Goal: Task Accomplishment & Management: Complete application form

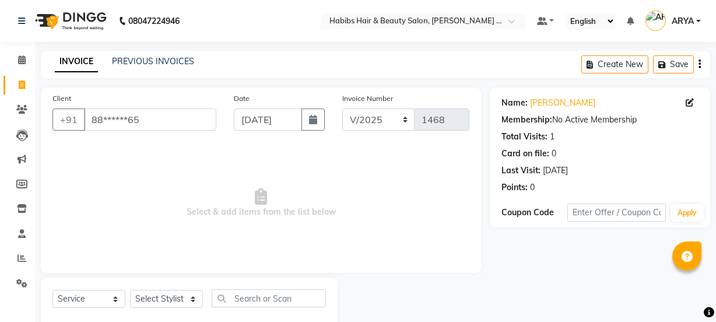
select select "service"
click at [167, 297] on select "Select Stylist [PERSON_NAME] [PERSON_NAME] [PERSON_NAME] RASHMI [PERSON_NAME] […" at bounding box center [166, 299] width 73 height 18
click at [193, 302] on select "Select Stylist [PERSON_NAME] [PERSON_NAME] [PERSON_NAME] RASHMI [PERSON_NAME] […" at bounding box center [166, 299] width 73 height 18
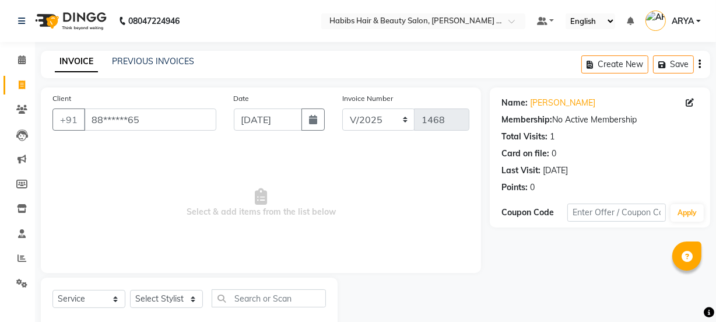
click at [159, 296] on select "Select Stylist [PERSON_NAME] [PERSON_NAME] [PERSON_NAME] RASHMI [PERSON_NAME] […" at bounding box center [166, 299] width 73 height 18
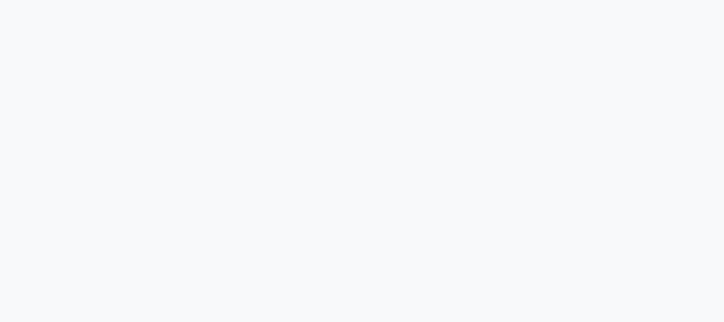
select select "service"
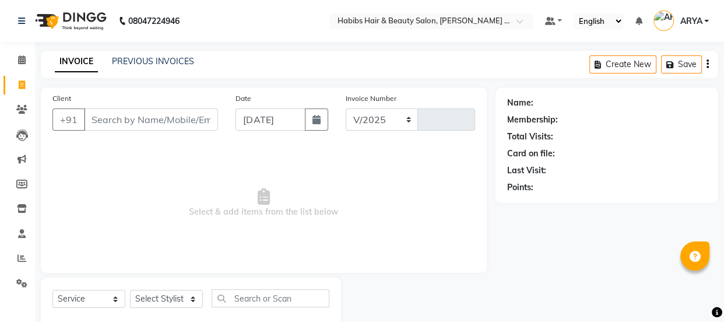
select select "en"
select select "5039"
type input "1468"
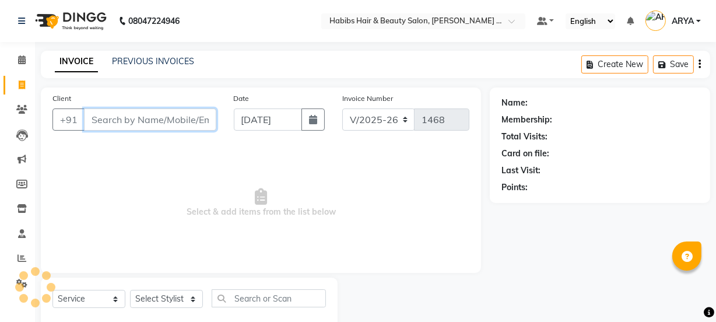
click at [169, 117] on input "Client" at bounding box center [150, 119] width 132 height 22
click at [141, 110] on input "Client" at bounding box center [150, 119] width 132 height 22
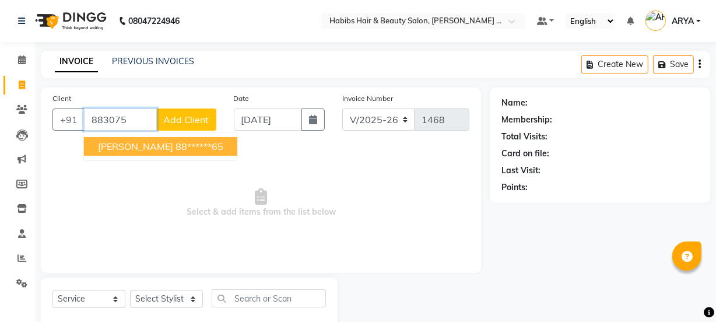
click at [175, 145] on ngb-highlight "88******65" at bounding box center [199, 147] width 48 height 12
type input "88******65"
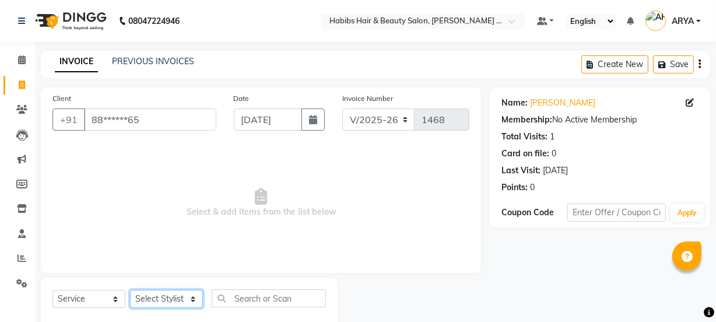
click at [171, 303] on select "Select Stylist Admin Amar Ashwini Darshan Ishwar Jagdish Pravin RASHMI Rasika S…" at bounding box center [166, 299] width 73 height 18
select select "90840"
click at [130, 290] on select "Select Stylist Admin Amar Ashwini Darshan Ishwar Jagdish Pravin RASHMI Rasika S…" at bounding box center [166, 299] width 73 height 18
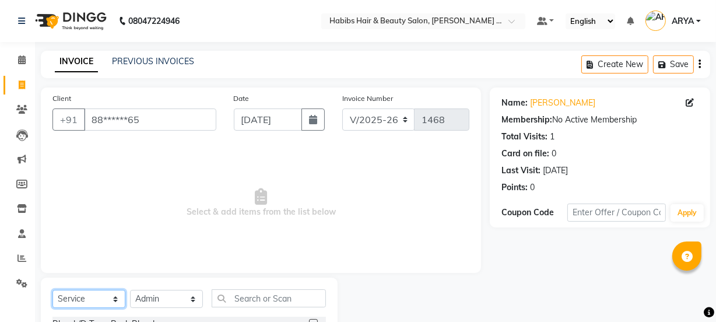
click at [82, 298] on select "Select Service Product Membership Package Voucher Prepaid Gift Card" at bounding box center [88, 299] width 73 height 18
click at [216, 172] on span "Select & add items from the list below" at bounding box center [260, 203] width 417 height 117
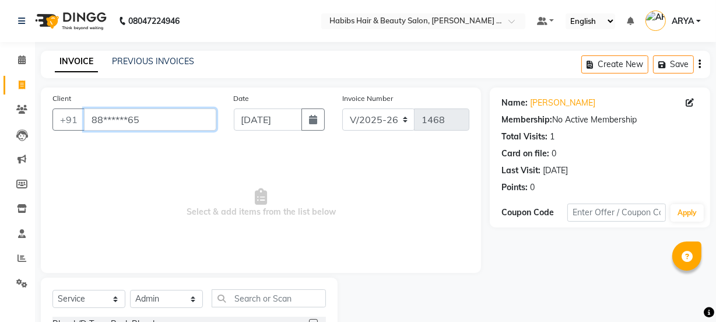
drag, startPoint x: 149, startPoint y: 119, endPoint x: 0, endPoint y: 190, distance: 165.3
click at [0, 190] on app-home "08047224946 Select Location × Habibs Hair & Beauty Salon, Trimurti Nagar Defaul…" at bounding box center [358, 233] width 716 height 467
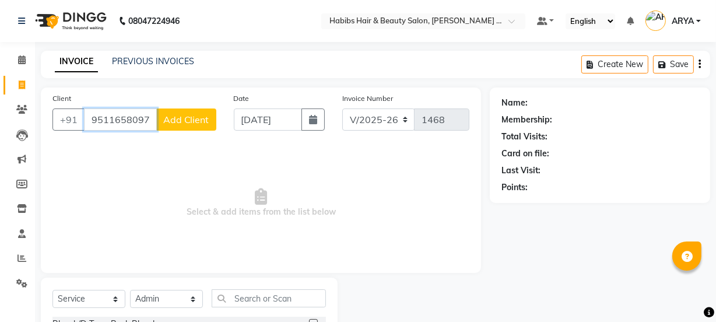
type input "9511658097"
click at [188, 123] on span "Add Client" at bounding box center [186, 120] width 46 height 12
select select "22"
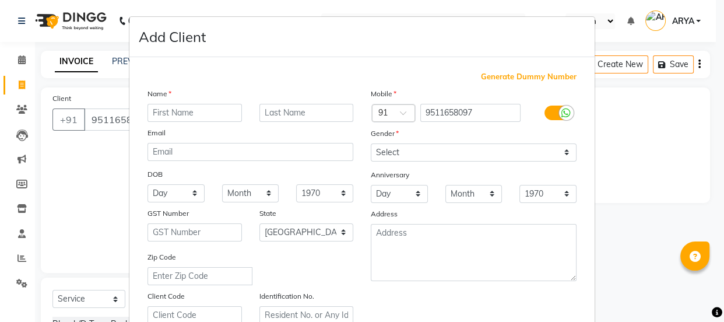
click at [214, 106] on input "text" at bounding box center [194, 113] width 94 height 18
type input "shardul"
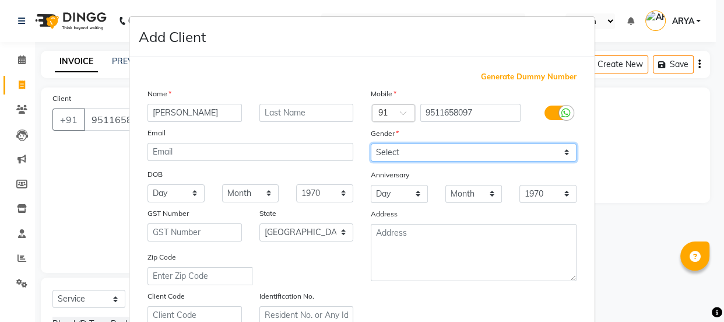
click at [390, 153] on select "Select Male Female Other Prefer Not To Say" at bounding box center [474, 152] width 206 height 18
select select "male"
click at [371, 143] on select "Select Male Female Other Prefer Not To Say" at bounding box center [474, 152] width 206 height 18
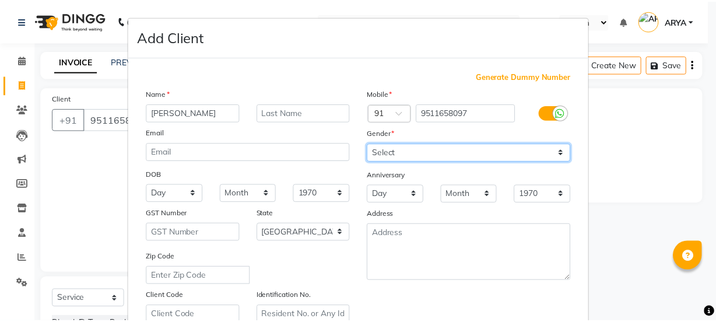
scroll to position [220, 0]
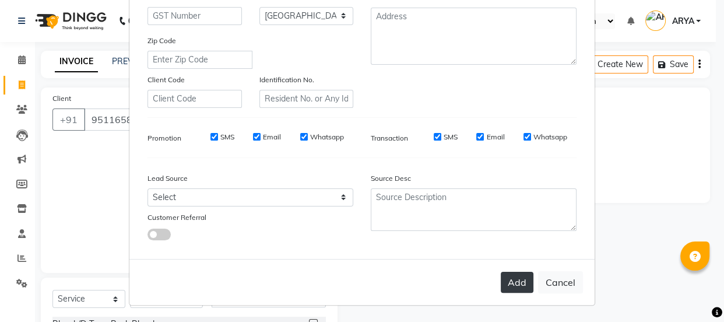
click at [504, 278] on button "Add" at bounding box center [517, 282] width 33 height 21
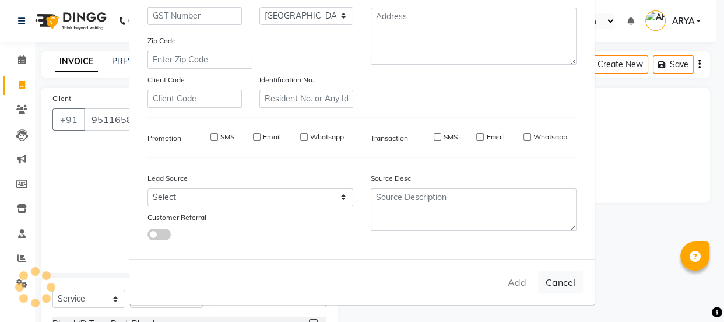
type input "95******97"
select select
select select "null"
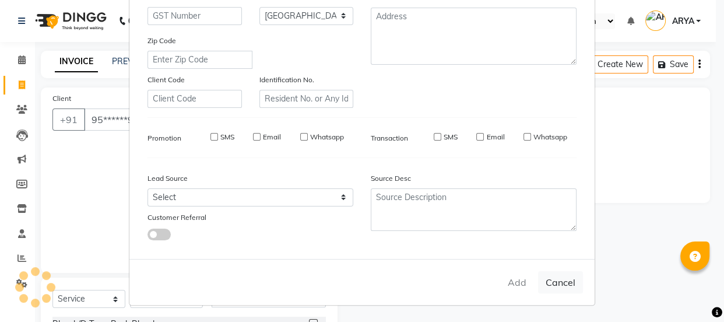
select select
checkbox input "false"
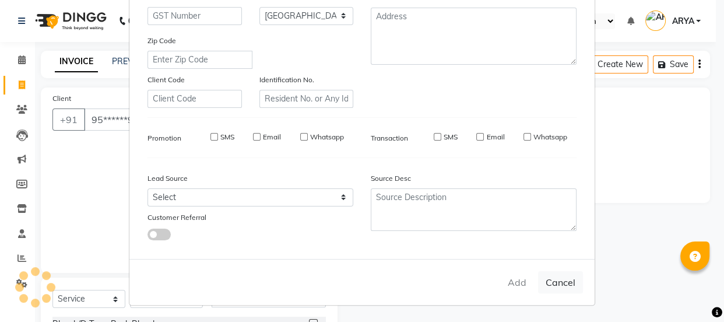
checkbox input "false"
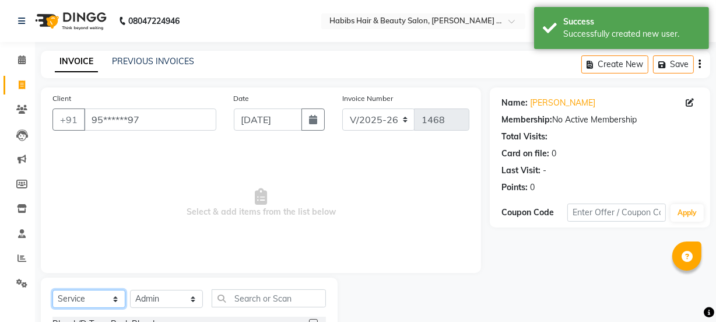
click at [83, 303] on select "Select Service Product Membership Package Voucher Prepaid Gift Card" at bounding box center [88, 299] width 73 height 18
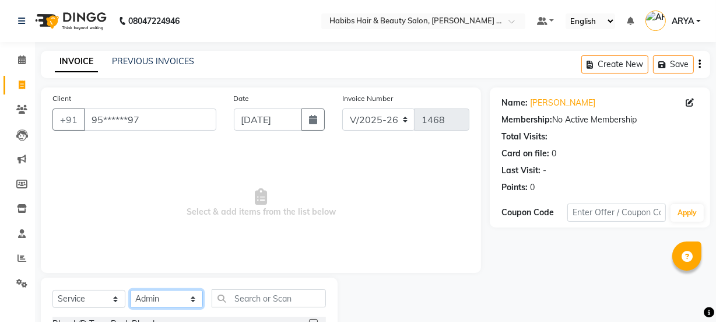
click at [154, 302] on select "Select Stylist Admin Amar Ashwini Darshan Ishwar Jagdish Pravin RASHMI Rasika S…" at bounding box center [166, 299] width 73 height 18
click at [130, 290] on select "Select Stylist Admin Amar Ashwini Darshan Ishwar Jagdish Pravin RASHMI Rasika S…" at bounding box center [166, 299] width 73 height 18
click at [80, 304] on select "Select Service Product Membership Package Voucher Prepaid Gift Card" at bounding box center [88, 299] width 73 height 18
click at [52, 290] on select "Select Service Product Membership Package Voucher Prepaid Gift Card" at bounding box center [88, 299] width 73 height 18
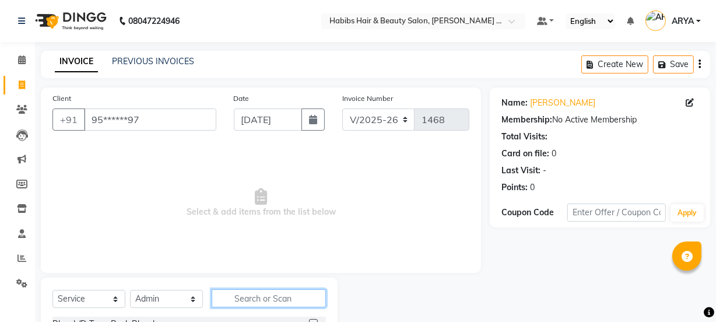
click at [247, 301] on input "text" at bounding box center [269, 298] width 114 height 18
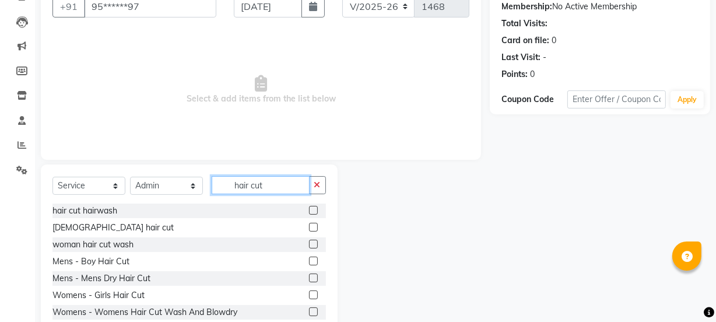
scroll to position [146, 0]
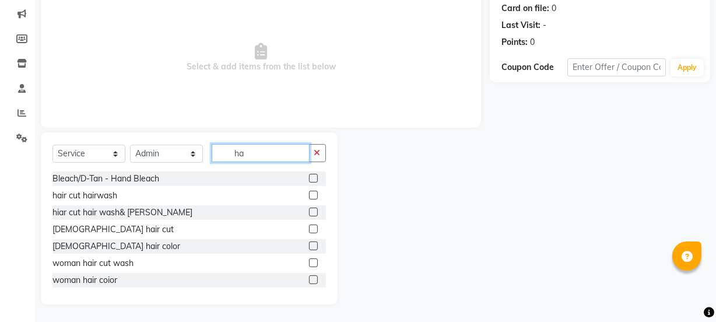
type input "h"
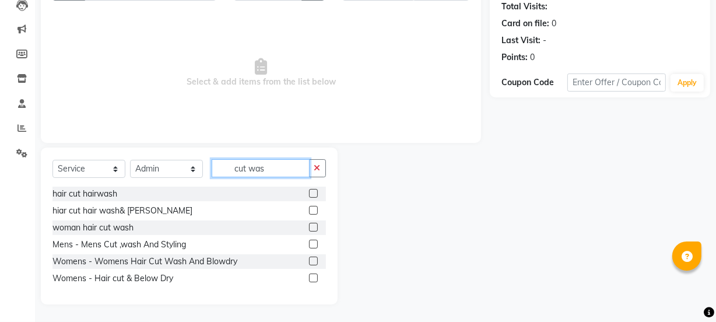
scroll to position [113, 0]
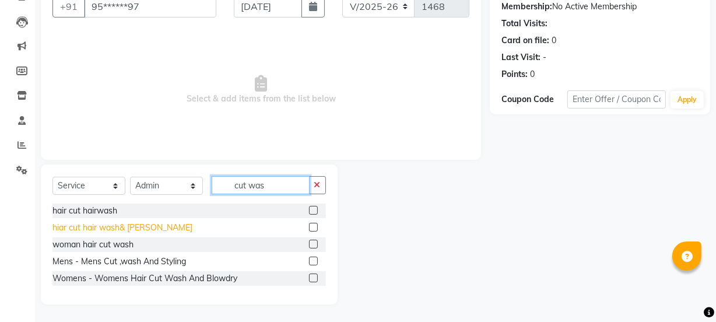
type input "cut was"
click at [124, 227] on div "hiar cut hair wash& beard" at bounding box center [122, 228] width 140 height 12
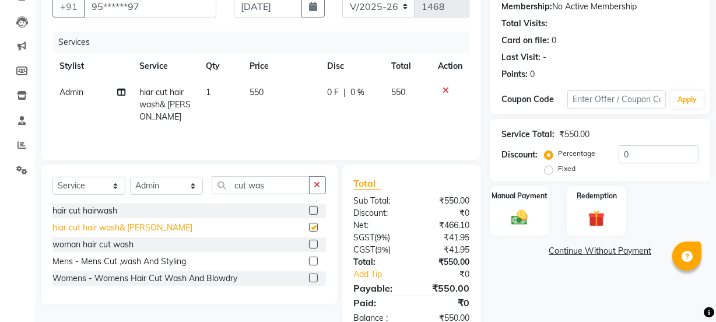
checkbox input "false"
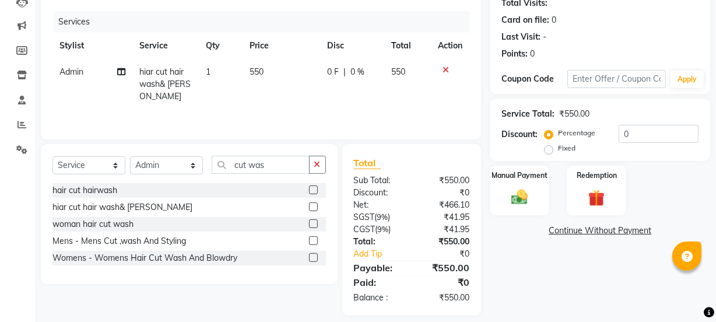
scroll to position [145, 0]
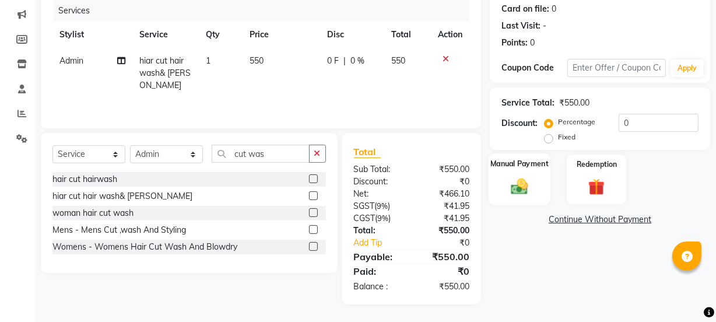
click at [520, 185] on img at bounding box center [519, 186] width 28 height 20
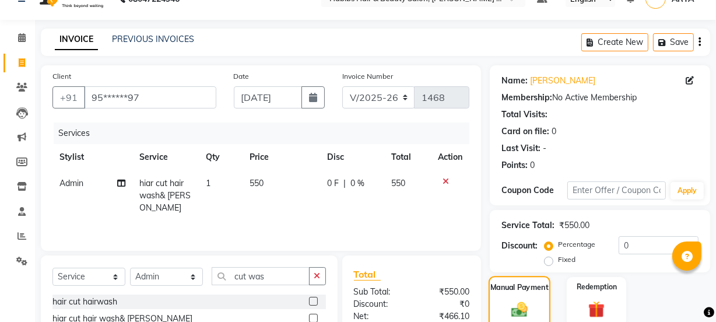
scroll to position [0, 0]
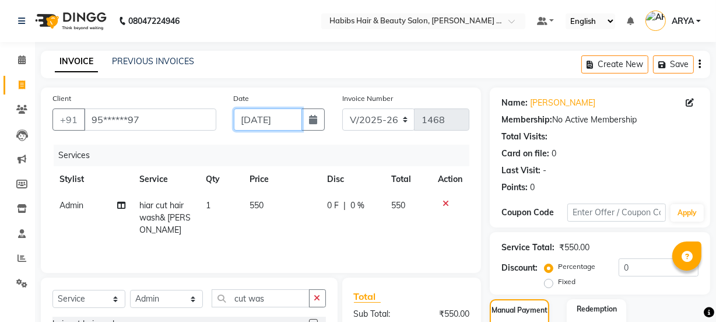
click at [293, 123] on input "04-09-2025" at bounding box center [268, 119] width 68 height 22
select select "9"
select select "2025"
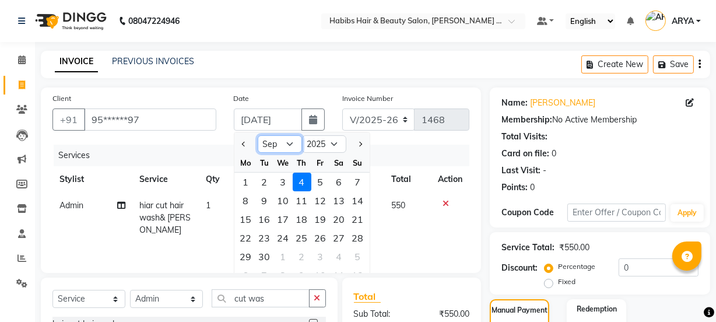
click at [285, 145] on select "Jan Feb Mar Apr May Jun Jul Aug Sep Oct Nov Dec" at bounding box center [280, 143] width 44 height 17
select select "8"
click at [258, 135] on select "Jan Feb Mar Apr May Jun Jul Aug Sep Oct Nov Dec" at bounding box center [280, 143] width 44 height 17
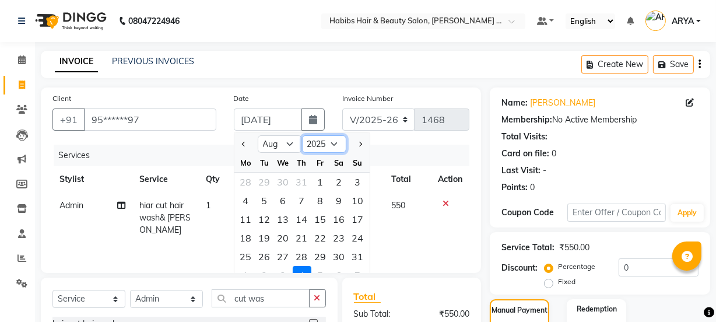
click at [330, 138] on select "2015 2016 2017 2018 2019 2020 2021 2022 2023 2024 2025 2026 2027 2028 2029 2030…" at bounding box center [324, 143] width 44 height 17
click at [416, 64] on div "INVOICE PREVIOUS INVOICES Create New Save" at bounding box center [375, 64] width 669 height 27
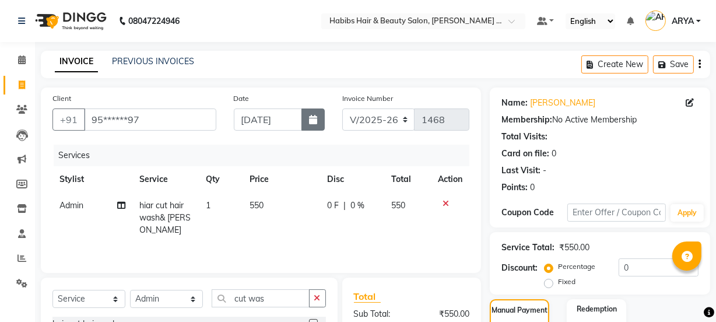
click at [311, 117] on icon "button" at bounding box center [313, 119] width 8 height 9
select select "9"
select select "2025"
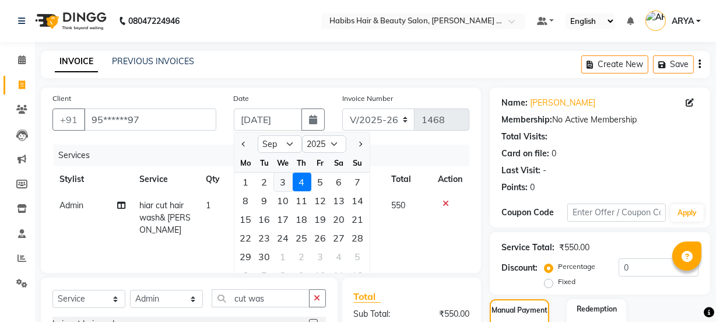
click at [285, 185] on div "3" at bounding box center [283, 182] width 19 height 19
type input "03-09-2025"
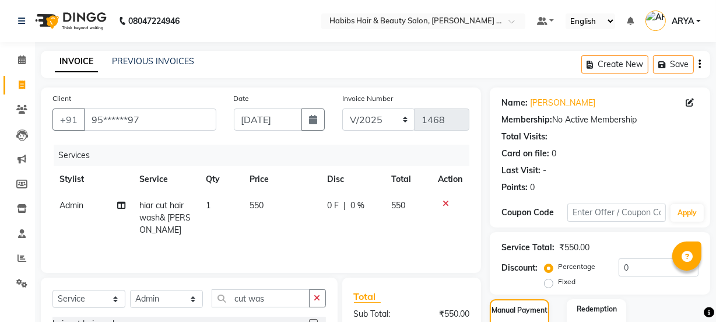
scroll to position [145, 0]
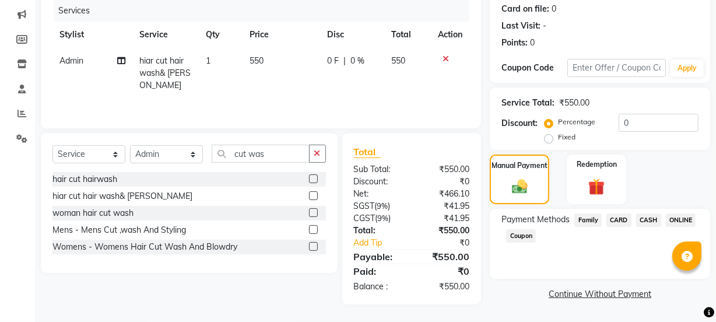
click at [671, 217] on span "ONLINE" at bounding box center [681, 219] width 30 height 13
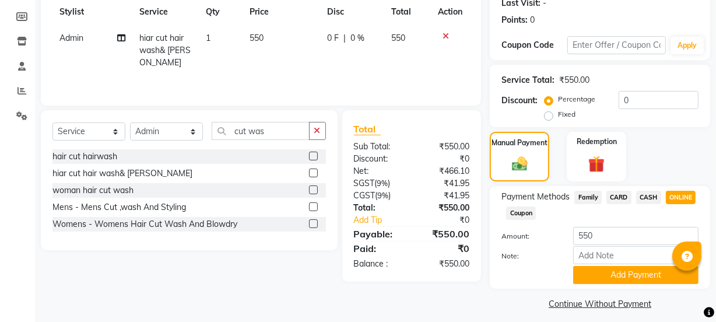
scroll to position [175, 0]
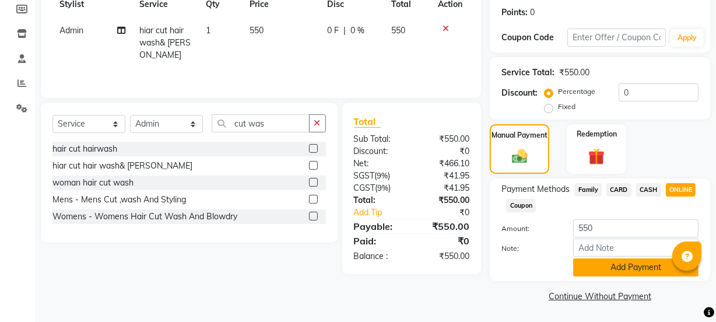
click at [643, 269] on button "Add Payment" at bounding box center [635, 267] width 125 height 18
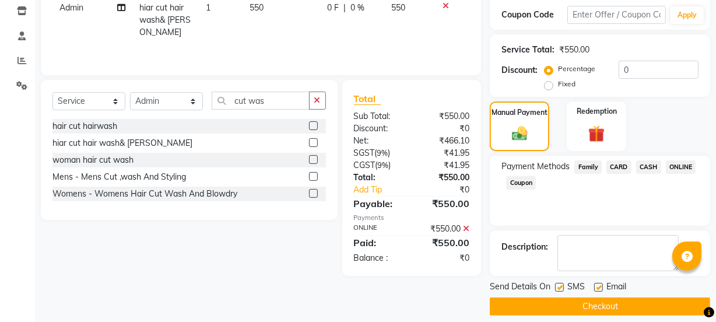
scroll to position [208, 0]
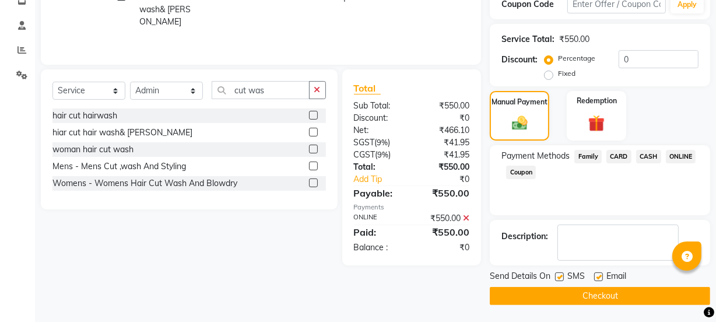
click at [635, 290] on button "Checkout" at bounding box center [600, 296] width 220 height 18
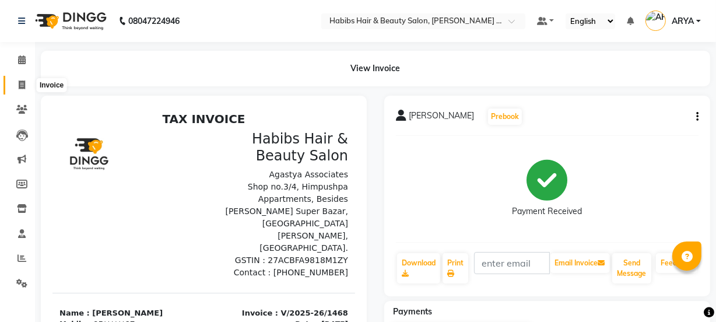
click at [19, 82] on icon at bounding box center [22, 84] width 6 height 9
select select "5039"
select select "service"
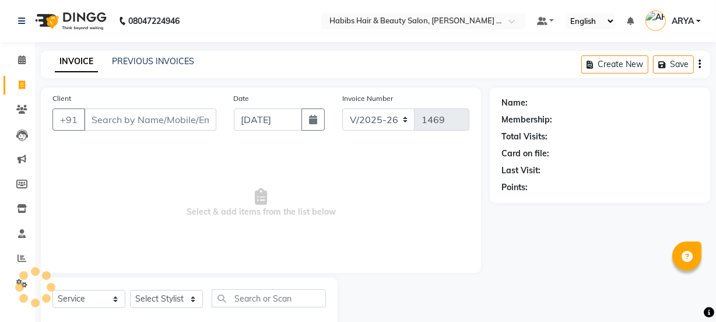
scroll to position [29, 0]
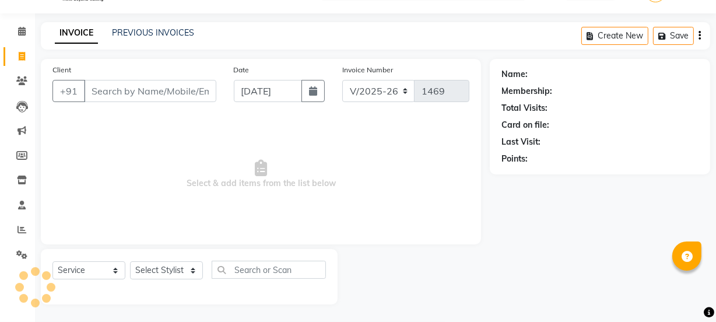
click at [108, 99] on input "Client" at bounding box center [150, 91] width 132 height 22
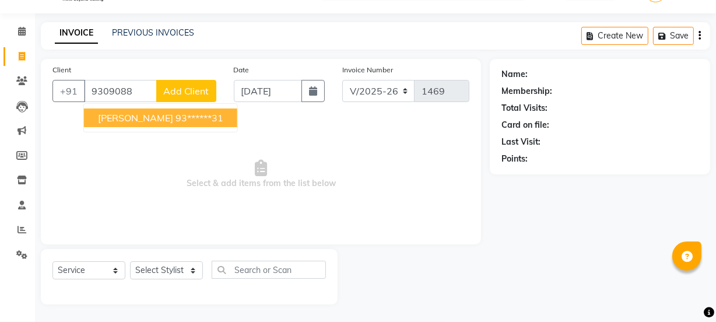
click at [177, 121] on ngb-highlight "93******31" at bounding box center [199, 118] width 48 height 12
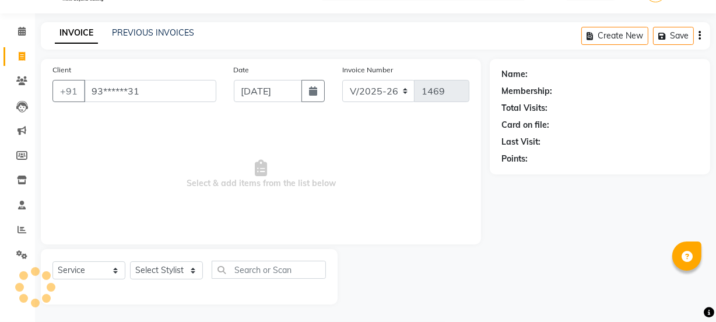
type input "93******31"
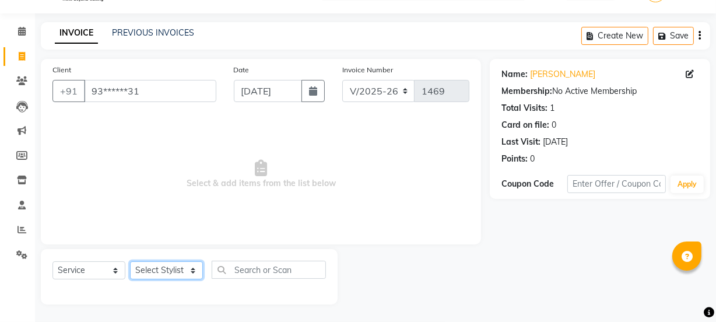
click at [161, 273] on select "Select Stylist Admin Amar Ashwini Darshan Ishwar Jagdish Pravin RASHMI Rasika S…" at bounding box center [166, 270] width 73 height 18
select select "90840"
click at [130, 261] on select "Select Stylist Admin Amar Ashwini Darshan Ishwar Jagdish Pravin RASHMI Rasika S…" at bounding box center [166, 270] width 73 height 18
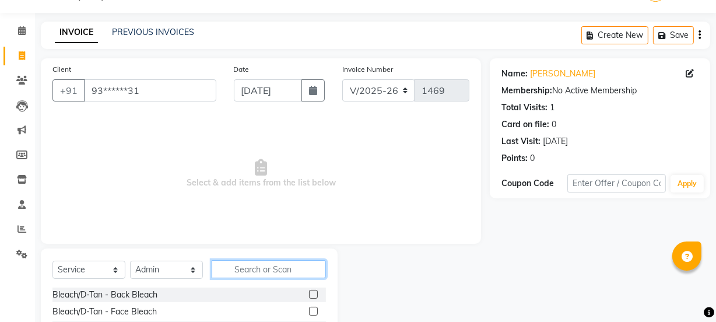
click at [241, 266] on input "text" at bounding box center [269, 269] width 114 height 18
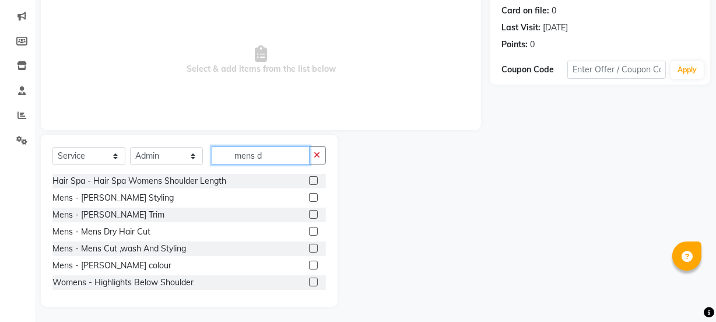
scroll to position [146, 0]
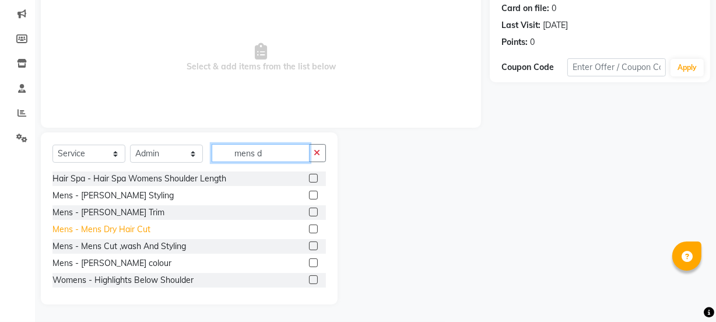
type input "mens d"
click at [111, 227] on div "Mens - Mens Dry Hair Cut" at bounding box center [101, 229] width 98 height 12
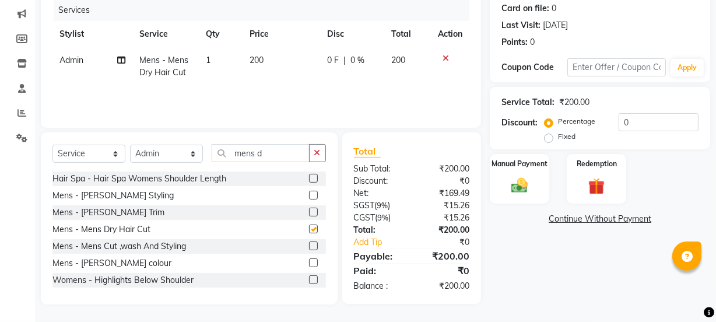
checkbox input "false"
click at [541, 179] on div "Manual Payment" at bounding box center [520, 179] width 62 height 52
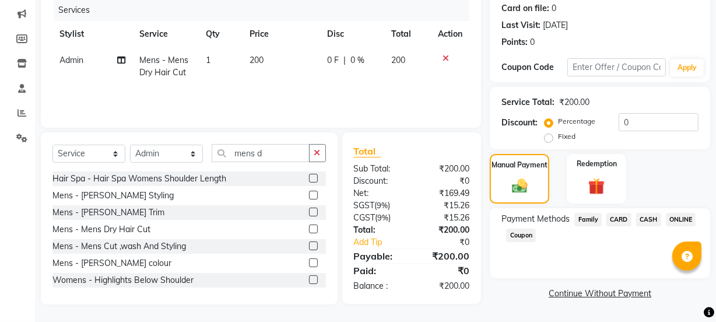
click at [642, 220] on span "CASH" at bounding box center [648, 219] width 25 height 13
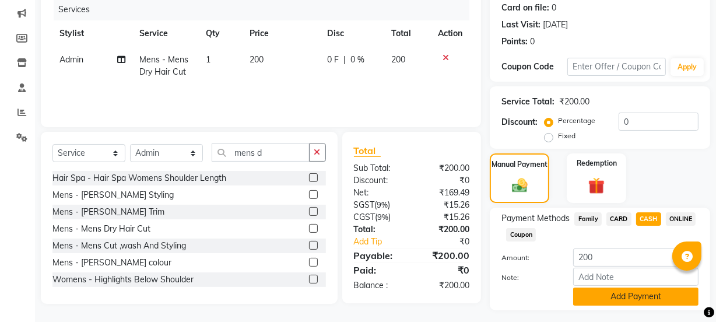
click at [647, 289] on button "Add Payment" at bounding box center [635, 296] width 125 height 18
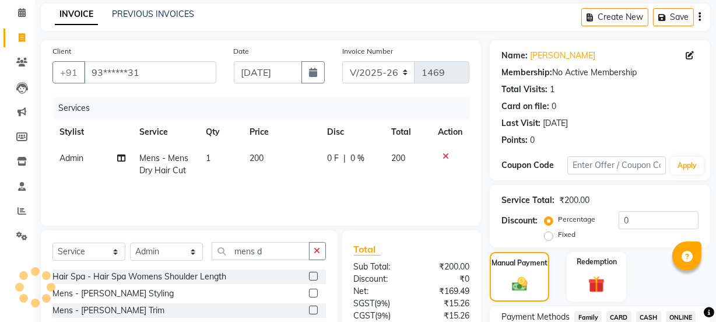
scroll to position [67, 0]
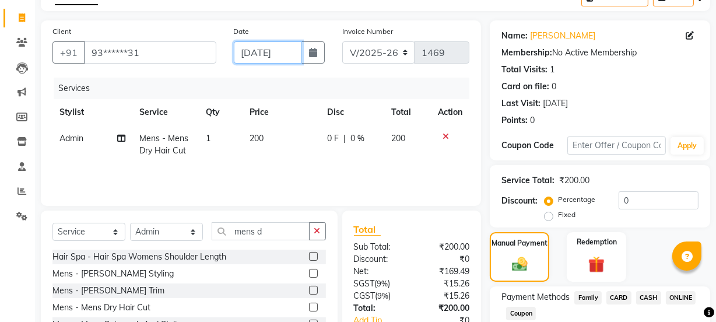
click at [285, 48] on input "04-09-2025" at bounding box center [268, 52] width 68 height 22
select select "9"
select select "2025"
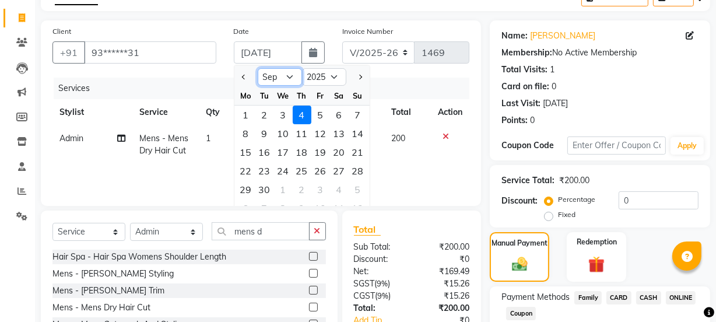
click at [271, 76] on select "Jan Feb Mar Apr May Jun Jul Aug Sep Oct Nov Dec" at bounding box center [280, 76] width 44 height 17
select select "8"
click at [258, 68] on select "Jan Feb Mar Apr May Jun Jul Aug Sep Oct Nov Dec" at bounding box center [280, 76] width 44 height 17
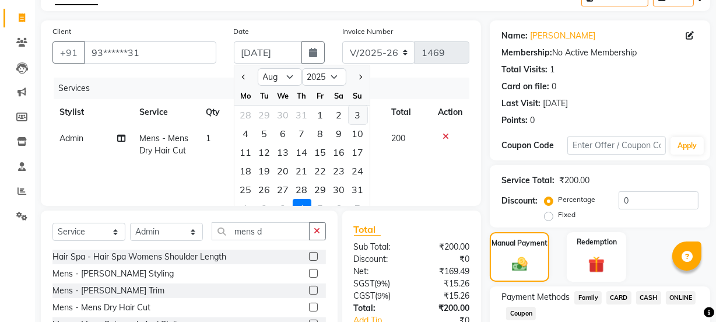
click at [358, 112] on div "3" at bounding box center [358, 115] width 19 height 19
type input "[DATE]"
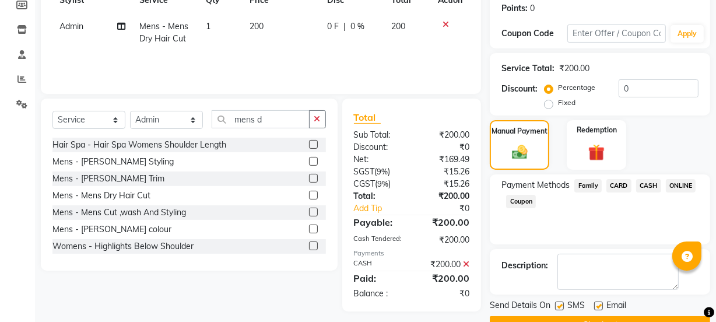
scroll to position [208, 0]
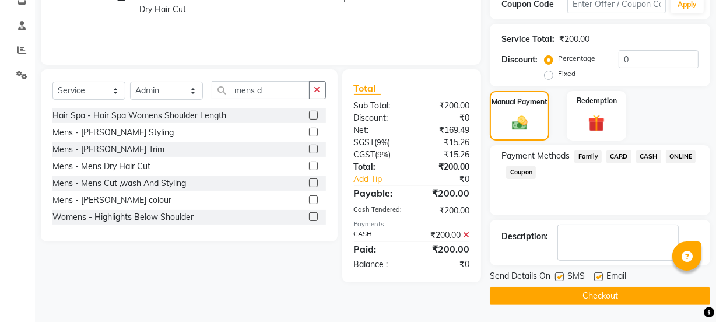
click at [594, 294] on button "Checkout" at bounding box center [600, 296] width 220 height 18
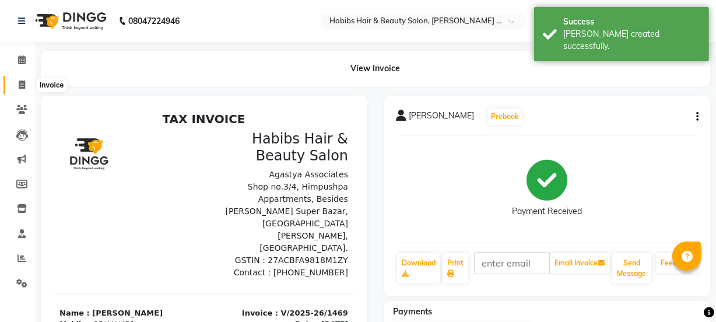
click at [23, 85] on icon at bounding box center [22, 84] width 6 height 9
select select "service"
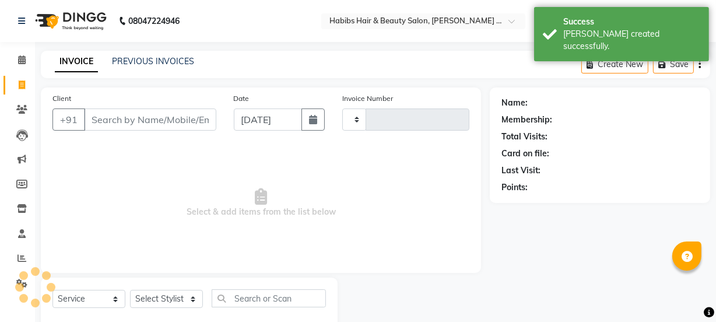
type input "1470"
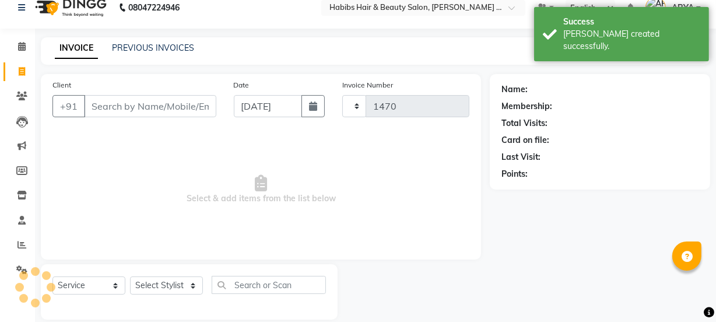
select select "5039"
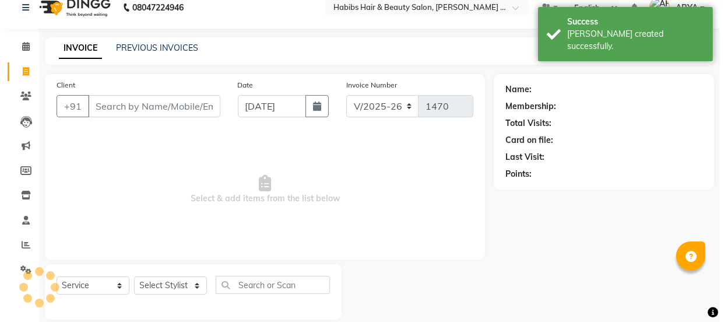
scroll to position [29, 0]
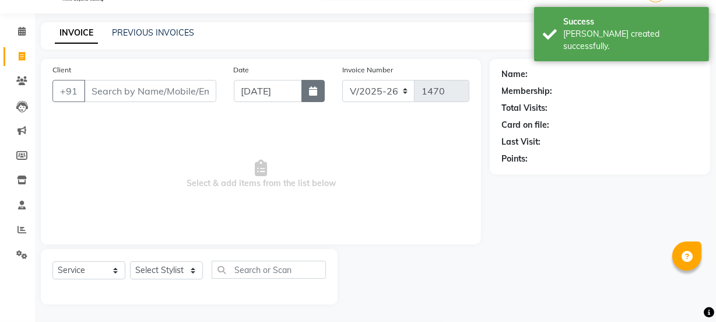
click at [317, 96] on button "button" at bounding box center [312, 91] width 23 height 22
select select "9"
select select "2025"
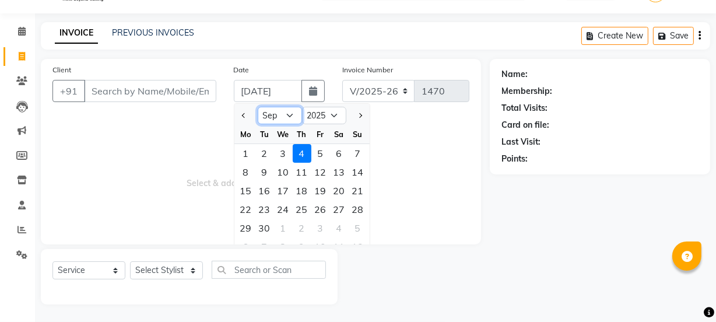
click at [286, 115] on select "Jan Feb Mar Apr May Jun Jul Aug Sep Oct Nov Dec" at bounding box center [280, 115] width 44 height 17
select select "8"
click at [258, 107] on select "Jan Feb Mar Apr May Jun Jul Aug Sep Oct Nov Dec" at bounding box center [280, 115] width 44 height 17
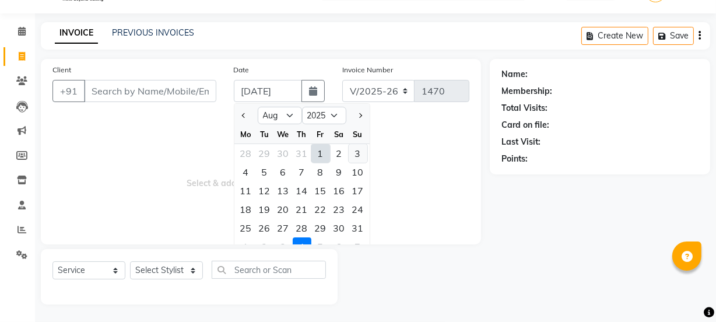
click at [359, 147] on div "3" at bounding box center [358, 153] width 19 height 19
type input "[DATE]"
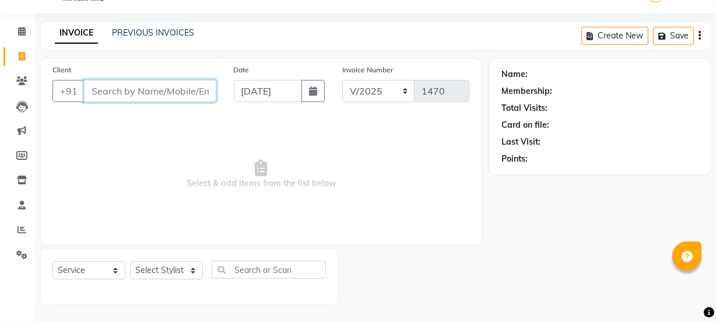
click at [134, 86] on input "Client" at bounding box center [150, 91] width 132 height 22
type input "726253447"
click at [203, 92] on span "Add Client" at bounding box center [186, 91] width 46 height 12
select select "22"
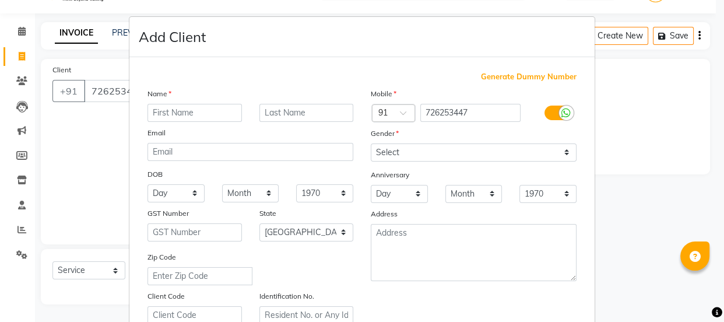
click at [218, 113] on input "text" at bounding box center [194, 113] width 94 height 18
type input "sherya"
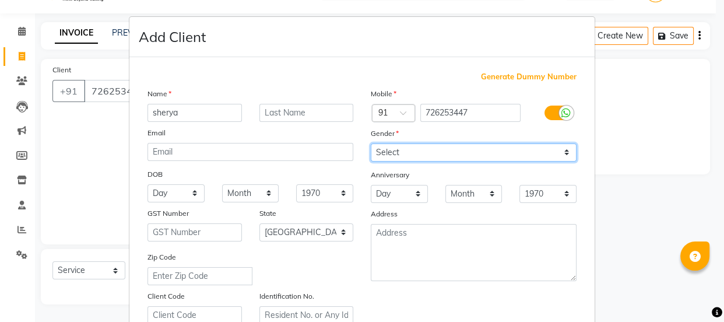
click at [387, 160] on select "Select Male Female Other Prefer Not To Say" at bounding box center [474, 152] width 206 height 18
select select "female"
click at [371, 143] on select "Select Male Female Other Prefer Not To Say" at bounding box center [474, 152] width 206 height 18
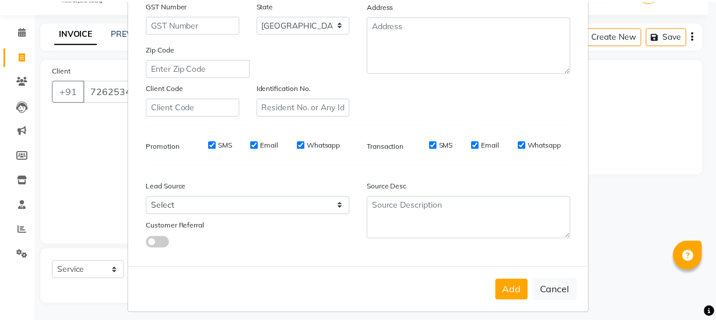
scroll to position [220, 0]
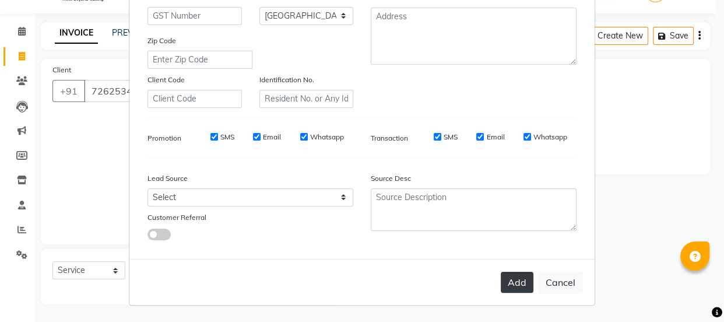
click at [518, 283] on button "Add" at bounding box center [517, 282] width 33 height 21
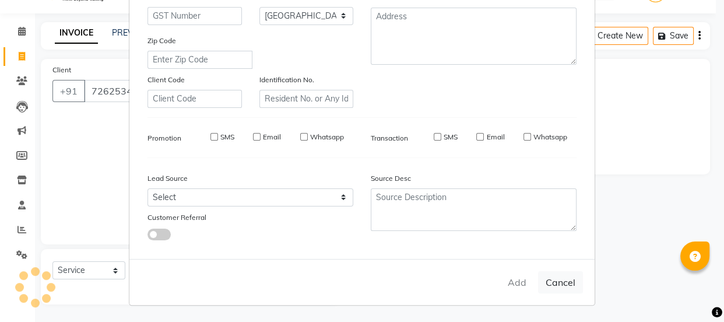
type input "72*****47"
select select
select select "null"
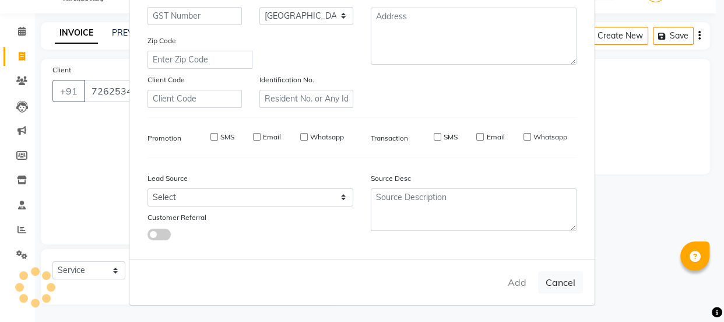
select select
checkbox input "false"
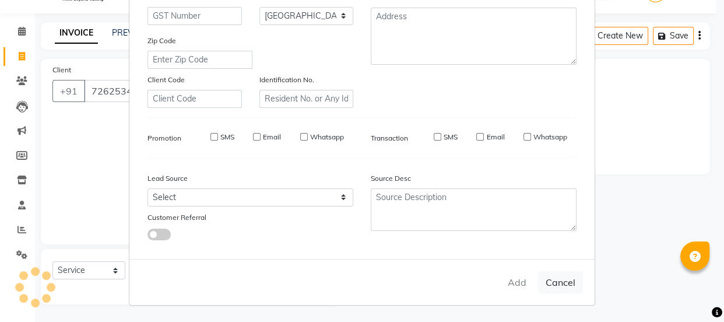
checkbox input "false"
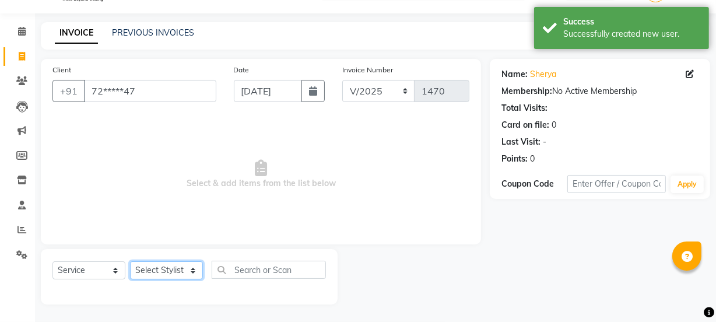
click at [174, 273] on select "Select Stylist Admin Amar Ashwini Darshan Ishwar Jagdish Pravin RASHMI Rasika S…" at bounding box center [166, 270] width 73 height 18
click at [130, 261] on select "Select Stylist Admin Amar Ashwini Darshan Ishwar Jagdish Pravin RASHMI Rasika S…" at bounding box center [166, 270] width 73 height 18
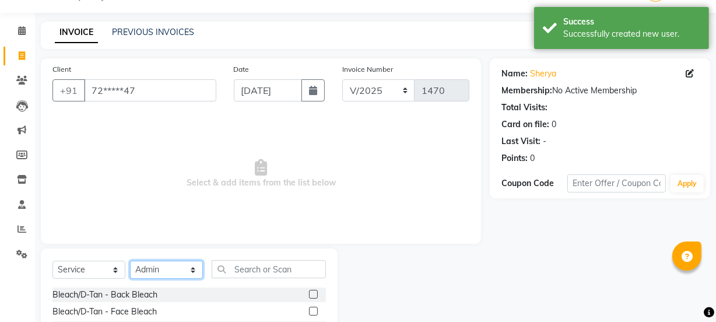
click at [160, 261] on select "Select Stylist Admin Amar Ashwini Darshan Ishwar Jagdish Pravin RASHMI Rasika S…" at bounding box center [166, 270] width 73 height 18
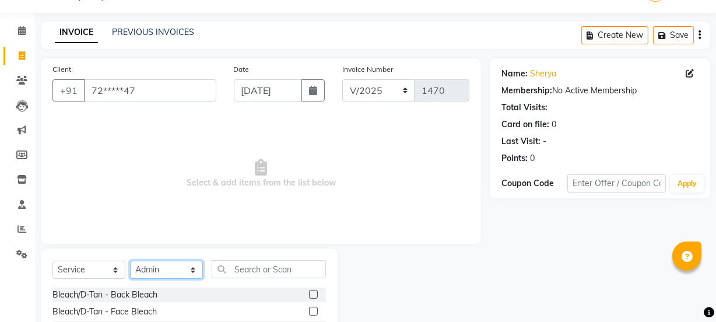
select select "52418"
click at [130, 261] on select "Select Stylist Admin Amar Ashwini Darshan Ishwar Jagdish Pravin RASHMI Rasika S…" at bounding box center [166, 270] width 73 height 18
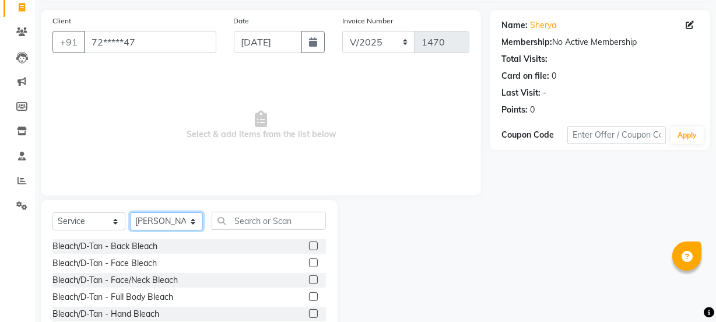
scroll to position [146, 0]
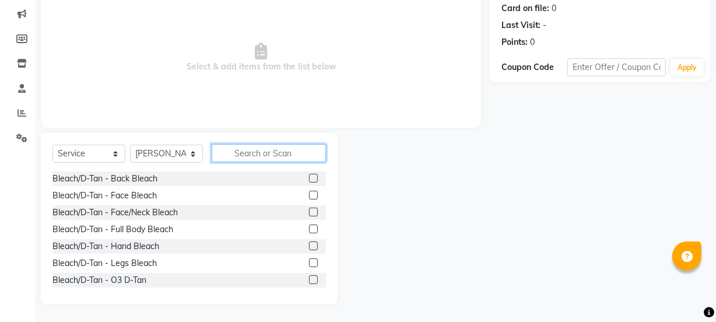
click at [262, 153] on input "text" at bounding box center [269, 153] width 114 height 18
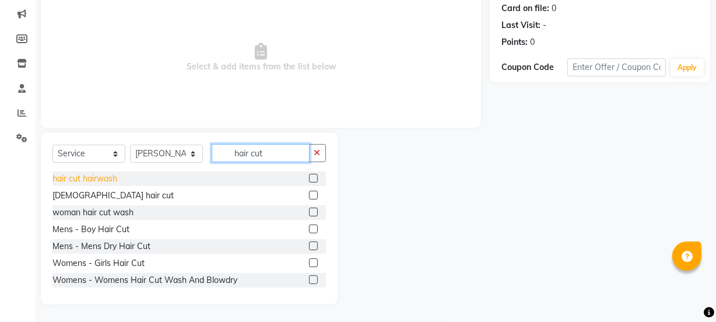
type input "hair cut"
click at [111, 179] on div "hair cut hairwash" at bounding box center [84, 179] width 65 height 12
checkbox input "false"
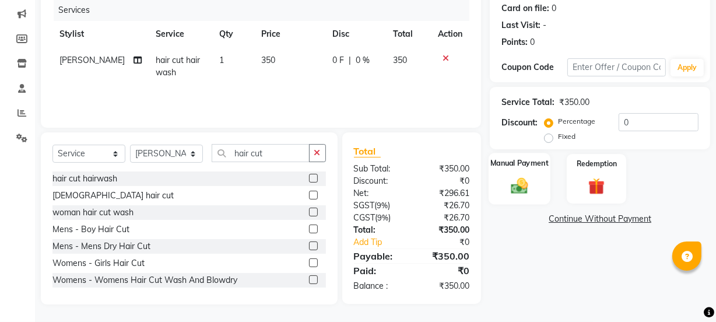
click at [526, 184] on img at bounding box center [519, 185] width 28 height 20
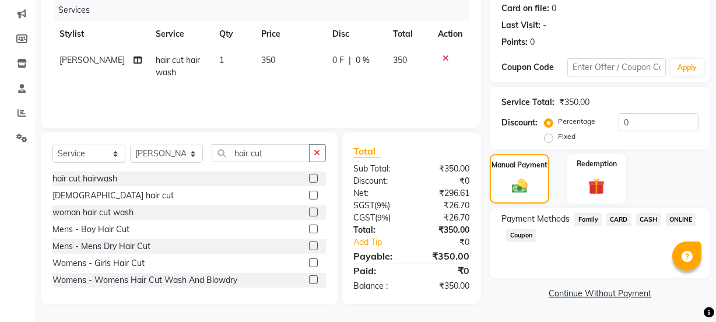
click at [645, 213] on span "CASH" at bounding box center [648, 219] width 25 height 13
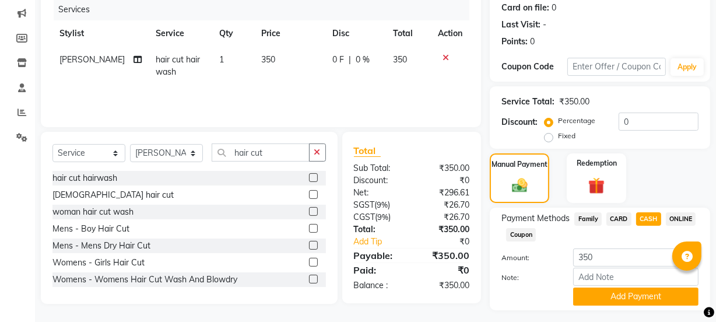
scroll to position [175, 0]
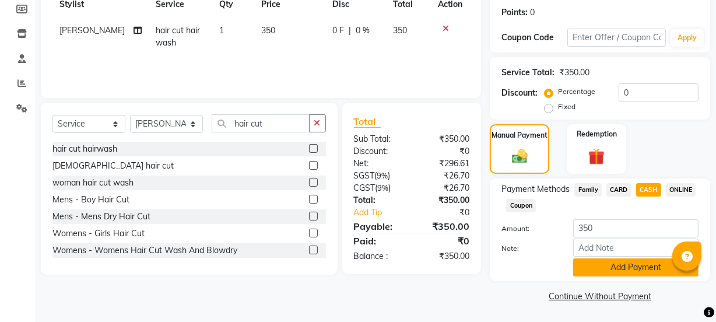
click at [658, 271] on button "Add Payment" at bounding box center [635, 267] width 125 height 18
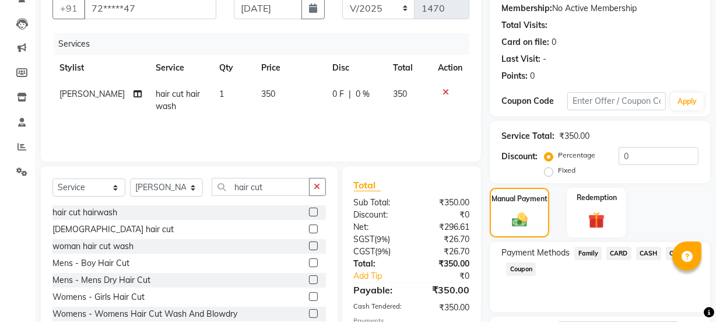
scroll to position [208, 0]
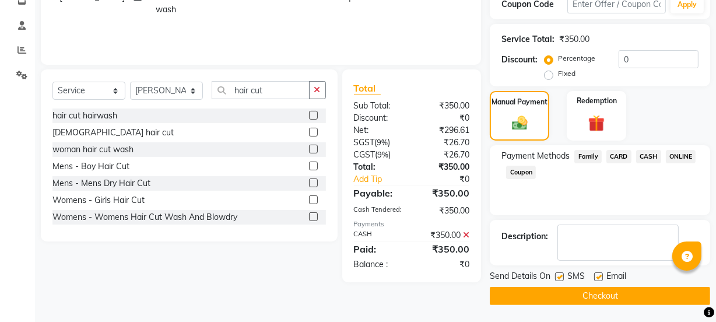
click at [602, 291] on button "Checkout" at bounding box center [600, 296] width 220 height 18
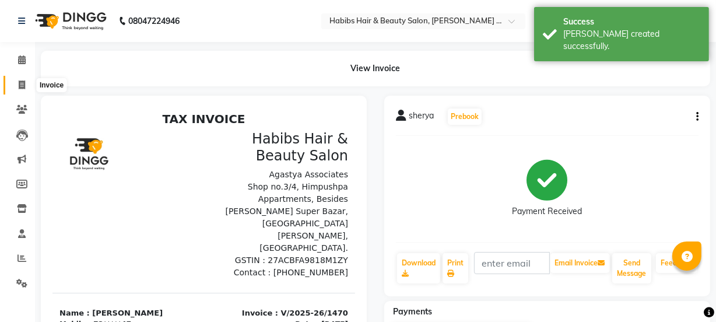
click at [23, 80] on icon at bounding box center [22, 84] width 6 height 9
select select "service"
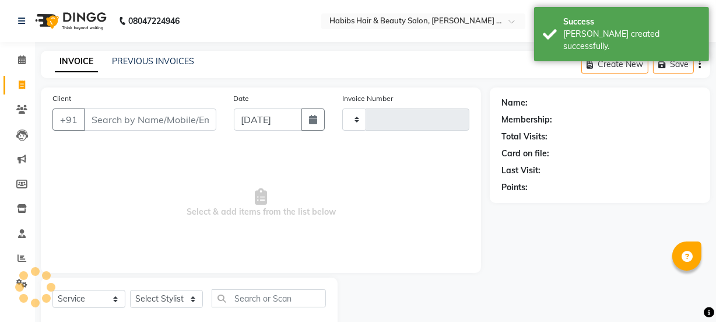
type input "1471"
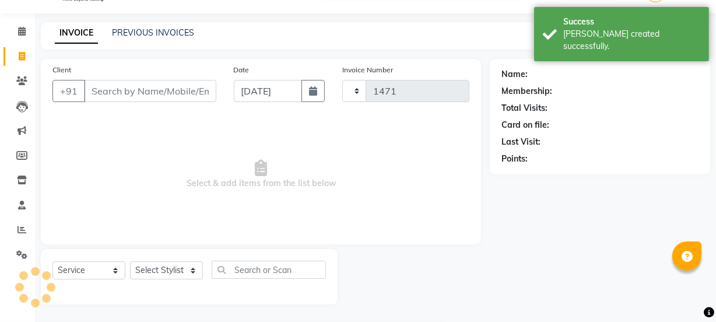
select select "5039"
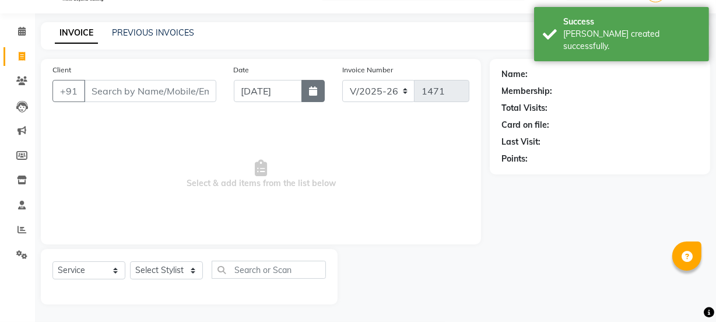
click at [314, 85] on button "button" at bounding box center [312, 91] width 23 height 22
select select "9"
select select "2025"
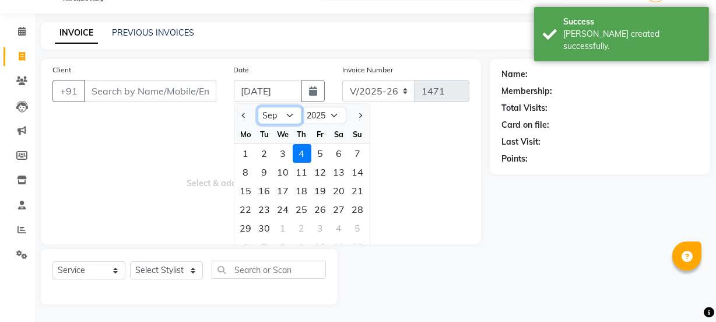
click at [288, 117] on select "Jan Feb Mar Apr May Jun Jul Aug Sep Oct Nov Dec" at bounding box center [280, 115] width 44 height 17
select select "8"
click at [258, 107] on select "Jan Feb Mar Apr May Jun Jul Aug Sep Oct Nov Dec" at bounding box center [280, 115] width 44 height 17
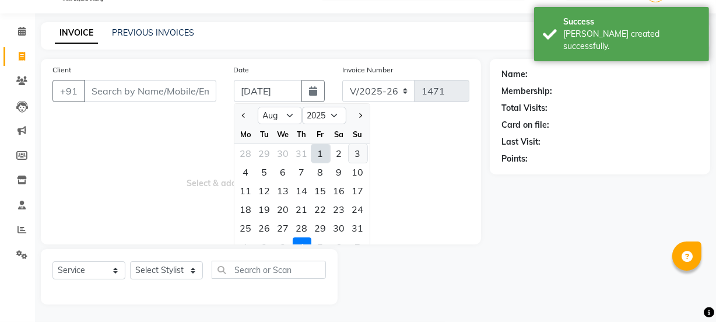
click at [361, 152] on div "3" at bounding box center [358, 153] width 19 height 19
type input "[DATE]"
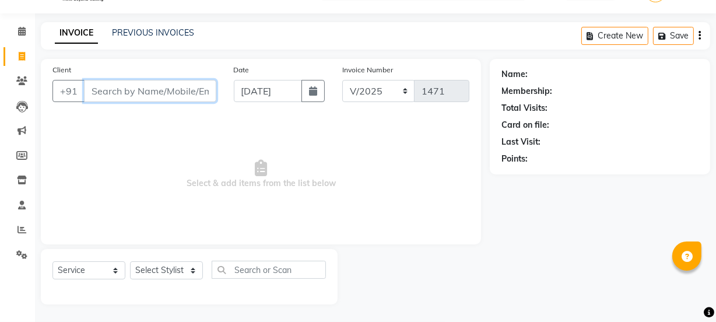
click at [213, 88] on input "Client" at bounding box center [150, 91] width 132 height 22
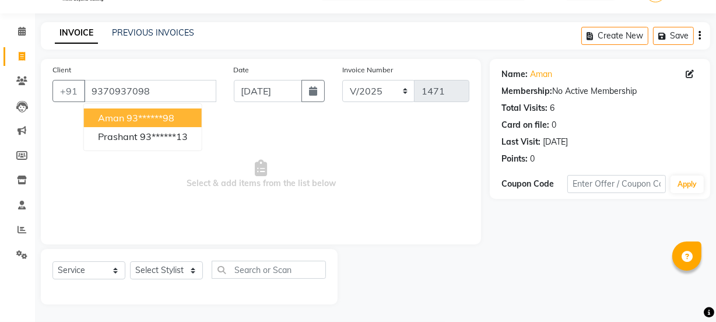
click at [163, 118] on ngb-highlight "93******98" at bounding box center [151, 118] width 48 height 12
type input "93******98"
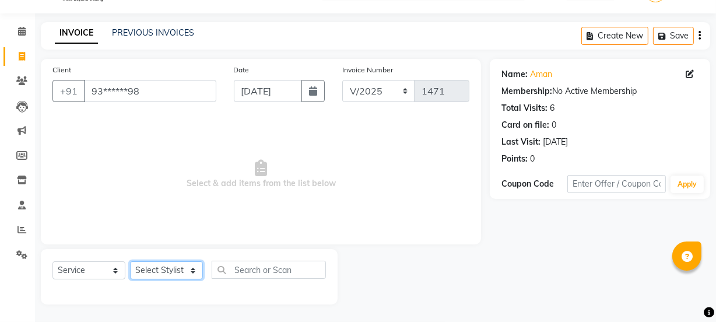
click at [175, 269] on select "Select Stylist Admin Amar Ashwini Darshan Ishwar Jagdish Pravin RASHMI Rasika S…" at bounding box center [166, 270] width 73 height 18
select select "90840"
click at [130, 261] on select "Select Stylist Admin Amar Ashwini Darshan Ishwar Jagdish Pravin RASHMI Rasika S…" at bounding box center [166, 270] width 73 height 18
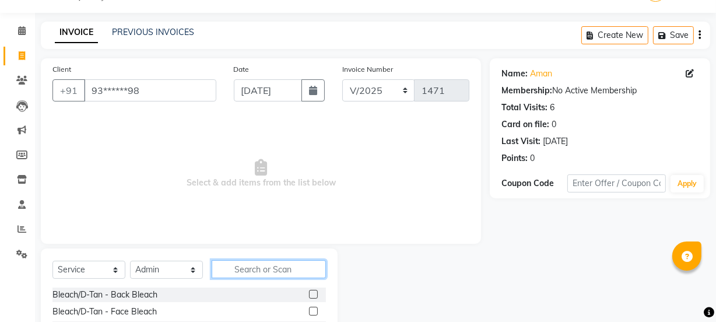
click at [257, 266] on input "text" at bounding box center [269, 269] width 114 height 18
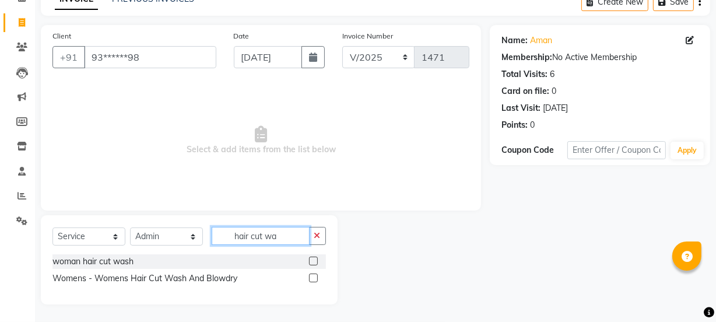
scroll to position [62, 0]
drag, startPoint x: 276, startPoint y: 234, endPoint x: 287, endPoint y: 156, distance: 78.4
drag, startPoint x: 287, startPoint y: 156, endPoint x: 214, endPoint y: 171, distance: 75.0
click at [214, 171] on span "Select & add items from the list below" at bounding box center [260, 140] width 417 height 117
click at [291, 226] on div "Select Service Product Membership Package Voucher Prepaid Gift Card Select Styl…" at bounding box center [189, 259] width 297 height 89
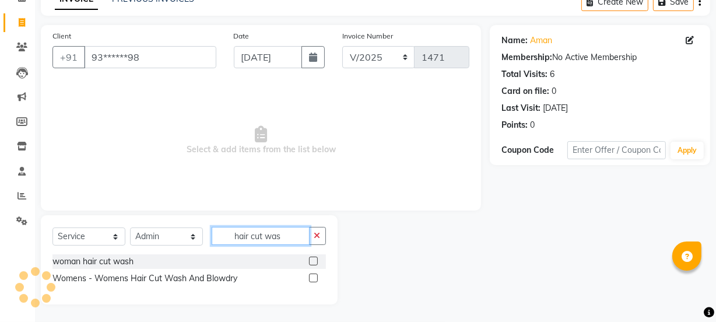
click at [291, 232] on input "hair cut was" at bounding box center [261, 236] width 98 height 18
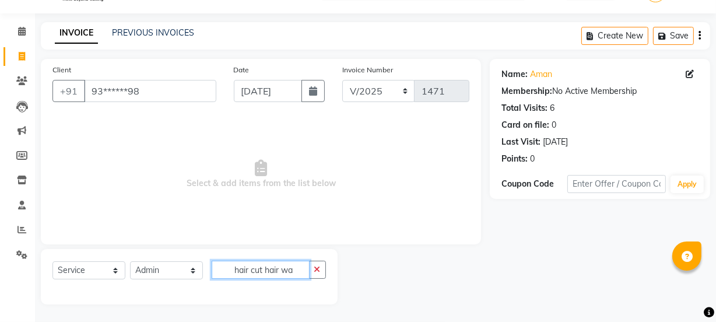
scroll to position [0, 0]
type input "h"
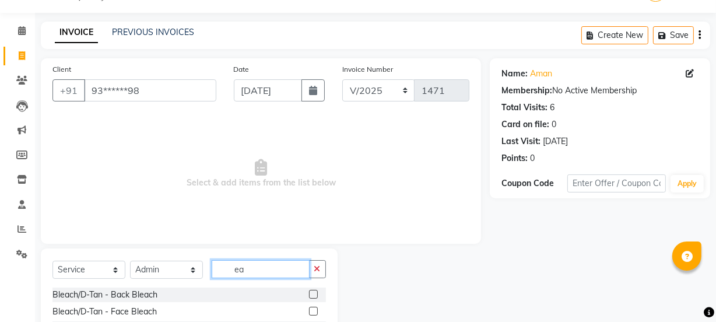
type input "e"
type input "eard"
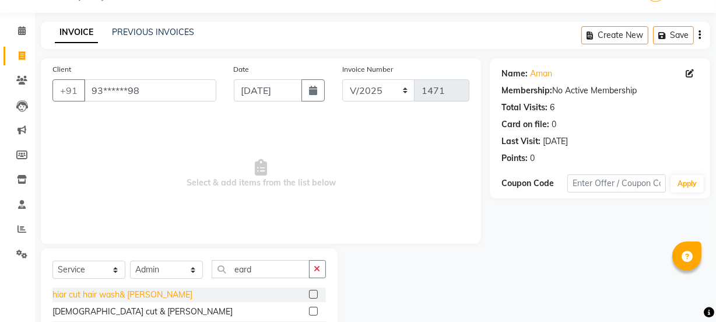
click at [130, 296] on div "hiar cut hair wash& beard" at bounding box center [122, 295] width 140 height 12
checkbox input "false"
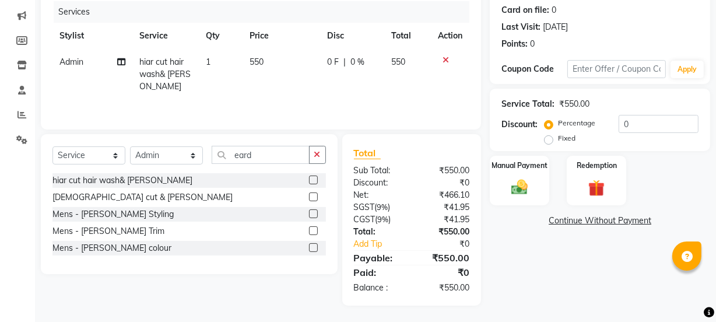
scroll to position [145, 0]
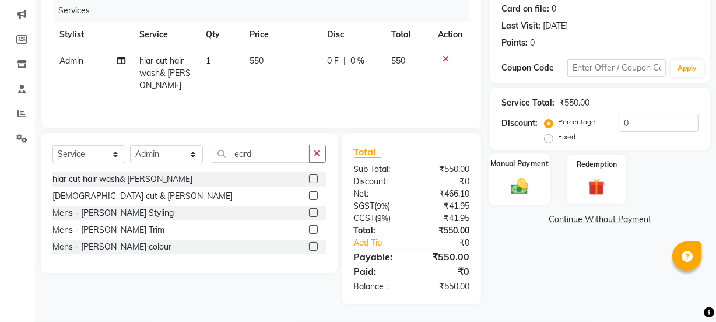
click at [530, 185] on img at bounding box center [519, 186] width 28 height 20
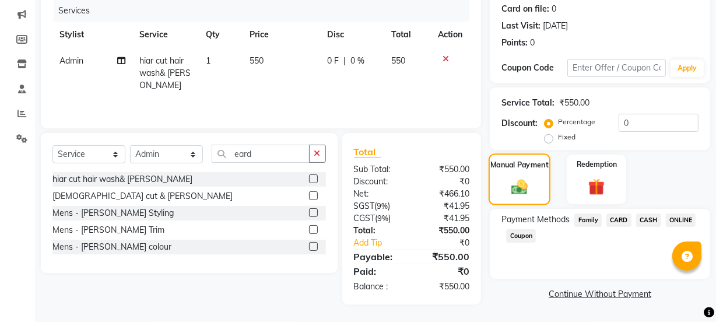
click at [530, 185] on img at bounding box center [520, 186] width 26 height 19
click at [671, 217] on span "ONLINE" at bounding box center [681, 219] width 30 height 13
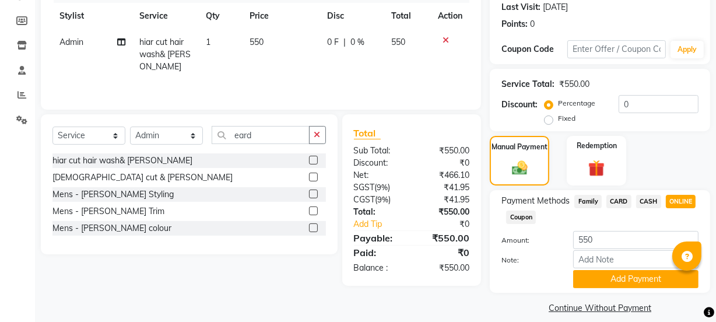
scroll to position [175, 0]
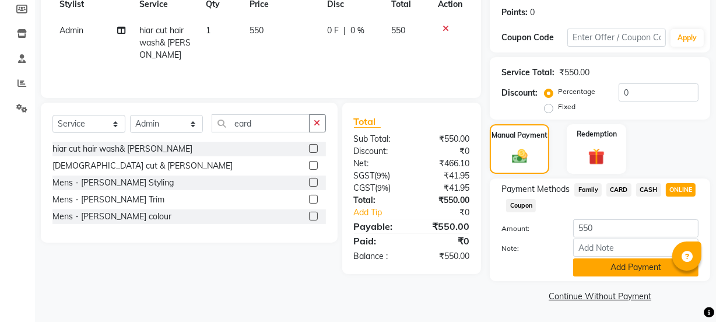
click at [665, 273] on button "Add Payment" at bounding box center [635, 267] width 125 height 18
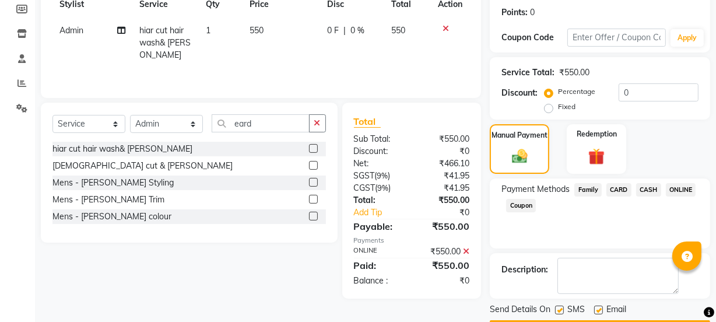
scroll to position [208, 0]
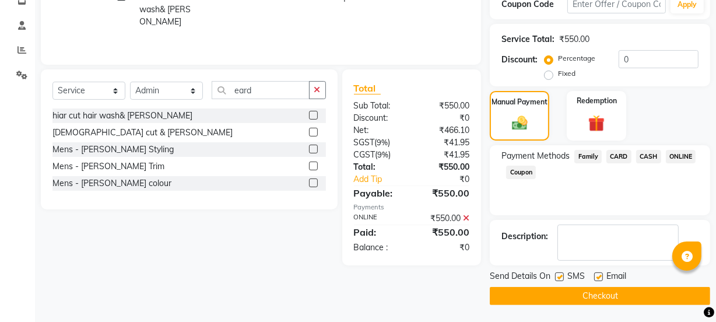
click at [635, 295] on button "Checkout" at bounding box center [600, 296] width 220 height 18
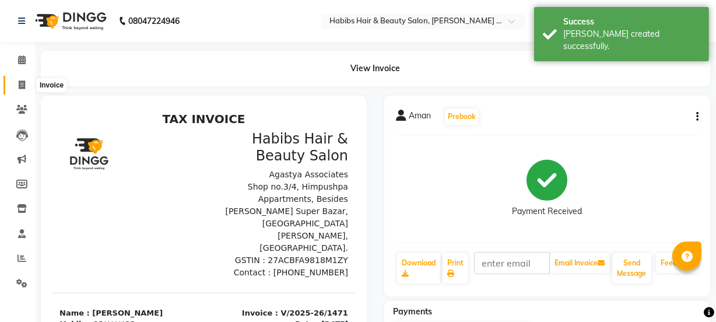
click at [19, 89] on icon at bounding box center [22, 84] width 6 height 9
select select "service"
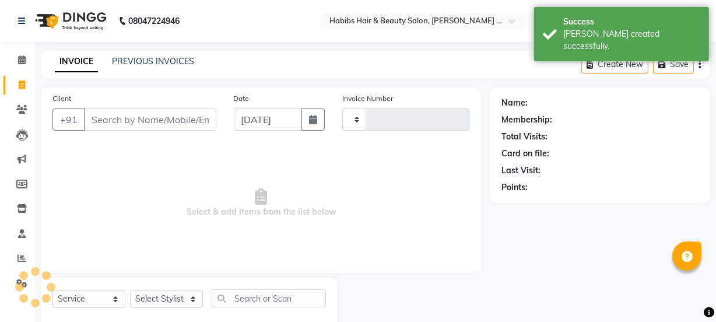
scroll to position [29, 0]
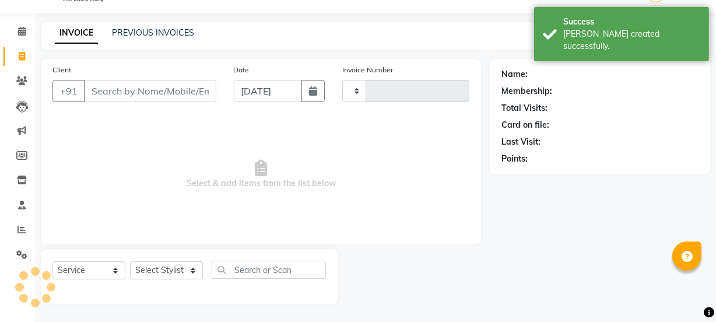
type input "1472"
select select "5039"
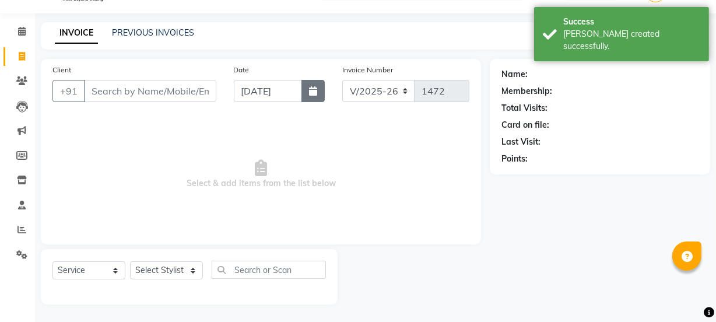
click at [305, 96] on button "button" at bounding box center [312, 91] width 23 height 22
select select "9"
select select "2025"
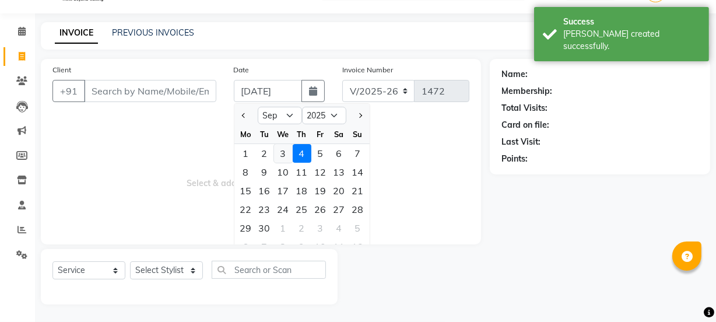
click at [286, 148] on div "3" at bounding box center [283, 153] width 19 height 19
type input "03-09-2025"
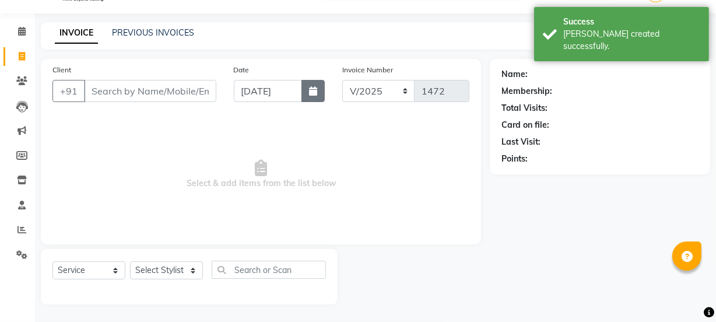
click at [304, 97] on button "button" at bounding box center [312, 91] width 23 height 22
select select "9"
select select "2025"
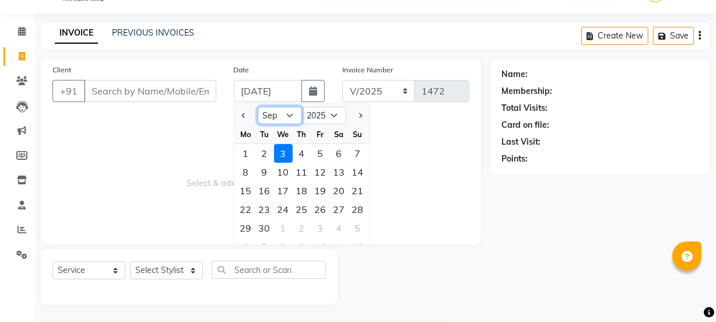
click at [287, 115] on select "Jan Feb Mar Apr May Jun Jul Aug Sep Oct Nov Dec" at bounding box center [280, 115] width 44 height 17
select select "8"
click at [258, 107] on select "Jan Feb Mar Apr May Jun Jul Aug Sep Oct Nov Dec" at bounding box center [280, 115] width 44 height 17
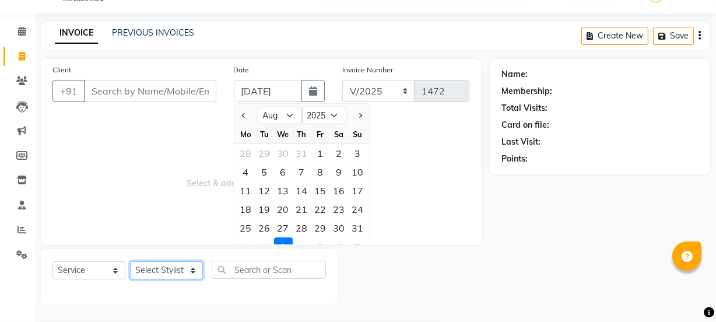
click at [177, 271] on select "Select Stylist Admin Amar Ashwini Darshan Ishwar Jagdish Pravin RASHMI Rasika S…" at bounding box center [166, 270] width 73 height 18
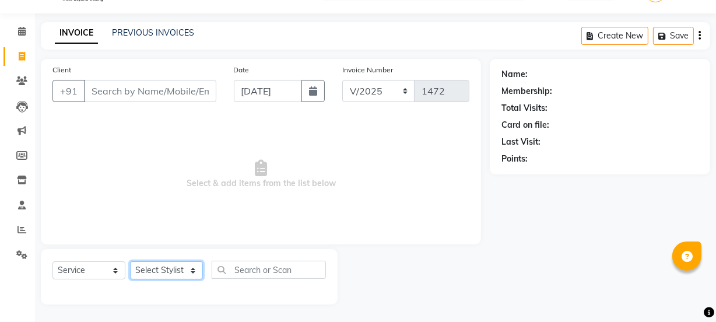
click at [177, 271] on select "Select Stylist Admin Amar Ashwini Darshan Ishwar Jagdish Pravin RASHMI Rasika S…" at bounding box center [166, 270] width 73 height 18
click at [130, 261] on select "Select Stylist Admin Amar Ashwini Darshan Ishwar Jagdish Pravin RASHMI Rasika S…" at bounding box center [166, 270] width 73 height 18
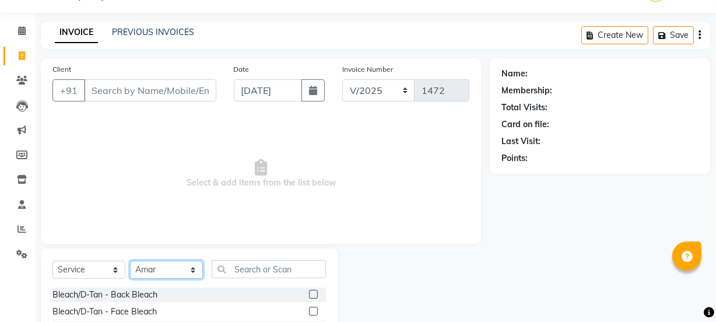
click at [176, 266] on select "Select Stylist Admin Amar Ashwini Darshan Ishwar Jagdish Pravin RASHMI Rasika S…" at bounding box center [166, 270] width 73 height 18
select select "90840"
click at [130, 261] on select "Select Stylist Admin Amar Ashwini Darshan Ishwar Jagdish Pravin RASHMI Rasika S…" at bounding box center [166, 270] width 73 height 18
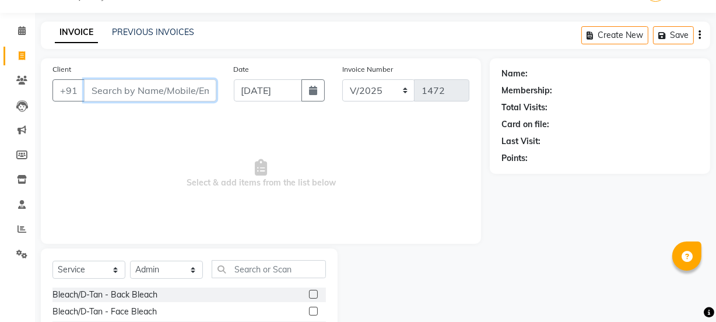
click at [138, 93] on input "Client" at bounding box center [150, 90] width 132 height 22
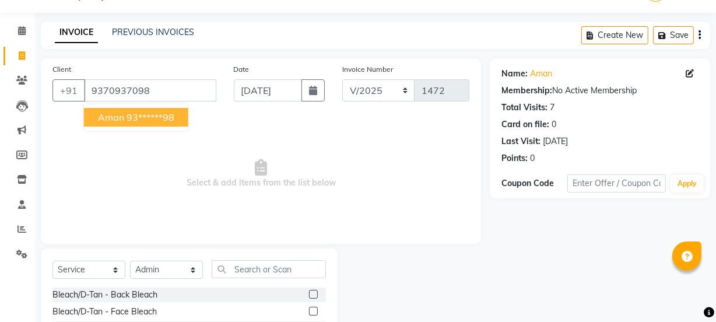
click at [170, 113] on ngb-highlight "93******98" at bounding box center [151, 117] width 48 height 12
type input "93******98"
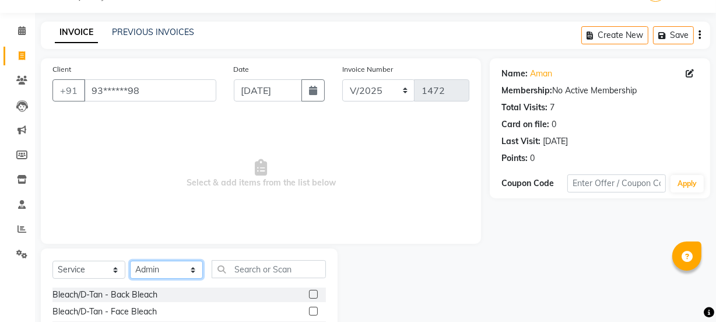
click at [170, 270] on select "Select Stylist Admin Amar Ashwini Darshan Ishwar Jagdish Pravin RASHMI Rasika S…" at bounding box center [166, 270] width 73 height 18
click at [257, 195] on span "Select & add items from the list below" at bounding box center [260, 173] width 417 height 117
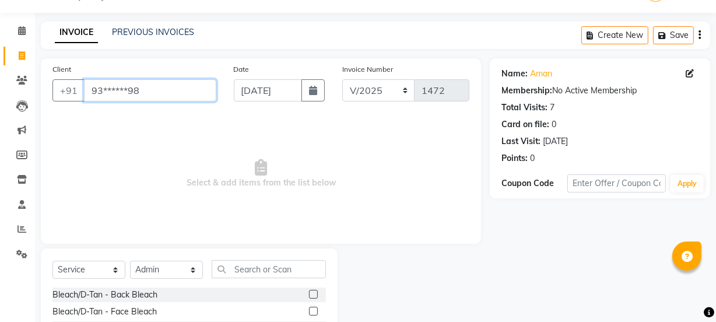
drag, startPoint x: 160, startPoint y: 90, endPoint x: 52, endPoint y: 100, distance: 108.9
click at [52, 100] on div "Client +91 93******98" at bounding box center [134, 87] width 181 height 48
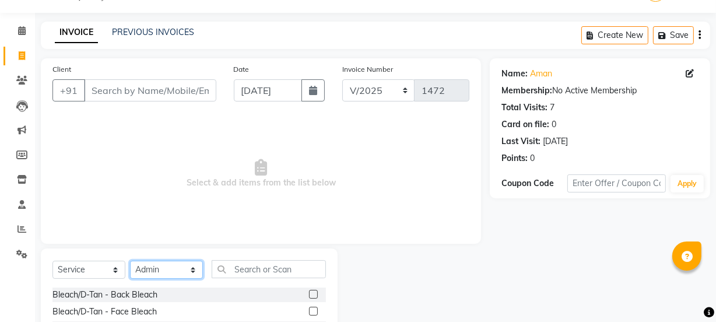
click at [160, 278] on select "Select Stylist Admin Amar Ashwini Darshan Ishwar Jagdish Pravin RASHMI Rasika S…" at bounding box center [166, 270] width 73 height 18
select select "71201"
click at [130, 261] on select "Select Stylist Admin Amar Ashwini Darshan Ishwar Jagdish Pravin RASHMI Rasika S…" at bounding box center [166, 270] width 73 height 18
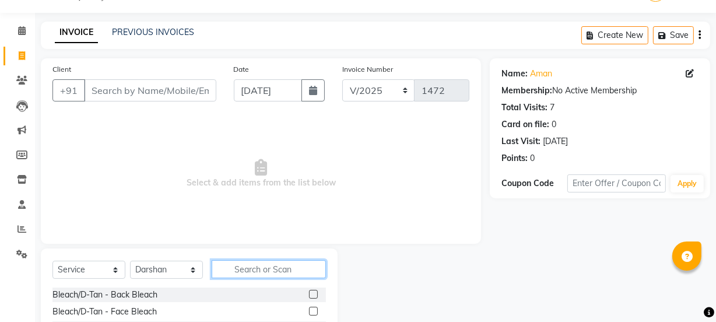
click at [249, 271] on input "text" at bounding box center [269, 269] width 114 height 18
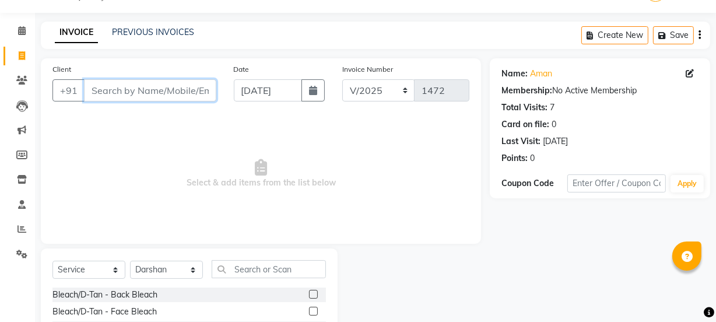
click at [169, 99] on input "Client" at bounding box center [150, 90] width 132 height 22
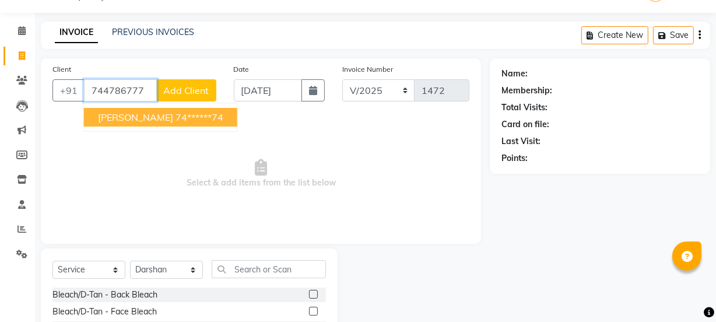
click at [184, 122] on button "ankush 74******74" at bounding box center [160, 117] width 153 height 19
type input "74******74"
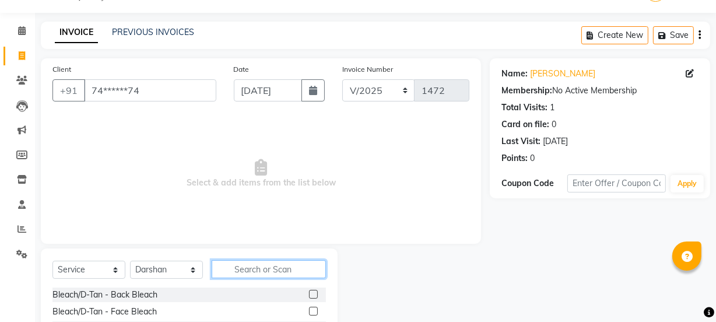
click at [239, 266] on input "text" at bounding box center [269, 269] width 114 height 18
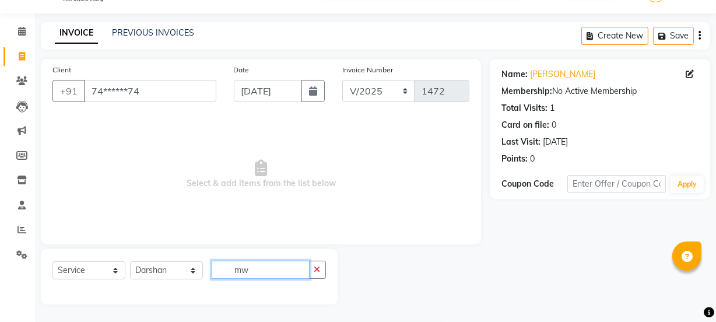
type input "m"
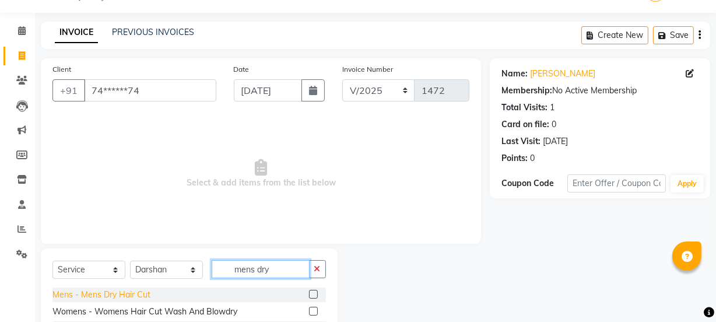
type input "mens dry"
click at [127, 300] on div "Mens - Mens Dry Hair Cut" at bounding box center [101, 295] width 98 height 12
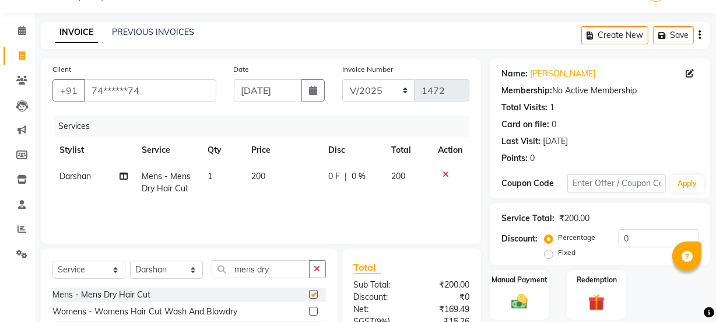
checkbox input "false"
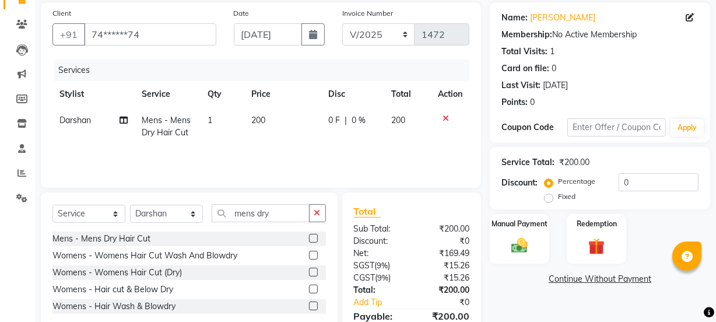
scroll to position [145, 0]
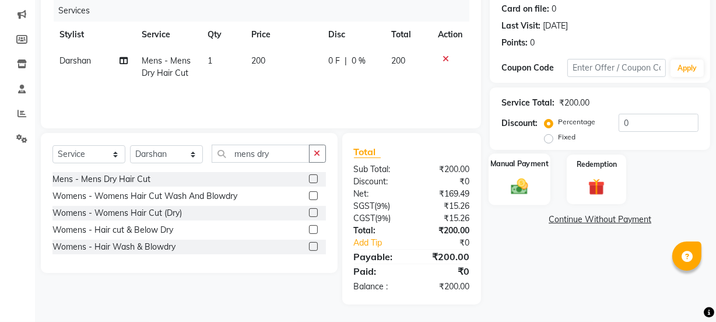
click at [526, 176] on img at bounding box center [519, 186] width 28 height 20
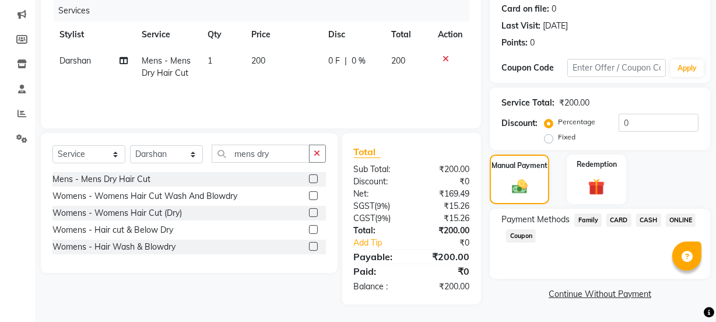
click at [647, 217] on span "CASH" at bounding box center [648, 219] width 25 height 13
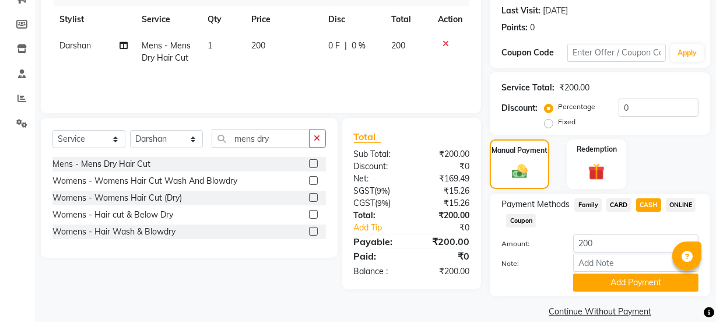
scroll to position [175, 0]
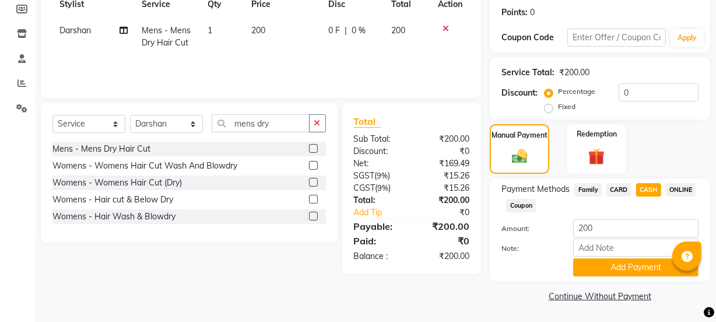
click at [673, 187] on span "ONLINE" at bounding box center [681, 189] width 30 height 13
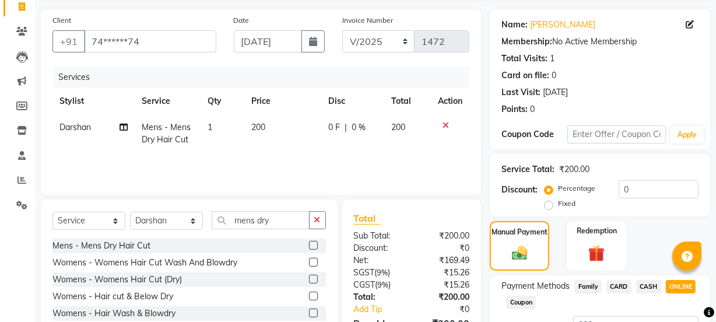
scroll to position [0, 0]
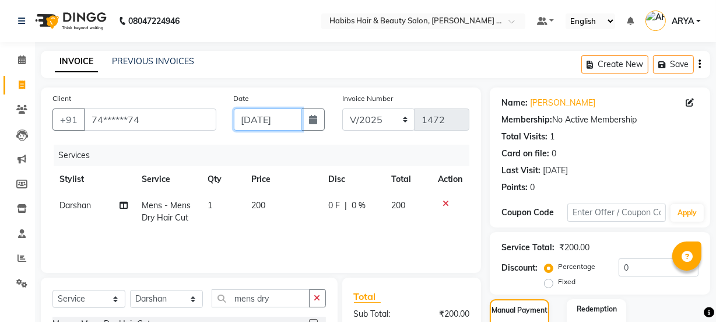
click at [268, 120] on input "03-09-2025" at bounding box center [268, 119] width 68 height 22
select select "9"
select select "2025"
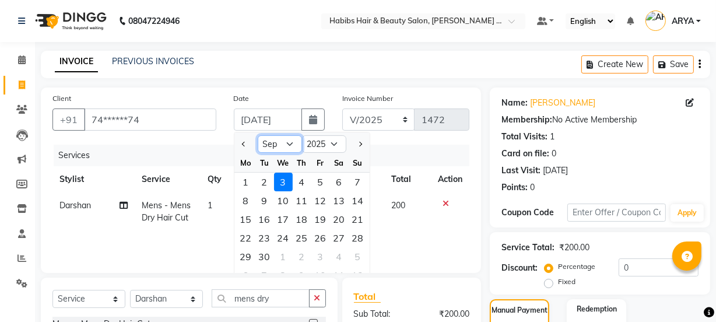
click at [287, 147] on select "Jan Feb Mar Apr May Jun Jul Aug Sep Oct Nov Dec" at bounding box center [280, 143] width 44 height 17
select select "8"
click at [258, 135] on select "Jan Feb Mar Apr May Jun Jul Aug Sep Oct Nov Dec" at bounding box center [280, 143] width 44 height 17
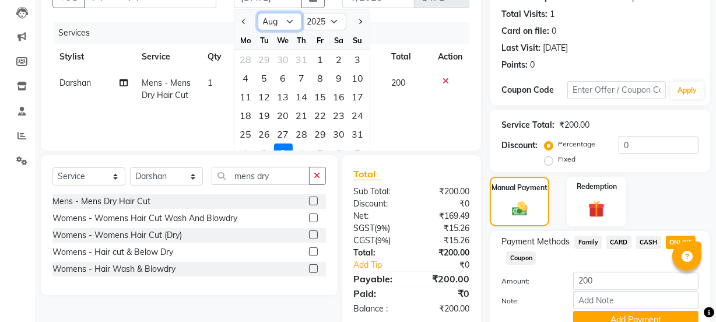
scroll to position [175, 0]
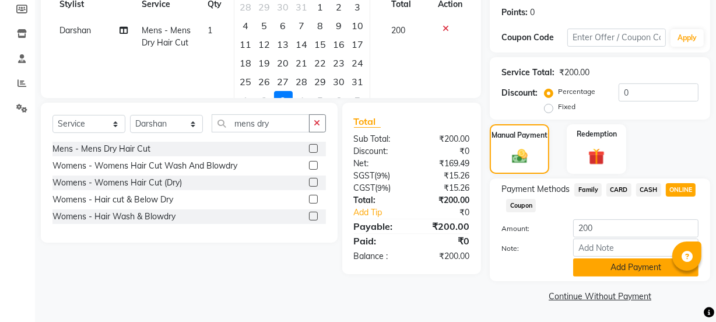
click at [623, 265] on button "Add Payment" at bounding box center [635, 267] width 125 height 18
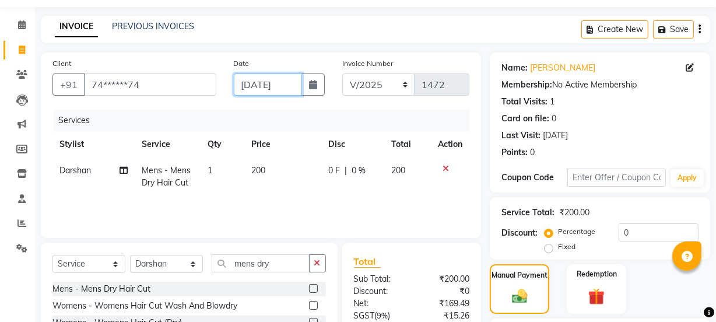
scroll to position [208, 0]
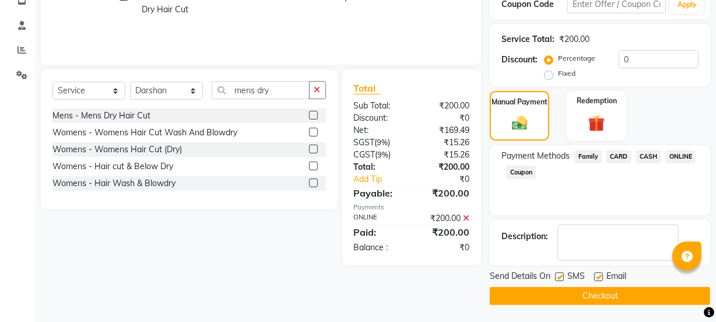
click at [687, 153] on span "ONLINE" at bounding box center [681, 156] width 30 height 13
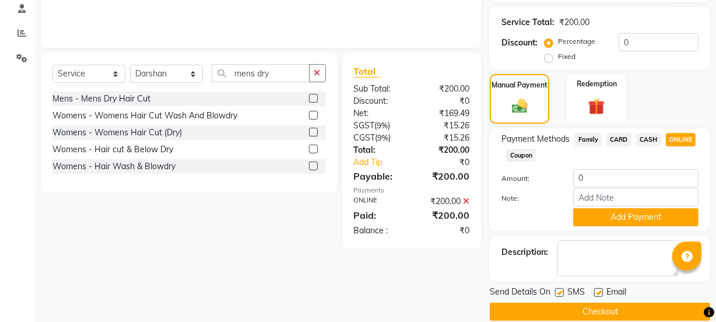
scroll to position [241, 0]
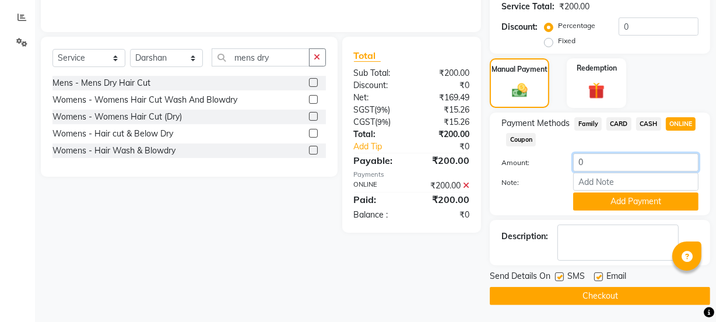
drag, startPoint x: 629, startPoint y: 153, endPoint x: 521, endPoint y: 170, distance: 109.7
click at [521, 170] on div "Amount: 0" at bounding box center [600, 163] width 215 height 20
type input "200"
click at [618, 202] on button "Add Payment" at bounding box center [635, 201] width 125 height 18
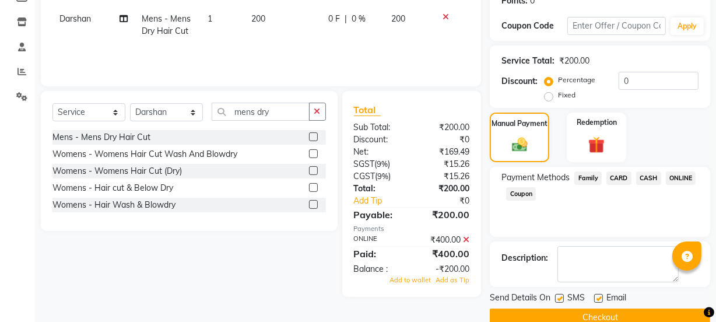
scroll to position [0, 0]
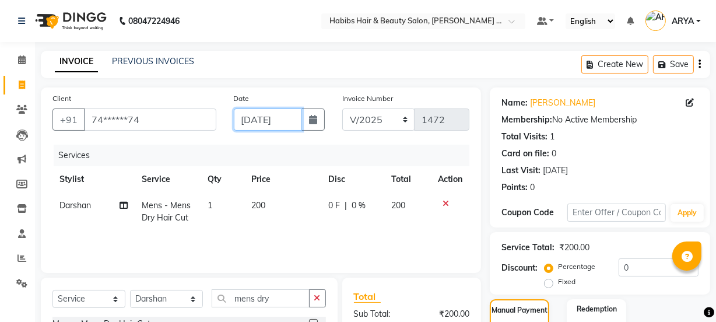
click at [297, 121] on input "03-09-2025" at bounding box center [268, 119] width 68 height 22
select select "9"
select select "2025"
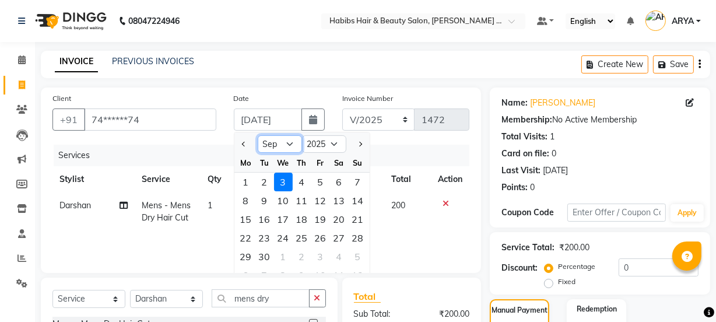
click at [285, 150] on select "Jan Feb Mar Apr May Jun Jul Aug Sep Oct Nov Dec" at bounding box center [280, 143] width 44 height 17
select select "8"
click at [258, 135] on select "Jan Feb Mar Apr May Jun Jul Aug Sep Oct Nov Dec" at bounding box center [280, 143] width 44 height 17
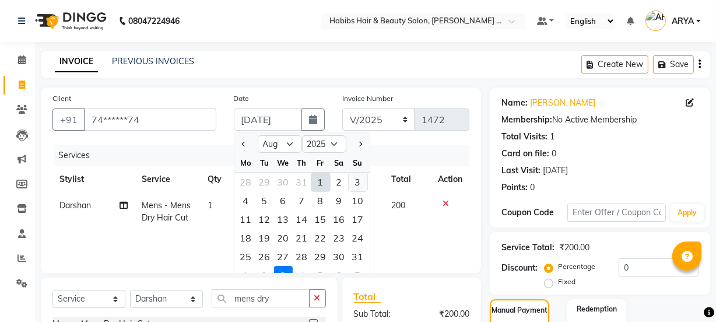
click at [355, 179] on div "3" at bounding box center [358, 182] width 19 height 19
type input "[DATE]"
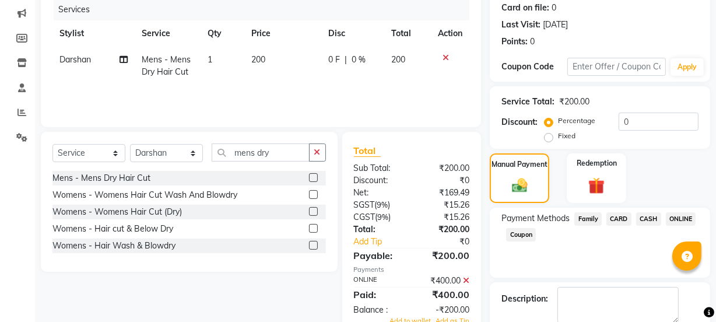
scroll to position [208, 0]
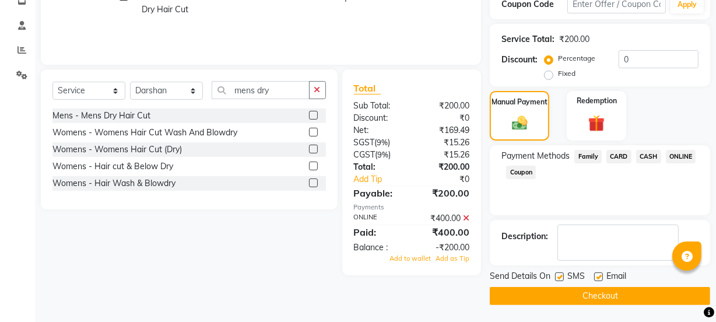
click at [468, 217] on icon at bounding box center [466, 218] width 6 height 8
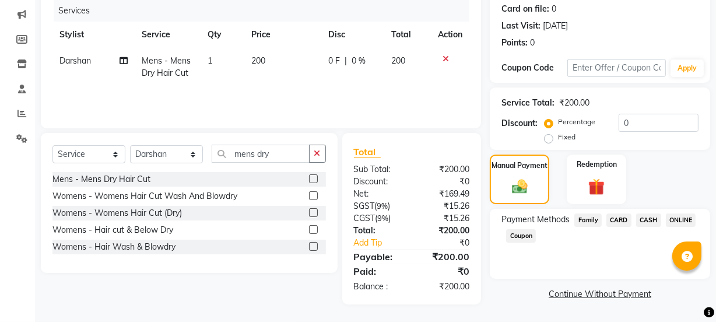
click at [676, 219] on span "ONLINE" at bounding box center [681, 219] width 30 height 13
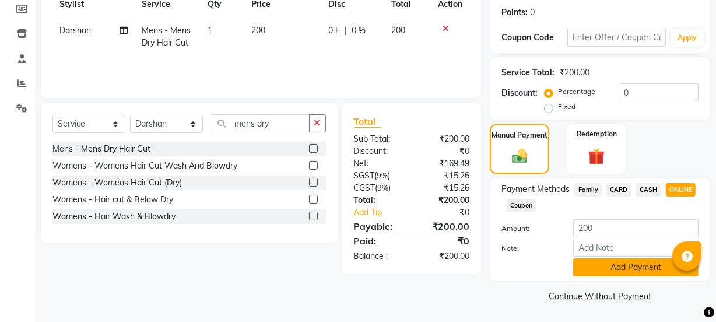
click at [631, 261] on button "Add Payment" at bounding box center [635, 267] width 125 height 18
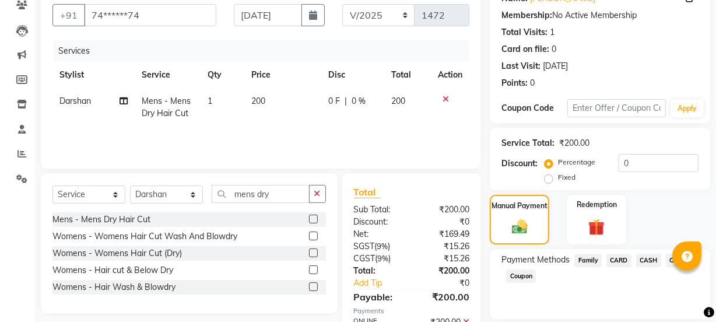
scroll to position [208, 0]
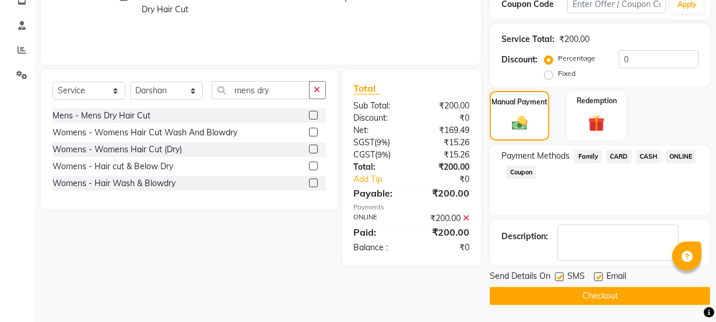
click at [612, 297] on button "Checkout" at bounding box center [600, 296] width 220 height 18
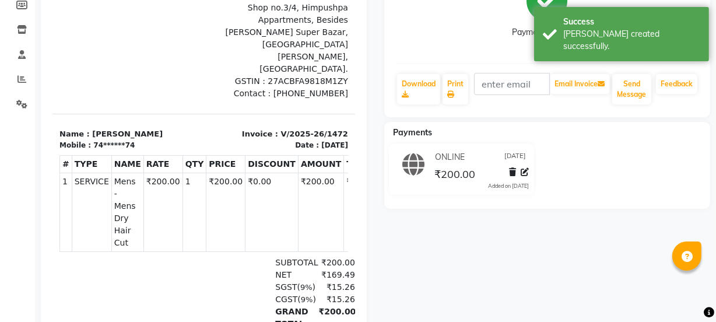
scroll to position [275, 0]
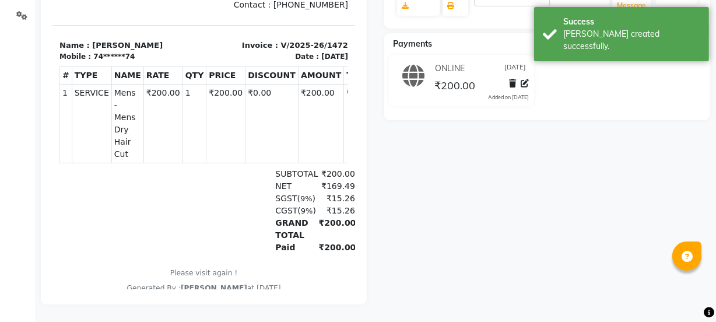
click at [523, 79] on icon at bounding box center [525, 83] width 8 height 8
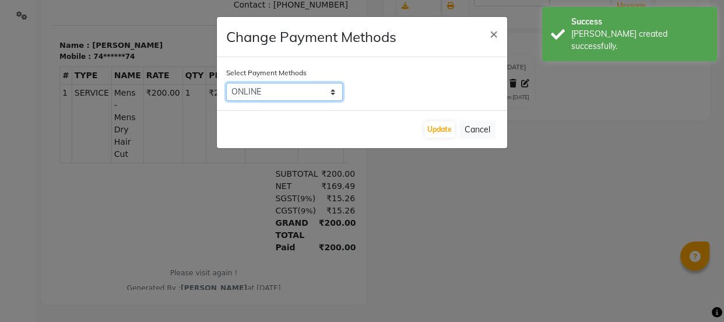
click at [300, 85] on select "Family CARD CASH ONLINE Coupon" at bounding box center [284, 92] width 117 height 18
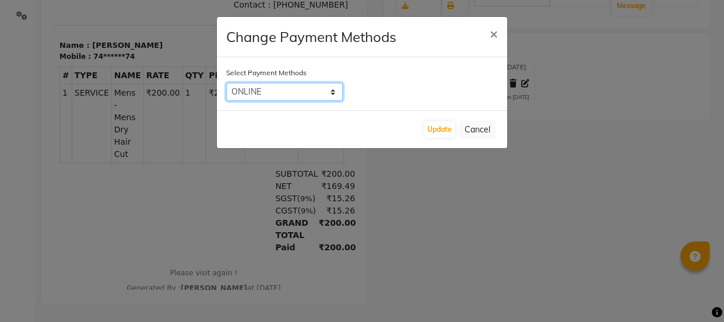
select select "1"
click at [226, 83] on select "Family CARD CASH ONLINE Coupon" at bounding box center [284, 92] width 117 height 18
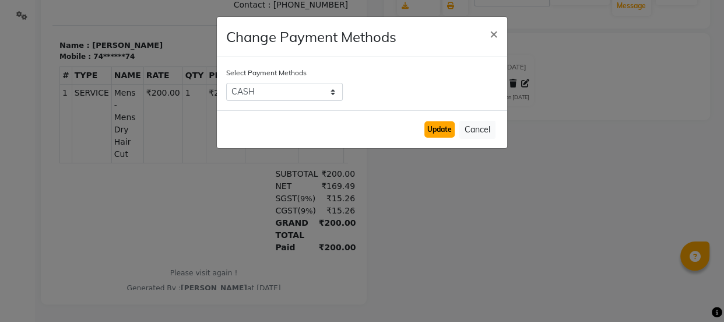
click at [448, 132] on button "Update" at bounding box center [439, 129] width 30 height 16
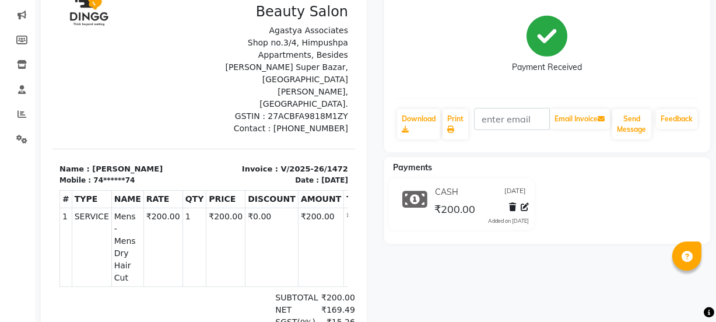
scroll to position [0, 0]
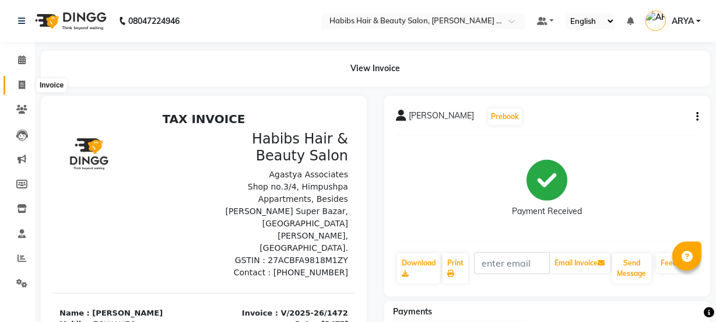
click at [20, 88] on icon at bounding box center [22, 84] width 6 height 9
select select "service"
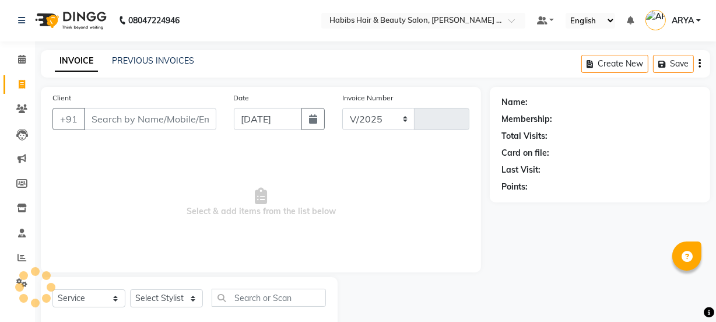
select select "5039"
type input "1473"
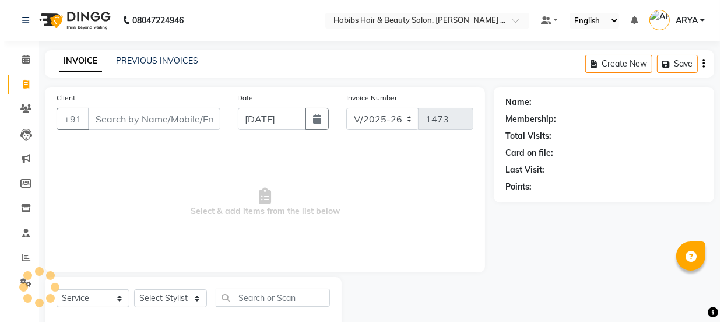
scroll to position [29, 0]
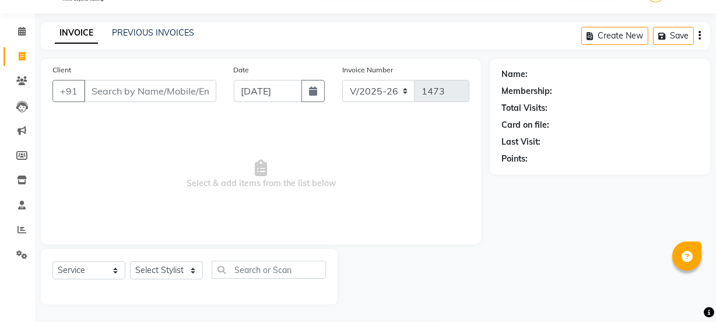
click at [185, 83] on input "Client" at bounding box center [150, 91] width 132 height 22
type input "9403214126"
click at [205, 96] on button "Add Client" at bounding box center [186, 91] width 60 height 22
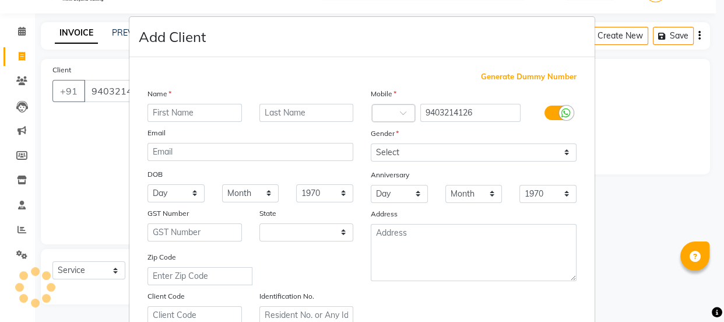
select select "22"
click at [188, 108] on input "text" at bounding box center [194, 113] width 94 height 18
type input "a"
type input "ANUP"
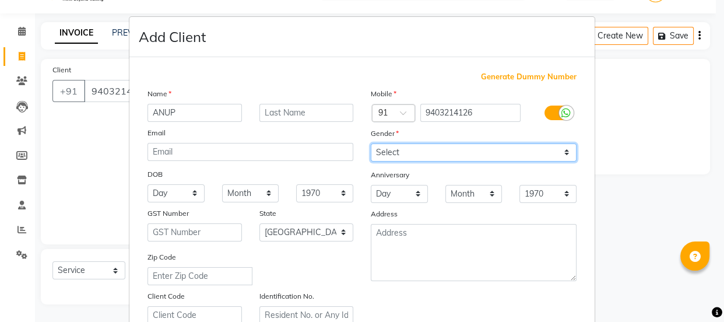
click at [414, 156] on select "Select Male Female Other Prefer Not To Say" at bounding box center [474, 152] width 206 height 18
select select "male"
click at [371, 143] on select "Select Male Female Other Prefer Not To Say" at bounding box center [474, 152] width 206 height 18
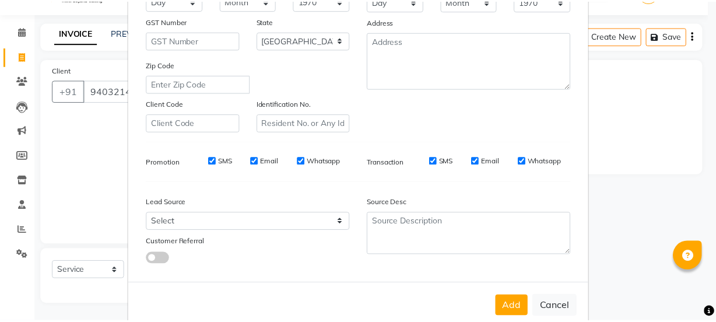
scroll to position [220, 0]
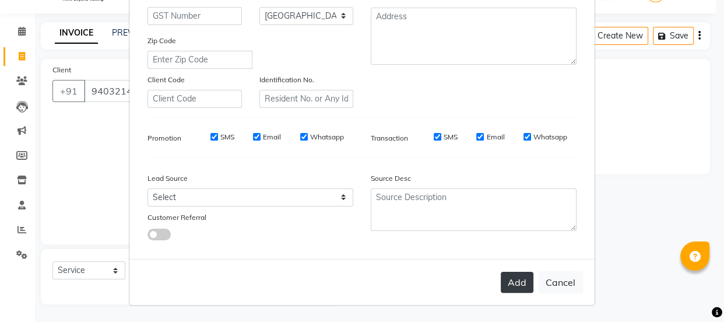
click at [510, 290] on button "Add" at bounding box center [517, 282] width 33 height 21
type input "94******26"
select select
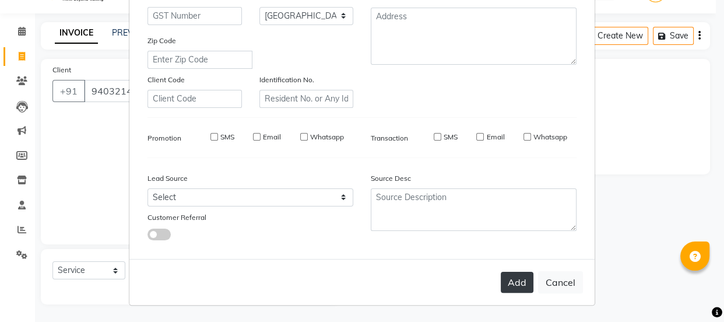
select select "null"
select select
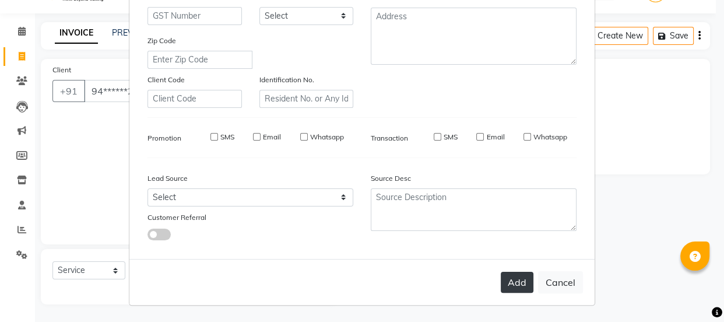
checkbox input "false"
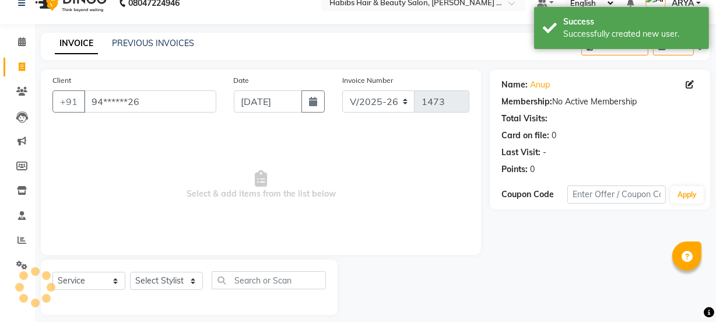
scroll to position [0, 0]
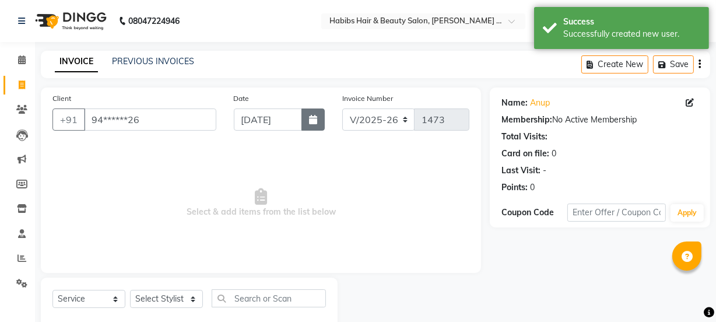
click at [317, 129] on button "button" at bounding box center [312, 119] width 23 height 22
select select "9"
select select "2025"
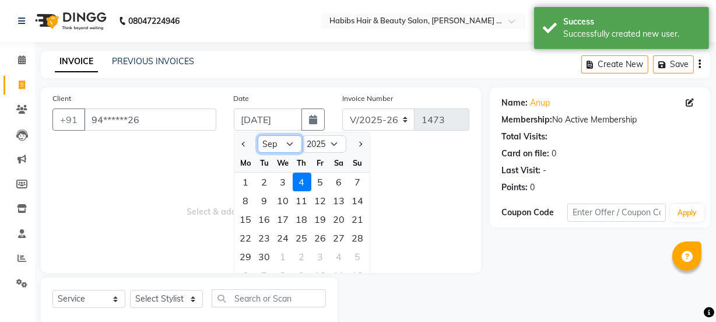
click at [289, 139] on select "Jan Feb Mar Apr May Jun Jul Aug Sep Oct Nov Dec" at bounding box center [280, 143] width 44 height 17
select select "8"
click at [258, 135] on select "Jan Feb Mar Apr May Jun Jul Aug Sep Oct Nov Dec" at bounding box center [280, 143] width 44 height 17
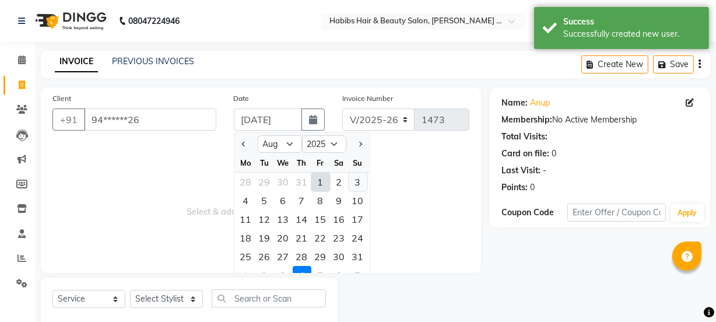
click at [357, 180] on div "3" at bounding box center [358, 182] width 19 height 19
type input "[DATE]"
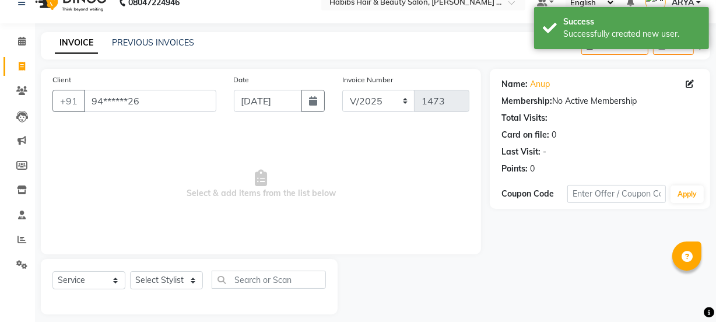
scroll to position [29, 0]
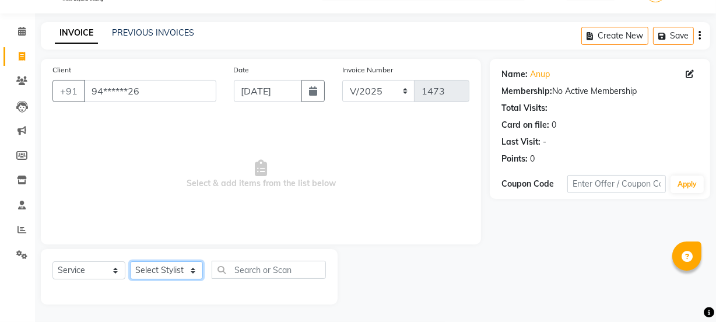
click at [169, 275] on select "Select Stylist Admin Amar Ashwini Darshan Ishwar Jagdish Pravin RASHMI Rasika S…" at bounding box center [166, 270] width 73 height 18
select select "90840"
click at [130, 261] on select "Select Stylist Admin Amar Ashwini Darshan Ishwar Jagdish Pravin RASHMI Rasika S…" at bounding box center [166, 270] width 73 height 18
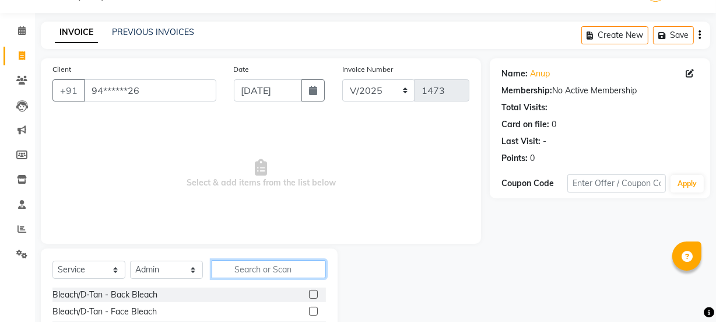
click at [271, 268] on input "text" at bounding box center [269, 269] width 114 height 18
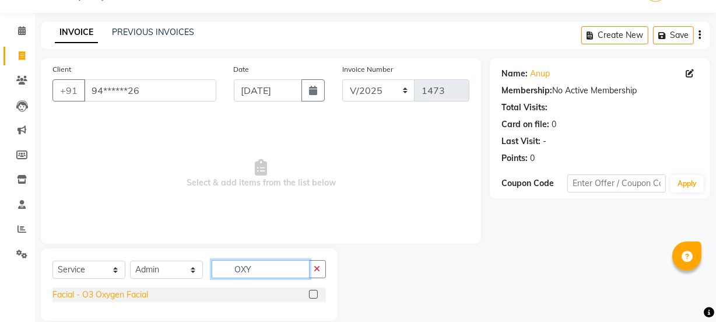
type input "OXY"
click at [134, 295] on div "Facial - O3 Oxygen Facial" at bounding box center [100, 295] width 96 height 12
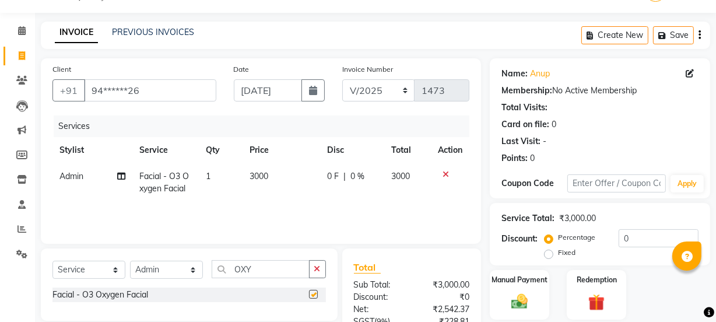
checkbox input "false"
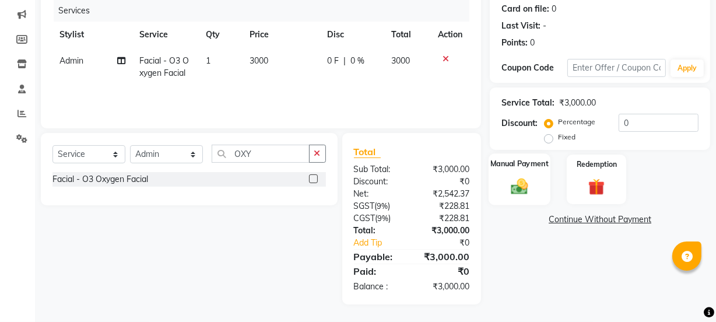
click at [515, 192] on img at bounding box center [519, 186] width 28 height 20
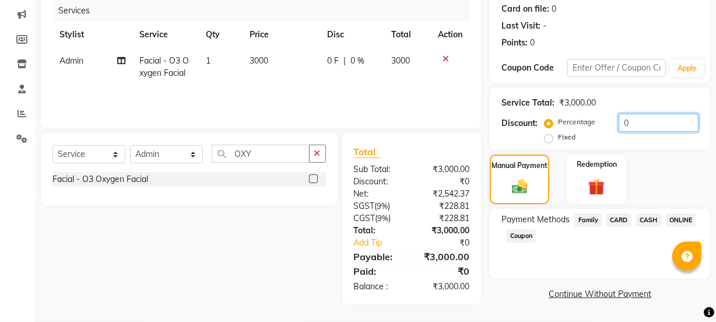
drag, startPoint x: 637, startPoint y: 122, endPoint x: 480, endPoint y: 147, distance: 159.5
click at [480, 147] on div "Client +91 94******26 Date 03-08-2025 Invoice Number V/2025 V/2025-26 1473 Serv…" at bounding box center [375, 123] width 687 height 361
type input "20"
click at [663, 182] on div "Manual Payment Redemption" at bounding box center [600, 179] width 238 height 50
click at [671, 222] on span "ONLINE" at bounding box center [681, 219] width 30 height 13
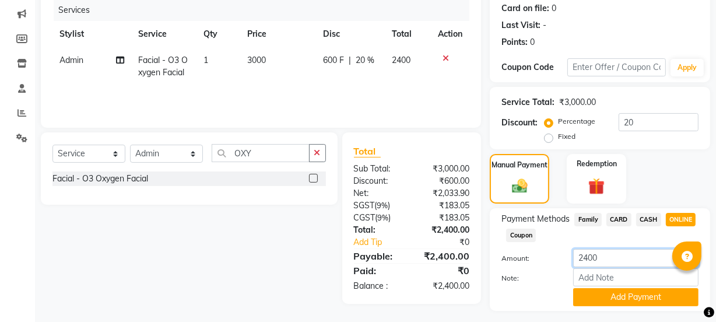
drag, startPoint x: 623, startPoint y: 250, endPoint x: 498, endPoint y: 259, distance: 125.6
click at [498, 259] on div "Amount: 2400" at bounding box center [600, 259] width 215 height 20
click at [251, 56] on span "3000" at bounding box center [256, 60] width 19 height 10
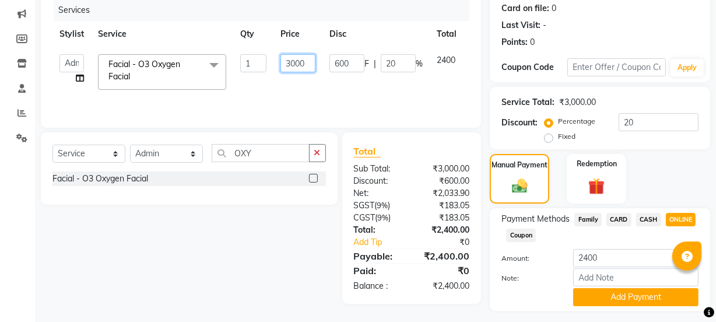
drag, startPoint x: 311, startPoint y: 66, endPoint x: 143, endPoint y: 111, distance: 173.1
click at [143, 111] on div "Services Stylist Service Qty Price Disc Total Action Admin Amar Ashwini Darshan…" at bounding box center [260, 57] width 417 height 117
type input "3600"
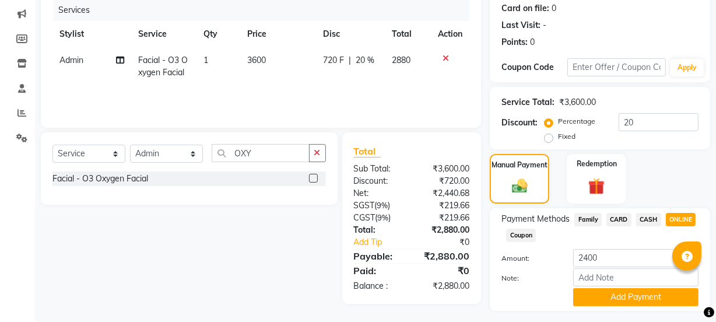
click at [329, 92] on div "Services Stylist Service Qty Price Disc Total Action Admin Facial - O3 Oxygen F…" at bounding box center [260, 57] width 417 height 117
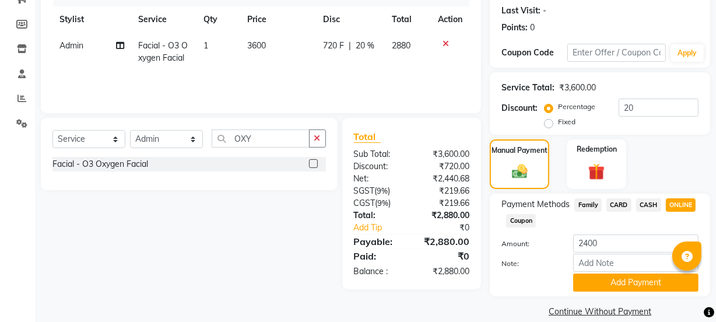
scroll to position [175, 0]
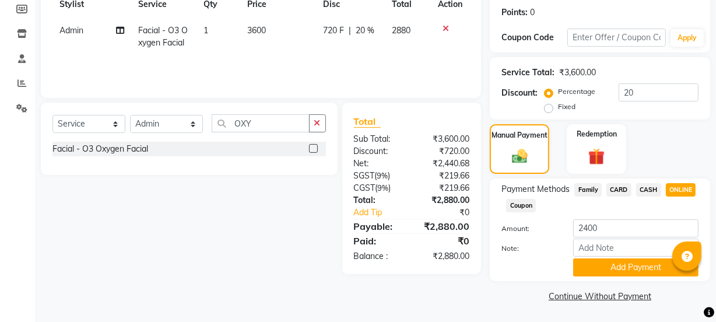
click at [690, 191] on span "ONLINE" at bounding box center [681, 189] width 30 height 13
drag, startPoint x: 611, startPoint y: 226, endPoint x: 368, endPoint y: 330, distance: 263.8
type input "2800"
click at [627, 272] on button "Add Payment" at bounding box center [635, 267] width 125 height 18
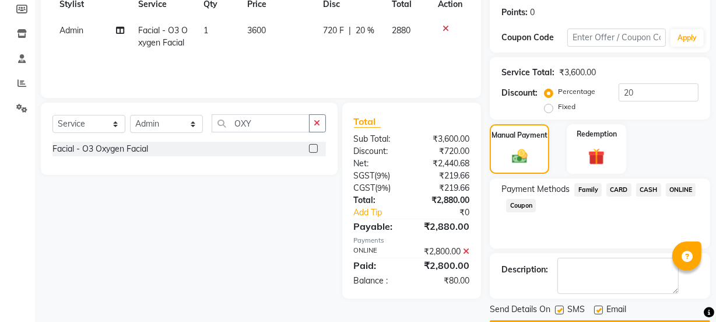
scroll to position [208, 0]
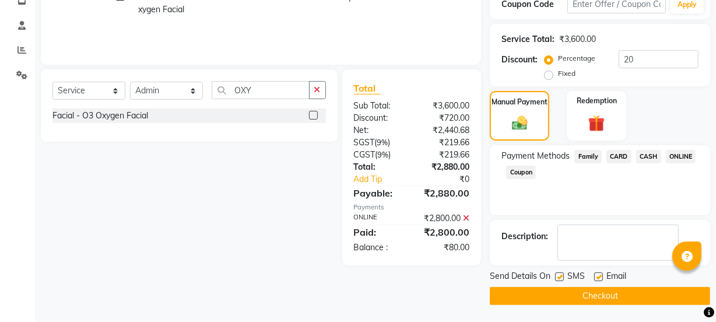
click at [521, 174] on span "Coupon" at bounding box center [521, 172] width 30 height 13
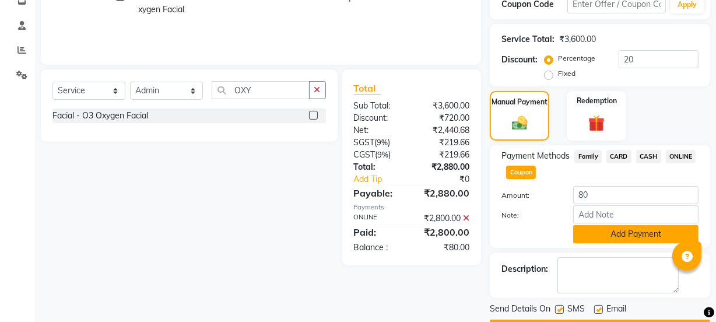
click at [631, 236] on button "Add Payment" at bounding box center [635, 234] width 125 height 18
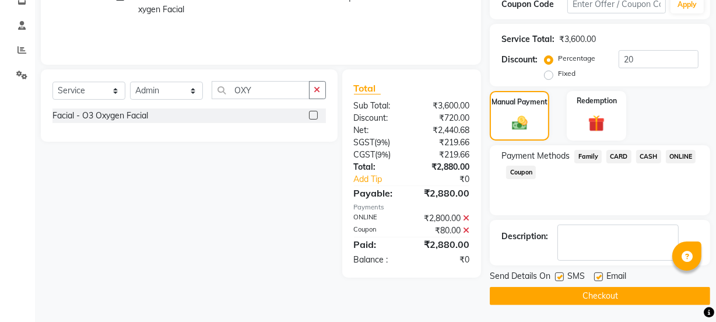
click at [606, 297] on button "Checkout" at bounding box center [600, 296] width 220 height 18
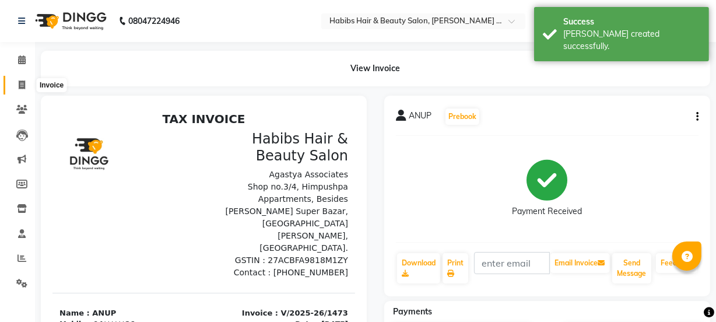
click at [27, 79] on span at bounding box center [22, 85] width 20 height 13
select select "service"
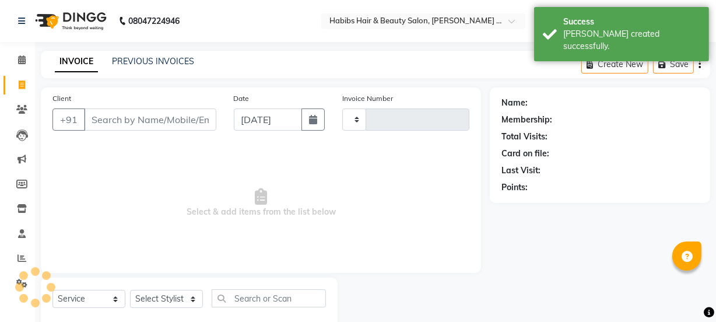
scroll to position [29, 0]
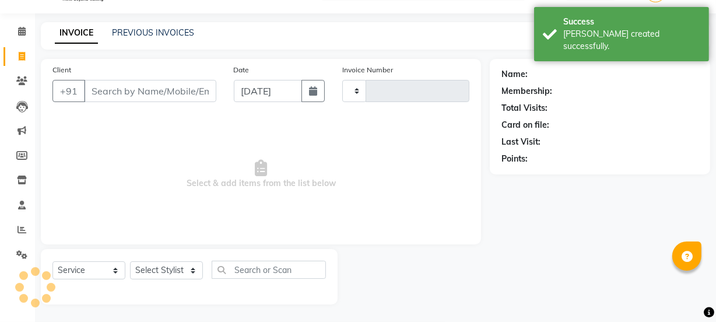
type input "1474"
select select "5039"
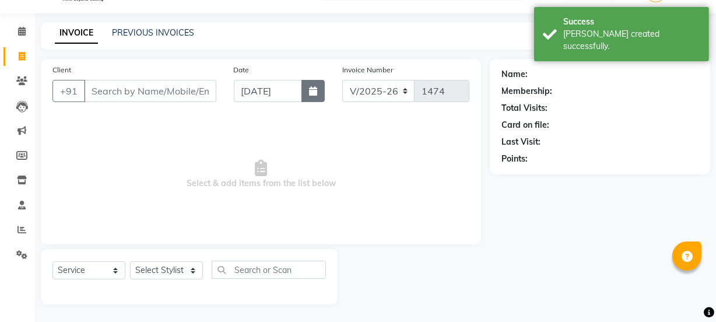
click at [321, 90] on button "button" at bounding box center [312, 91] width 23 height 22
select select "9"
select select "2025"
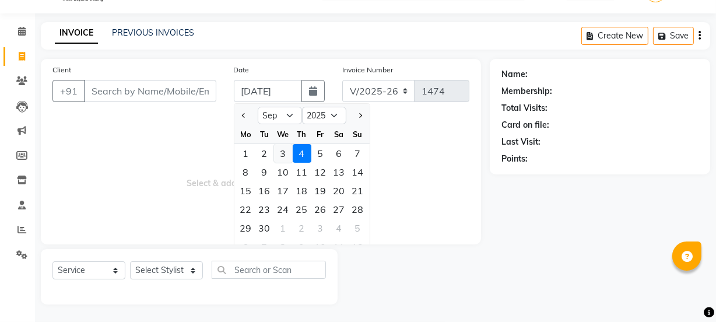
click at [287, 152] on div "3" at bounding box center [283, 153] width 19 height 19
type input "03-09-2025"
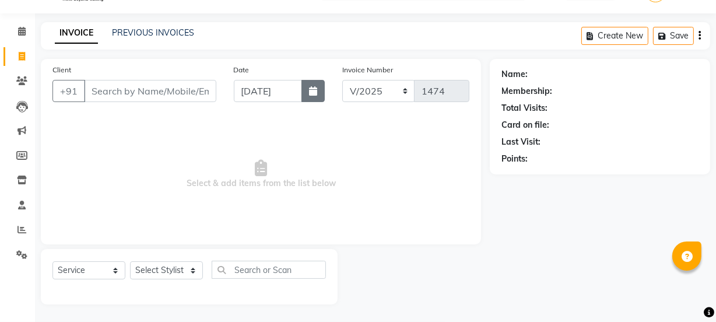
click at [307, 93] on button "button" at bounding box center [312, 91] width 23 height 22
select select "9"
select select "2025"
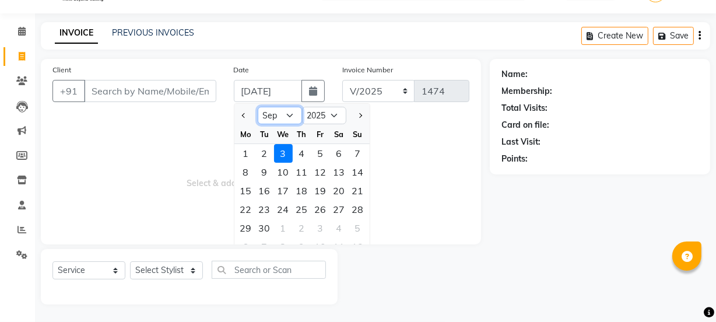
click at [285, 122] on select "Jan Feb Mar Apr May Jun Jul Aug Sep Oct Nov Dec" at bounding box center [280, 115] width 44 height 17
select select "8"
click at [258, 107] on select "Jan Feb Mar Apr May Jun Jul Aug Sep Oct Nov Dec" at bounding box center [280, 115] width 44 height 17
click at [356, 152] on div "3" at bounding box center [358, 153] width 19 height 19
type input "[DATE]"
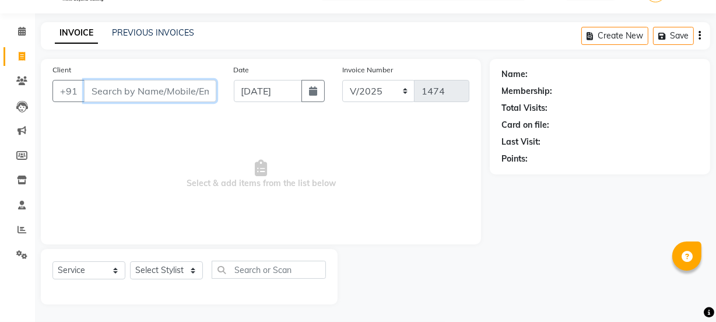
click at [154, 92] on input "Client" at bounding box center [150, 91] width 132 height 22
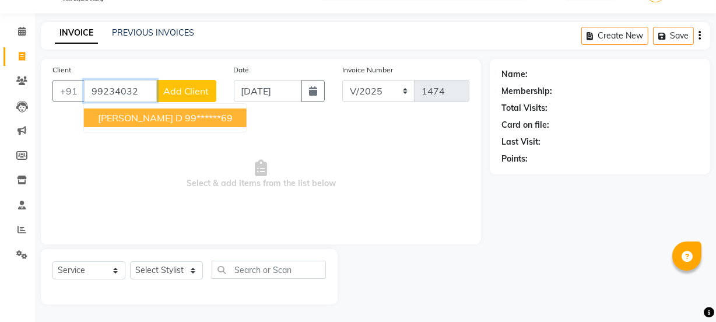
click at [194, 121] on button "Sourish D 99******69" at bounding box center [165, 117] width 163 height 19
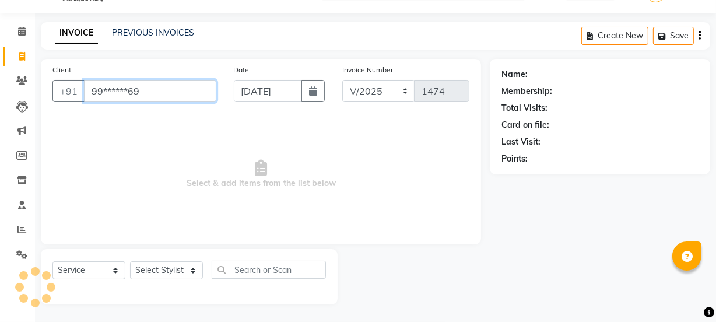
type input "99******69"
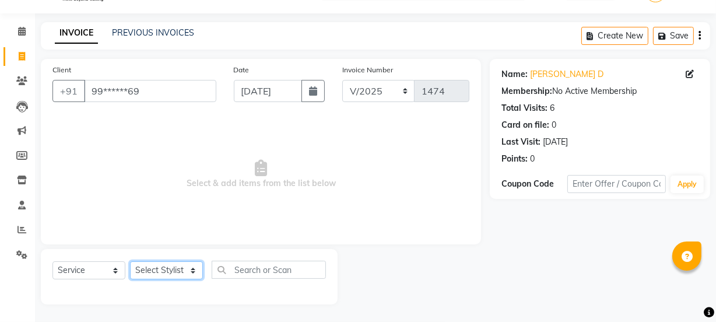
click at [149, 271] on select "Select Stylist Admin Amar Ashwini Darshan Ishwar Jagdish Pravin RASHMI Rasika S…" at bounding box center [166, 270] width 73 height 18
select select "90840"
click at [130, 261] on select "Select Stylist Admin Amar Ashwini Darshan Ishwar Jagdish Pravin RASHMI Rasika S…" at bounding box center [166, 270] width 73 height 18
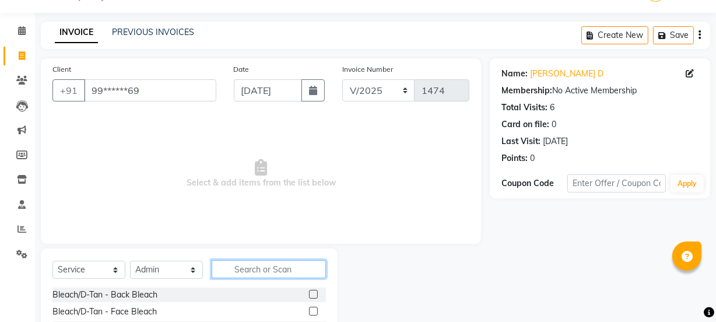
click at [268, 267] on input "text" at bounding box center [269, 269] width 114 height 18
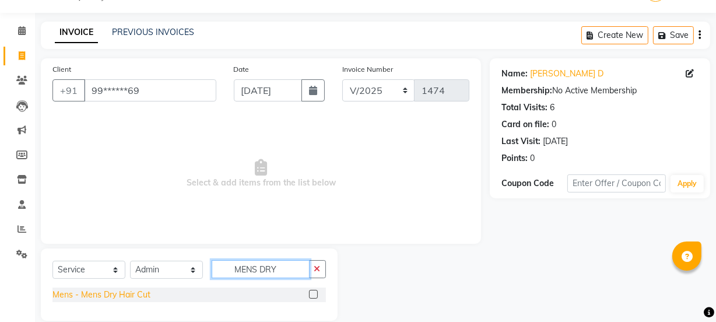
type input "MENS DRY"
click at [135, 293] on div "Mens - Mens Dry Hair Cut" at bounding box center [101, 295] width 98 height 12
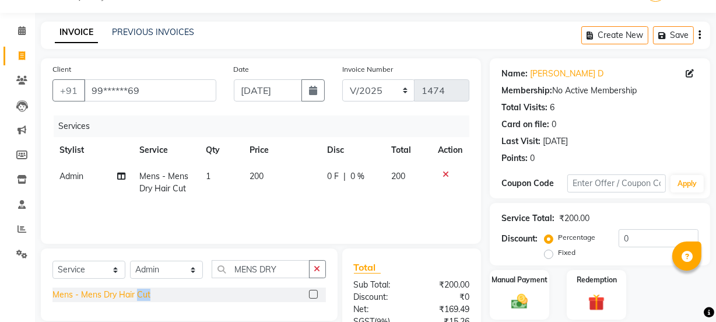
click at [135, 293] on div "Mens - Mens Dry Hair Cut" at bounding box center [101, 295] width 98 height 12
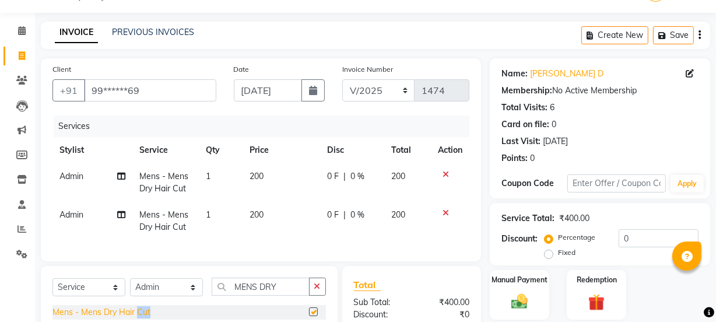
checkbox input "false"
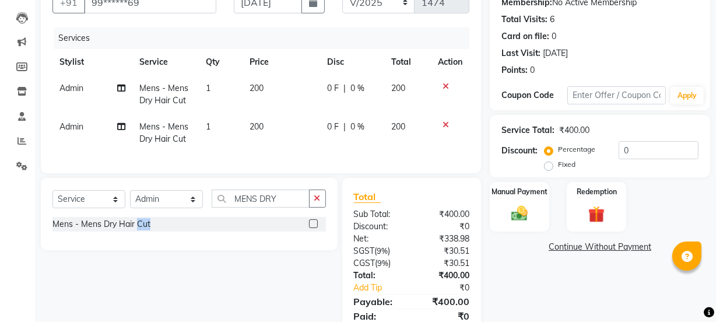
scroll to position [170, 0]
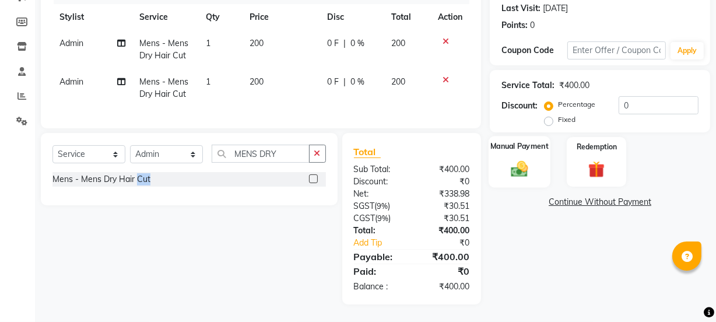
click at [526, 159] on img at bounding box center [519, 169] width 28 height 20
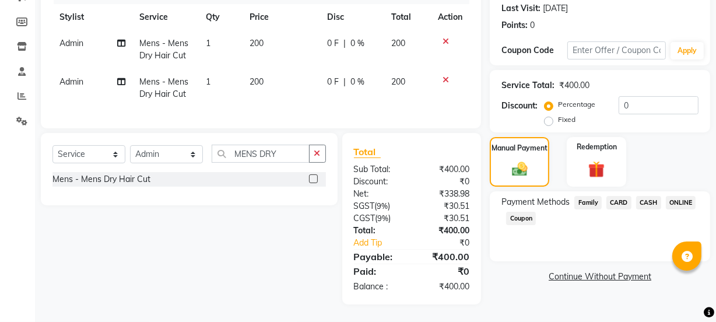
click at [647, 198] on span "CASH" at bounding box center [648, 202] width 25 height 13
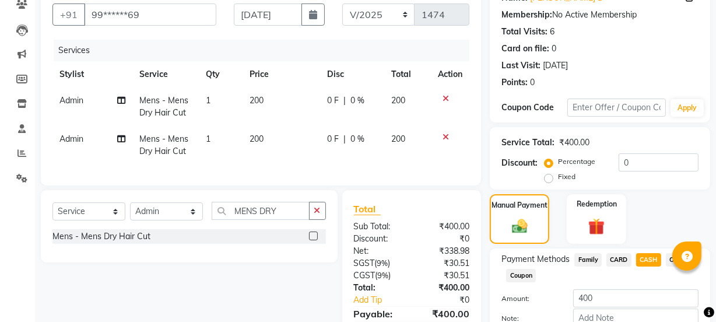
scroll to position [175, 0]
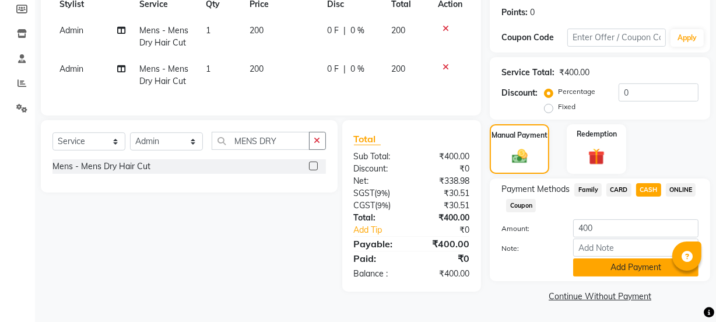
click at [626, 262] on button "Add Payment" at bounding box center [635, 267] width 125 height 18
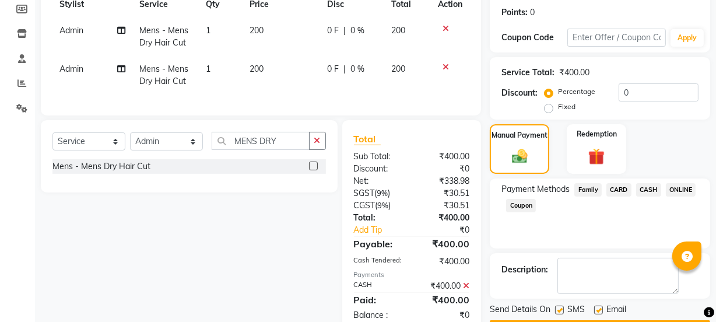
scroll to position [212, 0]
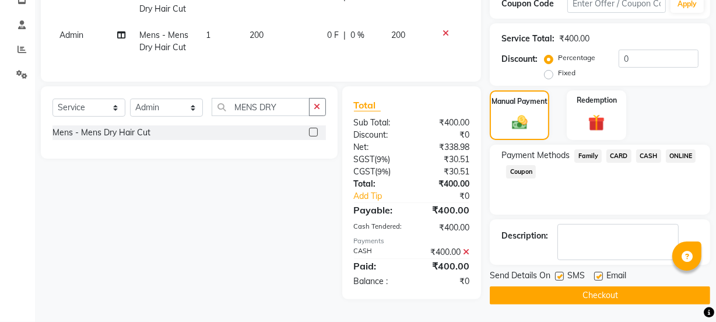
click at [613, 291] on button "Checkout" at bounding box center [600, 295] width 220 height 18
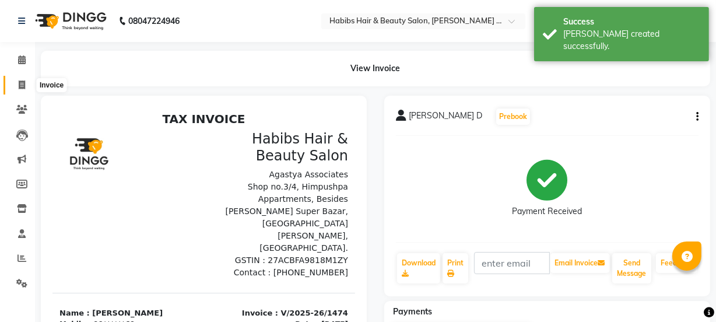
click at [24, 87] on icon at bounding box center [22, 84] width 6 height 9
select select "service"
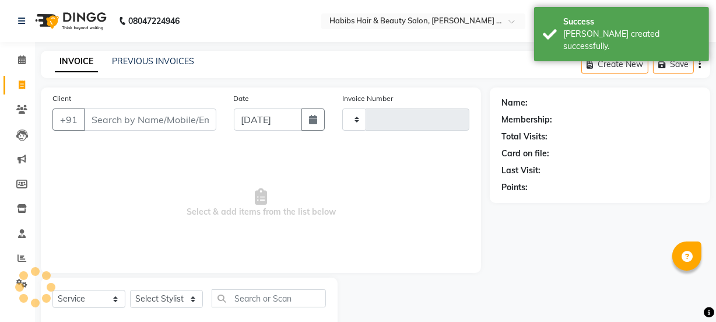
type input "1475"
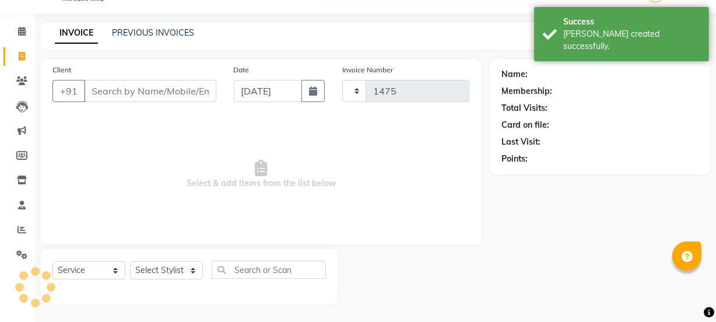
select select "5039"
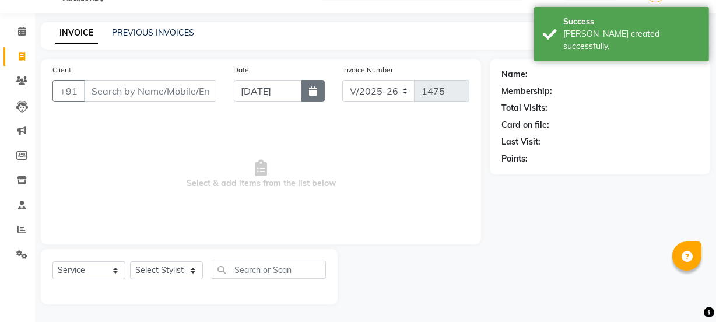
click at [305, 90] on button "button" at bounding box center [312, 91] width 23 height 22
select select "9"
select select "2025"
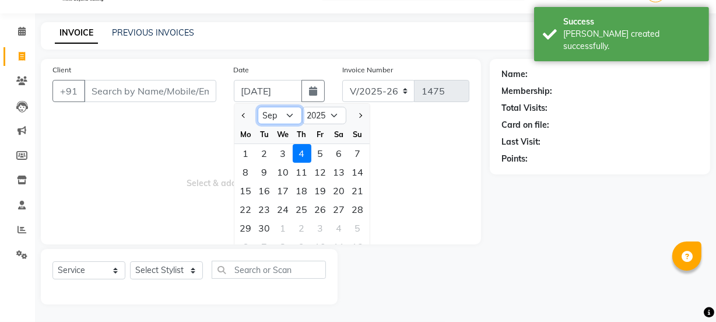
click at [292, 111] on select "Jan Feb Mar Apr May Jun Jul Aug Sep Oct Nov Dec" at bounding box center [280, 115] width 44 height 17
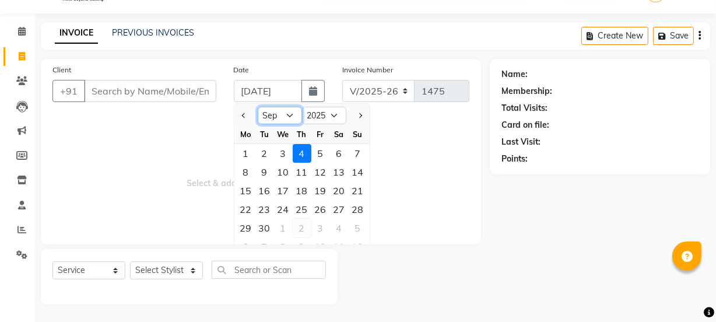
select select "8"
click at [258, 107] on select "Jan Feb Mar Apr May Jun Jul Aug Sep Oct Nov Dec" at bounding box center [280, 115] width 44 height 17
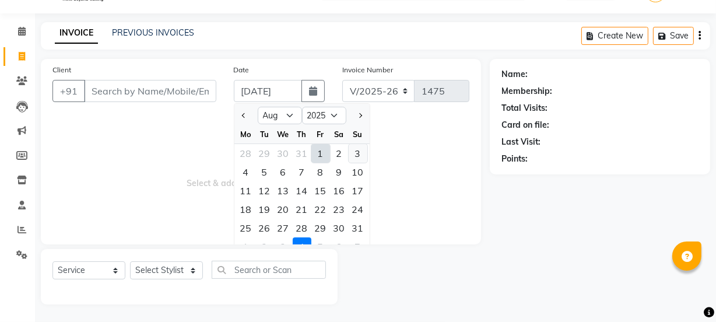
click at [356, 152] on div "3" at bounding box center [358, 153] width 19 height 19
type input "[DATE]"
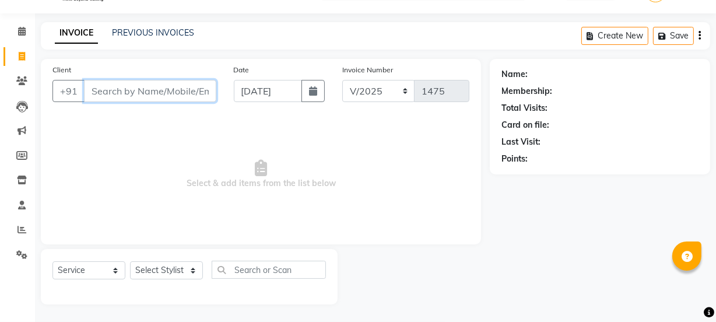
click at [168, 94] on input "Client" at bounding box center [150, 91] width 132 height 22
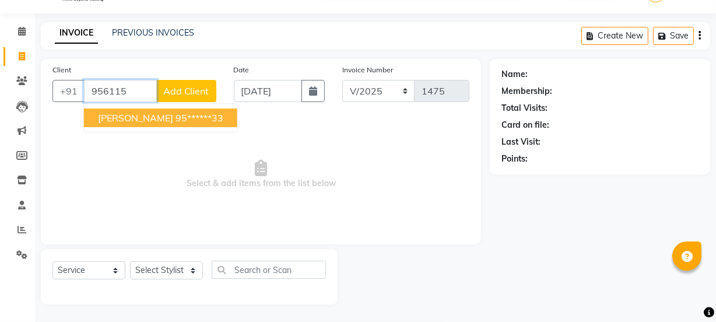
click at [175, 122] on ngb-highlight "95******33" at bounding box center [199, 118] width 48 height 12
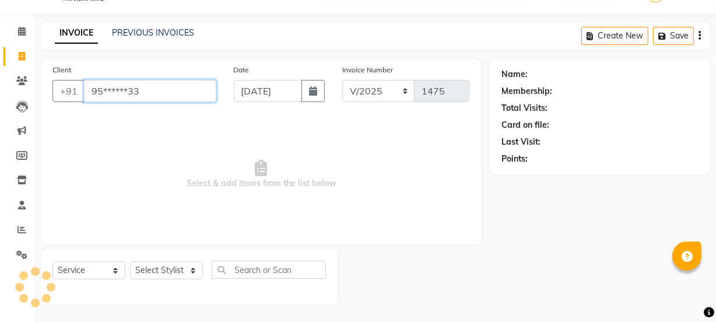
type input "95******33"
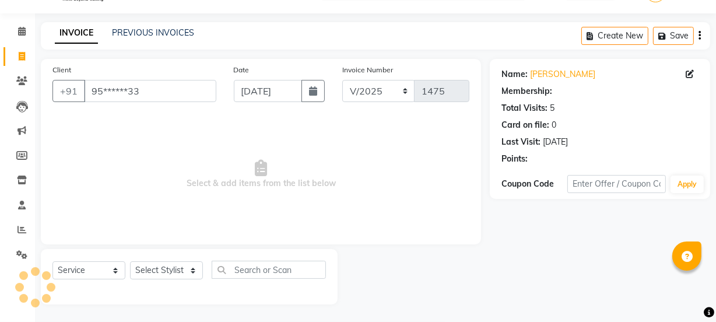
select select "1: Object"
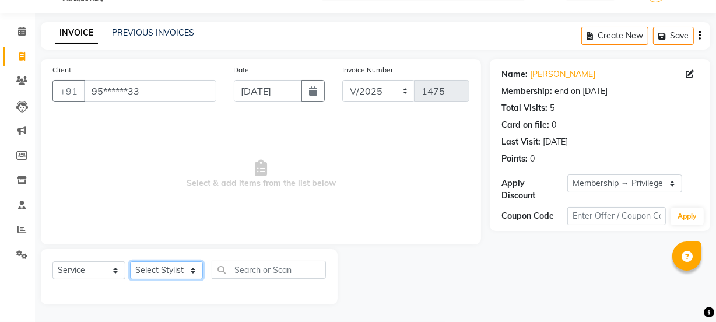
click at [175, 272] on select "Select Stylist Admin Amar Ashwini Darshan Ishwar Jagdish Pravin RASHMI Rasika S…" at bounding box center [166, 270] width 73 height 18
select select "90840"
click at [130, 261] on select "Select Stylist Admin Amar Ashwini Darshan Ishwar Jagdish Pravin RASHMI Rasika S…" at bounding box center [166, 270] width 73 height 18
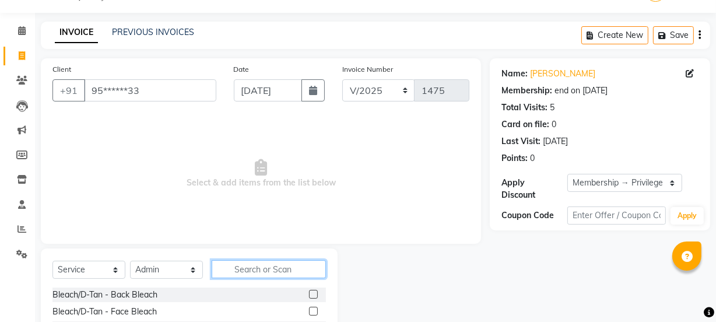
click at [267, 264] on input "text" at bounding box center [269, 269] width 114 height 18
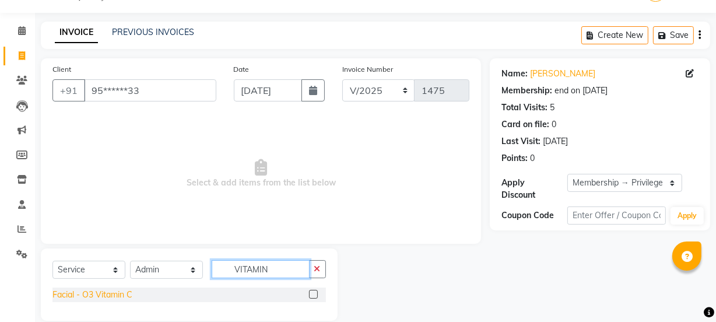
type input "VITAMIN"
click at [103, 297] on div "Facial - O3 Vitamin C" at bounding box center [92, 295] width 80 height 12
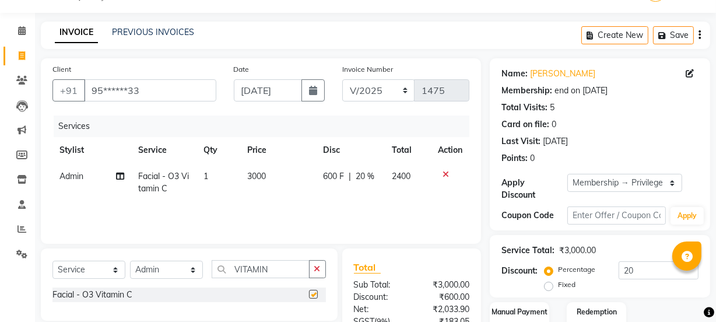
checkbox input "false"
click at [253, 177] on span "3000" at bounding box center [256, 176] width 19 height 10
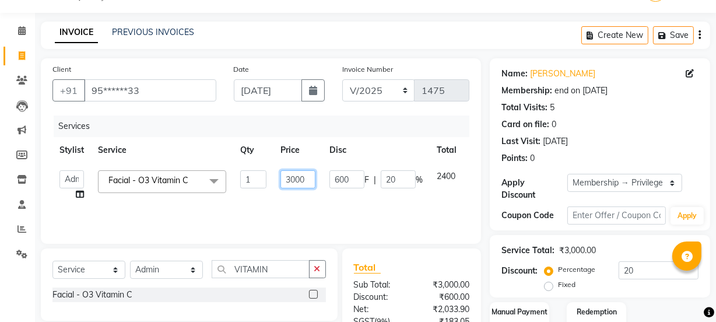
drag, startPoint x: 303, startPoint y: 178, endPoint x: 153, endPoint y: 254, distance: 167.7
click at [153, 254] on div "Client +91 95******33 Date 03-08-2025 Invoice Number V/2025 V/2025-26 1475 Serv…" at bounding box center [261, 238] width 458 height 361
click at [304, 174] on input "number" at bounding box center [297, 179] width 35 height 18
type input "3600"
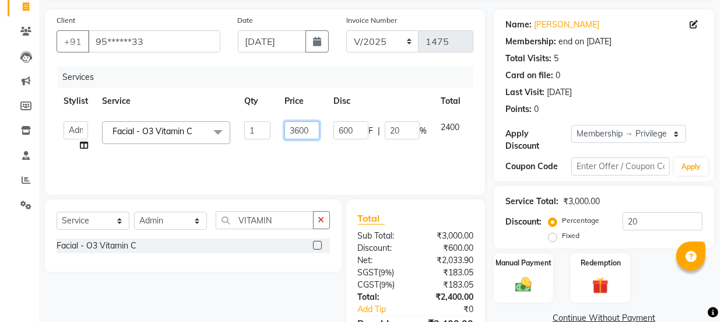
scroll to position [145, 0]
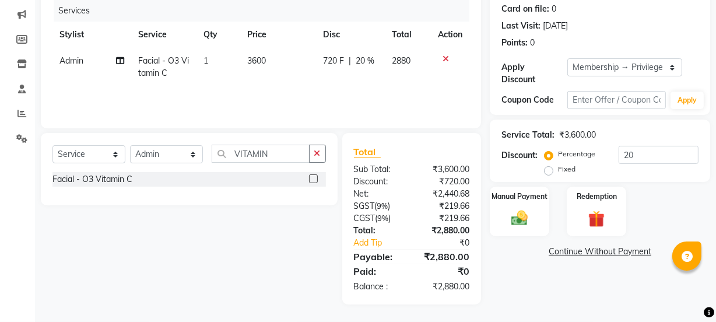
click at [540, 255] on link "Continue Without Payment" at bounding box center [600, 251] width 216 height 12
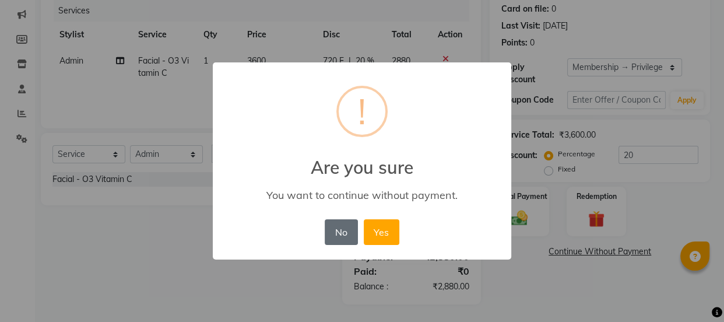
click at [350, 236] on button "No" at bounding box center [341, 232] width 33 height 26
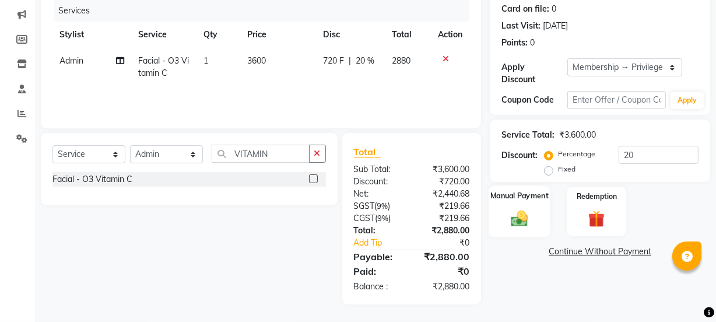
click at [523, 214] on img at bounding box center [519, 218] width 28 height 20
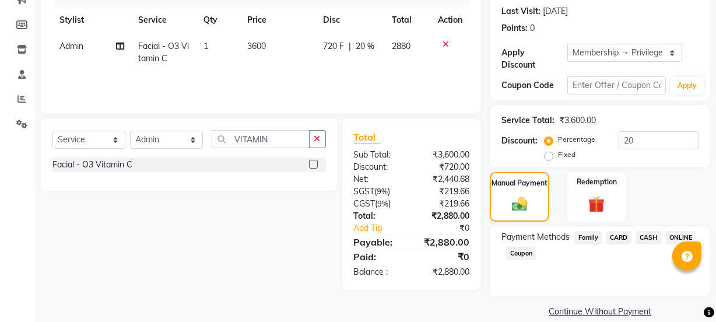
scroll to position [175, 0]
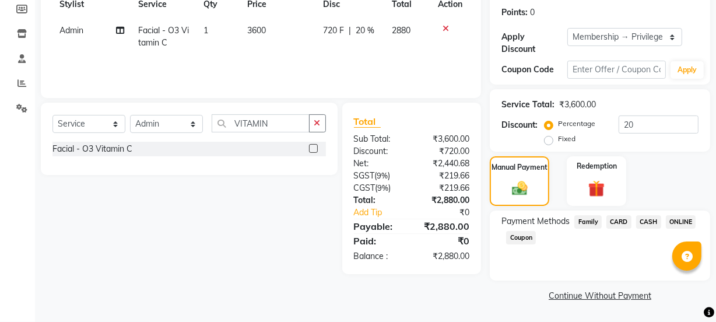
click at [676, 222] on span "ONLINE" at bounding box center [681, 221] width 30 height 13
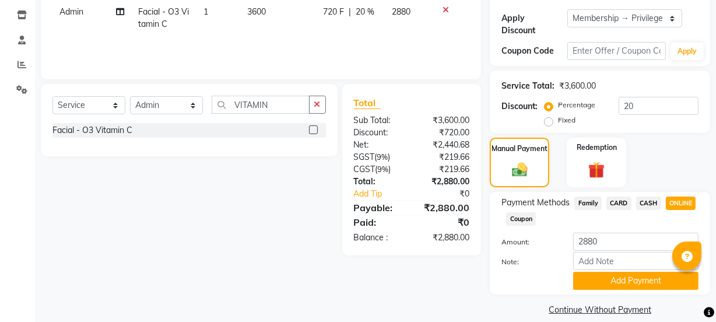
scroll to position [208, 0]
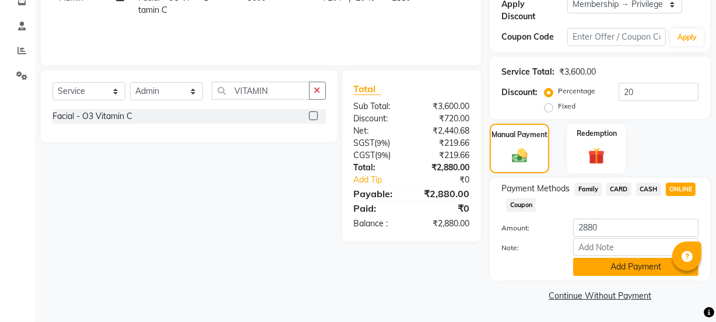
click at [665, 264] on button "Add Payment" at bounding box center [635, 267] width 125 height 18
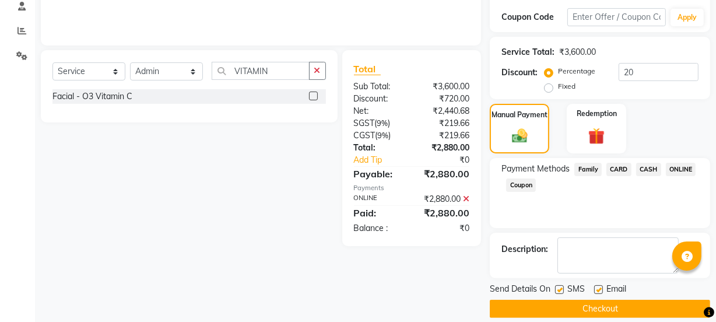
scroll to position [240, 0]
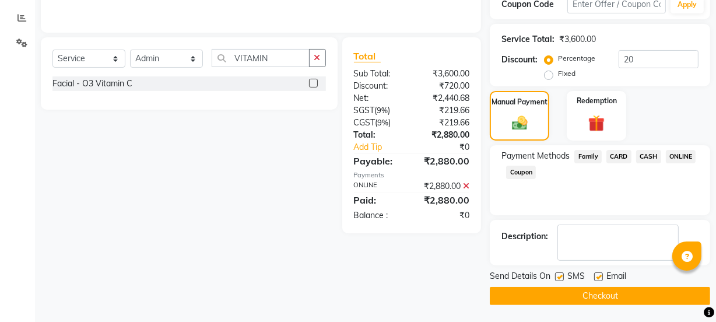
click at [618, 290] on button "Checkout" at bounding box center [600, 296] width 220 height 18
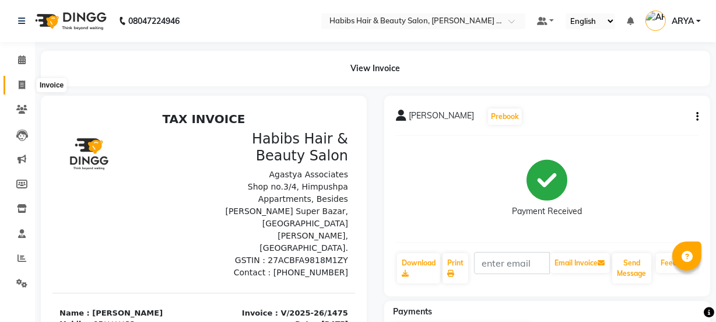
click at [16, 82] on span at bounding box center [22, 85] width 20 height 13
select select "service"
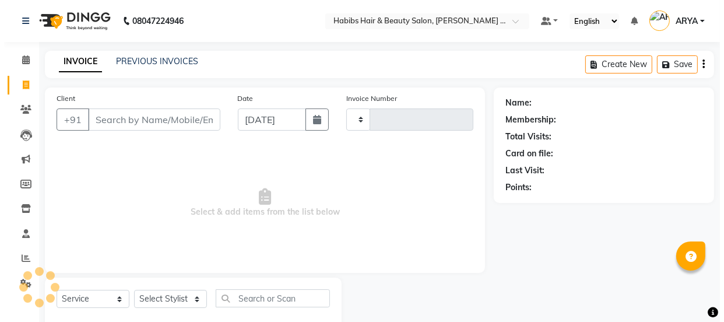
scroll to position [29, 0]
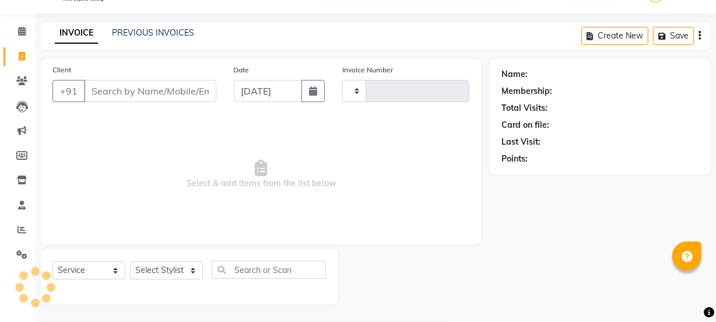
type input "1476"
select select "5039"
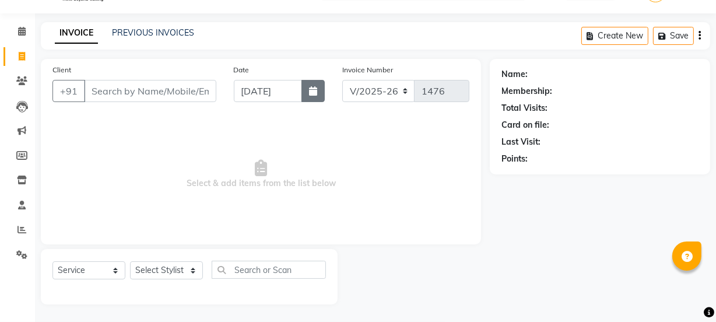
click at [307, 95] on button "button" at bounding box center [312, 91] width 23 height 22
select select "9"
select select "2025"
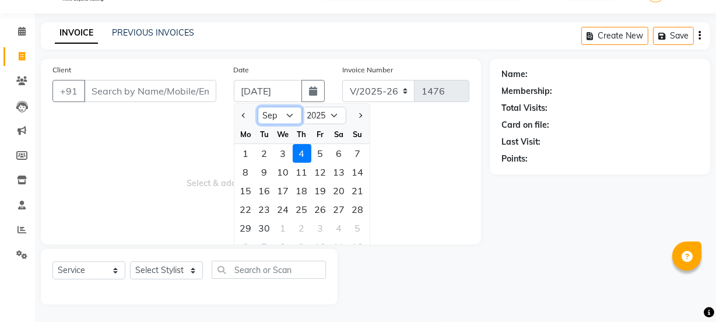
click at [291, 121] on select "Jan Feb Mar Apr May Jun Jul Aug Sep Oct Nov Dec" at bounding box center [280, 115] width 44 height 17
select select "8"
click at [258, 107] on select "Jan Feb Mar Apr May Jun Jul Aug Sep Oct Nov Dec" at bounding box center [280, 115] width 44 height 17
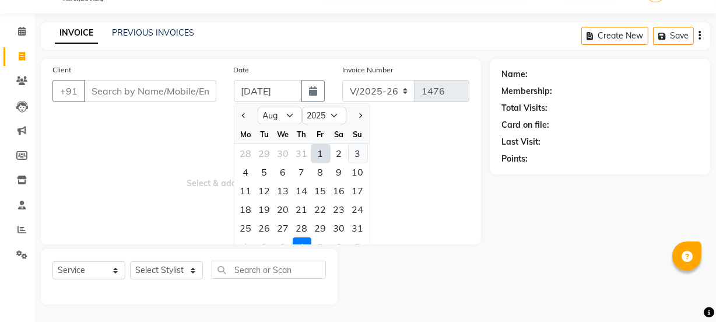
click at [360, 155] on div "3" at bounding box center [358, 153] width 19 height 19
type input "[DATE]"
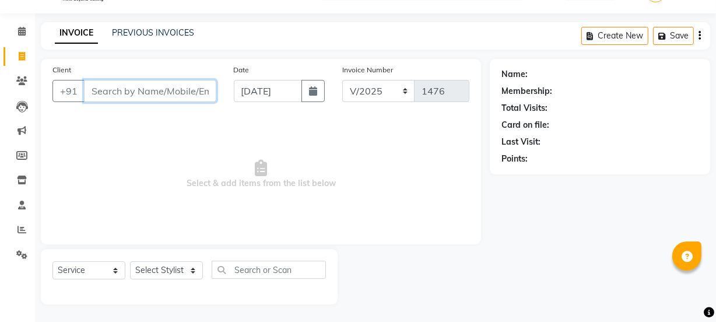
click at [189, 96] on input "Client" at bounding box center [150, 91] width 132 height 22
type input "8948336617"
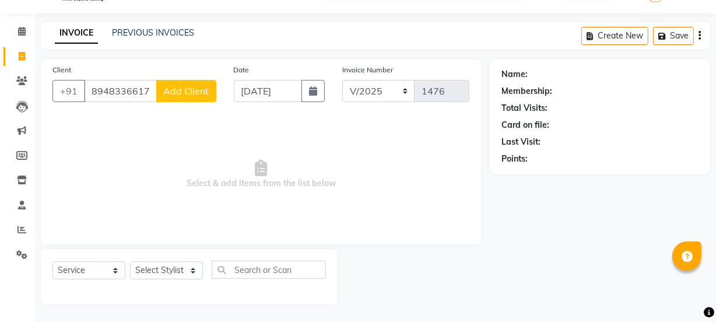
click at [170, 90] on span "Add Client" at bounding box center [186, 91] width 46 height 12
select select "22"
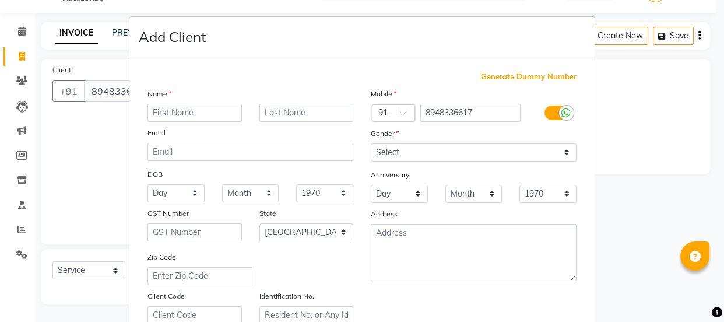
click at [192, 111] on input "text" at bounding box center [194, 113] width 94 height 18
type input "LAVANYA"
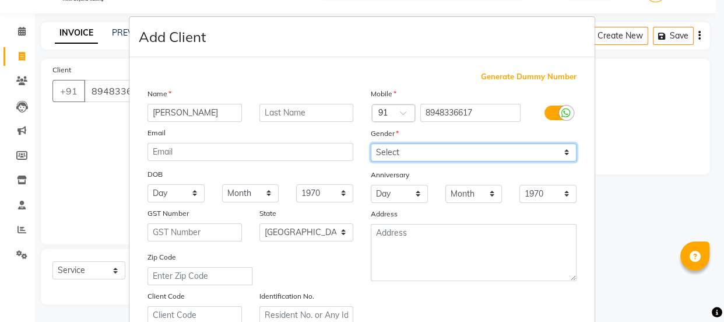
click at [371, 153] on select "Select Male Female Other Prefer Not To Say" at bounding box center [474, 152] width 206 height 18
select select "female"
click at [371, 143] on select "Select Male Female Other Prefer Not To Say" at bounding box center [474, 152] width 206 height 18
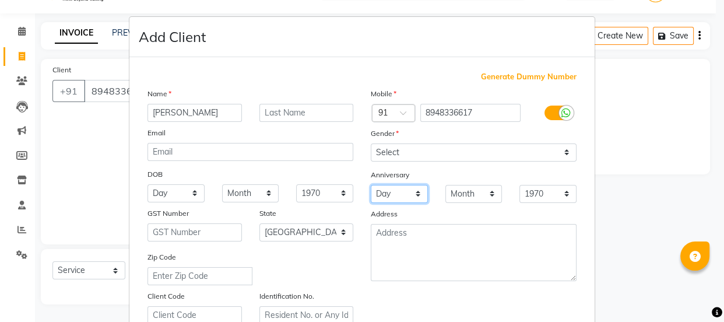
drag, startPoint x: 427, startPoint y: 159, endPoint x: 390, endPoint y: 198, distance: 53.6
click at [390, 198] on select "Day 01 02 03 04 05 06 07 08 09 10 11 12 13 14 15 16 17 18 19 20 21 22 23 24 25 …" at bounding box center [399, 194] width 57 height 18
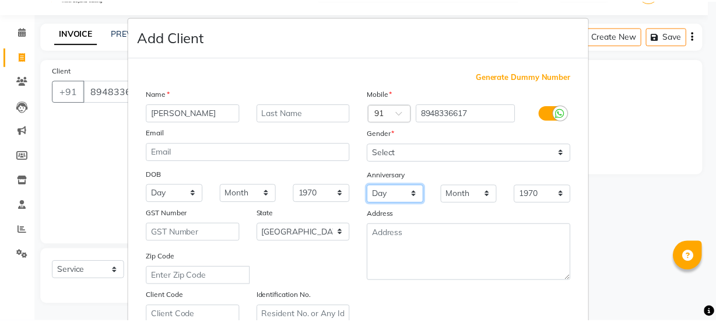
scroll to position [220, 0]
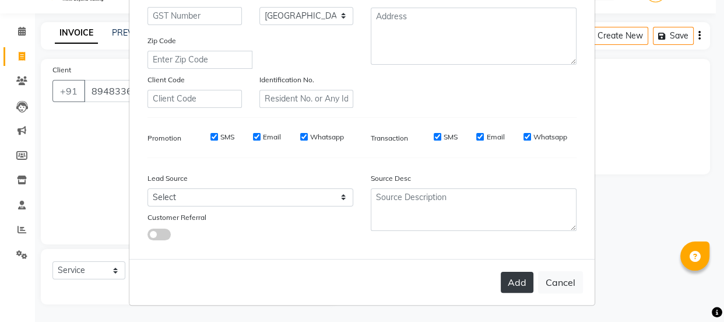
click at [505, 285] on button "Add" at bounding box center [517, 282] width 33 height 21
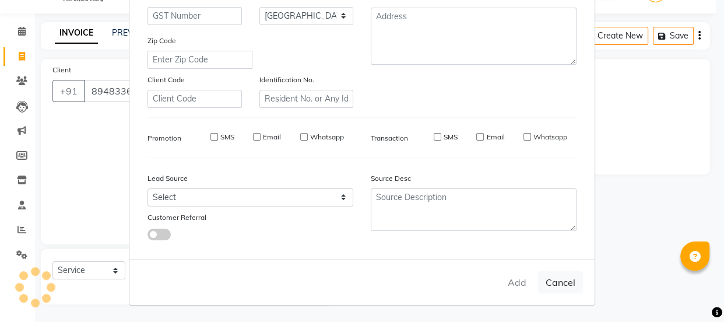
type input "89******17"
select select
select select "null"
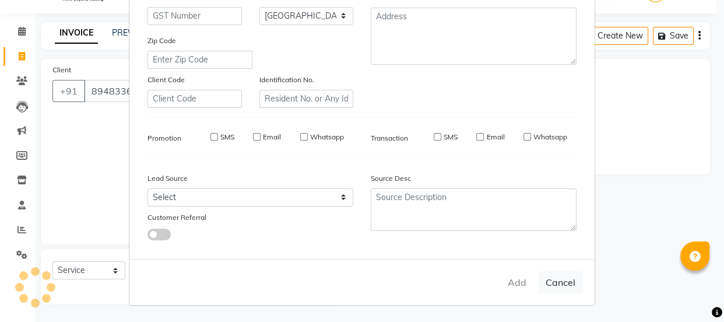
select select
checkbox input "false"
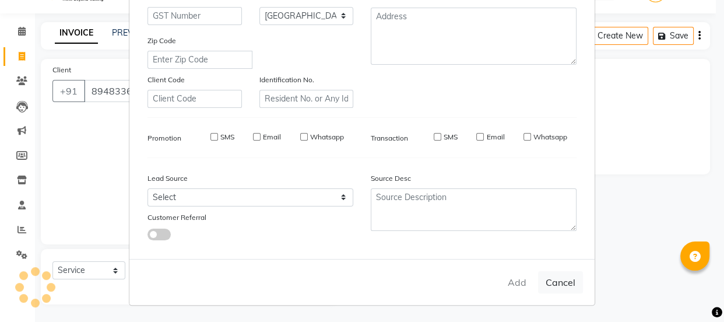
checkbox input "false"
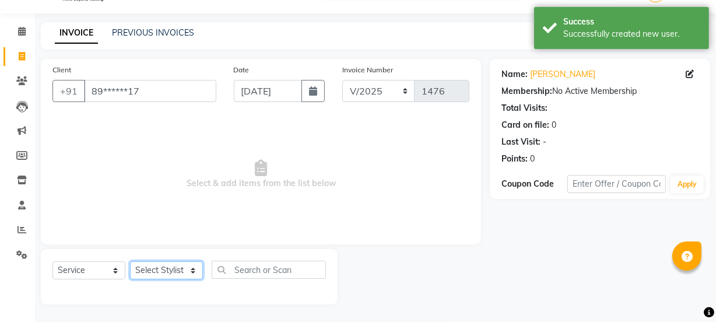
click at [147, 272] on select "Select Stylist Admin Amar Ashwini Darshan Ishwar Jagdish Pravin RASHMI Rasika S…" at bounding box center [166, 270] width 73 height 18
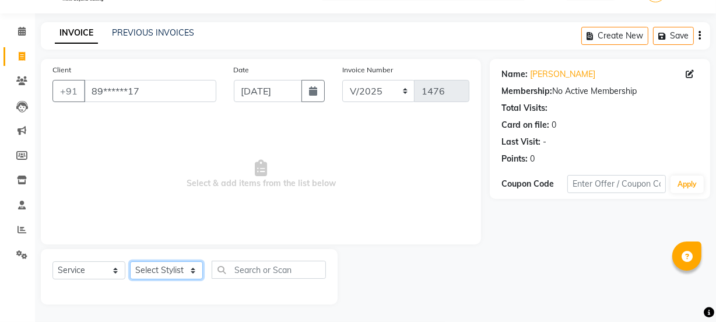
select select "90840"
click at [130, 261] on select "Select Stylist Admin Amar Ashwini Darshan Ishwar Jagdish Pravin RASHMI Rasika S…" at bounding box center [166, 270] width 73 height 18
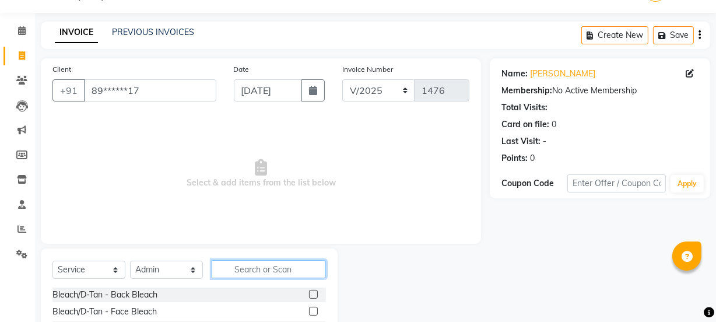
click at [244, 266] on input "text" at bounding box center [269, 269] width 114 height 18
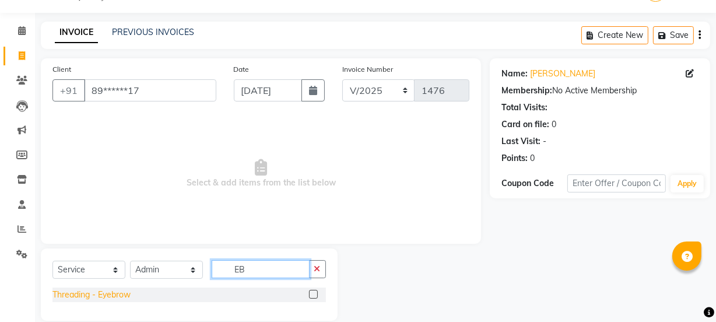
type input "EB"
click at [118, 293] on div "Threading - Eyebrow" at bounding box center [91, 295] width 78 height 12
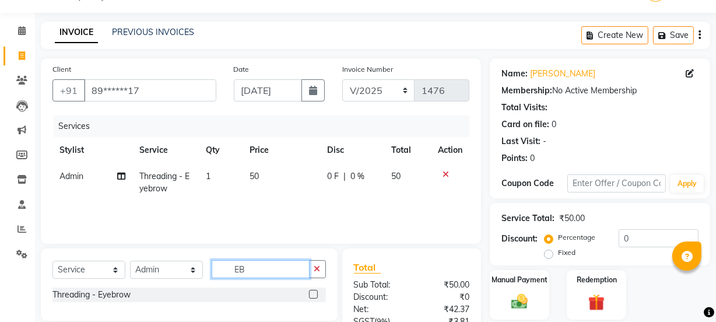
drag, startPoint x: 243, startPoint y: 271, endPoint x: 195, endPoint y: 287, distance: 50.5
click at [195, 287] on div "Select Service Product Membership Package Voucher Prepaid Gift Card Select Styl…" at bounding box center [189, 284] width 297 height 72
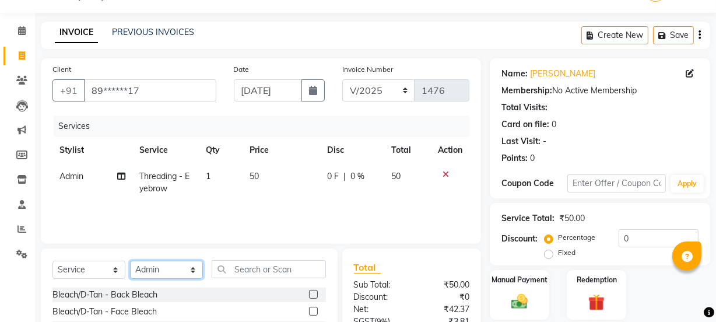
click at [164, 271] on select "Select Stylist Admin Amar Ashwini Darshan Ishwar Jagdish Pravin RASHMI Rasika S…" at bounding box center [166, 270] width 73 height 18
click at [130, 261] on select "Select Stylist Admin Amar Ashwini Darshan Ishwar Jagdish Pravin RASHMI Rasika S…" at bounding box center [166, 270] width 73 height 18
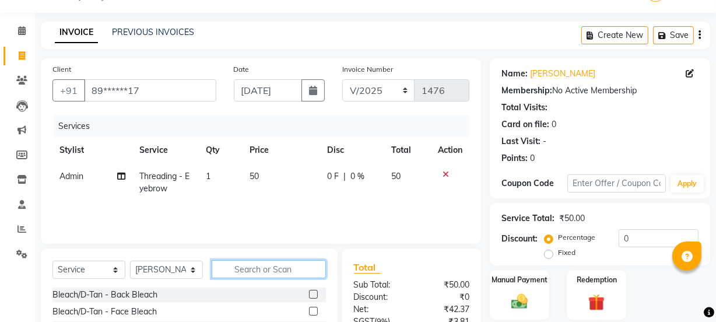
click at [248, 268] on input "text" at bounding box center [269, 269] width 114 height 18
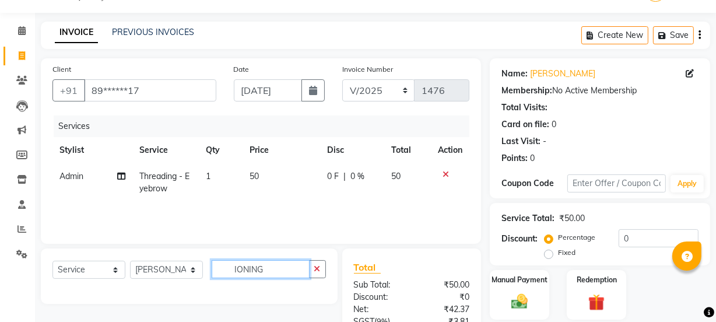
scroll to position [145, 0]
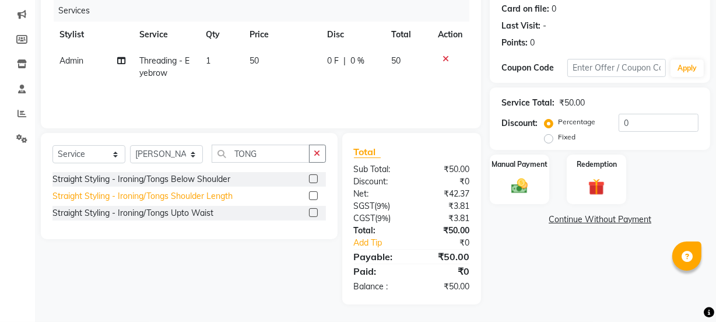
click at [208, 192] on div "Straight Styling - Ironing/Tongs Shoulder Length" at bounding box center [142, 196] width 180 height 12
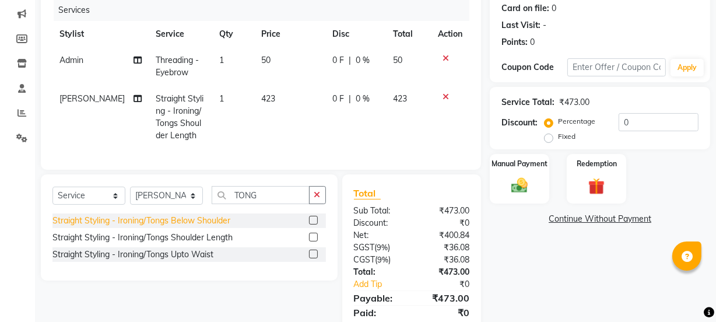
click at [216, 227] on div "Straight Styling - Ironing/Tongs Below Shoulder" at bounding box center [141, 221] width 178 height 12
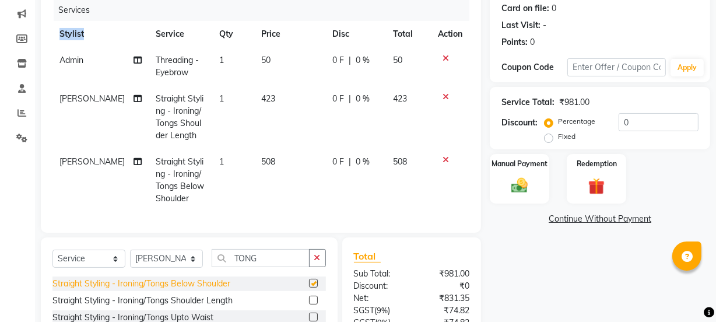
click at [216, 229] on div "Client +91 89******17 Date 03-08-2025 Invoice Number V/2025 V/2025-26 1476 Serv…" at bounding box center [261, 87] width 440 height 290
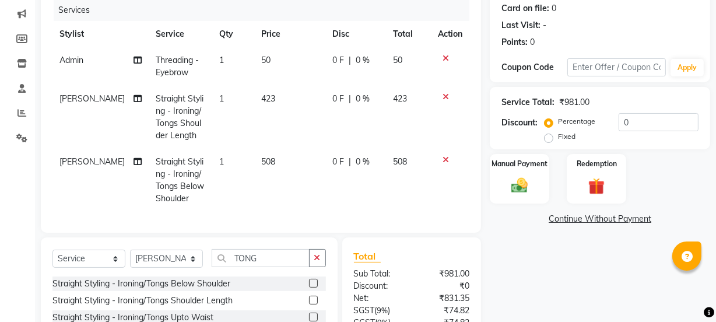
click at [444, 93] on icon at bounding box center [445, 97] width 6 height 8
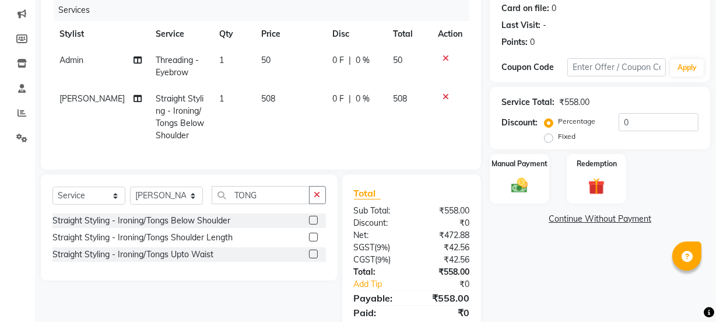
click at [261, 98] on span "508" at bounding box center [268, 98] width 14 height 10
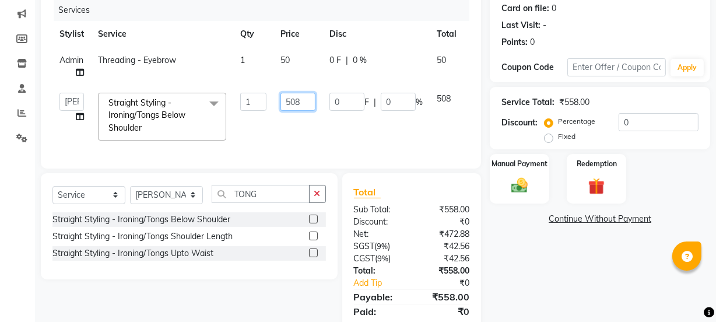
drag, startPoint x: 300, startPoint y: 101, endPoint x: 192, endPoint y: 156, distance: 121.0
click at [192, 156] on div "Services Stylist Service Qty Price Disc Total Action Admin Threading - Eyebrow …" at bounding box center [260, 77] width 417 height 157
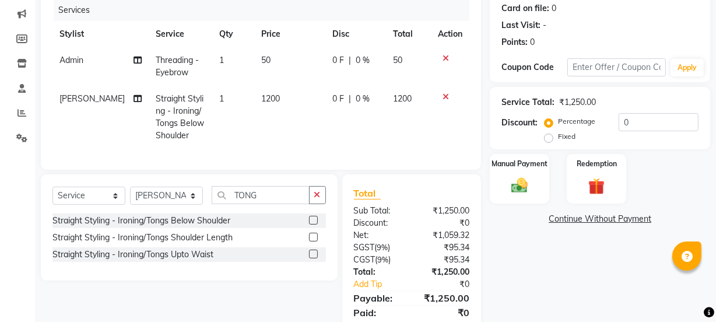
click at [524, 277] on div "Name: Lavanya Membership: No Active Membership Total Visits: Card on file: 0 La…" at bounding box center [604, 143] width 229 height 403
click at [533, 199] on div "Manual Payment" at bounding box center [520, 179] width 62 height 52
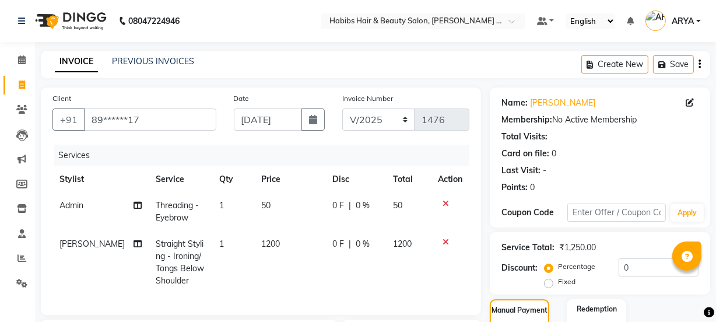
scroll to position [195, 0]
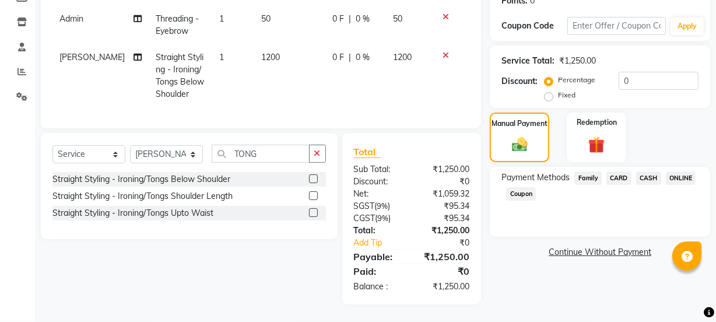
click at [685, 171] on span "ONLINE" at bounding box center [681, 177] width 30 height 13
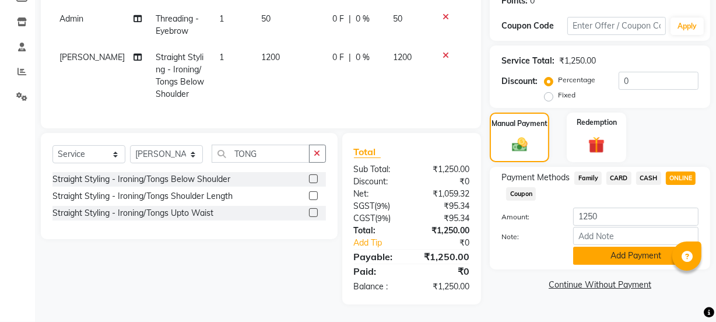
click at [628, 249] on button "Add Payment" at bounding box center [635, 256] width 125 height 18
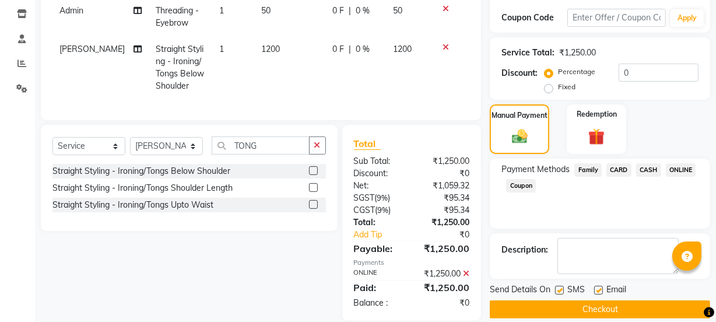
scroll to position [219, 0]
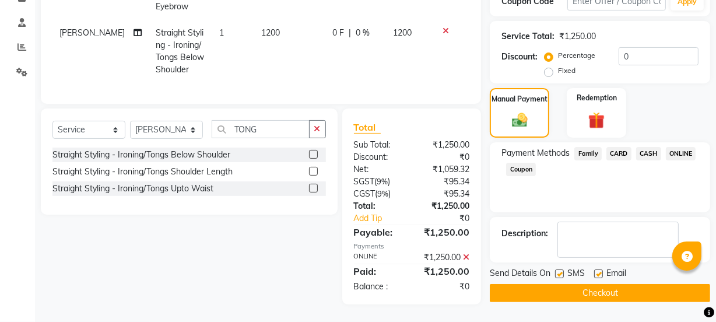
click at [615, 284] on button "Checkout" at bounding box center [600, 293] width 220 height 18
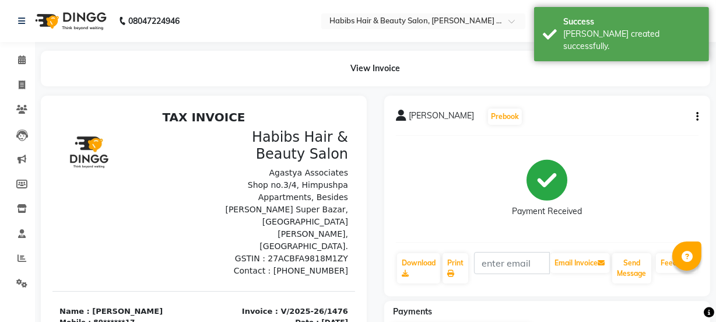
click at [25, 80] on span at bounding box center [22, 85] width 20 height 13
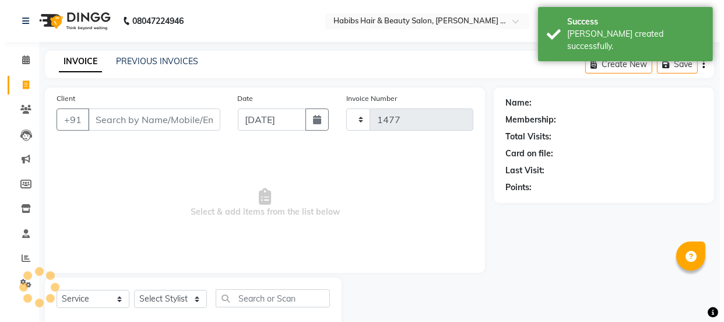
scroll to position [29, 0]
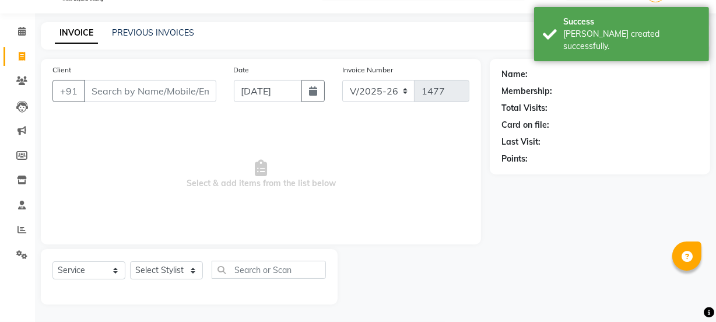
click at [149, 87] on input "Client" at bounding box center [150, 91] width 132 height 22
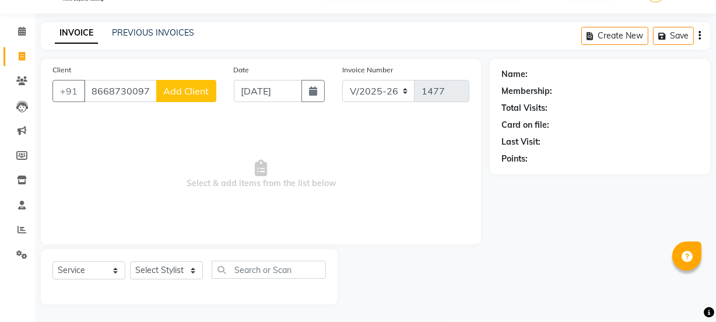
click at [198, 94] on span "Add Client" at bounding box center [186, 91] width 46 height 12
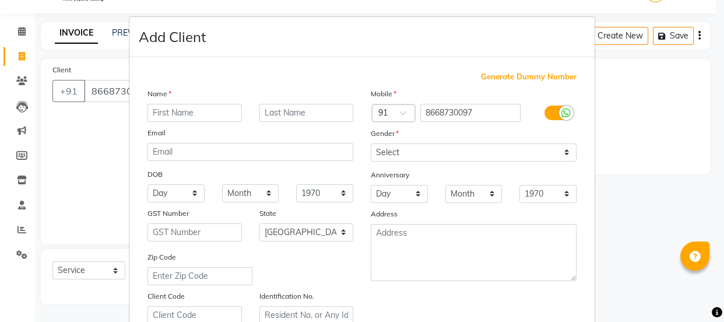
click at [222, 108] on input "text" at bounding box center [194, 113] width 94 height 18
drag, startPoint x: 166, startPoint y: 116, endPoint x: 129, endPoint y: 139, distance: 42.7
click at [129, 139] on div "Generate Dummy Number Name Email DOB Day 01 02 03 04 05 06 07 08 09 10 11 12 13…" at bounding box center [361, 266] width 465 height 418
click at [168, 114] on input "text" at bounding box center [194, 113] width 94 height 18
click at [206, 117] on input "text" at bounding box center [194, 113] width 94 height 18
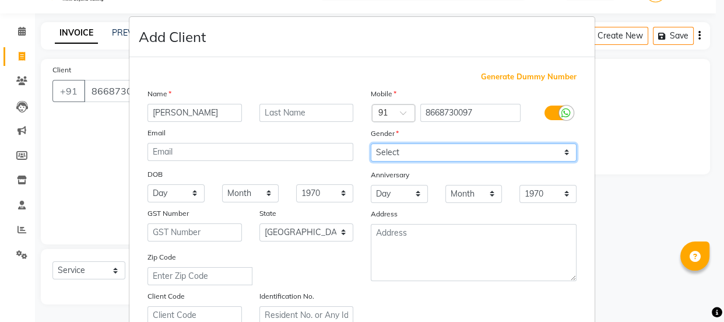
click at [381, 156] on select "Select Male Female Other Prefer Not To Say" at bounding box center [474, 152] width 206 height 18
click at [371, 143] on select "Select Male Female Other Prefer Not To Say" at bounding box center [474, 152] width 206 height 18
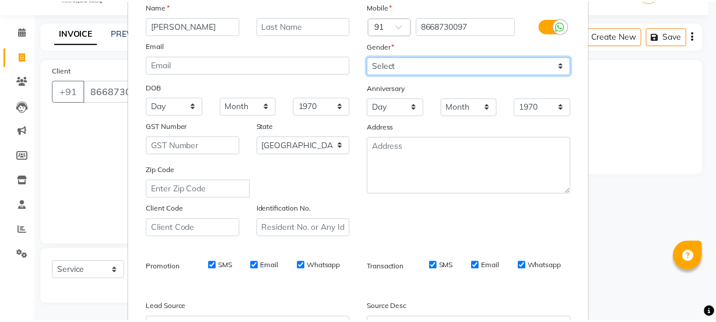
scroll to position [220, 0]
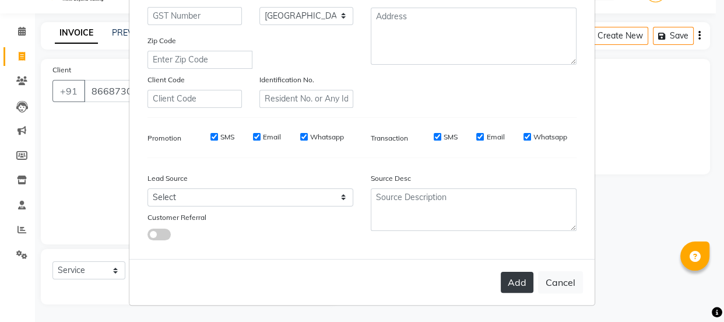
click at [507, 286] on button "Add" at bounding box center [517, 282] width 33 height 21
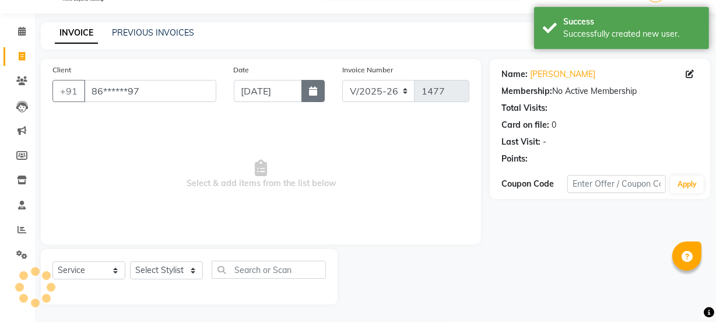
click at [310, 95] on icon "button" at bounding box center [313, 90] width 8 height 9
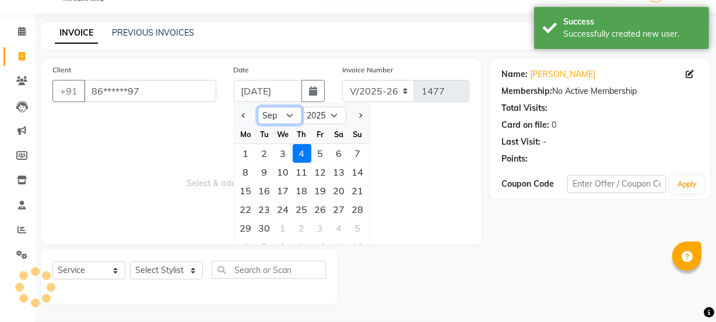
click at [281, 123] on select "Jan Feb Mar Apr May Jun Jul Aug Sep Oct Nov Dec" at bounding box center [280, 115] width 44 height 17
click at [258, 107] on select "Jan Feb Mar Apr May Jun Jul Aug Sep Oct Nov Dec" at bounding box center [280, 115] width 44 height 17
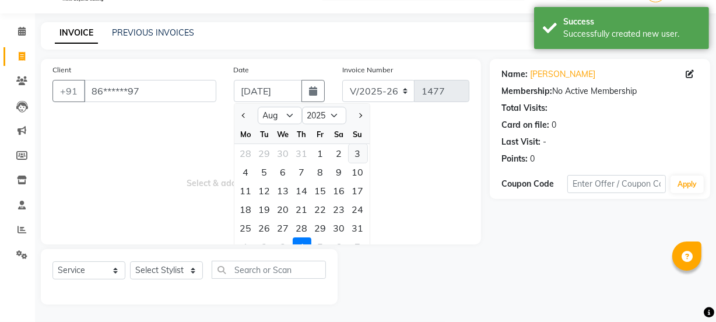
click at [354, 154] on div "3" at bounding box center [358, 153] width 19 height 19
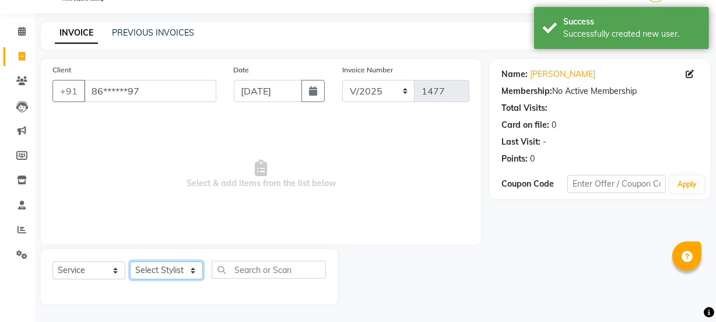
click at [173, 275] on select "Select Stylist Admin Amar Ashwini Darshan Ishwar Jagdish Pravin RASHMI Rasika S…" at bounding box center [166, 270] width 73 height 18
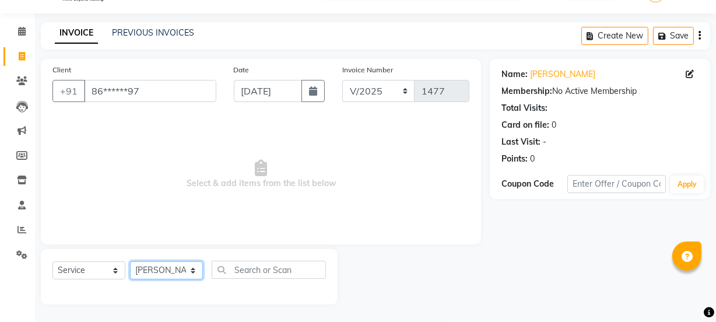
click at [130, 261] on select "Select Stylist Admin Amar Ashwini Darshan Ishwar Jagdish Pravin RASHMI Rasika S…" at bounding box center [166, 270] width 73 height 18
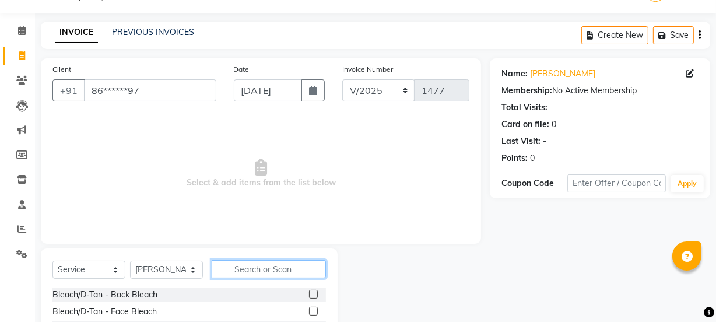
click at [233, 265] on input "text" at bounding box center [269, 269] width 114 height 18
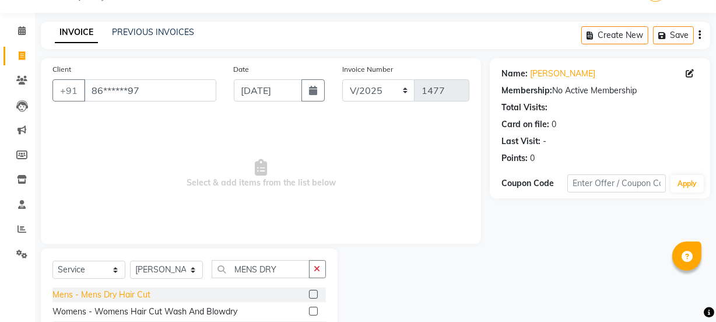
click at [133, 291] on div "Mens - Mens Dry Hair Cut" at bounding box center [101, 295] width 98 height 12
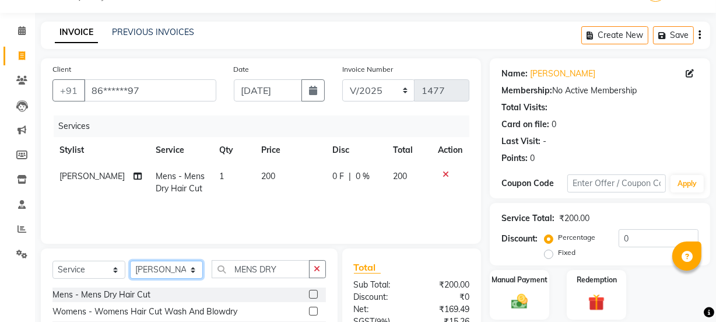
click at [163, 262] on select "Select Stylist Admin Amar Ashwini Darshan Ishwar Jagdish Pravin RASHMI Rasika S…" at bounding box center [166, 270] width 73 height 18
click at [130, 261] on select "Select Stylist Admin Amar Ashwini Darshan Ishwar Jagdish Pravin RASHMI Rasika S…" at bounding box center [166, 270] width 73 height 18
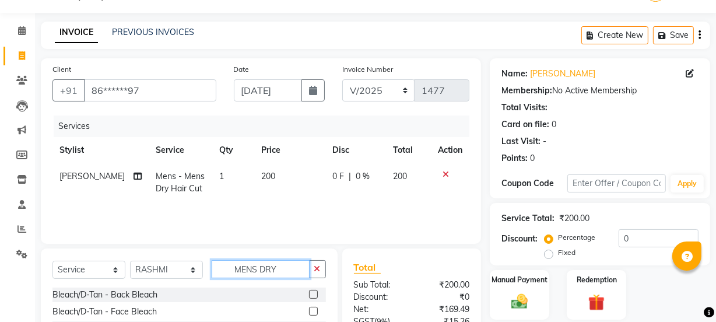
drag, startPoint x: 278, startPoint y: 272, endPoint x: 125, endPoint y: 339, distance: 166.8
click at [125, 293] on html "08047224946 Select Location × Habibs Hair & Beauty Salon, Trimurti Nagar Defaul…" at bounding box center [358, 132] width 716 height 322
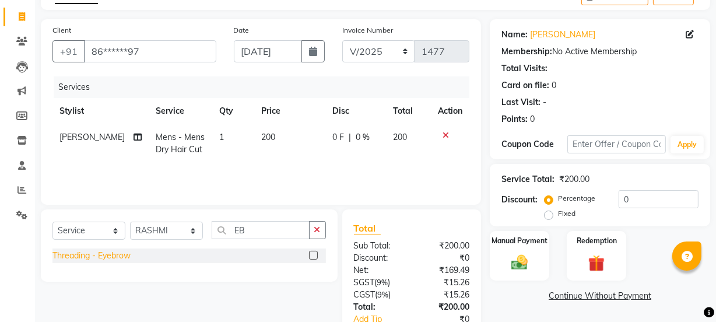
click at [108, 252] on div "Threading - Eyebrow" at bounding box center [91, 256] width 78 height 12
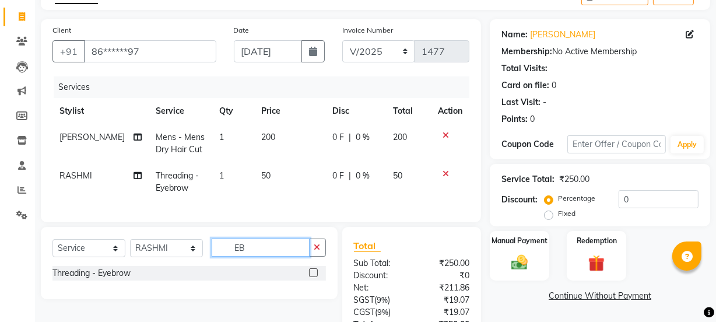
drag, startPoint x: 249, startPoint y: 260, endPoint x: 168, endPoint y: 301, distance: 90.7
click at [168, 299] on div "Select Service Product Membership Package Voucher Prepaid Gift Card Select Styl…" at bounding box center [189, 263] width 297 height 72
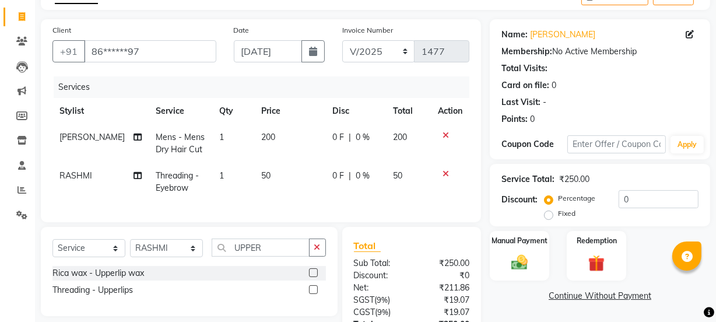
click at [105, 291] on div "Threading - Upperlips" at bounding box center [188, 290] width 273 height 15
click at [107, 296] on div "Threading - Upperlips" at bounding box center [92, 290] width 80 height 12
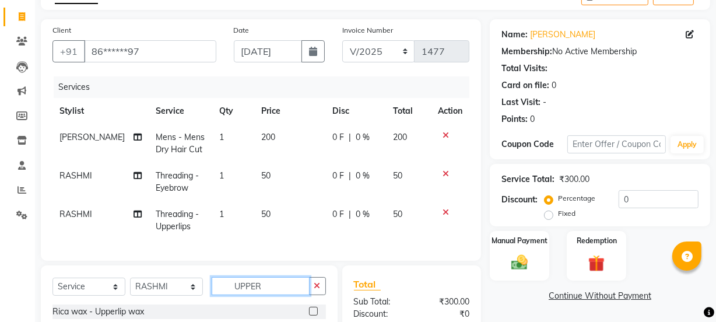
drag, startPoint x: 268, startPoint y: 296, endPoint x: 108, endPoint y: 304, distance: 160.6
click at [108, 304] on div "Select Service Product Membership Package Voucher Prepaid Gift Card Select Styl…" at bounding box center [188, 290] width 273 height 27
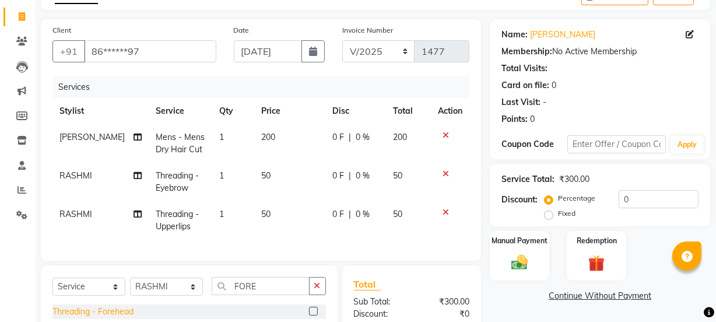
click at [110, 315] on div "Threading - Forehead" at bounding box center [92, 311] width 81 height 12
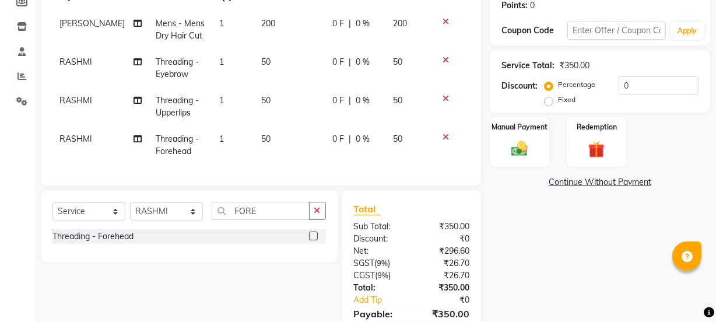
scroll to position [247, 0]
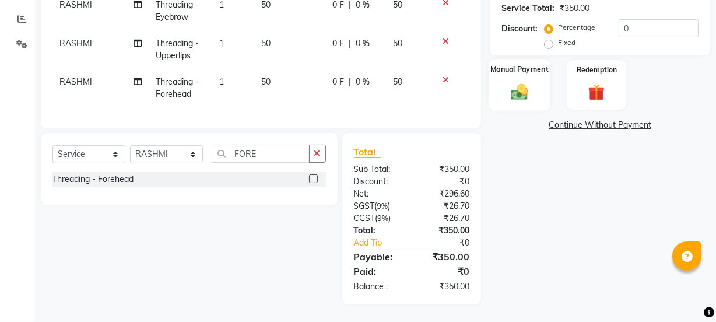
click at [530, 87] on img at bounding box center [519, 92] width 28 height 20
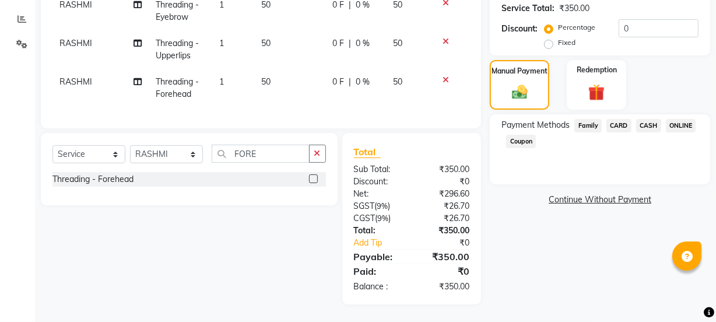
click at [663, 119] on div "ONLINE" at bounding box center [678, 127] width 35 height 16
click at [682, 119] on span "ONLINE" at bounding box center [681, 125] width 30 height 13
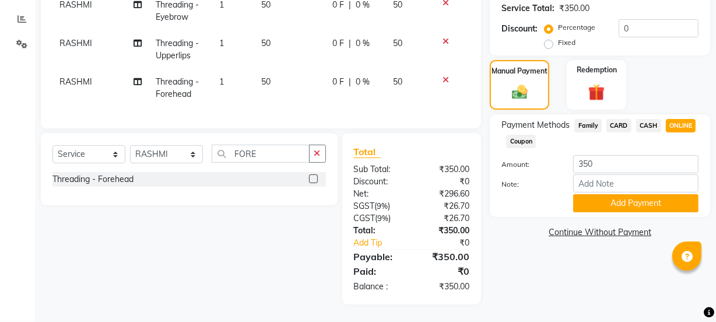
drag, startPoint x: 650, startPoint y: 194, endPoint x: 647, endPoint y: 107, distance: 86.3
click at [647, 177] on div "Amount: 350 Note: Add Payment" at bounding box center [599, 183] width 197 height 57
click at [647, 194] on button "Add Payment" at bounding box center [635, 203] width 125 height 18
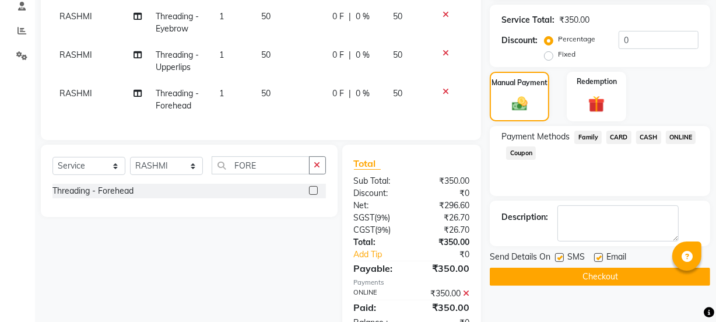
scroll to position [272, 0]
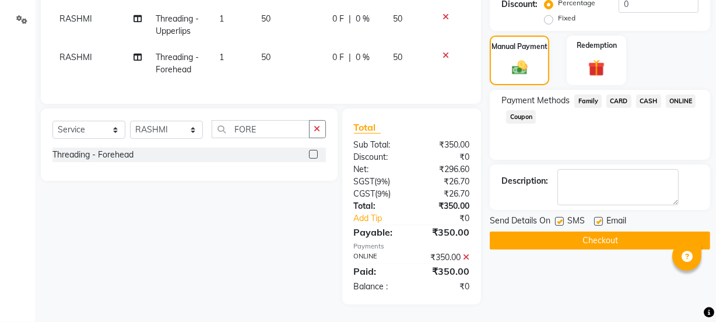
click at [605, 231] on button "Checkout" at bounding box center [600, 240] width 220 height 18
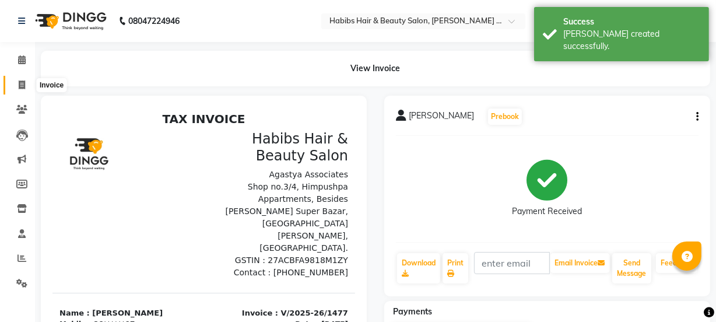
click at [22, 80] on icon at bounding box center [22, 84] width 6 height 9
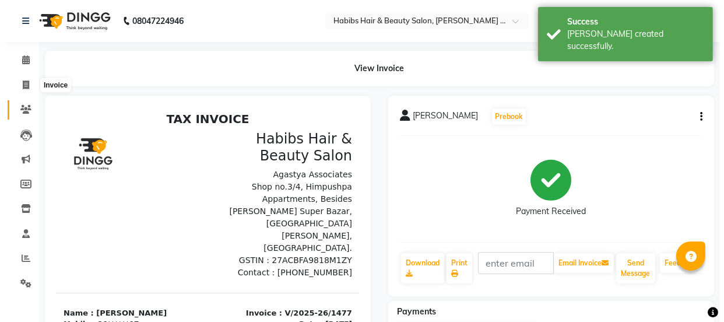
scroll to position [29, 0]
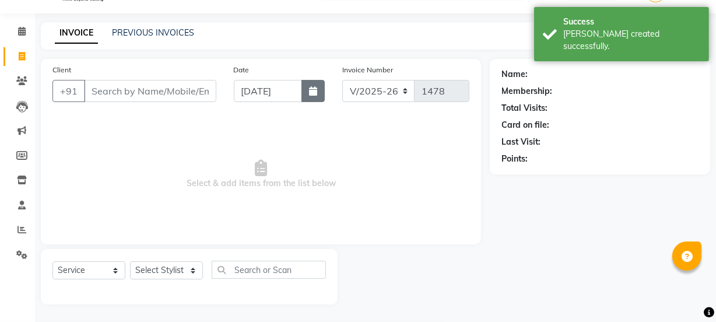
click at [316, 93] on icon "button" at bounding box center [313, 90] width 8 height 9
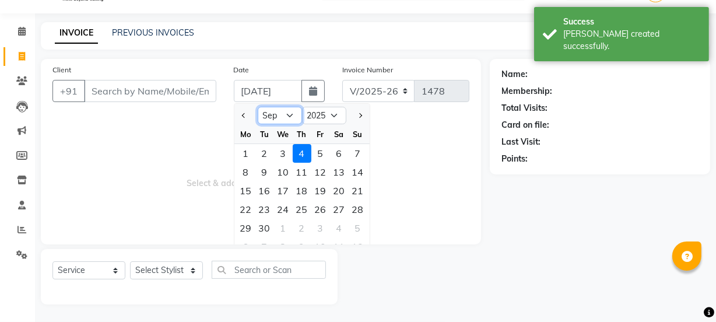
click at [281, 112] on select "Jan Feb Mar Apr May Jun Jul Aug Sep Oct Nov Dec" at bounding box center [280, 115] width 44 height 17
click at [258, 107] on select "Jan Feb Mar Apr May Jun Jul Aug Sep Oct Nov Dec" at bounding box center [280, 115] width 44 height 17
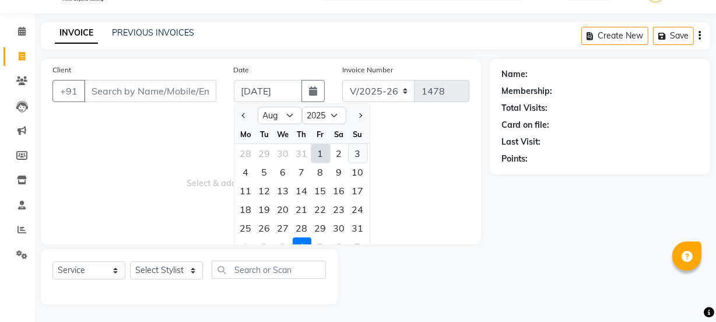
click at [354, 151] on div "3" at bounding box center [358, 153] width 19 height 19
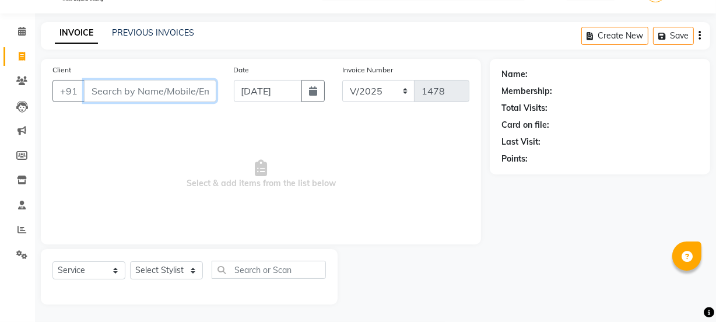
click at [174, 96] on input "Client" at bounding box center [150, 91] width 132 height 22
click at [311, 86] on icon "button" at bounding box center [313, 90] width 8 height 9
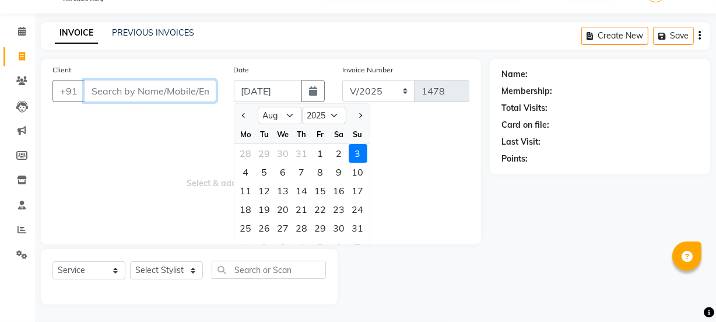
click at [125, 86] on input "Client" at bounding box center [150, 91] width 132 height 22
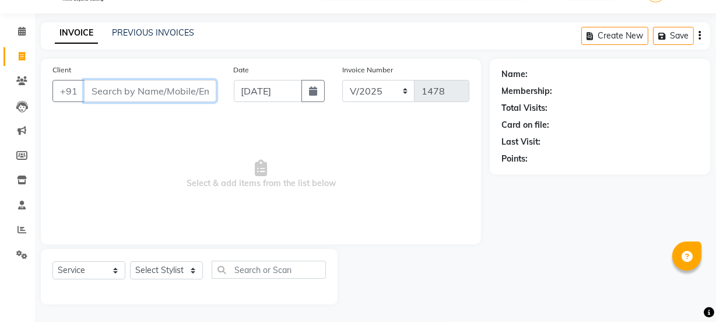
click at [153, 87] on input "Client" at bounding box center [150, 91] width 132 height 22
click at [163, 82] on input "Client" at bounding box center [150, 91] width 132 height 22
click at [174, 90] on span "Add Client" at bounding box center [186, 91] width 46 height 12
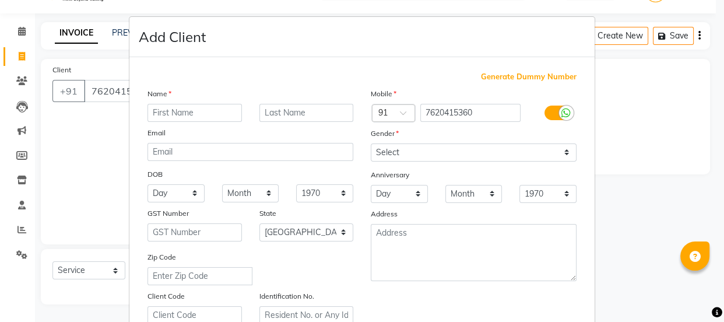
click at [203, 120] on input "text" at bounding box center [194, 113] width 94 height 18
click at [206, 108] on input "text" at bounding box center [194, 113] width 94 height 18
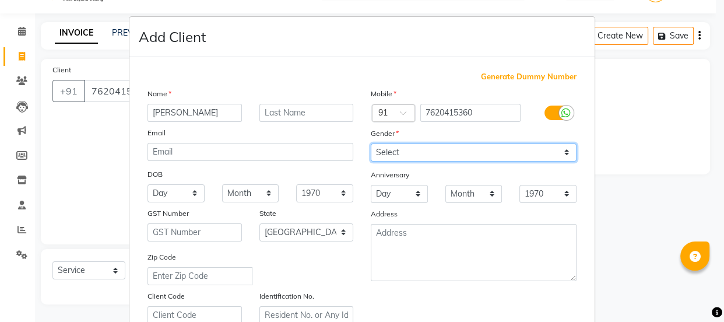
click at [432, 150] on select "Select Male Female Other Prefer Not To Say" at bounding box center [474, 152] width 206 height 18
click at [371, 143] on select "Select Male Female Other Prefer Not To Say" at bounding box center [474, 152] width 206 height 18
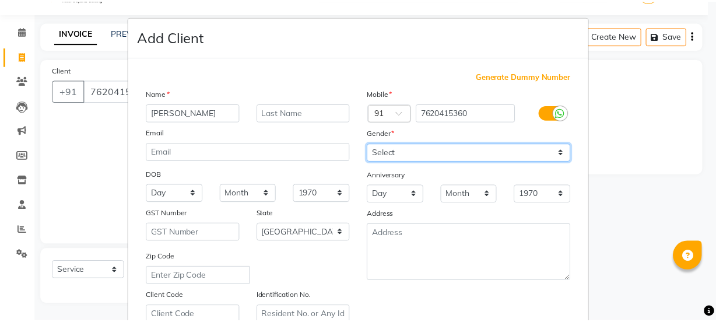
scroll to position [220, 0]
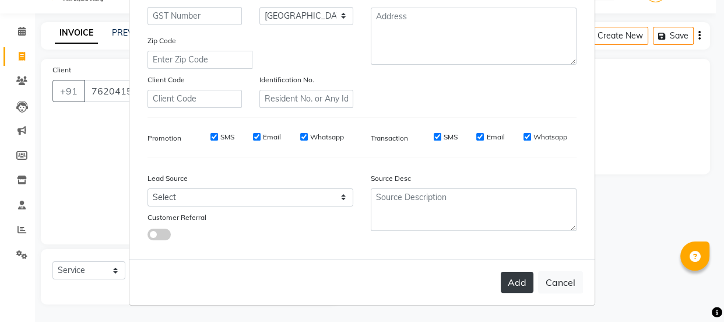
click at [510, 284] on button "Add" at bounding box center [517, 282] width 33 height 21
drag, startPoint x: 510, startPoint y: 284, endPoint x: 366, endPoint y: 266, distance: 145.1
click at [366, 266] on div "Add Cancel" at bounding box center [361, 282] width 465 height 46
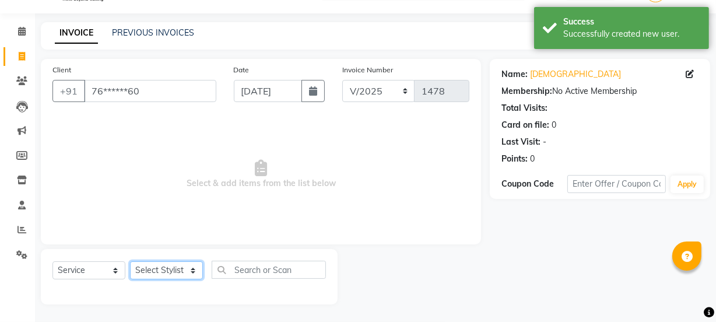
click at [168, 269] on select "Select Stylist Admin Amar Ashwini Darshan Ishwar Jagdish Pravin RASHMI Rasika S…" at bounding box center [166, 270] width 73 height 18
click at [130, 261] on select "Select Stylist Admin Amar Ashwini Darshan Ishwar Jagdish Pravin RASHMI Rasika S…" at bounding box center [166, 270] width 73 height 18
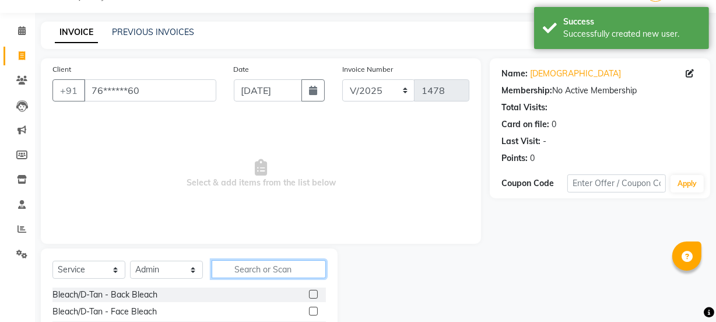
click at [257, 270] on input "text" at bounding box center [269, 269] width 114 height 18
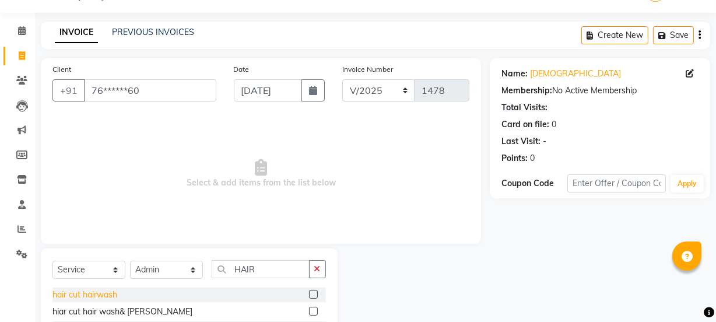
click at [105, 292] on div "hair cut hairwash" at bounding box center [84, 295] width 65 height 12
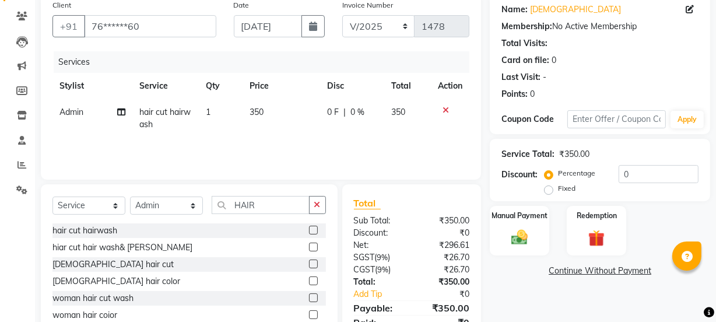
scroll to position [146, 0]
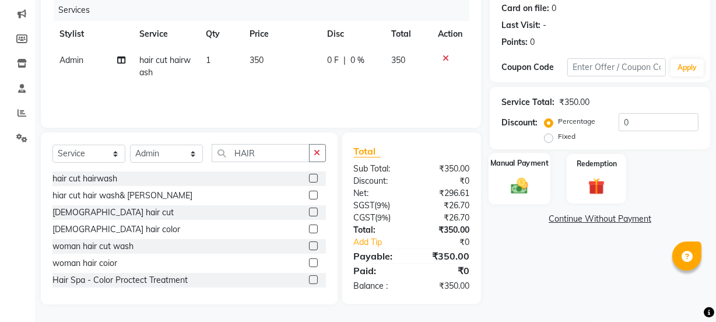
click at [503, 192] on div "Manual Payment" at bounding box center [520, 179] width 62 height 52
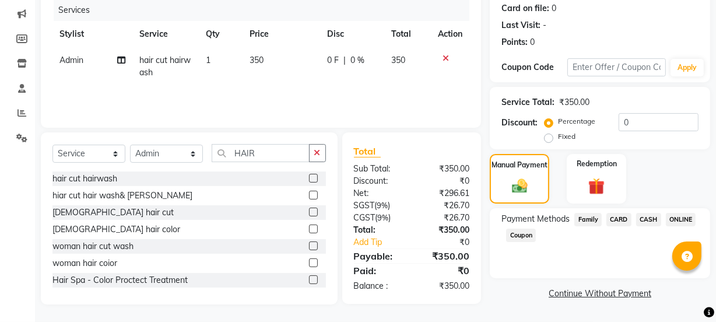
click at [676, 217] on span "ONLINE" at bounding box center [681, 219] width 30 height 13
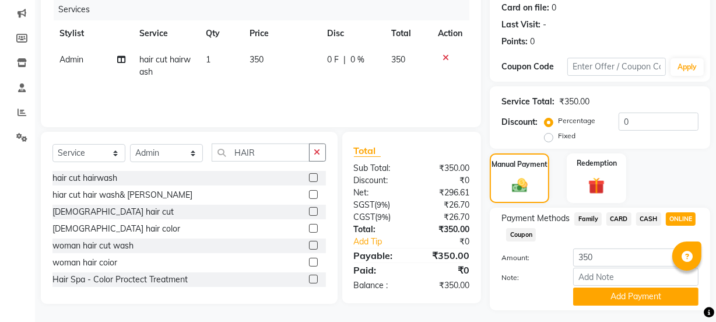
scroll to position [175, 0]
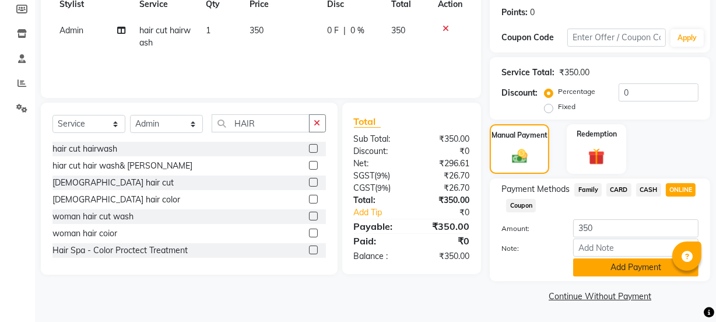
click at [658, 258] on button "Add Payment" at bounding box center [635, 267] width 125 height 18
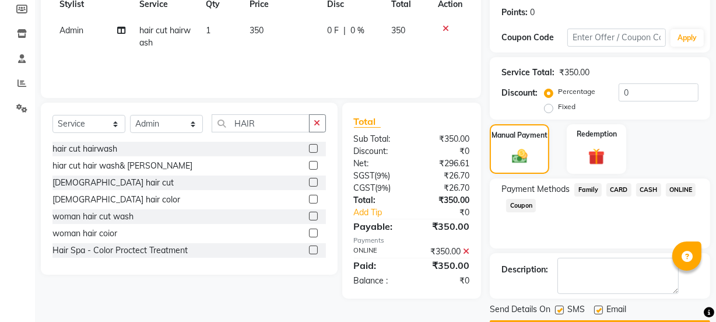
scroll to position [208, 0]
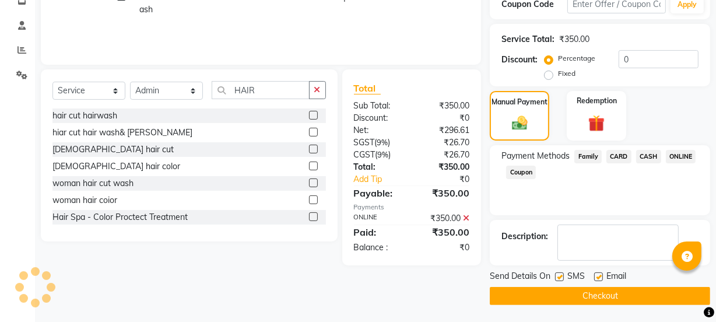
click at [624, 298] on button "Checkout" at bounding box center [600, 296] width 220 height 18
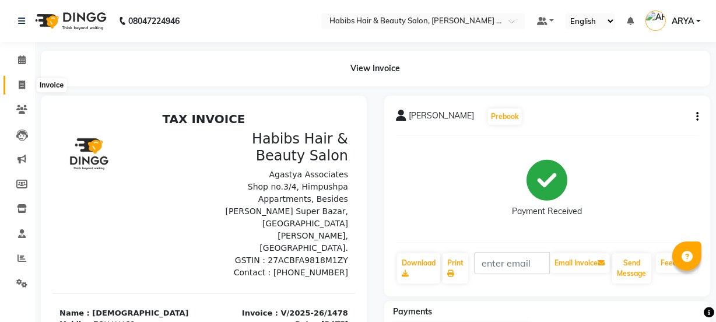
click at [20, 82] on icon at bounding box center [22, 84] width 6 height 9
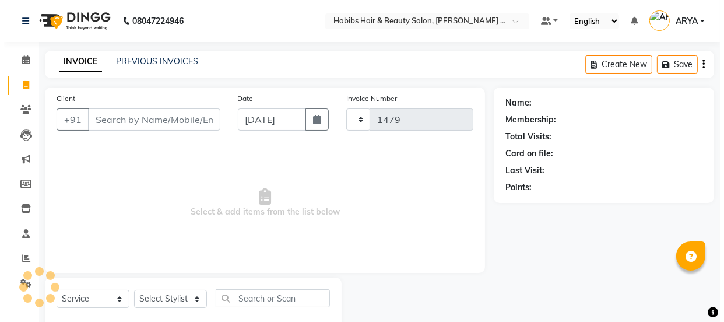
scroll to position [29, 0]
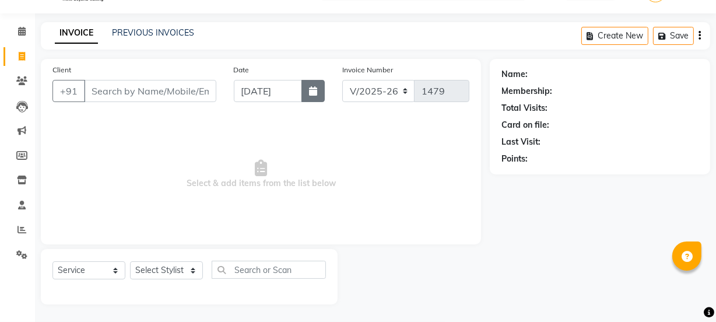
click at [308, 88] on button "button" at bounding box center [312, 91] width 23 height 22
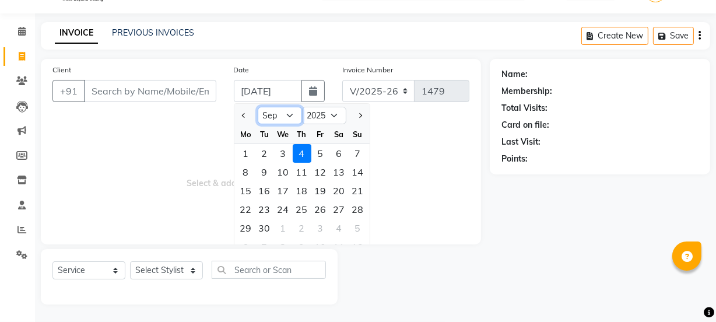
click at [285, 120] on select "Jan Feb Mar Apr May Jun Jul Aug Sep Oct Nov Dec" at bounding box center [280, 115] width 44 height 17
click at [258, 107] on select "Jan Feb Mar Apr May Jun Jul Aug Sep Oct Nov Dec" at bounding box center [280, 115] width 44 height 17
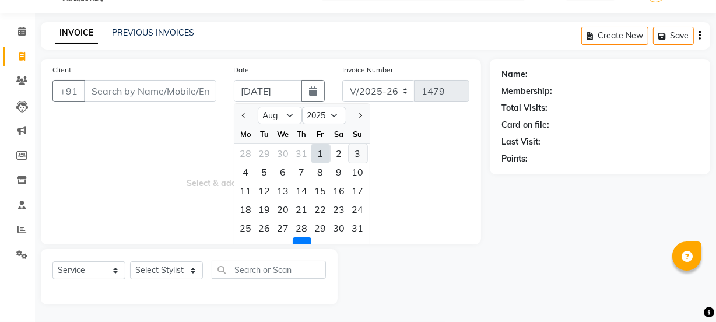
click at [357, 156] on div "3" at bounding box center [358, 153] width 19 height 19
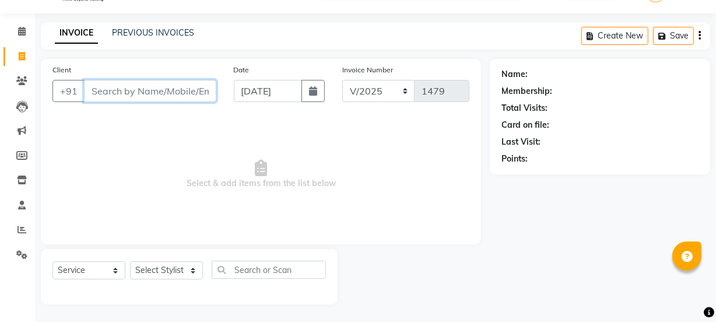
click at [171, 95] on input "Client" at bounding box center [150, 91] width 132 height 22
click at [192, 85] on span "Add Client" at bounding box center [186, 91] width 46 height 12
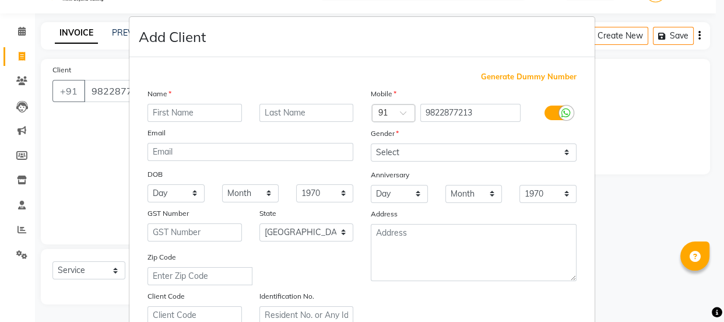
click at [228, 117] on input "text" at bounding box center [194, 113] width 94 height 18
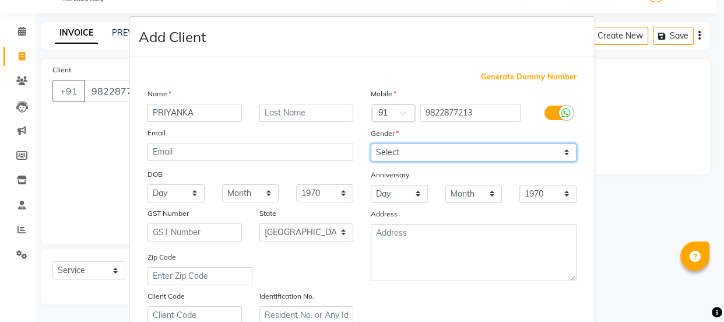
click at [449, 155] on select "Select Male Female Other Prefer Not To Say" at bounding box center [474, 152] width 206 height 18
click at [371, 143] on select "Select Male Female Other Prefer Not To Say" at bounding box center [474, 152] width 206 height 18
click at [426, 154] on select "Select Male Female Other Prefer Not To Say" at bounding box center [474, 152] width 206 height 18
click at [371, 143] on select "Select Male Female Other Prefer Not To Say" at bounding box center [474, 152] width 206 height 18
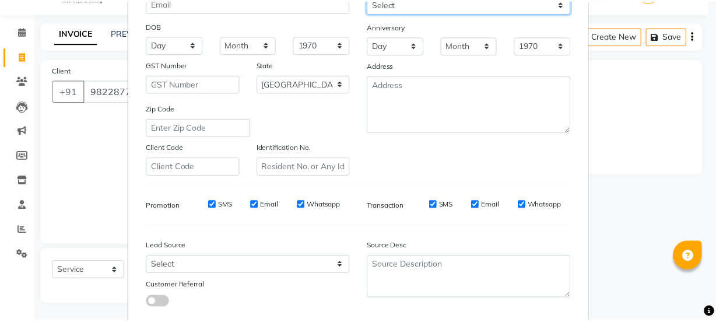
scroll to position [220, 0]
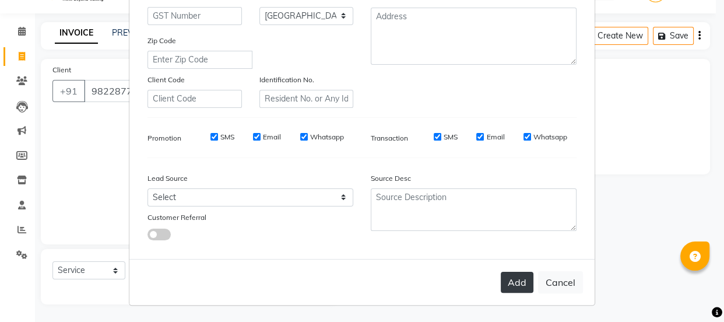
click at [525, 283] on button "Add" at bounding box center [517, 282] width 33 height 21
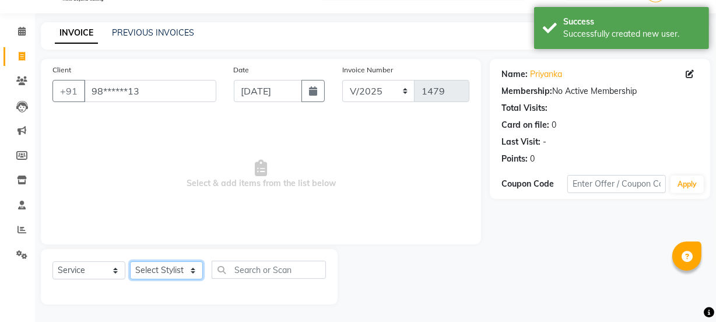
click at [149, 268] on select "Select Stylist Admin Amar Ashwini Darshan Ishwar Jagdish Pravin RASHMI Rasika S…" at bounding box center [166, 270] width 73 height 18
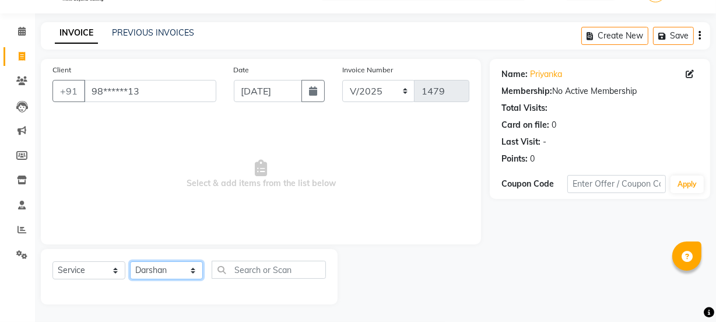
click at [130, 261] on select "Select Stylist Admin Amar Ashwini Darshan Ishwar Jagdish Pravin RASHMI Rasika S…" at bounding box center [166, 270] width 73 height 18
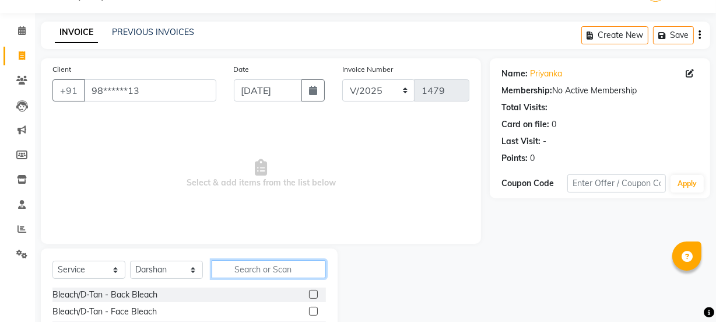
click at [253, 264] on input "text" at bounding box center [269, 269] width 114 height 18
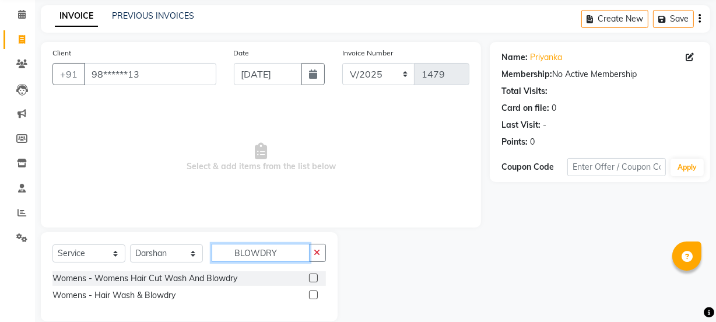
scroll to position [62, 0]
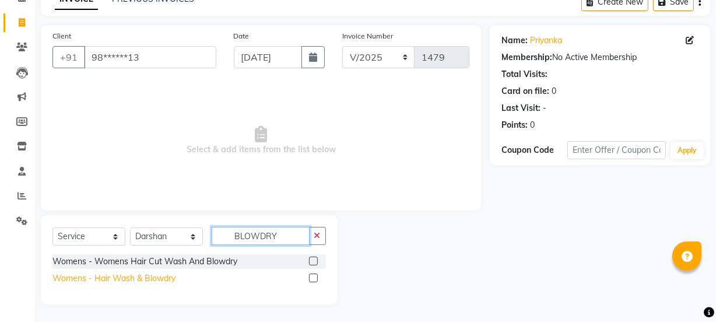
drag, startPoint x: 274, startPoint y: 239, endPoint x: 160, endPoint y: 279, distance: 120.6
click at [160, 279] on div "Select Service Product Membership Package Voucher Prepaid Gift Card Select Styl…" at bounding box center [189, 259] width 297 height 89
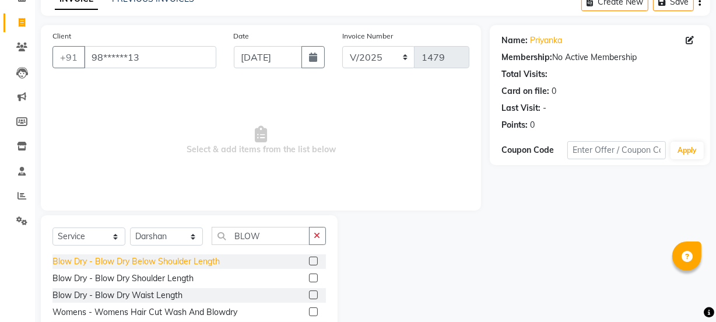
click at [170, 260] on div "Blow Dry - Blow Dry Below Shoulder Length" at bounding box center [135, 261] width 167 height 12
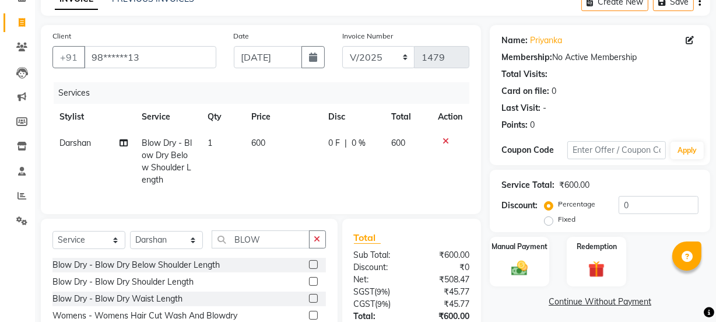
click at [261, 143] on span "600" at bounding box center [258, 143] width 14 height 10
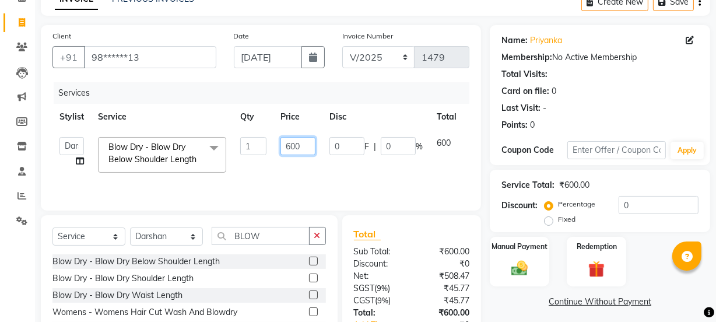
drag, startPoint x: 309, startPoint y: 145, endPoint x: 177, endPoint y: 204, distance: 144.8
click at [177, 204] on div "Client +91 98******13 Date 03-08-2025 Invoice Number V/2025 V/2025-26 1479 Serv…" at bounding box center [261, 117] width 440 height 185
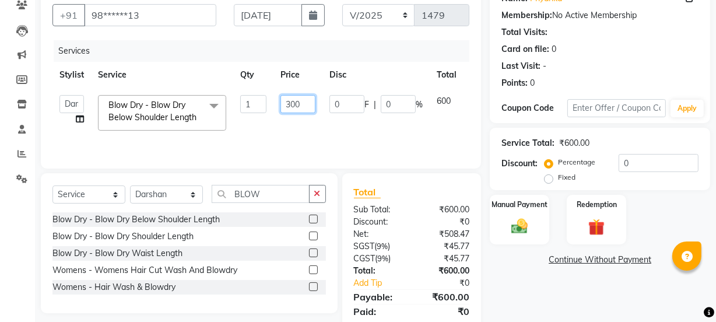
scroll to position [145, 0]
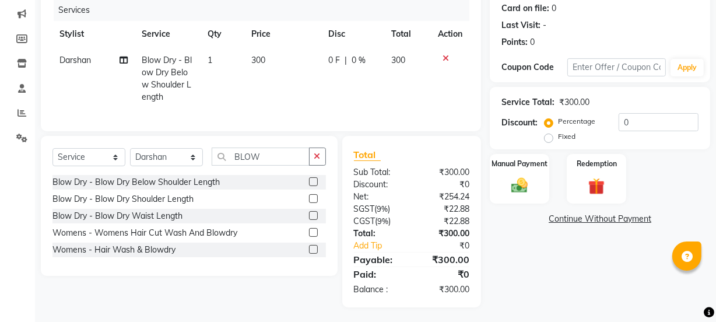
click at [546, 298] on div "Name: Priyanka Membership: No Active Membership Total Visits: Card on file: 0 L…" at bounding box center [604, 124] width 229 height 365
click at [530, 186] on img at bounding box center [519, 185] width 28 height 20
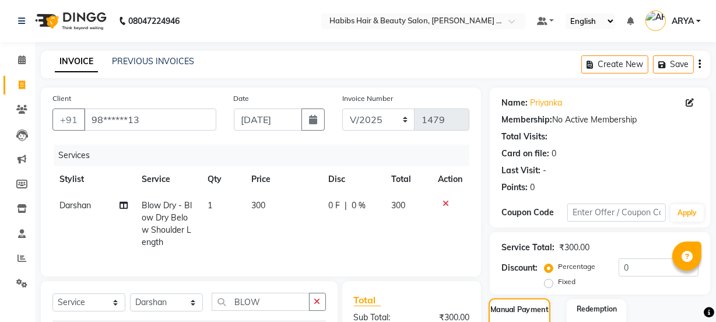
scroll to position [157, 0]
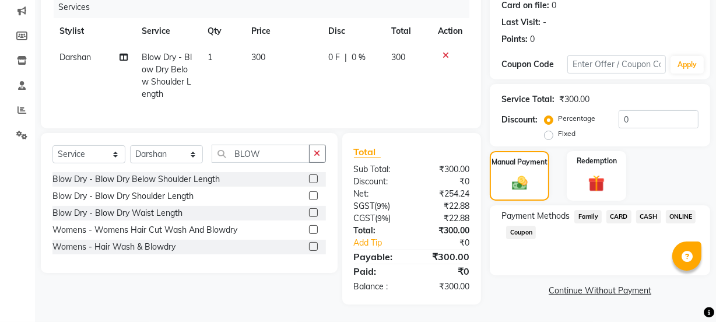
click at [676, 210] on span "ONLINE" at bounding box center [681, 216] width 30 height 13
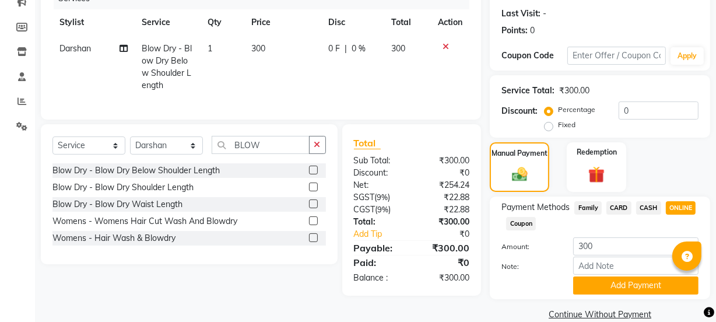
scroll to position [175, 0]
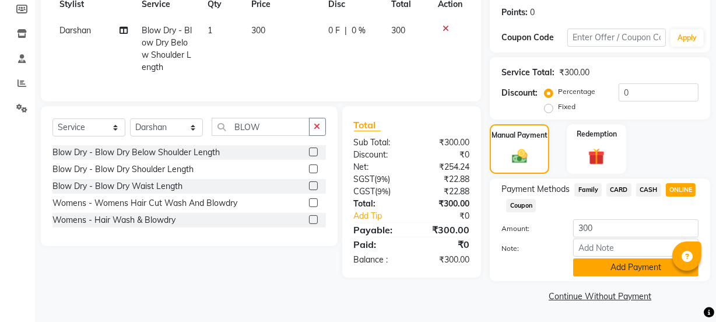
click at [634, 265] on button "Add Payment" at bounding box center [635, 267] width 125 height 18
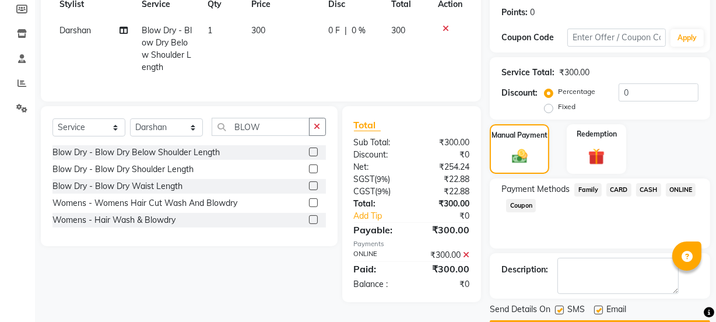
scroll to position [208, 0]
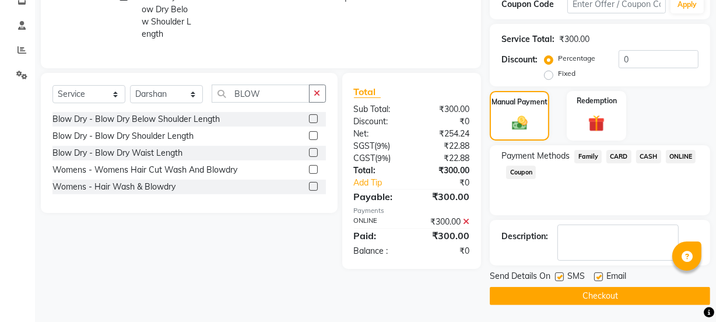
click at [621, 294] on button "Checkout" at bounding box center [600, 296] width 220 height 18
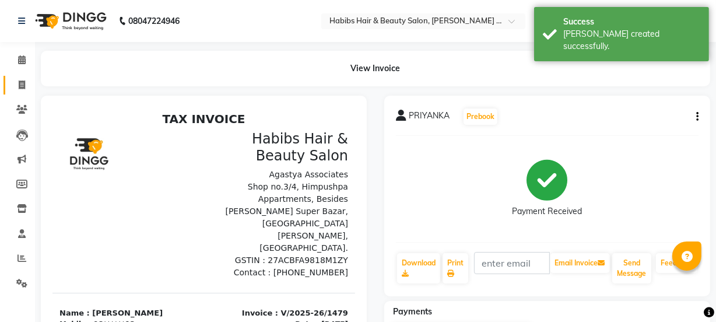
click at [20, 77] on link "Invoice" at bounding box center [17, 85] width 28 height 19
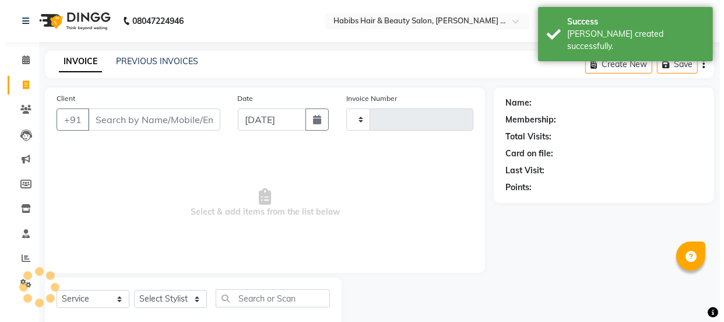
scroll to position [29, 0]
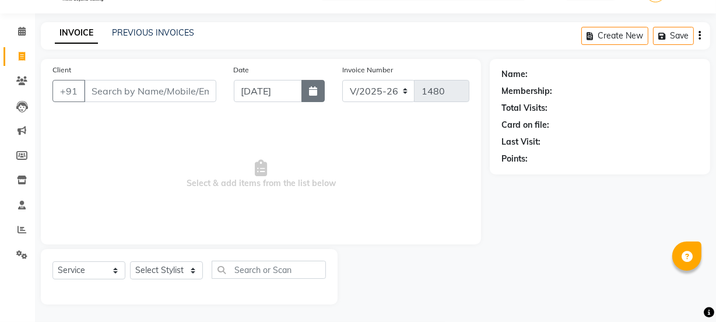
click at [312, 95] on icon "button" at bounding box center [313, 90] width 8 height 9
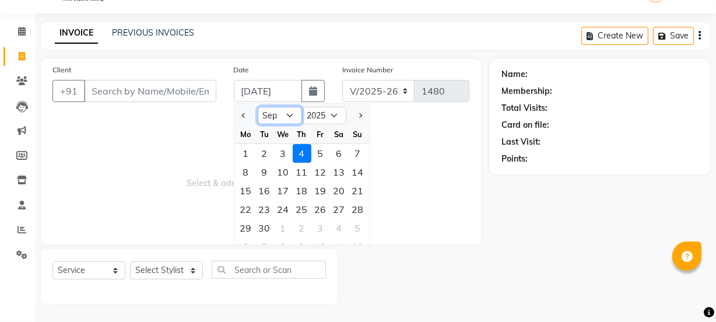
click at [287, 120] on select "Jan Feb Mar Apr May Jun Jul Aug Sep Oct Nov Dec" at bounding box center [280, 115] width 44 height 17
click at [258, 107] on select "Jan Feb Mar Apr May Jun Jul Aug Sep Oct Nov Dec" at bounding box center [280, 115] width 44 height 17
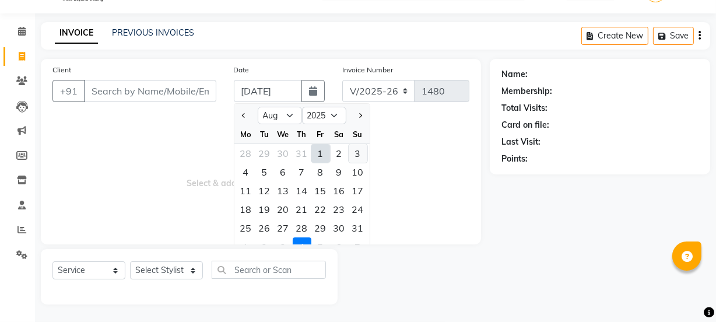
click at [361, 149] on div "3" at bounding box center [358, 153] width 19 height 19
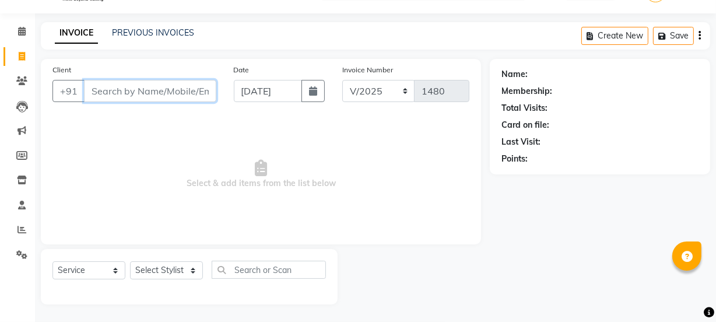
click at [191, 85] on input "Client" at bounding box center [150, 91] width 132 height 22
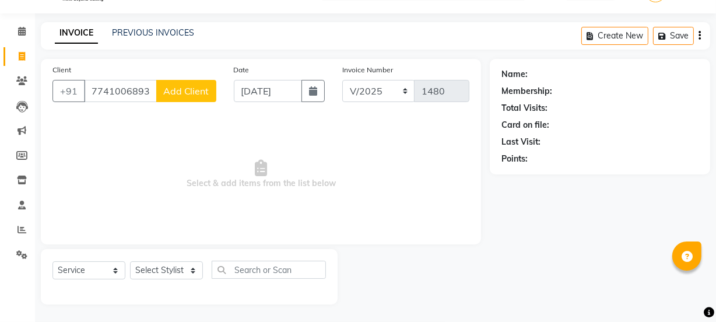
click at [179, 89] on span "Add Client" at bounding box center [186, 91] width 46 height 12
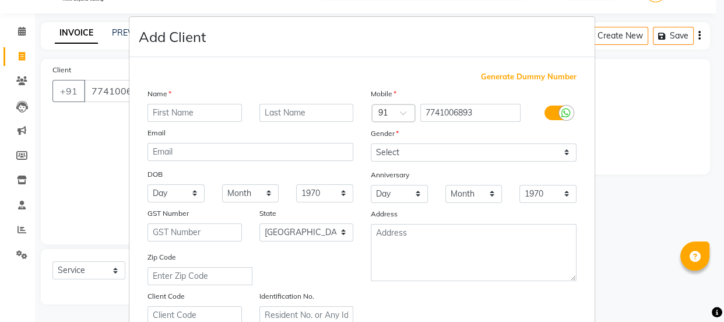
click at [196, 119] on input "text" at bounding box center [194, 113] width 94 height 18
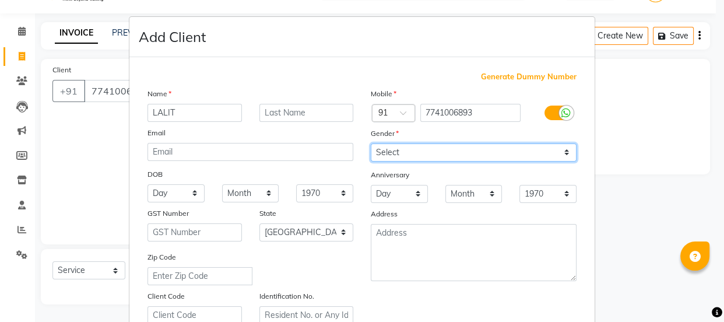
click at [413, 152] on select "Select Male Female Other Prefer Not To Say" at bounding box center [474, 152] width 206 height 18
click at [371, 143] on select "Select Male Female Other Prefer Not To Say" at bounding box center [474, 152] width 206 height 18
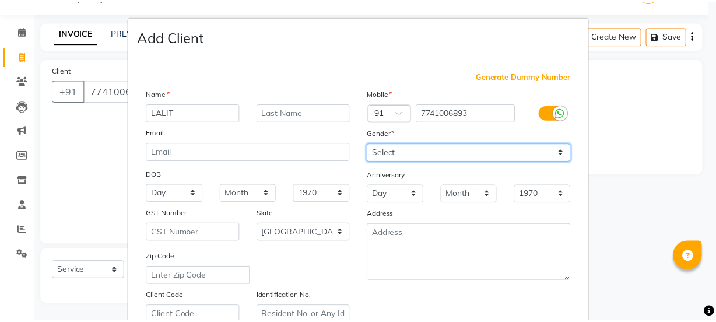
scroll to position [220, 0]
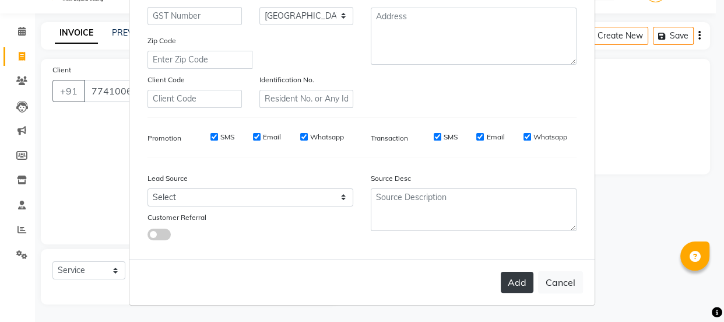
click at [506, 281] on button "Add" at bounding box center [517, 282] width 33 height 21
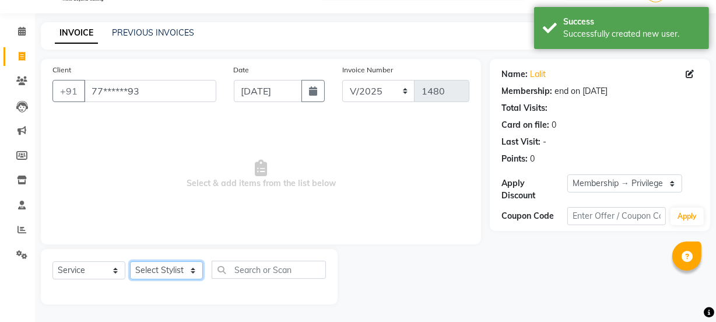
click at [166, 267] on select "Select Stylist Admin Amar Ashwini Darshan Ishwar Jagdish Pravin RASHMI Rasika S…" at bounding box center [166, 270] width 73 height 18
click at [130, 261] on select "Select Stylist Admin Amar Ashwini Darshan Ishwar Jagdish Pravin RASHMI Rasika S…" at bounding box center [166, 270] width 73 height 18
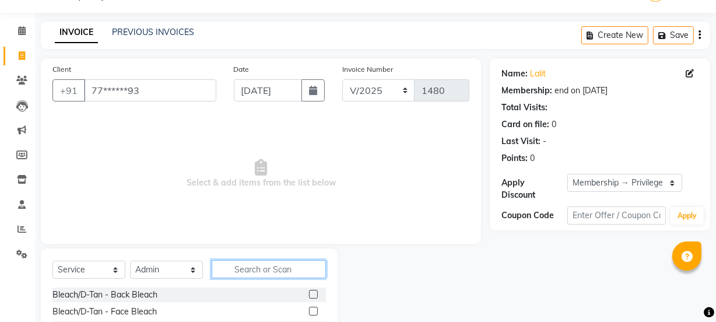
click at [269, 271] on input "text" at bounding box center [269, 269] width 114 height 18
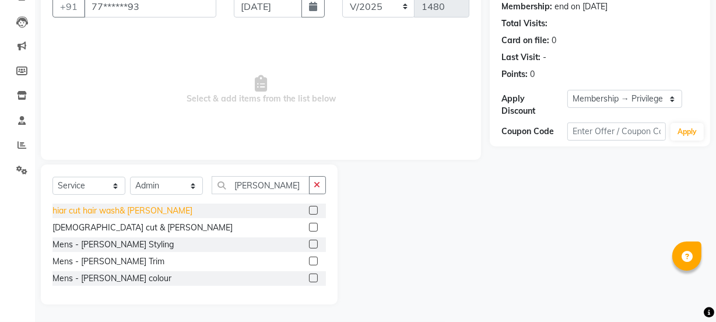
click at [112, 213] on div "hiar cut hair wash& beard" at bounding box center [122, 211] width 140 height 12
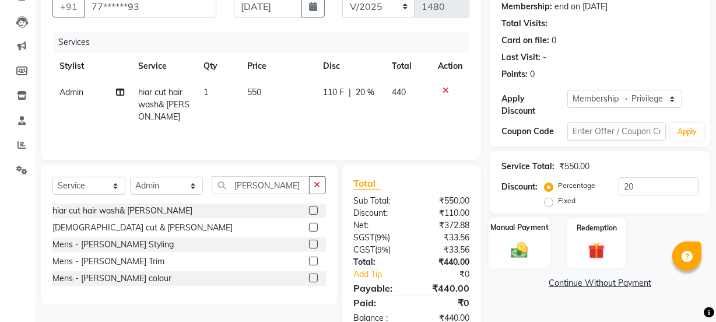
click at [526, 268] on div "Manual Payment" at bounding box center [520, 243] width 62 height 52
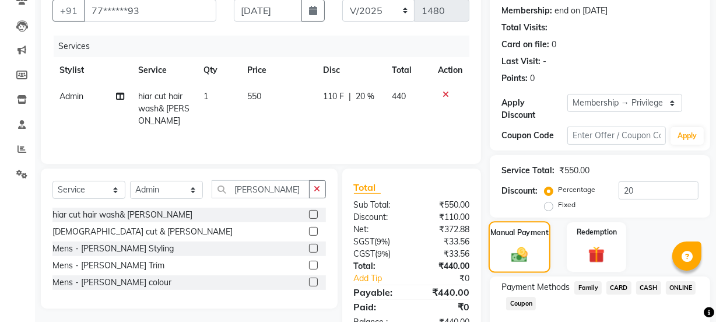
scroll to position [175, 0]
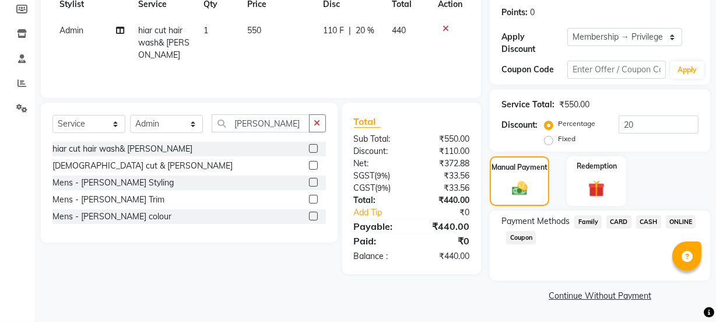
click at [671, 220] on span "ONLINE" at bounding box center [681, 221] width 30 height 13
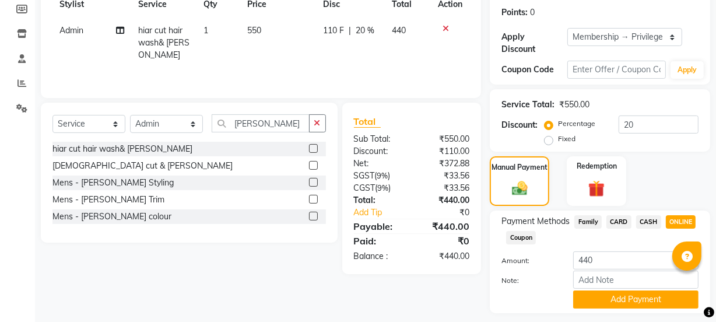
scroll to position [208, 0]
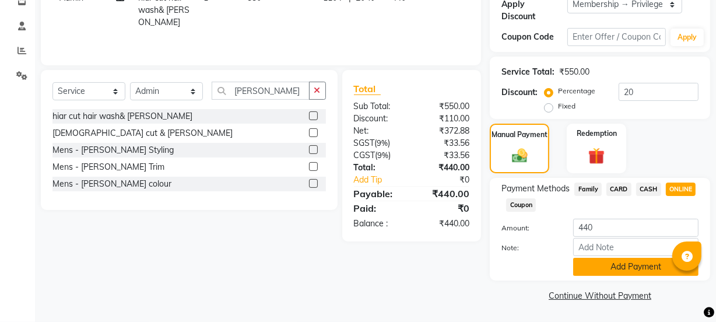
click at [652, 259] on button "Add Payment" at bounding box center [635, 267] width 125 height 18
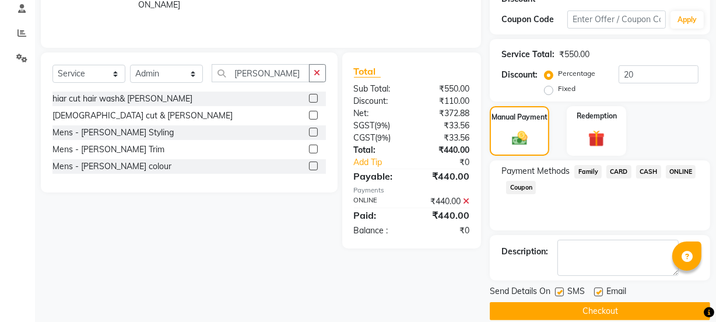
scroll to position [240, 0]
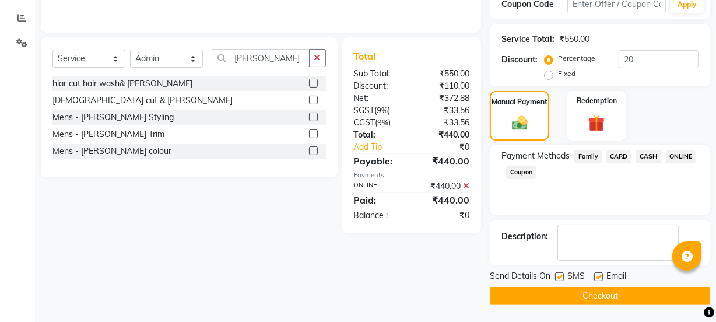
click at [612, 300] on button "Checkout" at bounding box center [600, 296] width 220 height 18
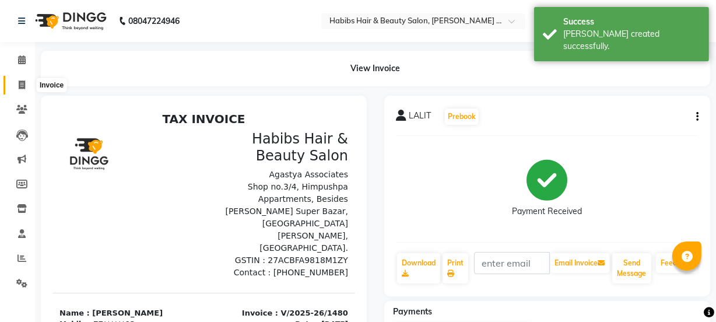
click at [16, 82] on span at bounding box center [22, 85] width 20 height 13
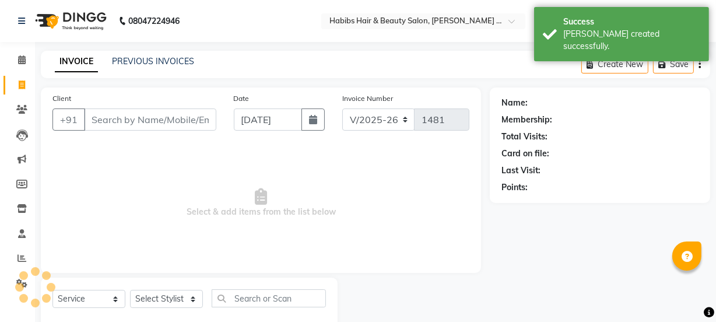
scroll to position [29, 0]
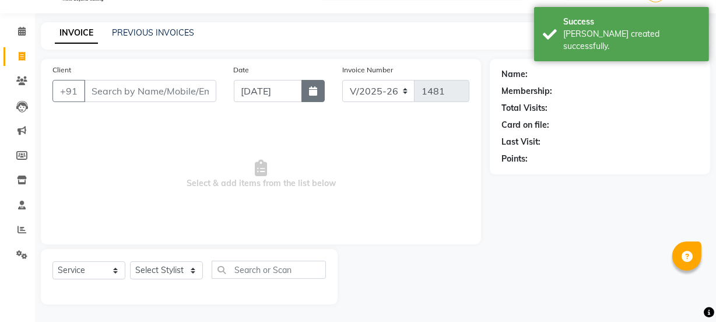
click at [310, 90] on icon "button" at bounding box center [313, 90] width 8 height 9
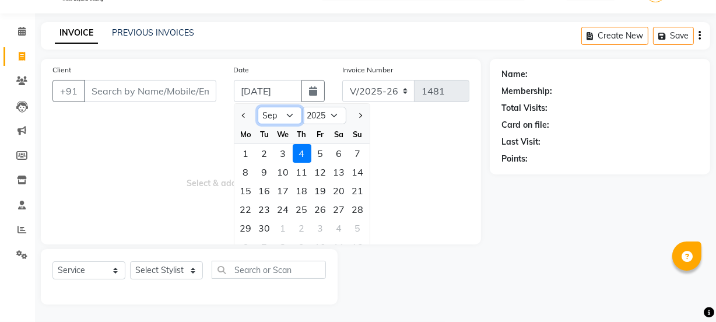
click at [291, 113] on select "Jan Feb Mar Apr May Jun Jul Aug Sep Oct Nov Dec" at bounding box center [280, 115] width 44 height 17
click at [258, 107] on select "Jan Feb Mar Apr May Jun Jul Aug Sep Oct Nov Dec" at bounding box center [280, 115] width 44 height 17
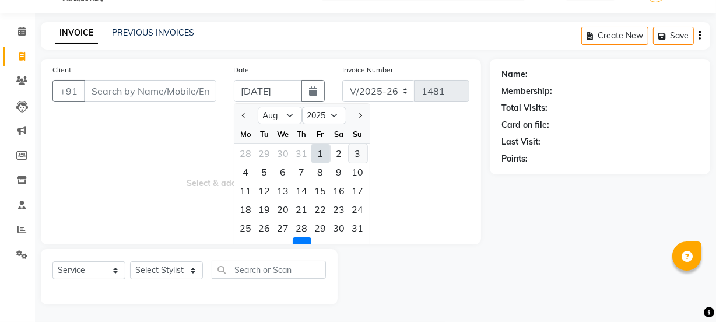
click at [357, 151] on div "3" at bounding box center [358, 153] width 19 height 19
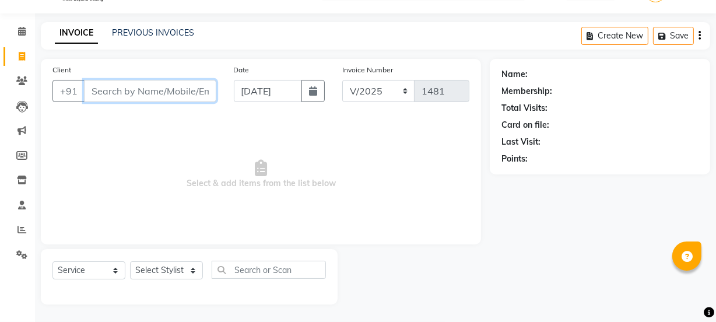
click at [181, 94] on input "Client" at bounding box center [150, 91] width 132 height 22
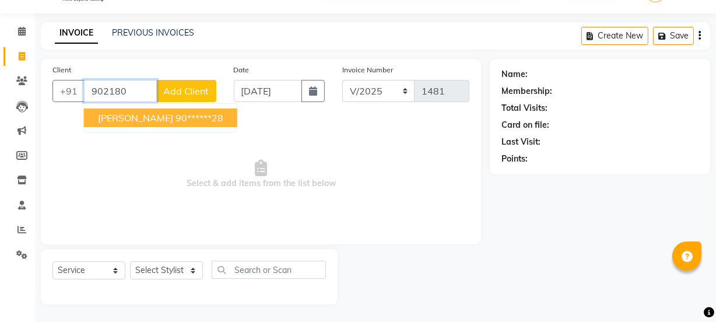
click at [180, 114] on ngb-highlight "90******28" at bounding box center [199, 118] width 48 height 12
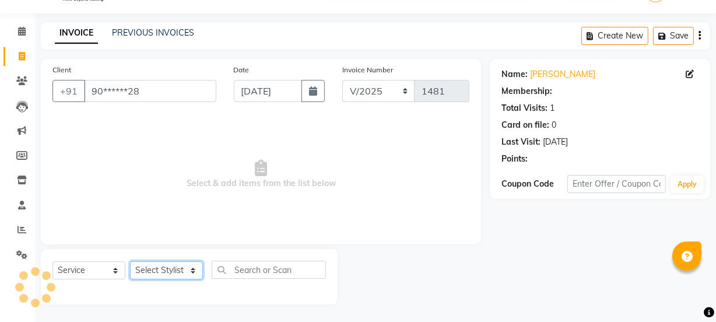
click at [156, 276] on select "Select Stylist Admin Amar Ashwini Darshan Ishwar Jagdish Pravin RASHMI Rasika S…" at bounding box center [166, 270] width 73 height 18
click at [130, 261] on select "Select Stylist Admin Amar Ashwini Darshan Ishwar Jagdish Pravin RASHMI Rasika S…" at bounding box center [166, 270] width 73 height 18
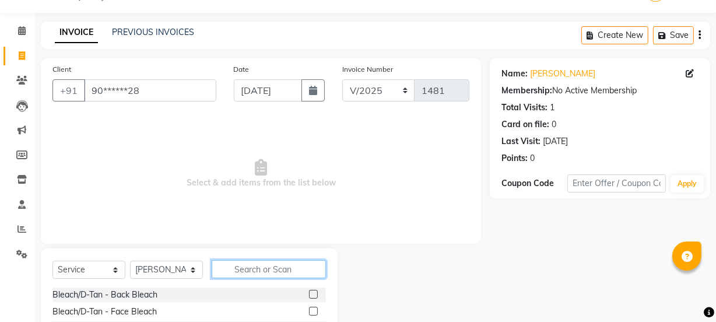
click at [230, 262] on input "text" at bounding box center [269, 269] width 114 height 18
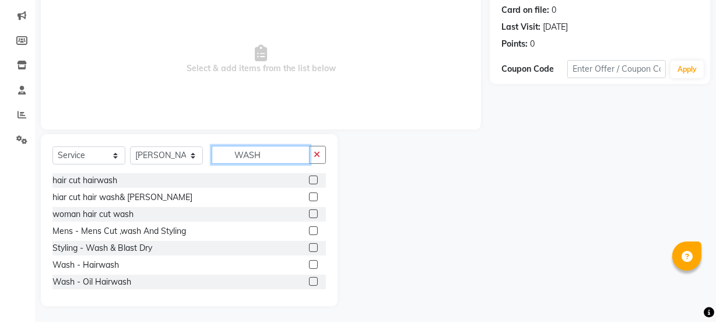
scroll to position [146, 0]
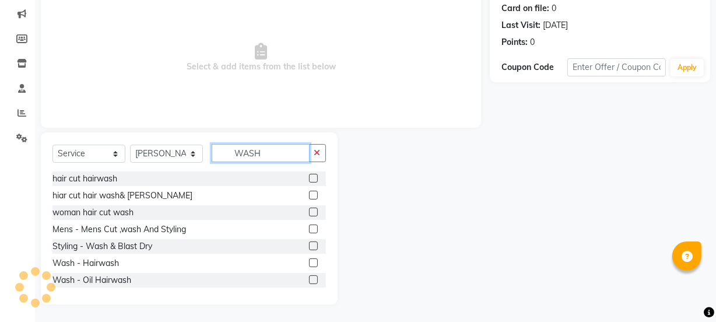
drag, startPoint x: 273, startPoint y: 154, endPoint x: 160, endPoint y: 188, distance: 118.2
click at [160, 188] on div "Select Service Product Membership Package Voucher Prepaid Gift Card Select Styl…" at bounding box center [189, 218] width 297 height 172
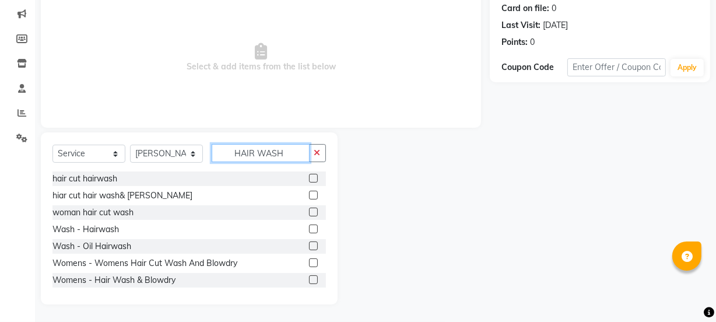
scroll to position [62, 0]
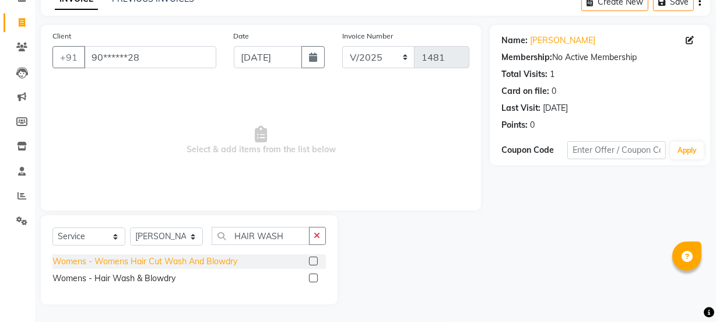
click at [198, 262] on div "Womens - Womens Hair Cut Wash And Blowdry" at bounding box center [144, 261] width 185 height 12
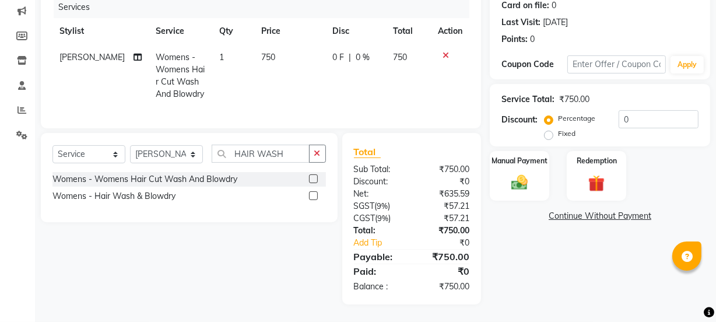
scroll to position [157, 0]
click at [528, 173] on img at bounding box center [519, 183] width 28 height 20
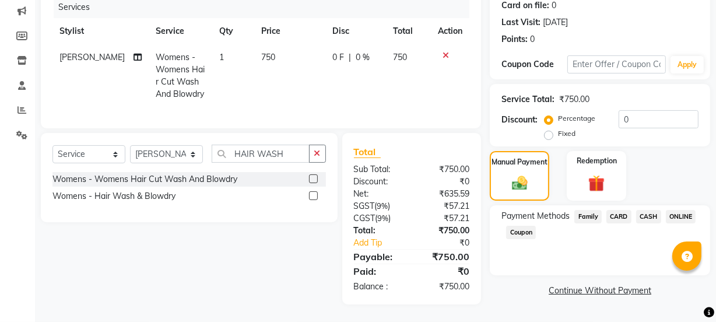
click at [675, 210] on span "ONLINE" at bounding box center [681, 216] width 30 height 13
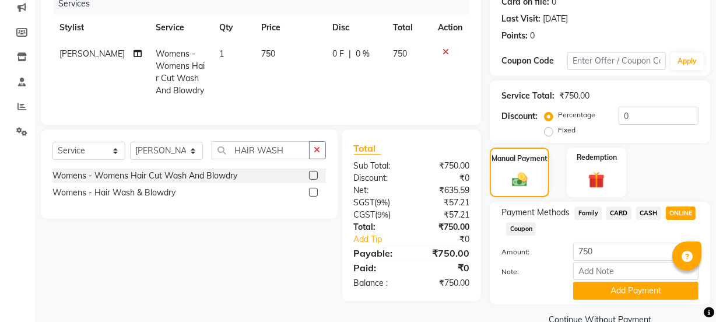
scroll to position [175, 0]
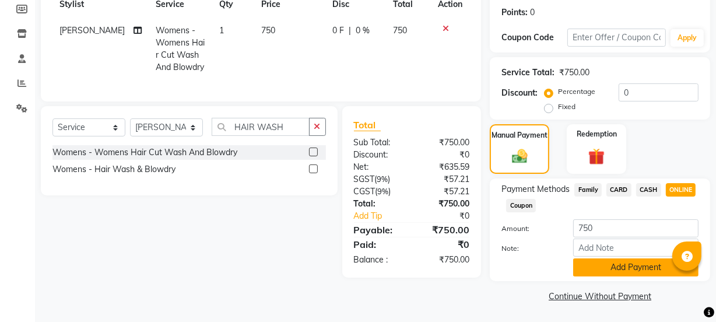
click at [643, 266] on button "Add Payment" at bounding box center [635, 267] width 125 height 18
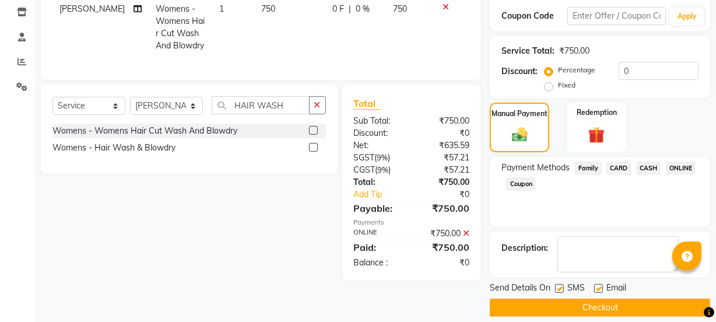
scroll to position [208, 0]
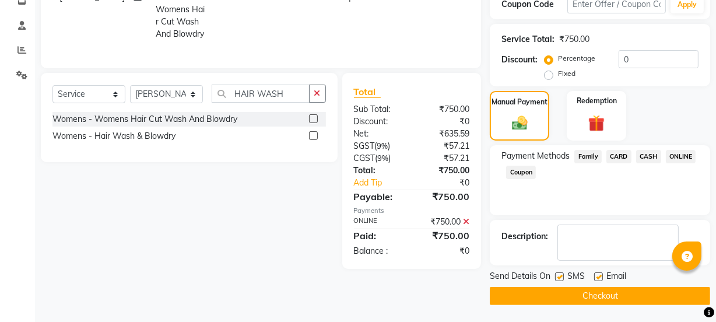
click at [624, 298] on button "Checkout" at bounding box center [600, 296] width 220 height 18
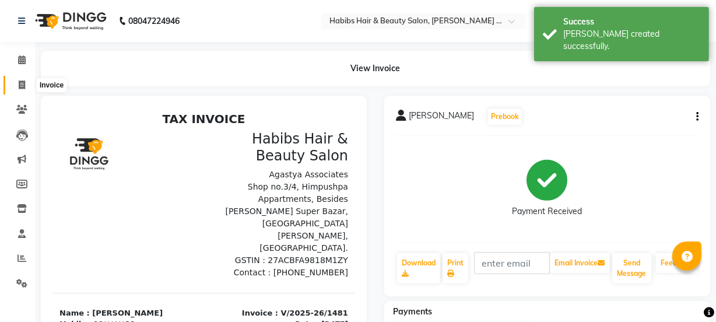
click at [20, 80] on icon at bounding box center [22, 84] width 6 height 9
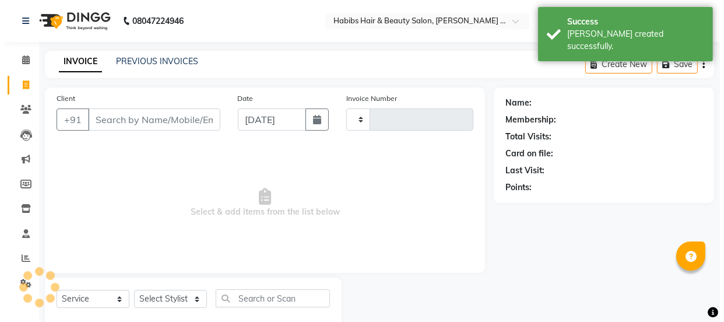
scroll to position [29, 0]
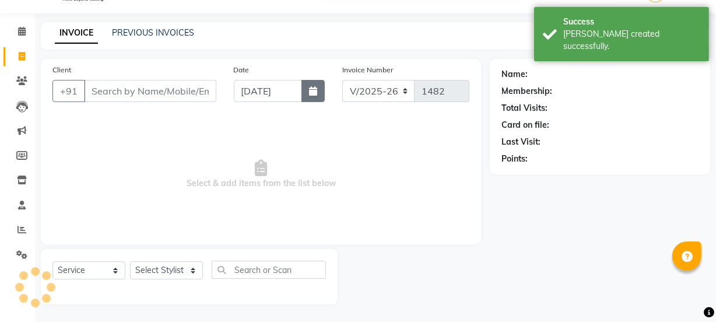
click at [311, 93] on icon "button" at bounding box center [313, 90] width 8 height 9
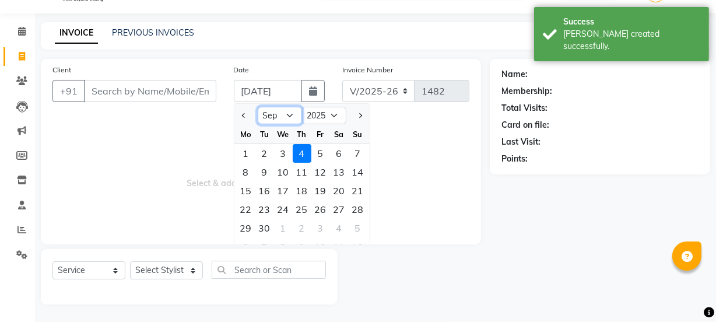
click at [279, 113] on select "Jan Feb Mar Apr May Jun Jul Aug Sep Oct Nov Dec" at bounding box center [280, 115] width 44 height 17
click at [258, 107] on select "Jan Feb Mar Apr May Jun Jul Aug Sep Oct Nov Dec" at bounding box center [280, 115] width 44 height 17
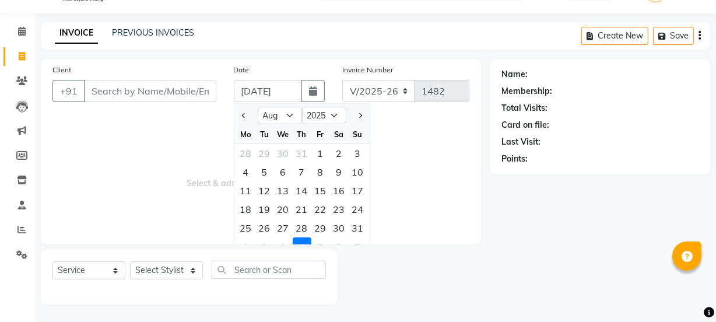
click at [357, 142] on div "Su" at bounding box center [358, 134] width 19 height 19
click at [357, 150] on div "3" at bounding box center [358, 153] width 19 height 19
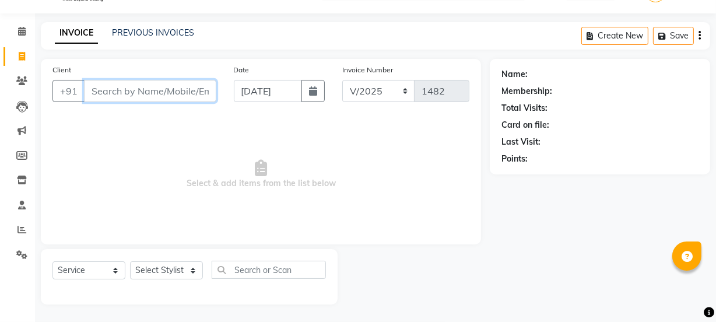
click at [168, 99] on input "Client" at bounding box center [150, 91] width 132 height 22
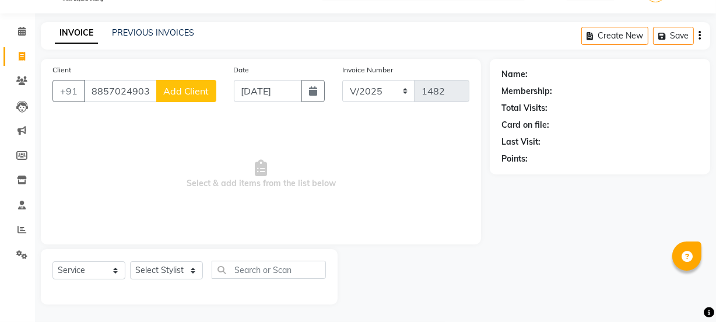
click at [201, 90] on span "Add Client" at bounding box center [186, 91] width 46 height 12
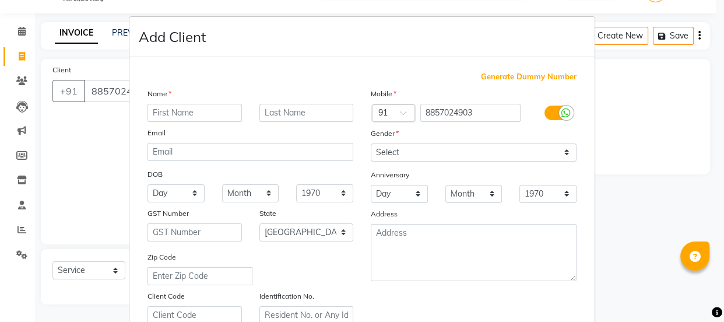
click at [181, 107] on input "text" at bounding box center [194, 113] width 94 height 18
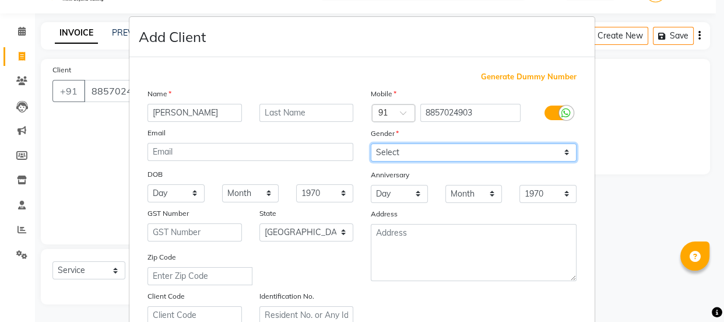
click at [400, 145] on select "Select Male Female Other Prefer Not To Say" at bounding box center [474, 152] width 206 height 18
click at [401, 149] on select "Select Male Female Other Prefer Not To Say" at bounding box center [474, 152] width 206 height 18
click at [371, 143] on select "Select Male Female Other Prefer Not To Say" at bounding box center [474, 152] width 206 height 18
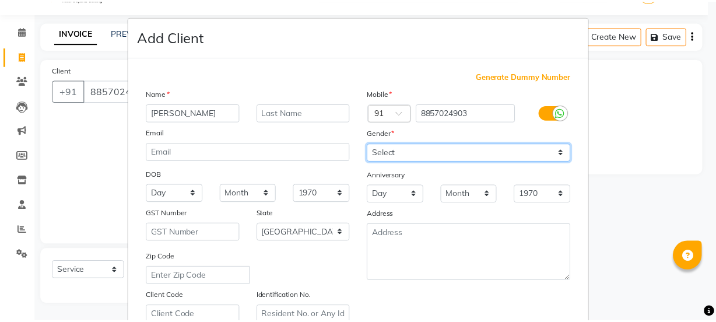
scroll to position [220, 0]
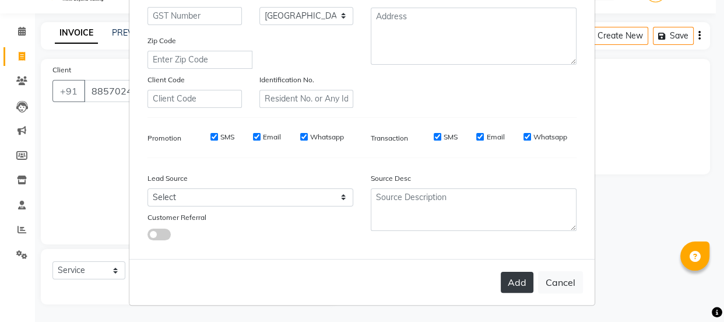
click at [511, 289] on button "Add" at bounding box center [517, 282] width 33 height 21
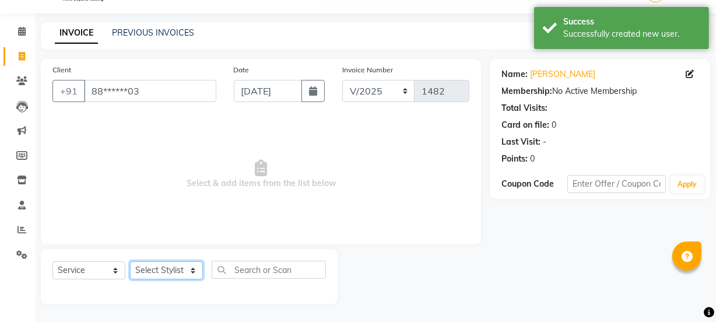
click at [159, 269] on select "Select Stylist Admin Amar Ashwini Darshan Ishwar Jagdish Pravin RASHMI Rasika S…" at bounding box center [166, 270] width 73 height 18
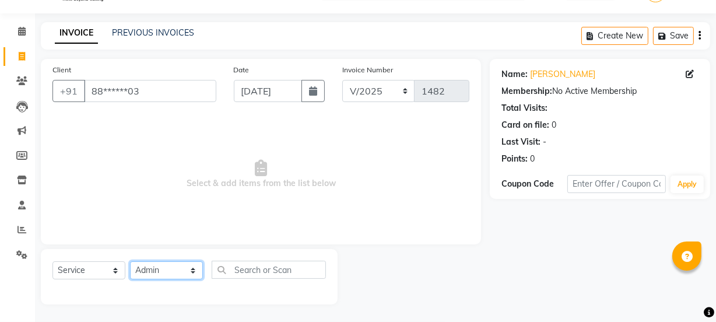
click at [130, 261] on select "Select Stylist Admin Amar Ashwini Darshan Ishwar Jagdish Pravin RASHMI Rasika S…" at bounding box center [166, 270] width 73 height 18
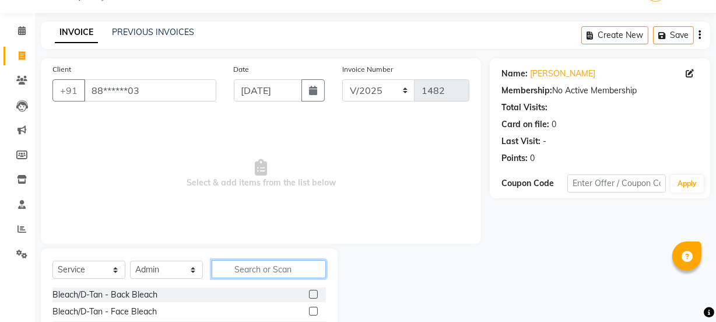
click at [250, 265] on input "text" at bounding box center [269, 269] width 114 height 18
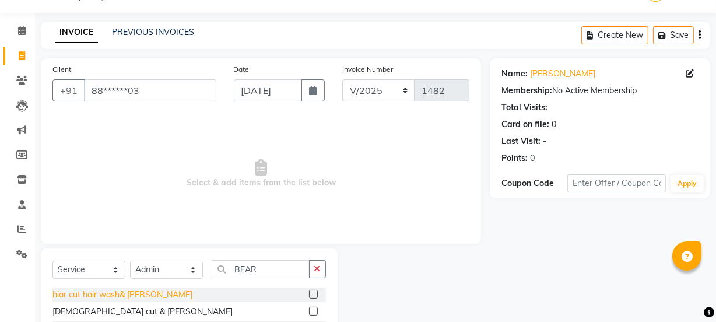
click at [138, 296] on div "hiar cut hair wash& beard" at bounding box center [122, 295] width 140 height 12
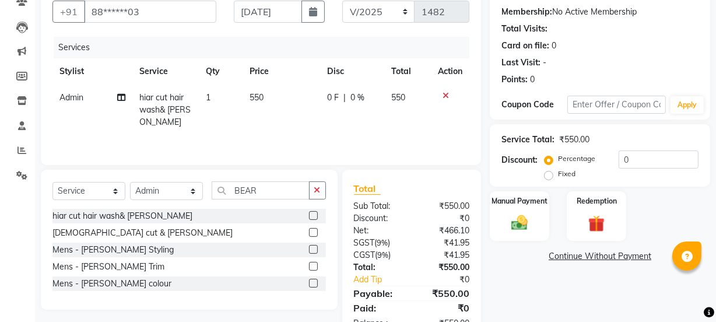
scroll to position [145, 0]
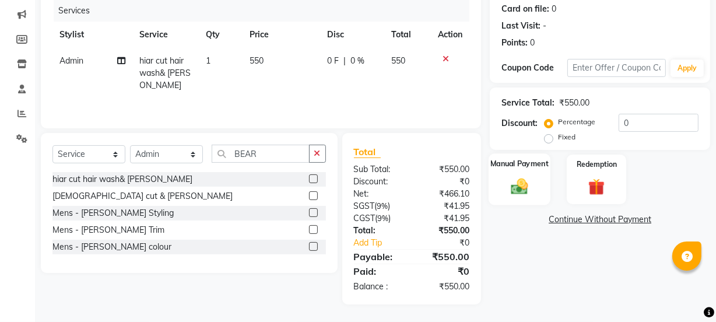
click at [507, 187] on img at bounding box center [519, 186] width 28 height 20
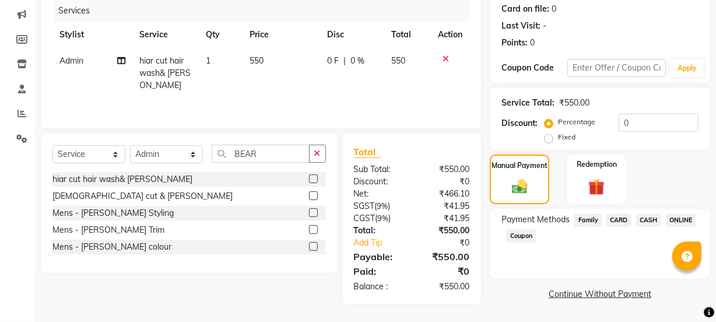
click at [641, 217] on span "CASH" at bounding box center [648, 219] width 25 height 13
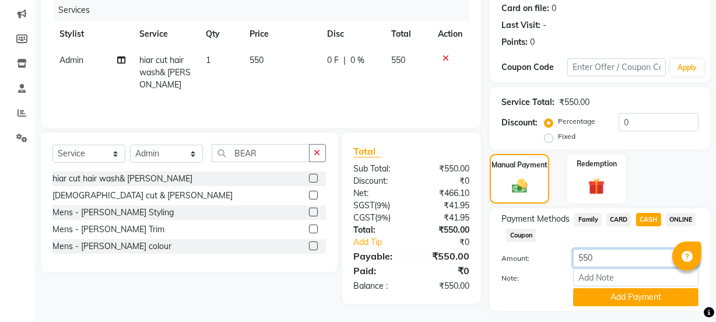
drag, startPoint x: 609, startPoint y: 255, endPoint x: 481, endPoint y: 284, distance: 131.0
click at [481, 284] on div "Client +91 88******03 Date 03-08-2025 Invoice Number V/2025 V/2025-26 1482 Serv…" at bounding box center [375, 138] width 687 height 392
click at [688, 215] on span "ONLINE" at bounding box center [681, 219] width 30 height 13
drag, startPoint x: 612, startPoint y: 258, endPoint x: 475, endPoint y: 304, distance: 145.3
click at [475, 304] on div "Client +91 88******03 Date 03-08-2025 Invoice Number V/2025 V/2025-26 1482 Serv…" at bounding box center [375, 138] width 687 height 392
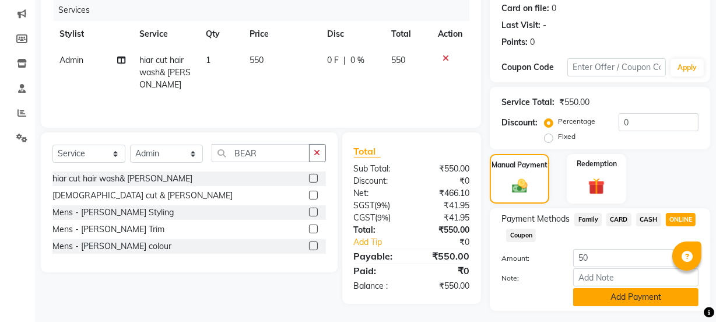
click at [616, 289] on button "Add Payment" at bounding box center [635, 297] width 125 height 18
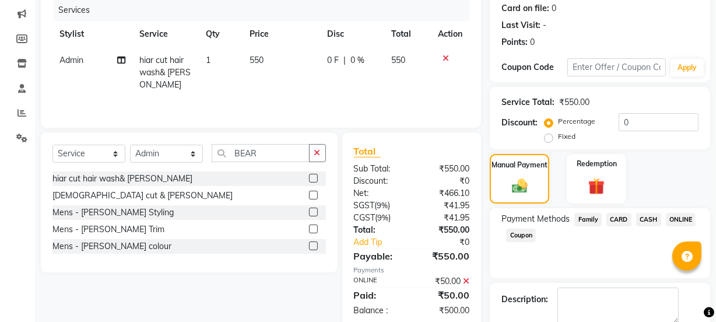
click at [648, 221] on span "CASH" at bounding box center [648, 219] width 25 height 13
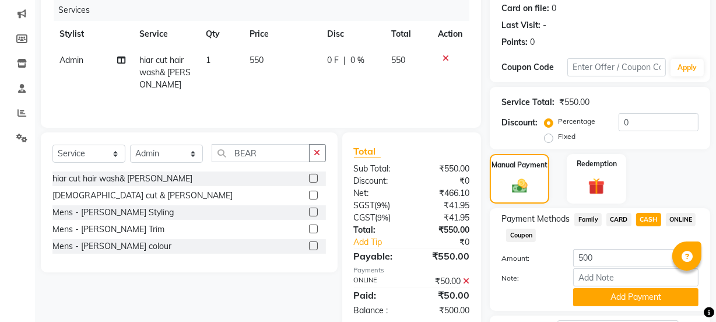
scroll to position [241, 0]
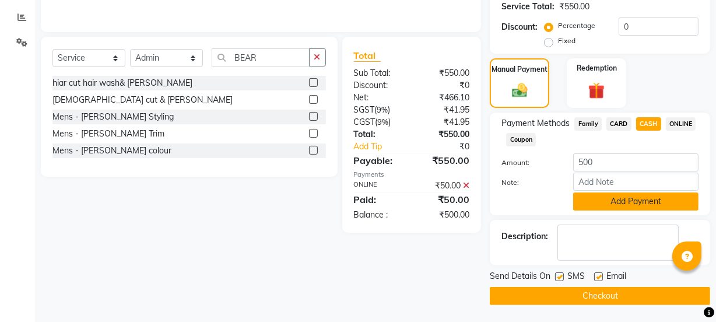
click at [644, 206] on button "Add Payment" at bounding box center [635, 201] width 125 height 18
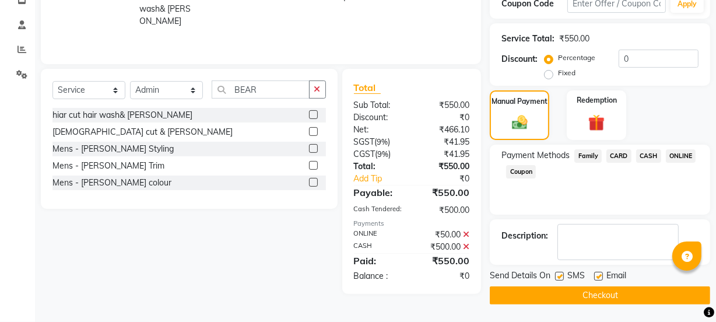
scroll to position [208, 0]
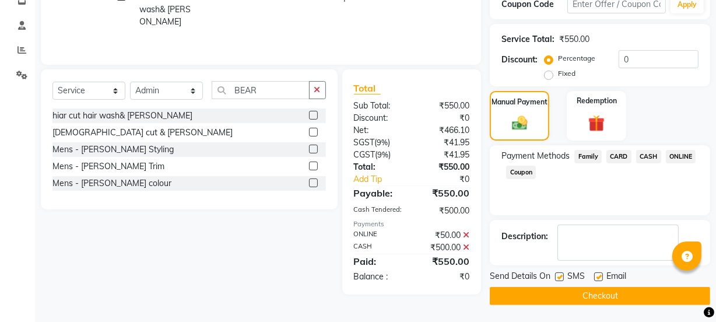
click at [612, 303] on button "Checkout" at bounding box center [600, 296] width 220 height 18
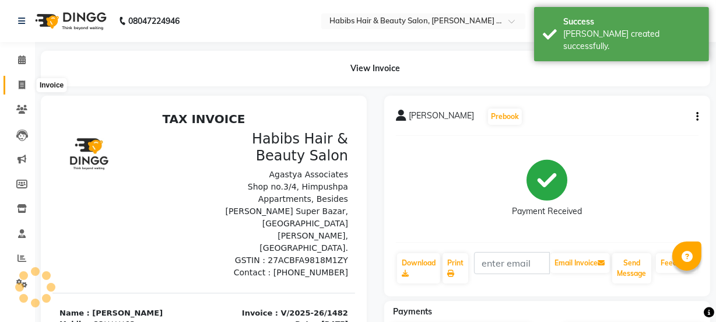
click at [19, 86] on icon at bounding box center [22, 84] width 6 height 9
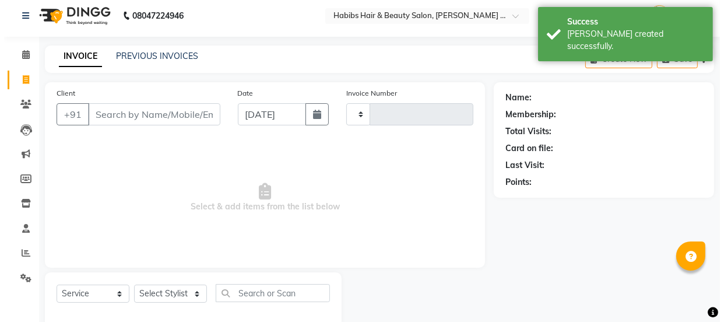
scroll to position [29, 0]
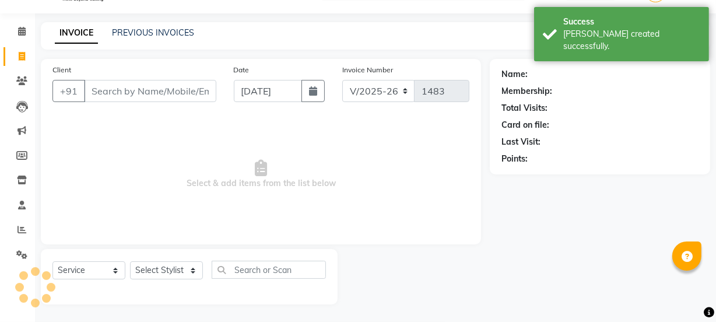
click at [174, 88] on input "Client" at bounding box center [150, 91] width 132 height 22
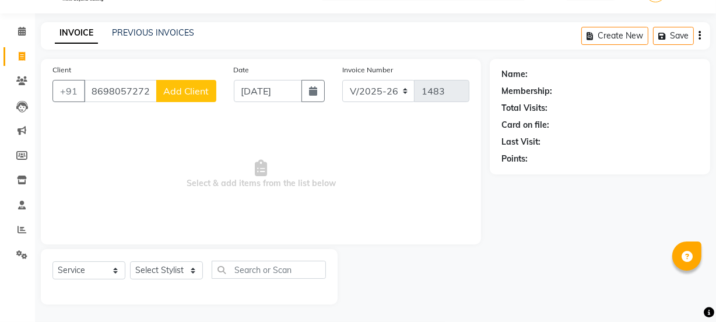
click at [173, 91] on span "Add Client" at bounding box center [186, 91] width 46 height 12
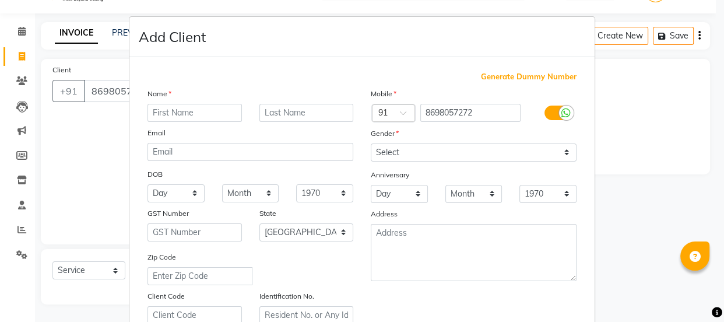
click at [207, 113] on input "text" at bounding box center [194, 113] width 94 height 18
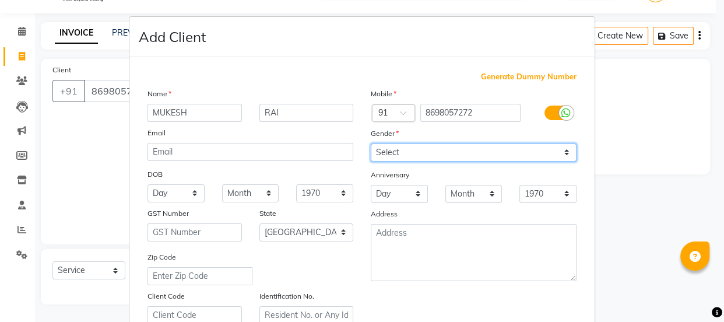
click at [414, 153] on select "Select Male Female Other Prefer Not To Say" at bounding box center [474, 152] width 206 height 18
click at [371, 143] on select "Select Male Female Other Prefer Not To Say" at bounding box center [474, 152] width 206 height 18
click at [413, 157] on select "Select Male Female Other Prefer Not To Say" at bounding box center [474, 152] width 206 height 18
click at [371, 143] on select "Select Male Female Other Prefer Not To Say" at bounding box center [474, 152] width 206 height 18
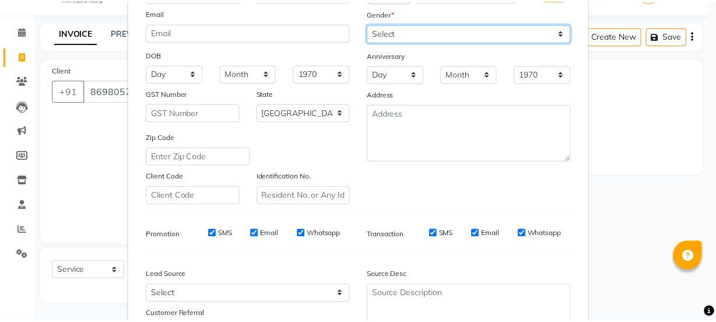
scroll to position [220, 0]
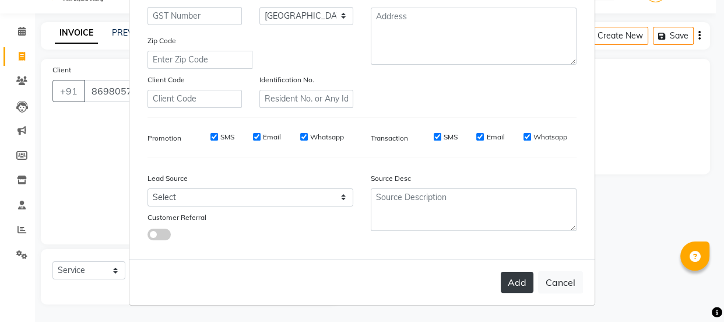
click at [510, 285] on button "Add" at bounding box center [517, 282] width 33 height 21
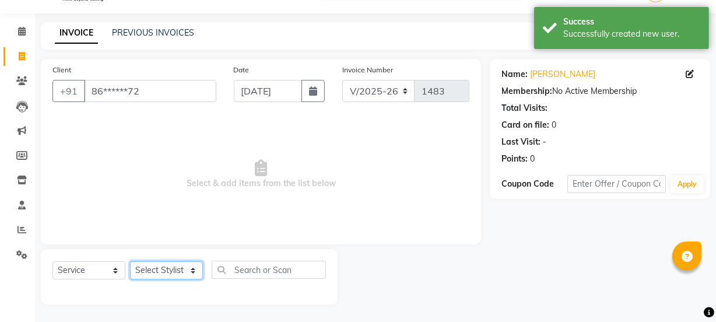
click at [168, 273] on select "Select Stylist Admin Amar Ashwini Darshan Ishwar Jagdish Pravin RASHMI Rasika S…" at bounding box center [166, 270] width 73 height 18
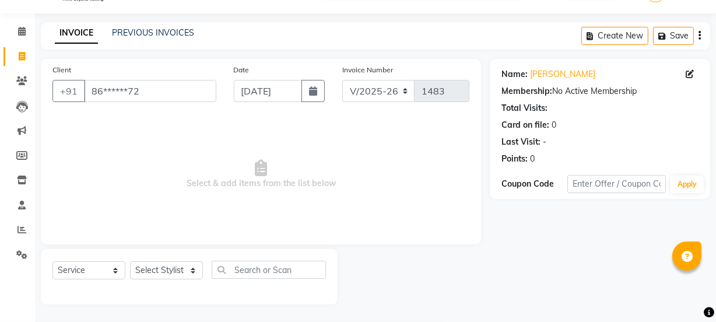
click at [273, 128] on span "Select & add items from the list below" at bounding box center [260, 174] width 417 height 117
drag, startPoint x: 165, startPoint y: 92, endPoint x: 0, endPoint y: 126, distance: 168.4
click at [0, 126] on app-home "08047224946 Select Location × Habibs Hair & Beauty Salon, Trimurti Nagar Defaul…" at bounding box center [358, 146] width 716 height 350
click at [310, 80] on button "button" at bounding box center [312, 91] width 23 height 22
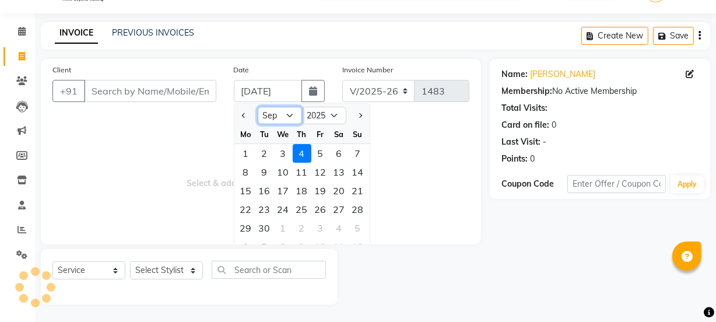
click at [292, 117] on select "Jan Feb Mar Apr May Jun Jul Aug Sep Oct Nov Dec" at bounding box center [280, 115] width 44 height 17
click at [258, 107] on select "Jan Feb Mar Apr May Jun Jul Aug Sep Oct Nov Dec" at bounding box center [280, 115] width 44 height 17
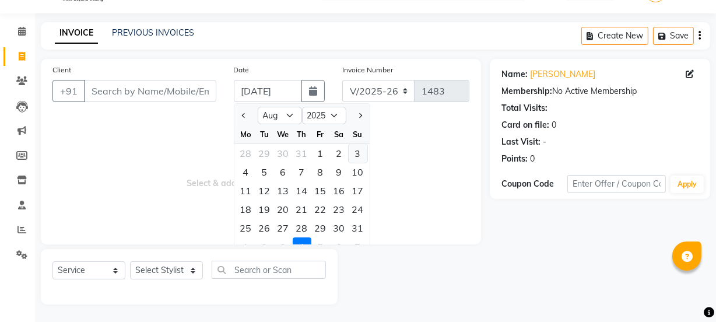
click at [356, 147] on div "3" at bounding box center [358, 153] width 19 height 19
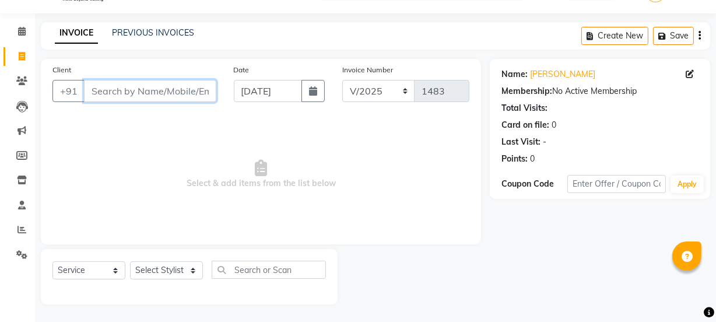
click at [186, 82] on input "Client" at bounding box center [150, 91] width 132 height 22
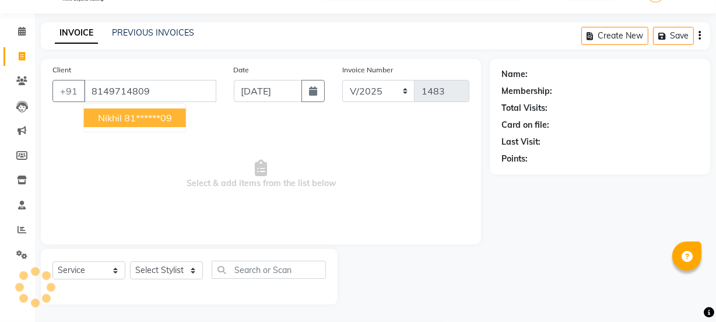
click at [151, 112] on ngb-highlight "81******09" at bounding box center [148, 118] width 48 height 12
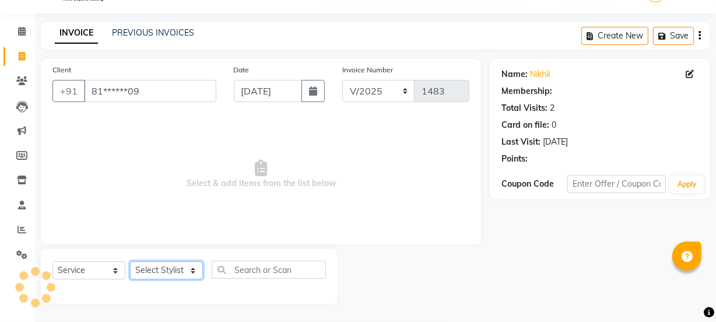
click at [155, 262] on select "Select Stylist Admin Amar Ashwini Darshan Ishwar Jagdish Pravin RASHMI Rasika S…" at bounding box center [166, 270] width 73 height 18
click at [130, 261] on select "Select Stylist Admin Amar Ashwini Darshan Ishwar Jagdish Pravin RASHMI Rasika S…" at bounding box center [166, 270] width 73 height 18
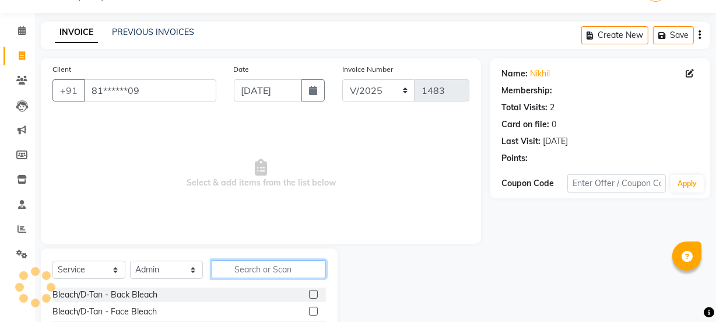
click at [262, 264] on input "text" at bounding box center [269, 269] width 114 height 18
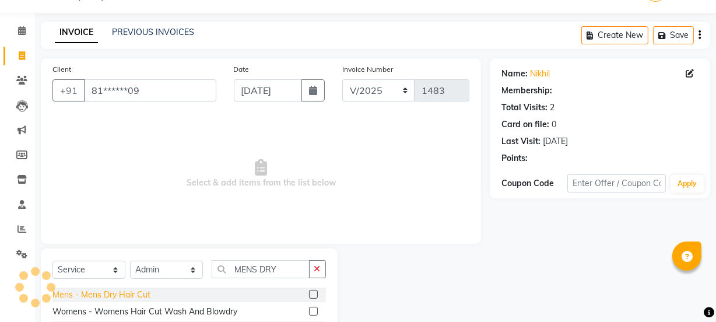
click at [121, 296] on div "Mens - Mens Dry Hair Cut" at bounding box center [101, 295] width 98 height 12
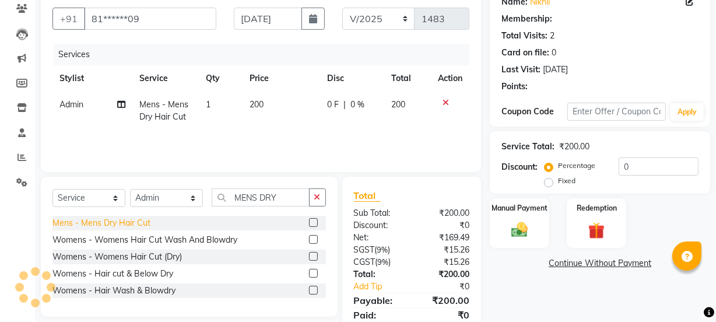
scroll to position [145, 0]
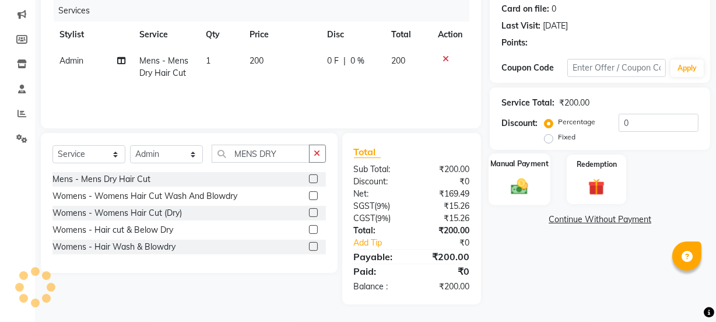
click at [537, 177] on div "Manual Payment" at bounding box center [520, 179] width 62 height 52
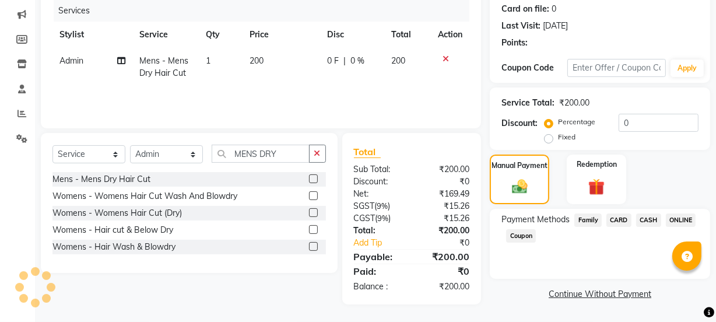
click at [645, 217] on span "CASH" at bounding box center [648, 219] width 25 height 13
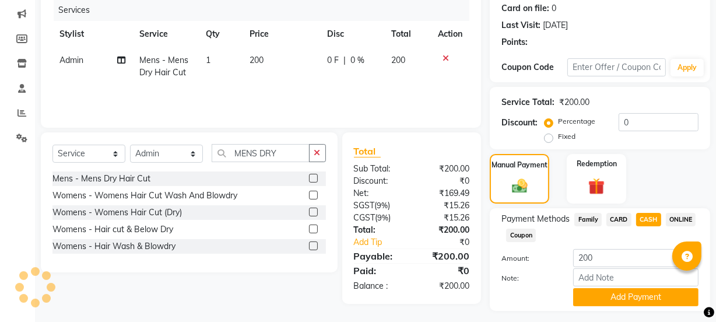
scroll to position [175, 0]
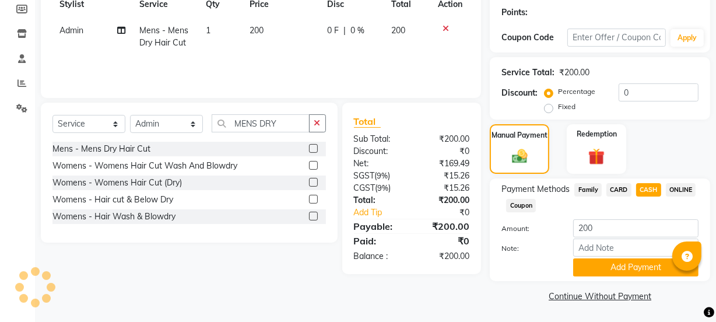
click at [630, 279] on div "Payment Methods Family CARD CASH ONLINE Coupon Amount: 200 Note: Add Payment" at bounding box center [600, 229] width 220 height 103
click at [630, 263] on button "Add Payment" at bounding box center [635, 267] width 125 height 18
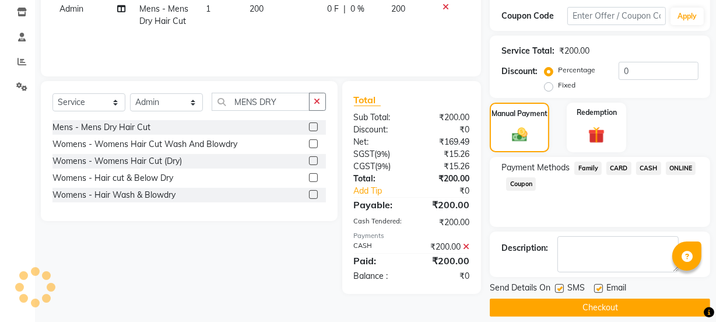
scroll to position [208, 0]
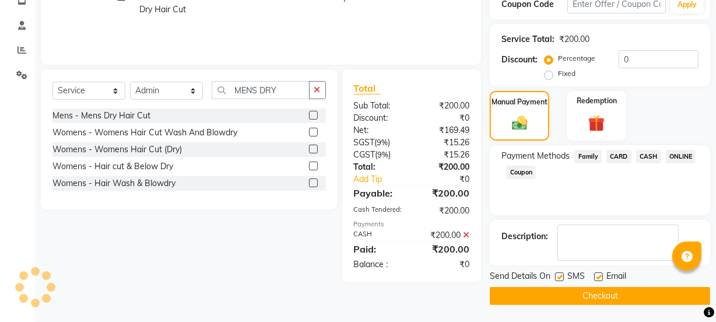
click at [643, 297] on button "Checkout" at bounding box center [600, 296] width 220 height 18
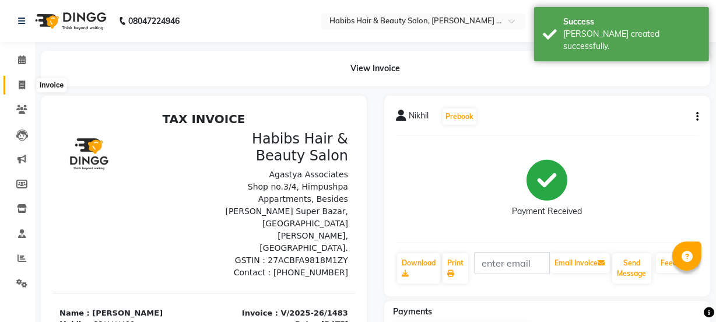
click at [21, 79] on span at bounding box center [22, 85] width 20 height 13
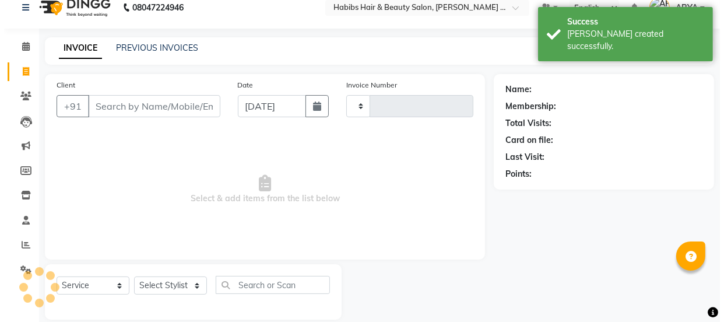
scroll to position [29, 0]
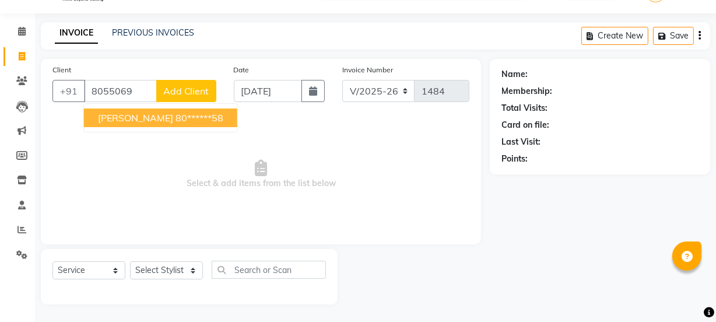
click at [178, 118] on ngb-highlight "80******58" at bounding box center [199, 118] width 48 height 12
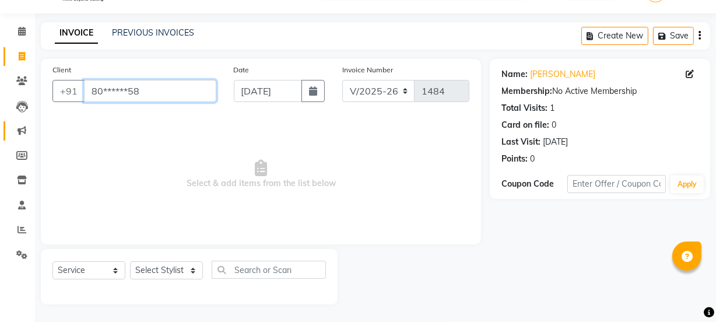
drag, startPoint x: 162, startPoint y: 90, endPoint x: 10, endPoint y: 122, distance: 155.4
click at [10, 122] on app-home "08047224946 Select Location × Habibs Hair & Beauty Salon, Trimurti Nagar Defaul…" at bounding box center [358, 146] width 716 height 350
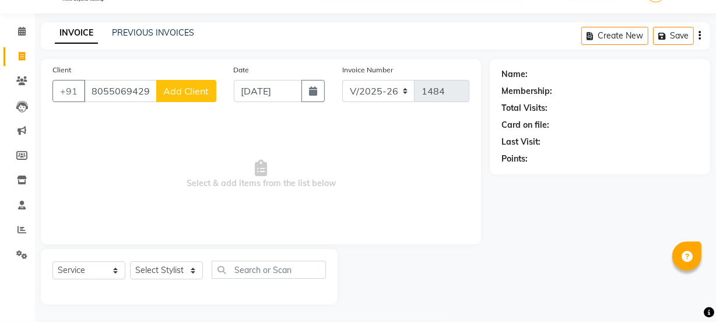
click at [195, 90] on span "Add Client" at bounding box center [186, 91] width 46 height 12
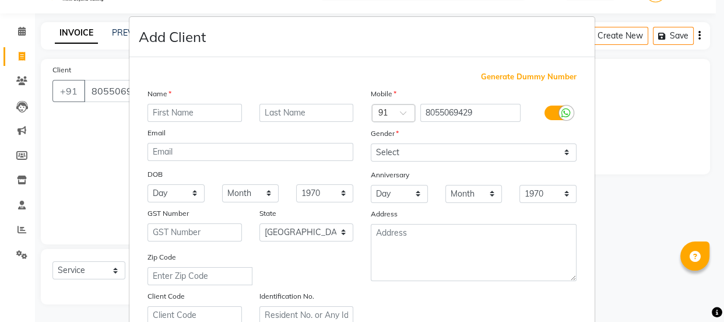
click at [206, 110] on input "text" at bounding box center [194, 113] width 94 height 18
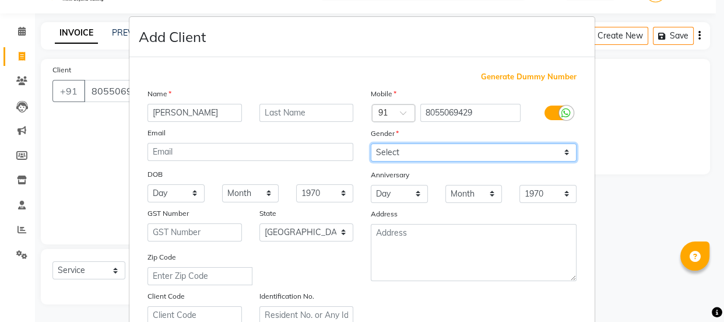
click at [396, 156] on select "Select Male Female Other Prefer Not To Say" at bounding box center [474, 152] width 206 height 18
click at [371, 143] on select "Select Male Female Other Prefer Not To Say" at bounding box center [474, 152] width 206 height 18
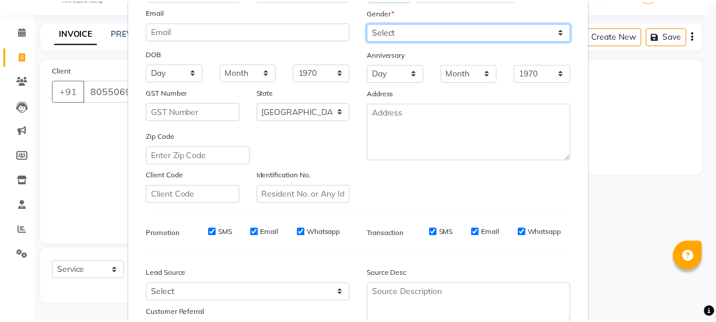
scroll to position [220, 0]
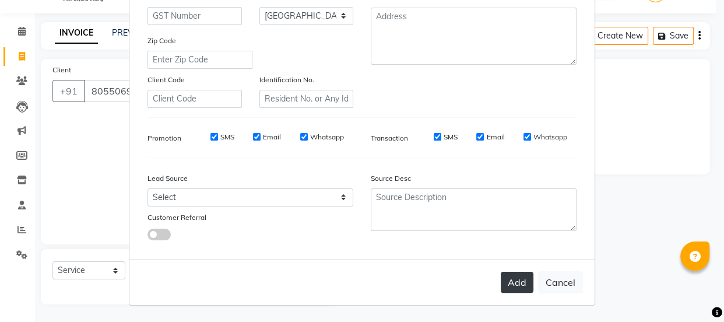
click at [517, 273] on button "Add" at bounding box center [517, 282] width 33 height 21
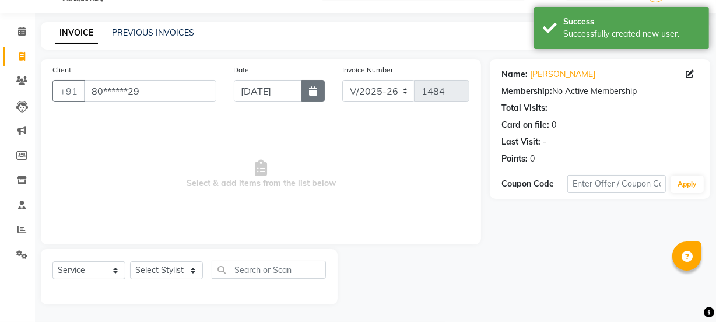
click at [303, 85] on button "button" at bounding box center [312, 91] width 23 height 22
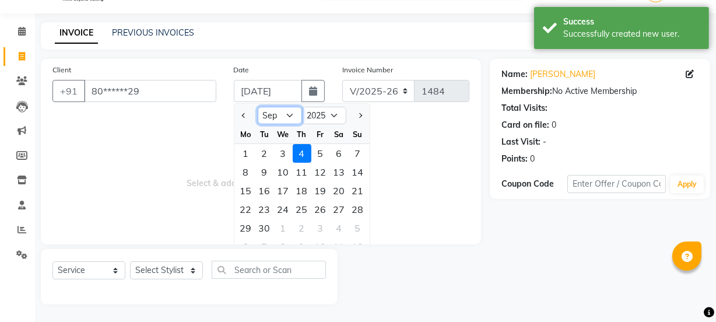
click at [286, 110] on select "Jan Feb Mar Apr May Jun Jul Aug Sep Oct Nov Dec" at bounding box center [280, 115] width 44 height 17
click at [258, 107] on select "Jan Feb Mar Apr May Jun Jul Aug Sep Oct Nov Dec" at bounding box center [280, 115] width 44 height 17
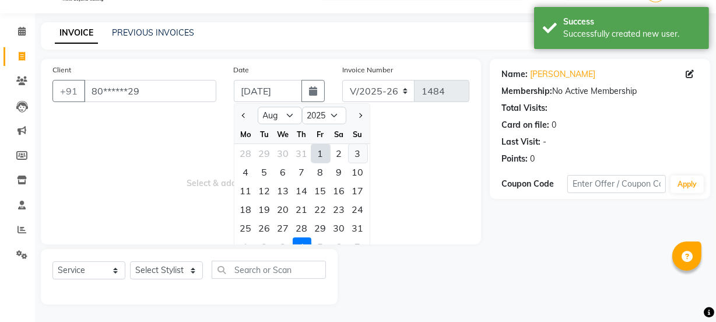
click at [358, 151] on div "3" at bounding box center [358, 153] width 19 height 19
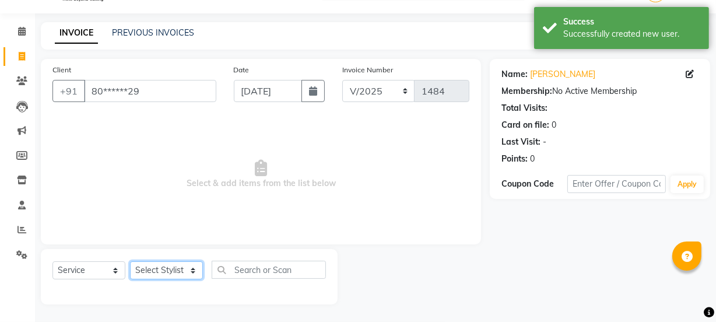
click at [163, 264] on select "Select Stylist Admin Amar Ashwini Darshan Ishwar Jagdish Pravin RASHMI Rasika S…" at bounding box center [166, 270] width 73 height 18
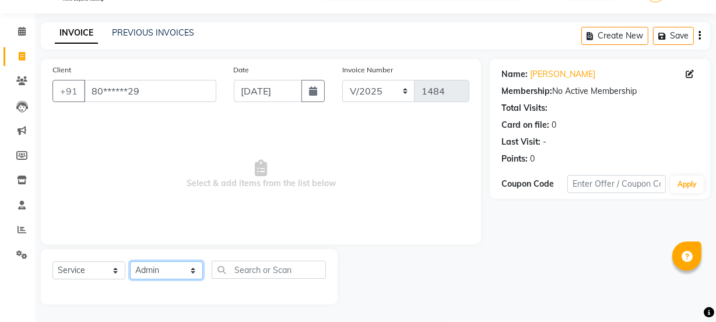
click at [130, 261] on select "Select Stylist Admin Amar Ashwini Darshan Ishwar Jagdish Pravin RASHMI Rasika S…" at bounding box center [166, 270] width 73 height 18
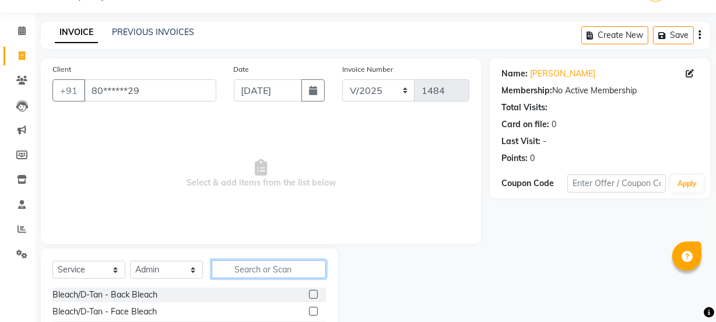
click at [253, 271] on input "text" at bounding box center [269, 269] width 114 height 18
click at [255, 268] on input "text" at bounding box center [269, 269] width 114 height 18
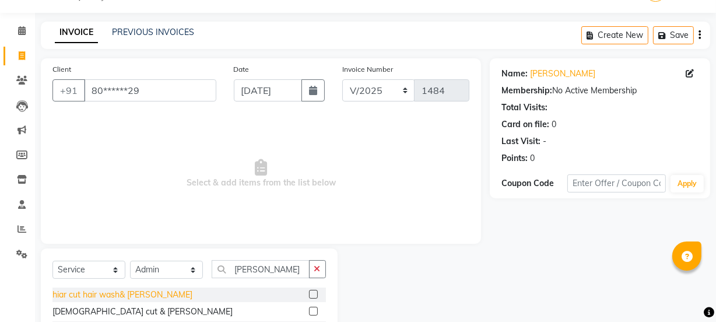
click at [145, 291] on div "hiar cut hair wash& beard" at bounding box center [122, 295] width 140 height 12
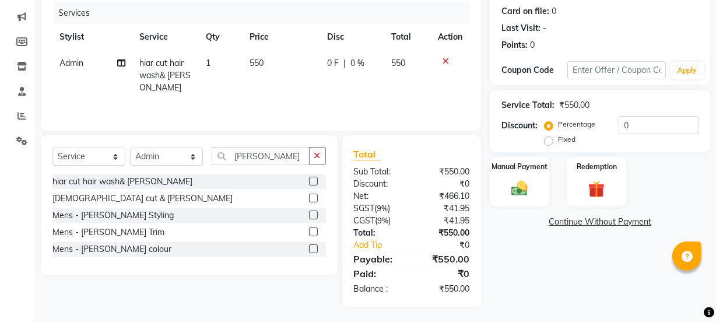
scroll to position [145, 0]
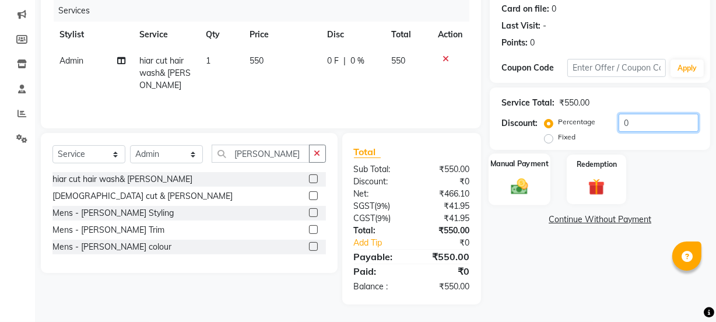
drag, startPoint x: 632, startPoint y: 117, endPoint x: 546, endPoint y: 164, distance: 98.4
click at [546, 164] on div "Name: Pratik Membership: No Active Membership Total Visits: Card on file: 0 Las…" at bounding box center [604, 123] width 229 height 361
click at [539, 248] on div "Name: Pratik Membership: No Active Membership Total Visits: Card on file: 0 Las…" at bounding box center [604, 123] width 229 height 361
click at [529, 191] on img at bounding box center [519, 186] width 28 height 20
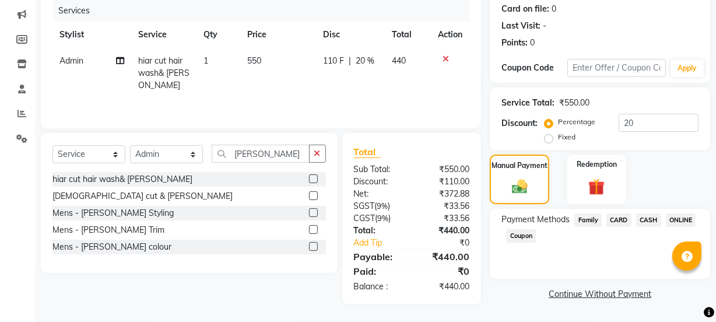
click at [640, 220] on span "CASH" at bounding box center [648, 219] width 25 height 13
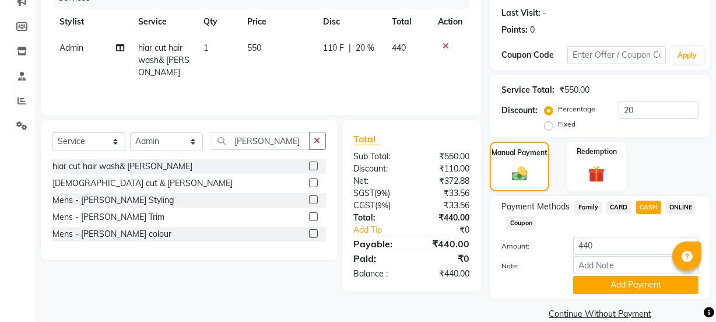
scroll to position [175, 0]
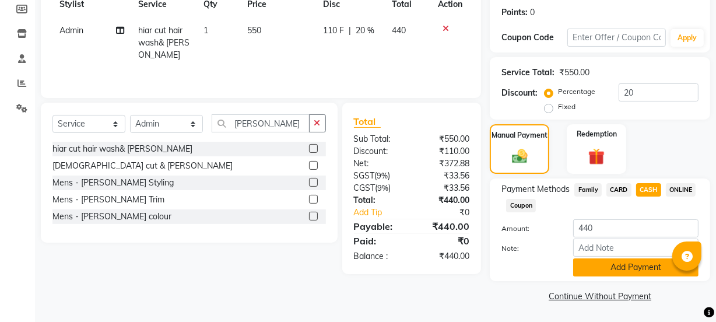
click at [628, 262] on button "Add Payment" at bounding box center [635, 267] width 125 height 18
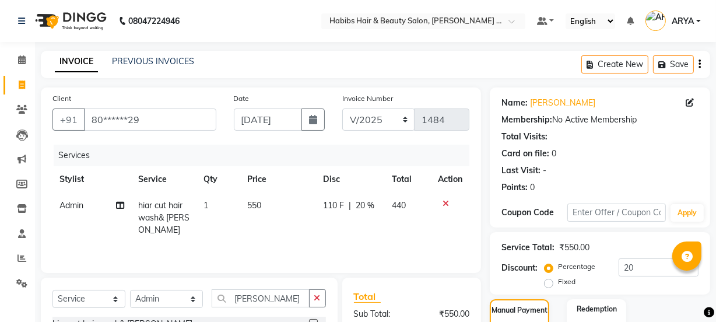
scroll to position [208, 0]
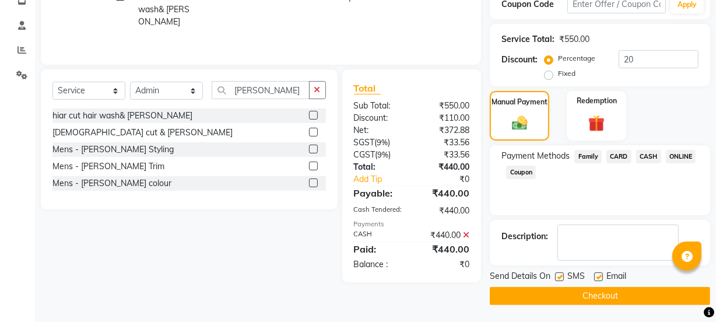
click at [574, 296] on button "Checkout" at bounding box center [600, 296] width 220 height 18
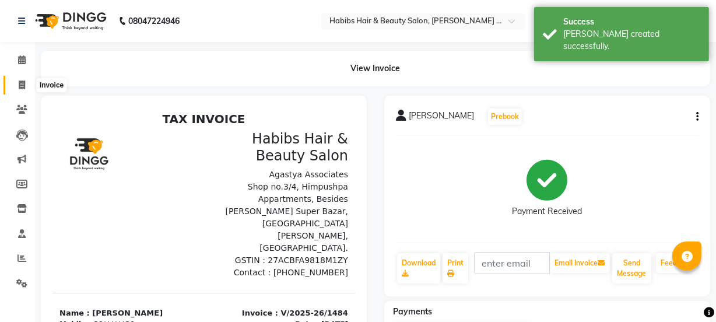
click at [27, 79] on span at bounding box center [22, 85] width 20 height 13
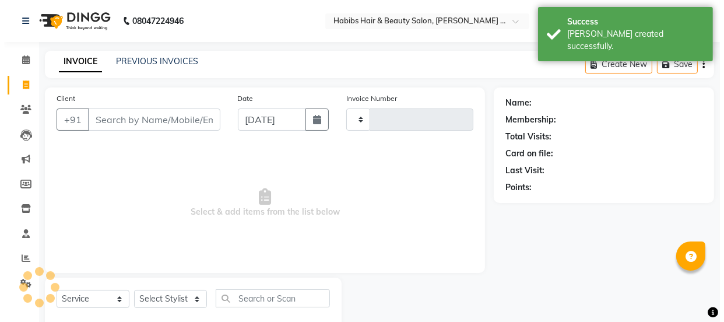
scroll to position [29, 0]
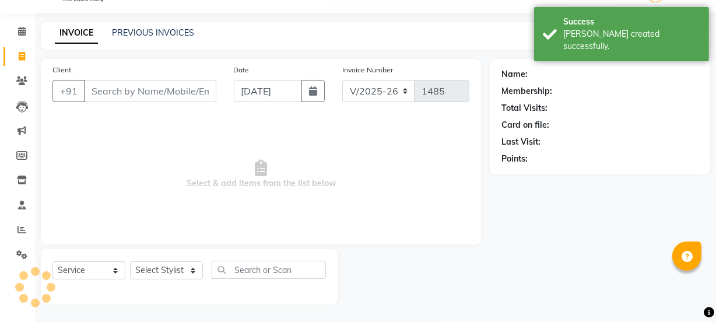
click at [125, 96] on input "Client" at bounding box center [150, 91] width 132 height 22
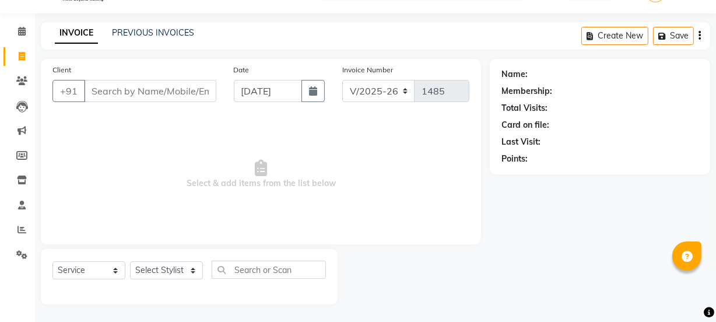
click at [154, 98] on input "Client" at bounding box center [150, 91] width 132 height 22
click at [199, 94] on span "Add Client" at bounding box center [186, 91] width 46 height 12
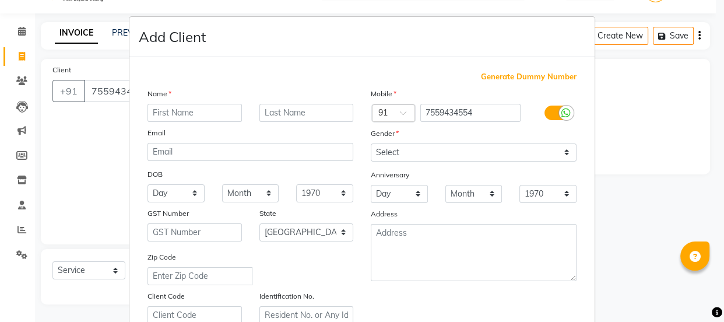
click at [222, 110] on input "text" at bounding box center [194, 113] width 94 height 18
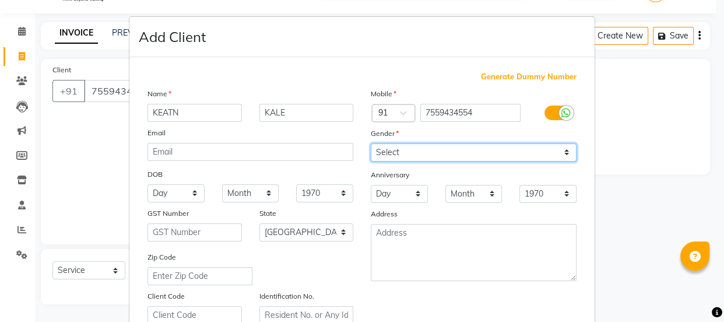
click at [420, 153] on select "Select Male Female Other Prefer Not To Say" at bounding box center [474, 152] width 206 height 18
click at [371, 143] on select "Select Male Female Other Prefer Not To Say" at bounding box center [474, 152] width 206 height 18
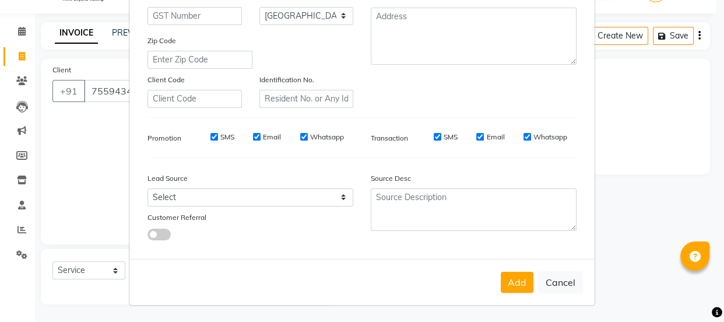
scroll to position [0, 0]
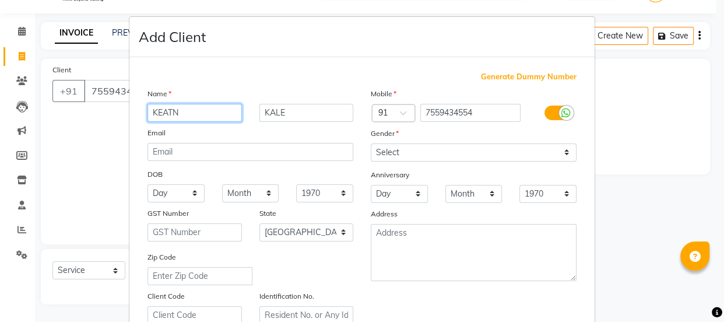
click at [188, 111] on input "KEATN" at bounding box center [194, 113] width 94 height 18
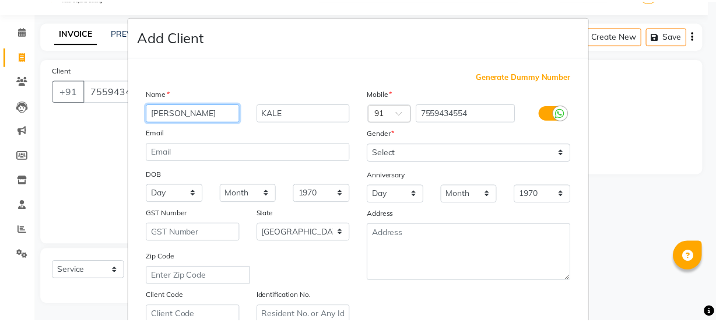
scroll to position [220, 0]
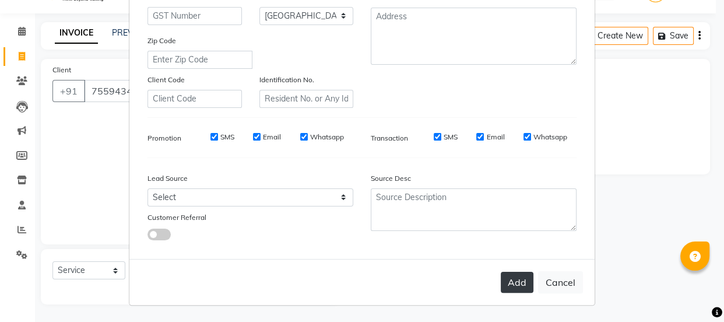
click at [512, 273] on button "Add" at bounding box center [517, 282] width 33 height 21
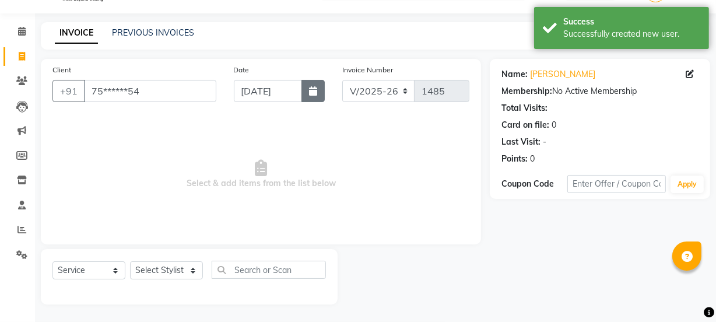
click at [315, 99] on button "button" at bounding box center [312, 91] width 23 height 22
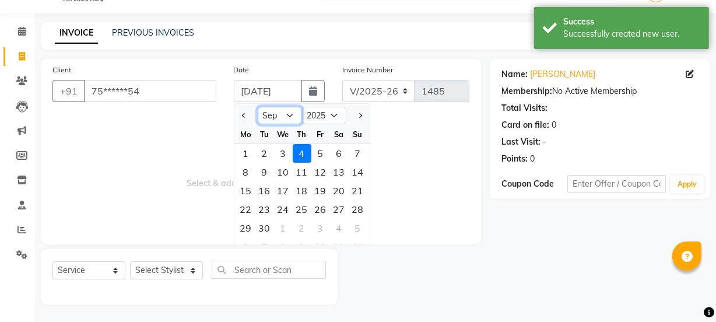
click at [293, 114] on select "Jan Feb Mar Apr May Jun Jul Aug Sep Oct Nov Dec" at bounding box center [280, 115] width 44 height 17
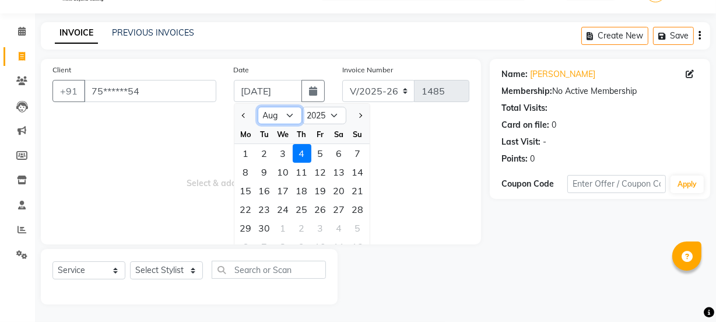
click at [258, 107] on select "Jan Feb Mar Apr May Jun Jul Aug Sep Oct Nov Dec" at bounding box center [280, 115] width 44 height 17
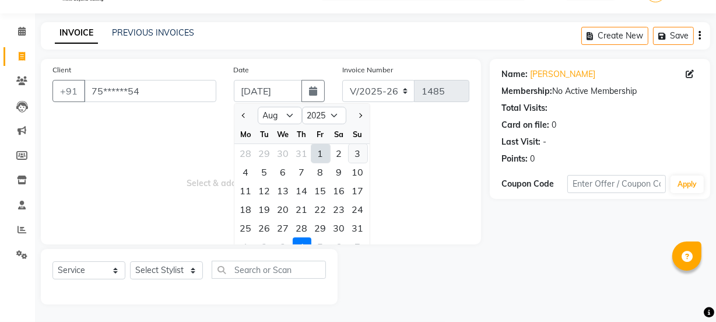
click at [349, 151] on div "3" at bounding box center [358, 153] width 19 height 19
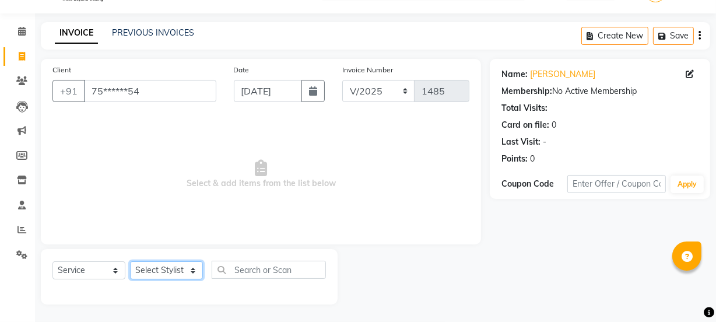
click at [178, 272] on select "Select Stylist Admin Amar Ashwini Darshan Ishwar Jagdish Pravin RASHMI Rasika S…" at bounding box center [166, 270] width 73 height 18
click at [130, 261] on select "Select Stylist Admin Amar Ashwini Darshan Ishwar Jagdish Pravin RASHMI Rasika S…" at bounding box center [166, 270] width 73 height 18
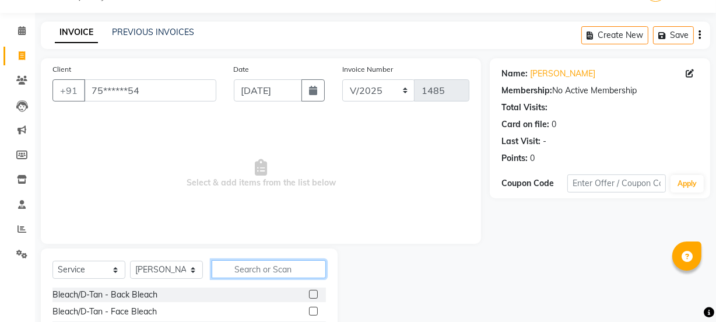
click at [233, 268] on input "text" at bounding box center [269, 269] width 114 height 18
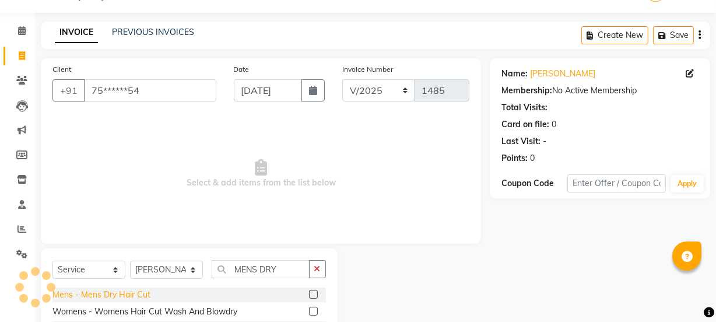
click at [130, 291] on div "Mens - Mens Dry Hair Cut" at bounding box center [101, 295] width 98 height 12
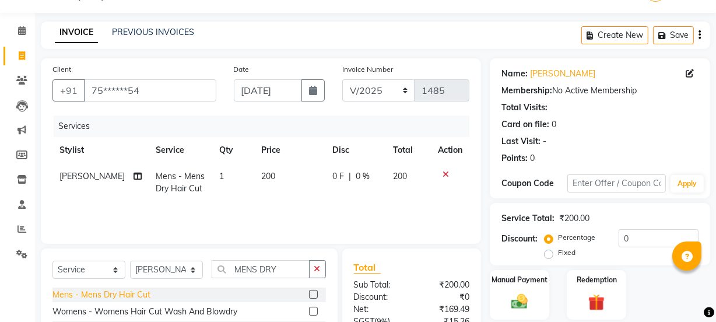
click at [139, 291] on div "Mens - Mens Dry Hair Cut" at bounding box center [101, 295] width 98 height 12
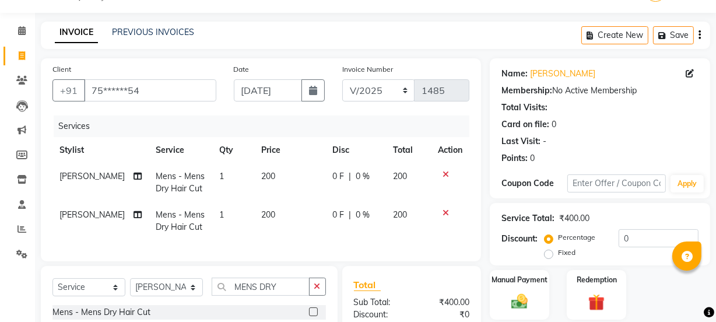
click at [76, 217] on span "[PERSON_NAME]" at bounding box center [91, 214] width 65 height 10
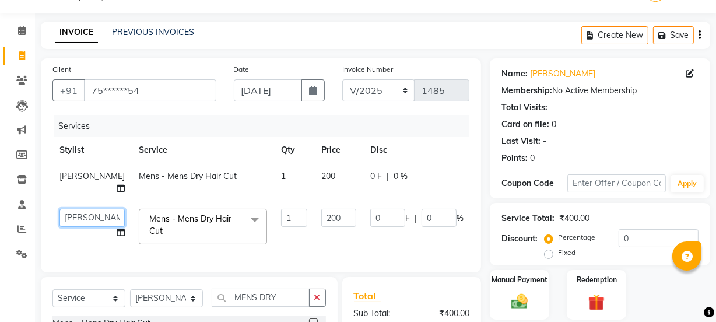
click at [72, 222] on select "Admin Amar Ashwini Darshan Ishwar Jagdish Pravin RASHMI Rasika Sumit Swapnil" at bounding box center [91, 218] width 65 height 18
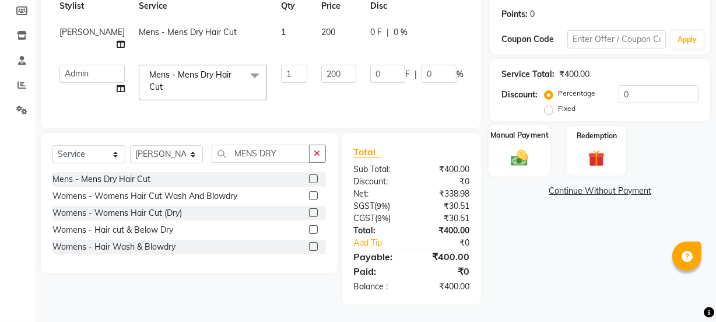
click at [520, 157] on img at bounding box center [519, 157] width 28 height 20
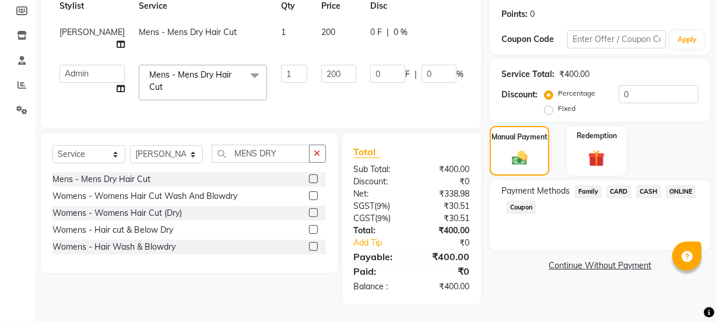
click at [683, 185] on span "ONLINE" at bounding box center [681, 191] width 30 height 13
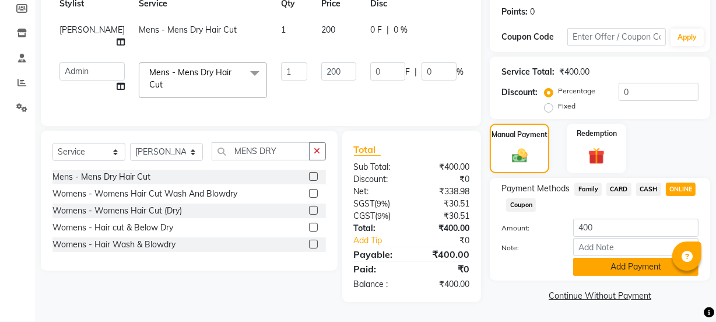
click at [644, 258] on button "Add Payment" at bounding box center [635, 267] width 125 height 18
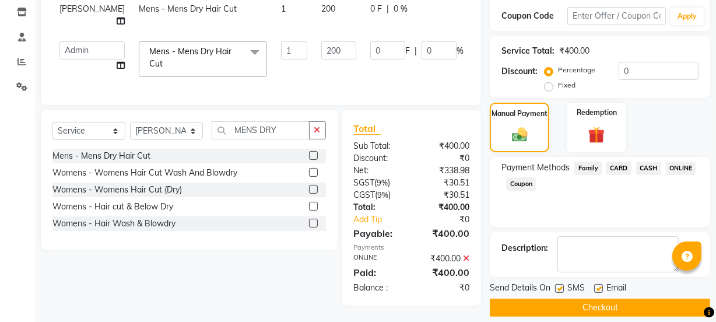
scroll to position [208, 0]
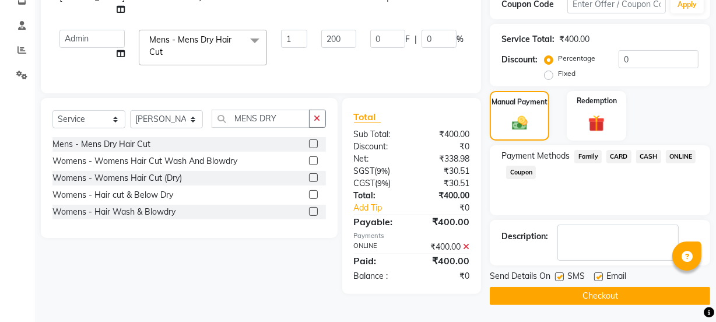
click at [627, 299] on button "Checkout" at bounding box center [600, 296] width 220 height 18
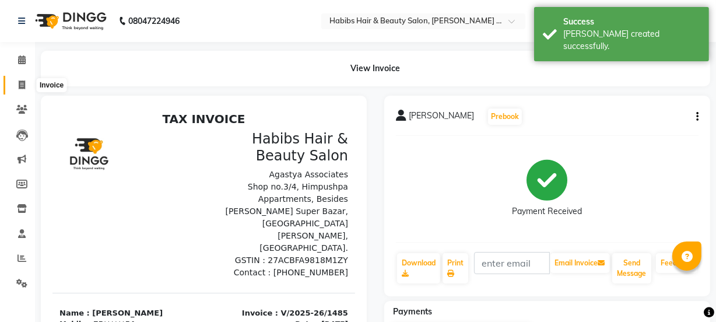
click at [28, 83] on span at bounding box center [22, 85] width 20 height 13
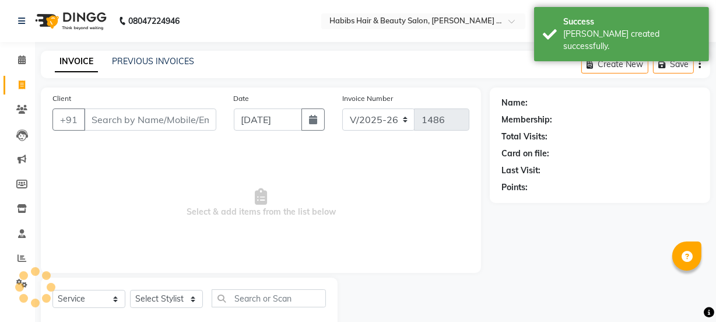
scroll to position [29, 0]
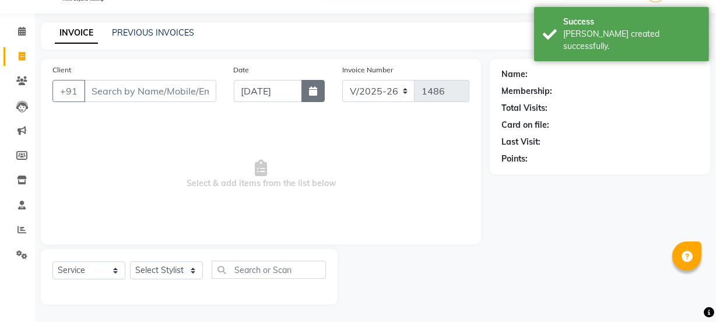
click at [321, 85] on button "button" at bounding box center [312, 91] width 23 height 22
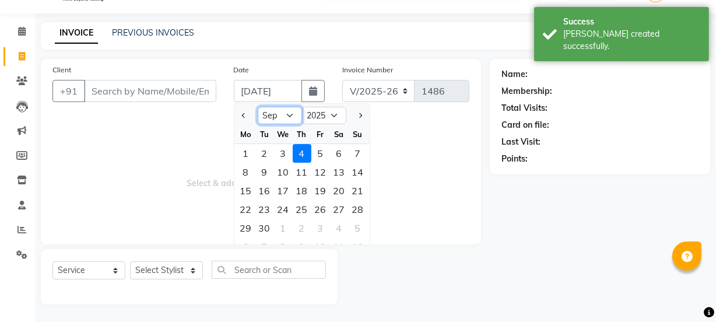
click at [288, 120] on select "Jan Feb Mar Apr May Jun Jul Aug Sep Oct Nov Dec" at bounding box center [280, 115] width 44 height 17
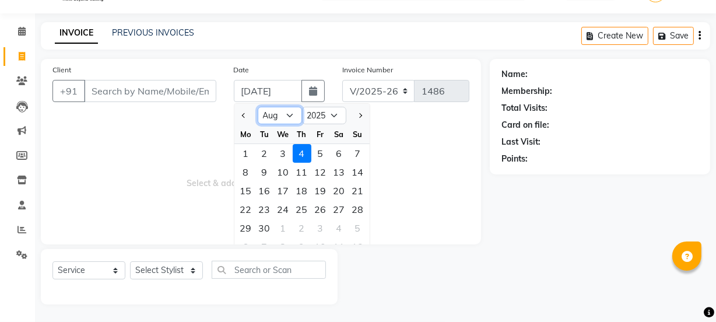
click at [258, 107] on select "Jan Feb Mar Apr May Jun Jul Aug Sep Oct Nov Dec" at bounding box center [280, 115] width 44 height 17
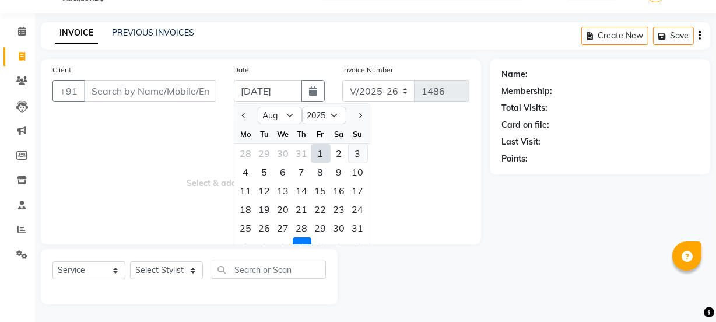
click at [355, 152] on div "3" at bounding box center [358, 153] width 19 height 19
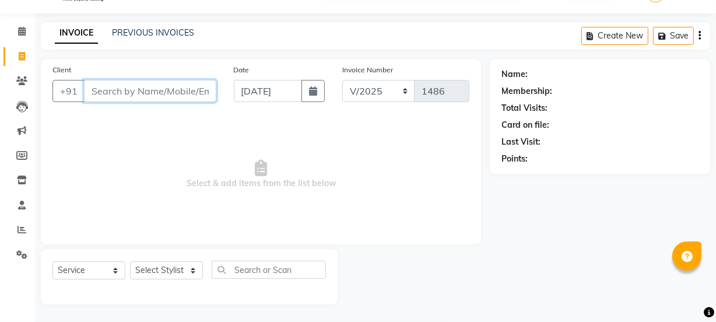
click at [199, 95] on input "Client" at bounding box center [150, 91] width 132 height 22
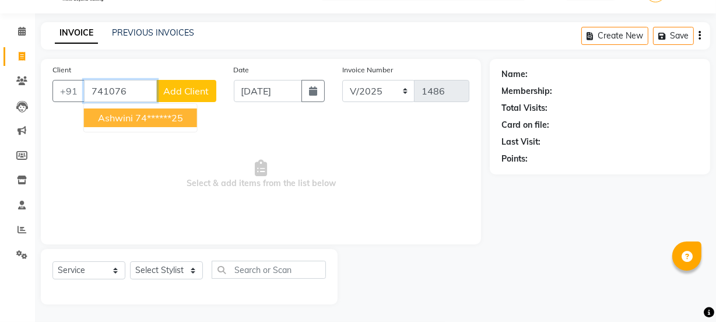
click at [169, 122] on ngb-highlight "74******25" at bounding box center [159, 118] width 48 height 12
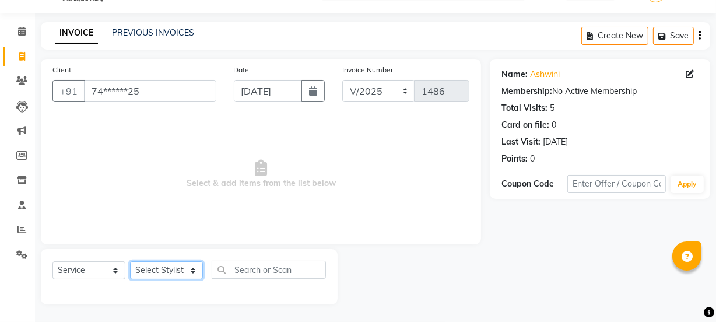
click at [169, 273] on select "Select Stylist Admin Amar Ashwini Darshan Ishwar Jagdish Pravin RASHMI Rasika S…" at bounding box center [166, 270] width 73 height 18
click at [130, 261] on select "Select Stylist Admin Amar Ashwini Darshan Ishwar Jagdish Pravin RASHMI Rasika S…" at bounding box center [166, 270] width 73 height 18
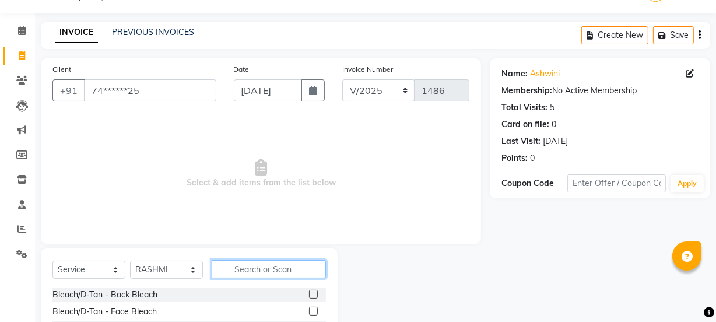
click at [240, 268] on input "text" at bounding box center [269, 269] width 114 height 18
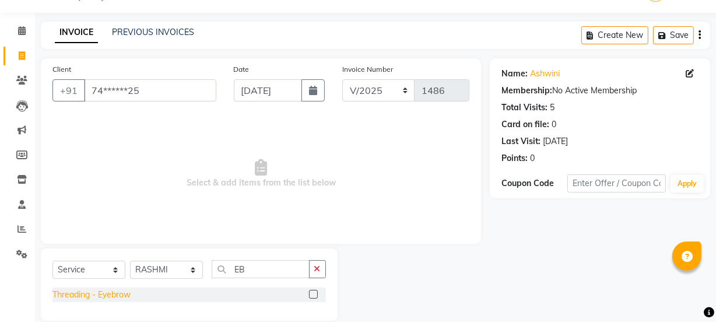
click at [121, 293] on div "Threading - Eyebrow" at bounding box center [91, 295] width 78 height 12
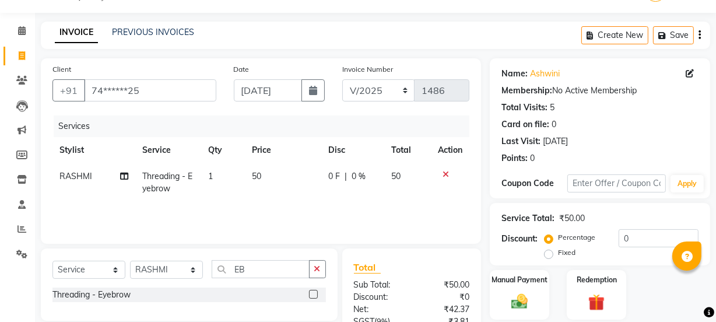
click at [260, 173] on span "50" at bounding box center [256, 176] width 9 height 10
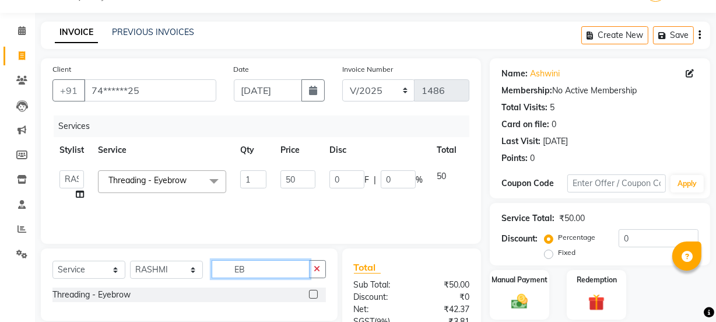
drag, startPoint x: 257, startPoint y: 268, endPoint x: 182, endPoint y: 262, distance: 74.2
click at [182, 262] on div "Select Service Product Membership Package Voucher Prepaid Gift Card Select Styl…" at bounding box center [188, 273] width 273 height 27
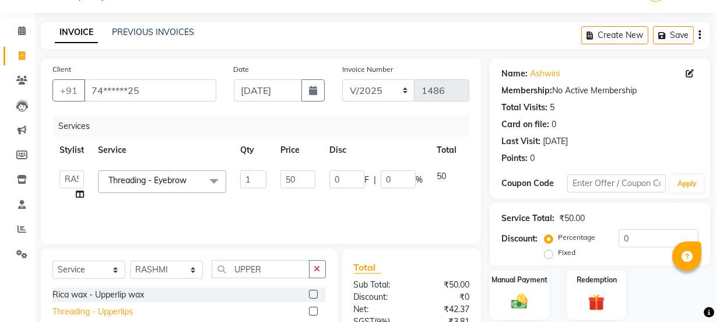
click at [118, 309] on div "Threading - Upperlips" at bounding box center [92, 311] width 80 height 12
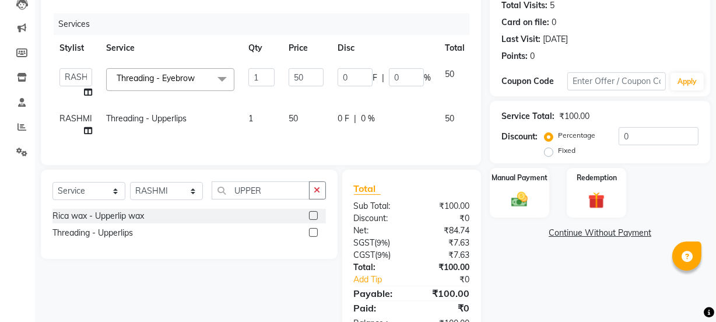
scroll to position [176, 0]
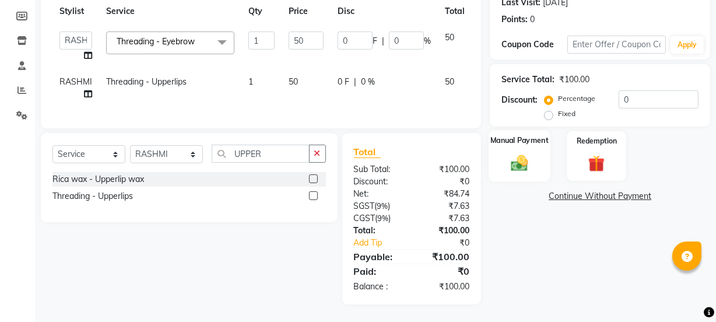
click at [526, 153] on img at bounding box center [519, 163] width 28 height 20
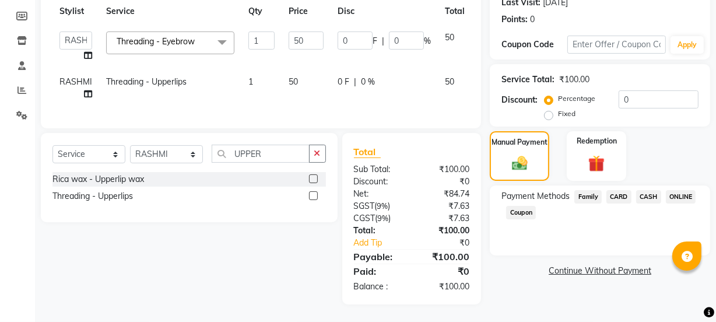
click at [682, 190] on span "ONLINE" at bounding box center [681, 196] width 30 height 13
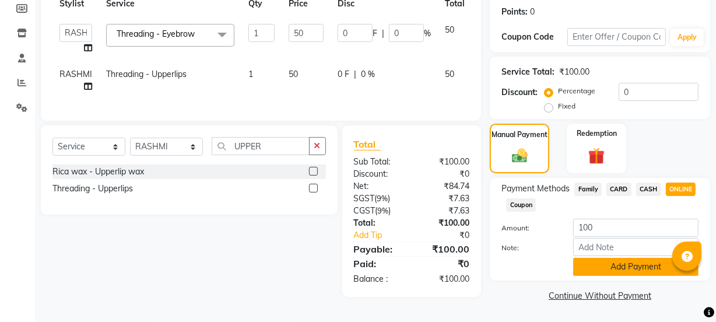
click at [652, 258] on button "Add Payment" at bounding box center [635, 267] width 125 height 18
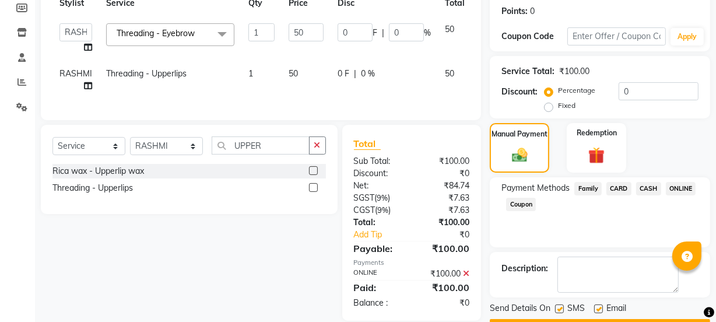
scroll to position [208, 0]
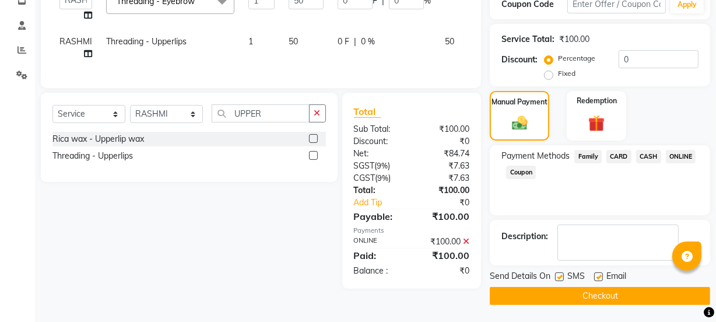
click at [623, 288] on button "Checkout" at bounding box center [600, 296] width 220 height 18
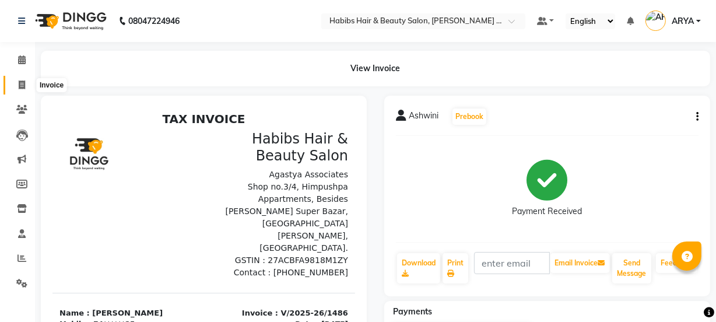
click at [27, 84] on span at bounding box center [22, 85] width 20 height 13
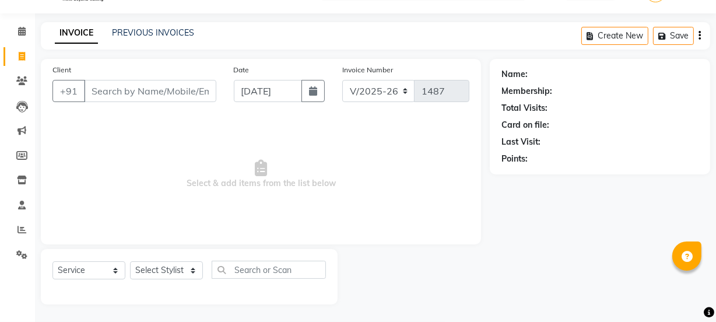
click at [163, 97] on input "Client" at bounding box center [150, 91] width 132 height 22
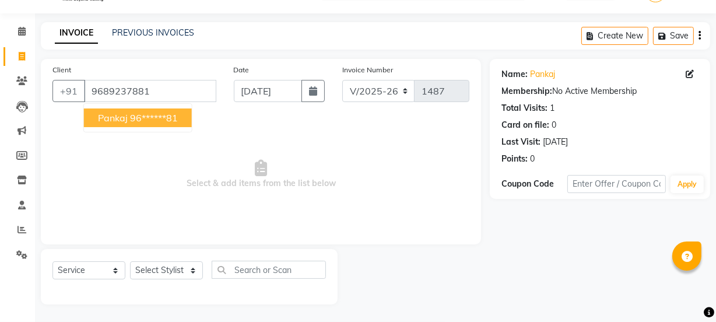
click at [169, 124] on button "Pankaj 96******81" at bounding box center [138, 117] width 108 height 19
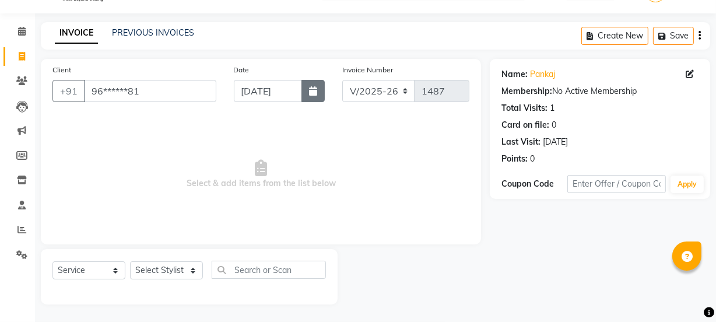
click at [307, 100] on button "button" at bounding box center [312, 91] width 23 height 22
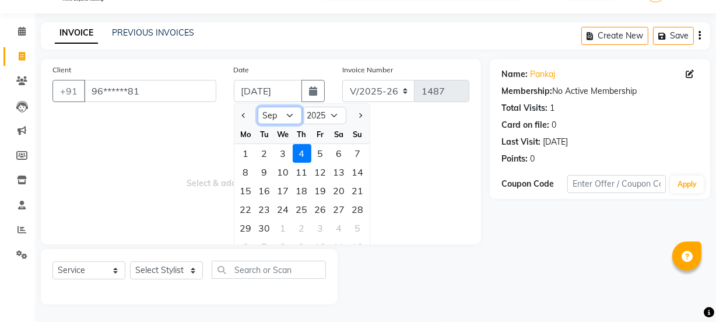
click at [283, 119] on select "Jan Feb Mar Apr May Jun Jul Aug Sep Oct Nov Dec" at bounding box center [280, 115] width 44 height 17
click at [258, 107] on select "Jan Feb Mar Apr May Jun Jul Aug Sep Oct Nov Dec" at bounding box center [280, 115] width 44 height 17
click at [361, 152] on div "3" at bounding box center [358, 153] width 19 height 19
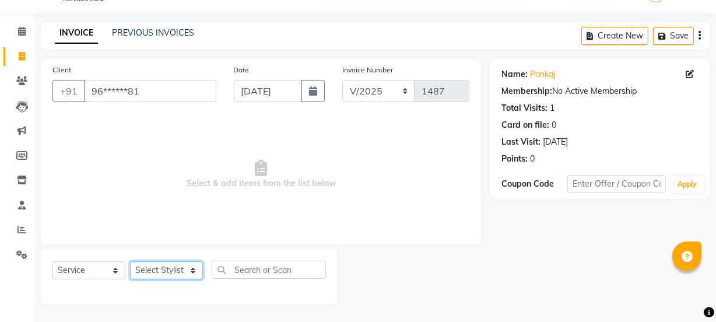
click at [180, 274] on select "Select Stylist Admin Amar Ashwini Darshan Ishwar Jagdish Pravin RASHMI Rasika S…" at bounding box center [166, 270] width 73 height 18
click at [282, 174] on span "Select & add items from the list below" at bounding box center [260, 174] width 417 height 117
click at [174, 269] on select "Select Stylist Admin Amar Ashwini Darshan Ishwar Jagdish Pravin RASHMI Rasika S…" at bounding box center [166, 270] width 73 height 18
click at [130, 261] on select "Select Stylist Admin Amar Ashwini Darshan Ishwar Jagdish Pravin RASHMI Rasika S…" at bounding box center [166, 270] width 73 height 18
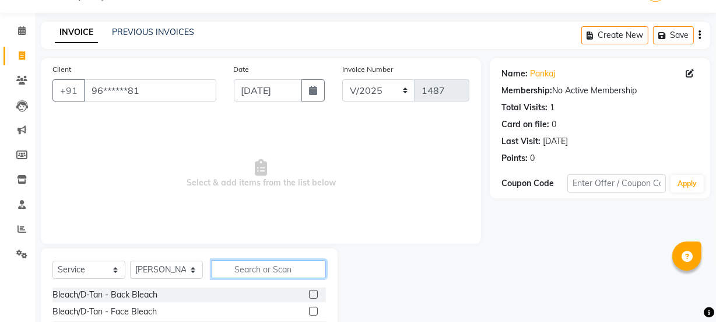
click at [251, 261] on input "text" at bounding box center [269, 269] width 114 height 18
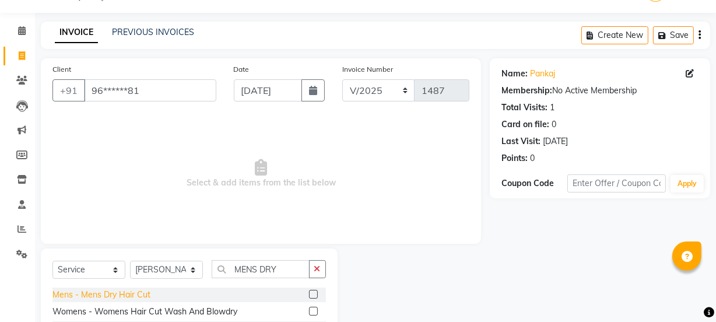
click at [141, 291] on div "Mens - Mens Dry Hair Cut" at bounding box center [101, 295] width 98 height 12
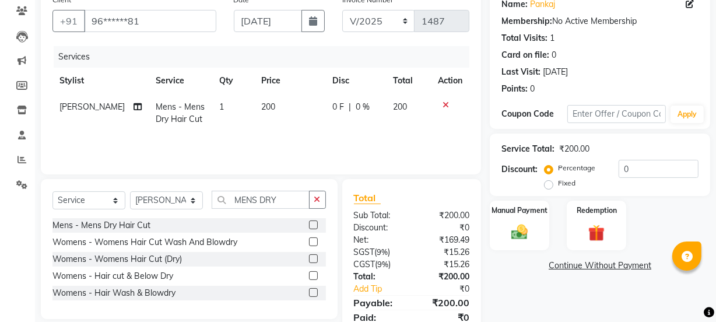
scroll to position [145, 0]
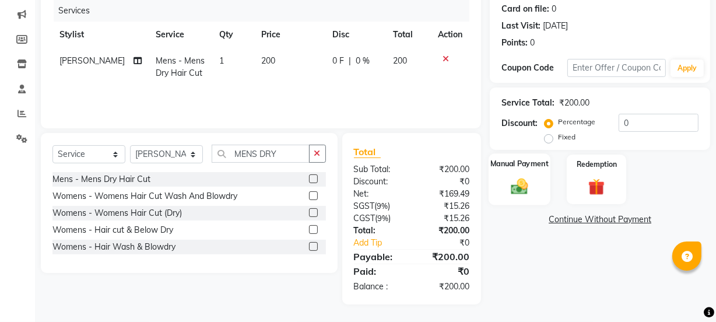
click at [515, 188] on img at bounding box center [519, 186] width 28 height 20
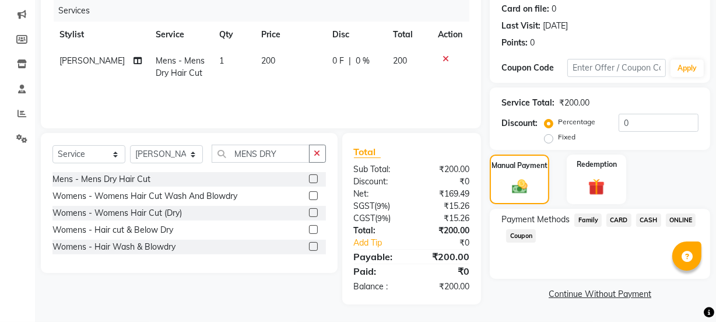
click at [647, 222] on span "CASH" at bounding box center [648, 219] width 25 height 13
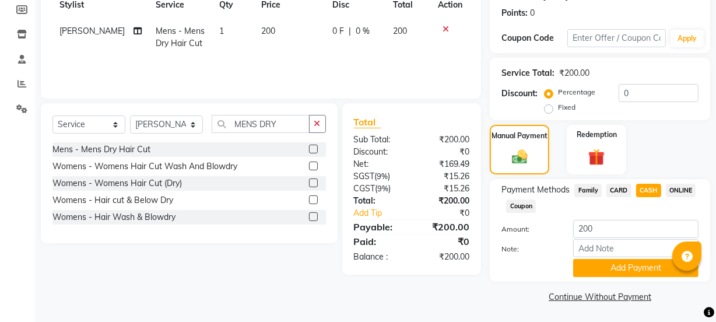
scroll to position [175, 0]
click at [647, 261] on button "Add Payment" at bounding box center [635, 267] width 125 height 18
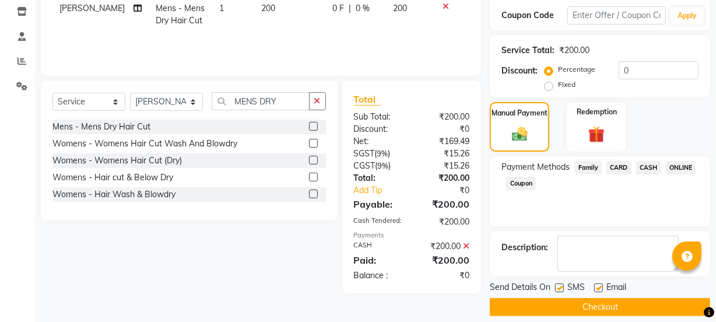
scroll to position [208, 0]
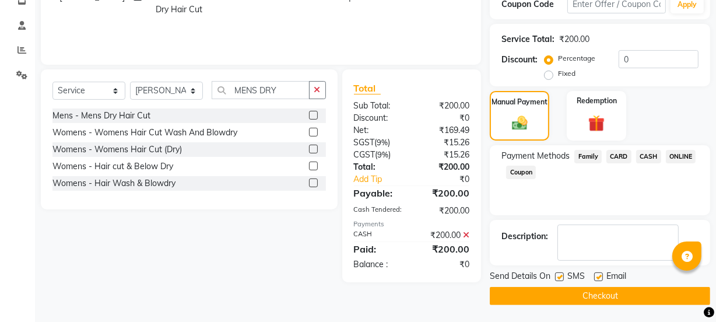
click at [609, 297] on button "Checkout" at bounding box center [600, 296] width 220 height 18
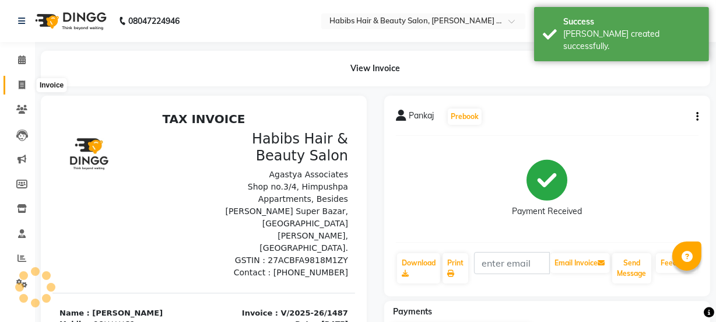
click at [26, 85] on span at bounding box center [22, 85] width 20 height 13
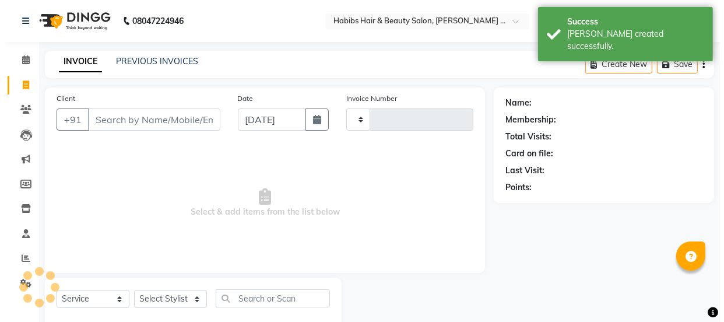
scroll to position [29, 0]
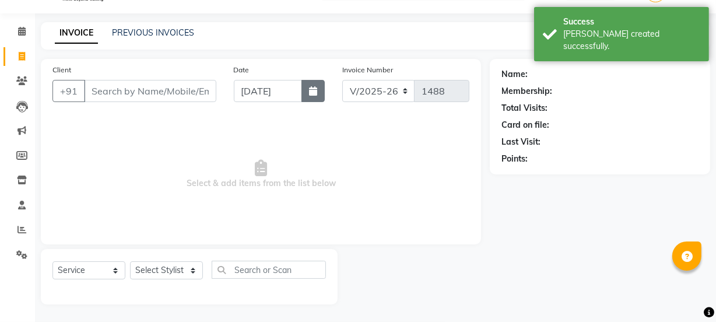
click at [311, 99] on button "button" at bounding box center [312, 91] width 23 height 22
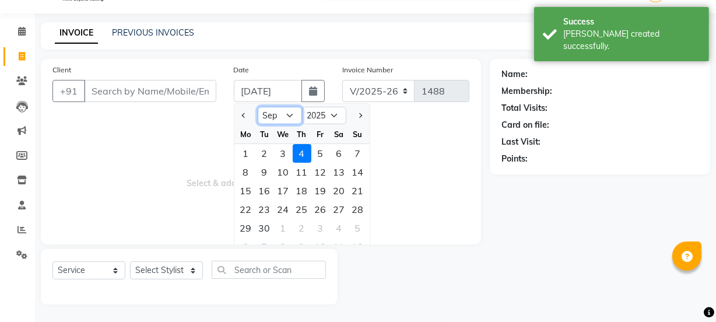
click at [296, 117] on select "Jan Feb Mar Apr May Jun Jul Aug Sep Oct Nov Dec" at bounding box center [280, 115] width 44 height 17
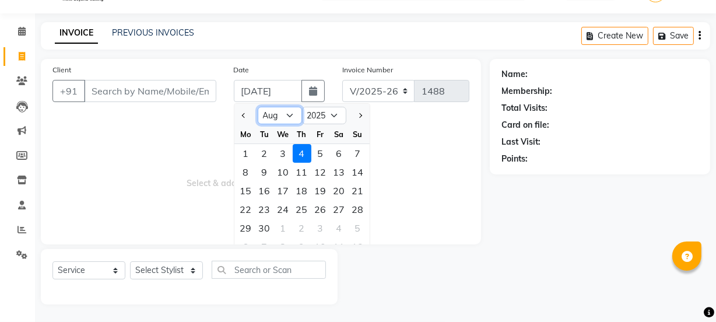
click at [258, 107] on select "Jan Feb Mar Apr May Jun Jul Aug Sep Oct Nov Dec" at bounding box center [280, 115] width 44 height 17
click at [352, 150] on div "3" at bounding box center [358, 153] width 19 height 19
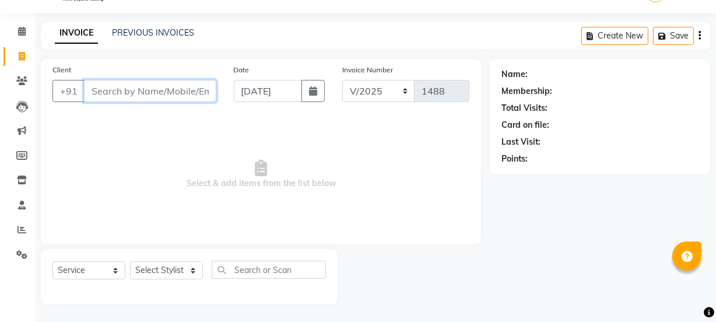
click at [162, 90] on input "Client" at bounding box center [150, 91] width 132 height 22
click at [188, 94] on input "Client" at bounding box center [150, 91] width 132 height 22
click at [150, 92] on input "Client" at bounding box center [150, 91] width 132 height 22
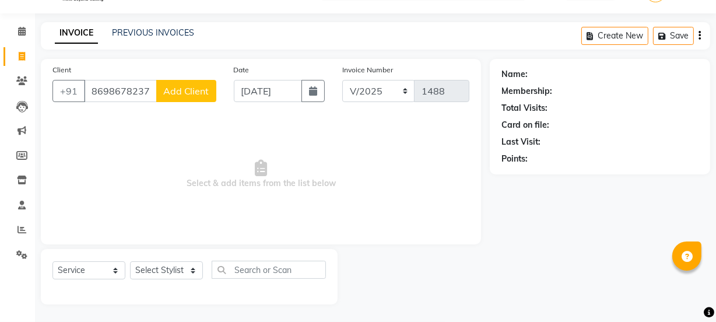
click at [176, 96] on button "Add Client" at bounding box center [186, 91] width 60 height 22
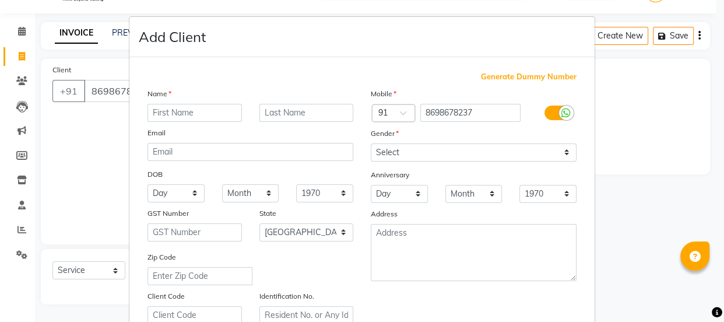
click at [203, 117] on input "text" at bounding box center [194, 113] width 94 height 18
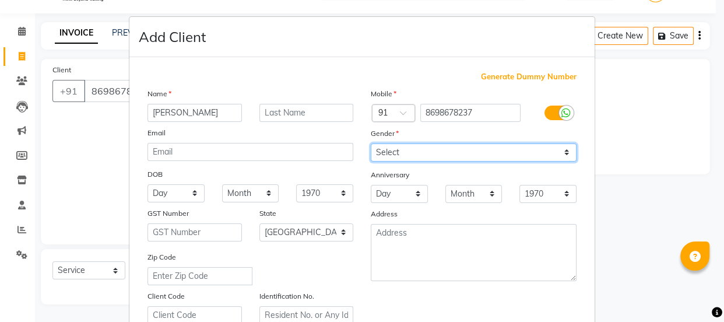
click at [387, 154] on select "Select Male Female Other Prefer Not To Say" at bounding box center [474, 152] width 206 height 18
click at [371, 143] on select "Select Male Female Other Prefer Not To Say" at bounding box center [474, 152] width 206 height 18
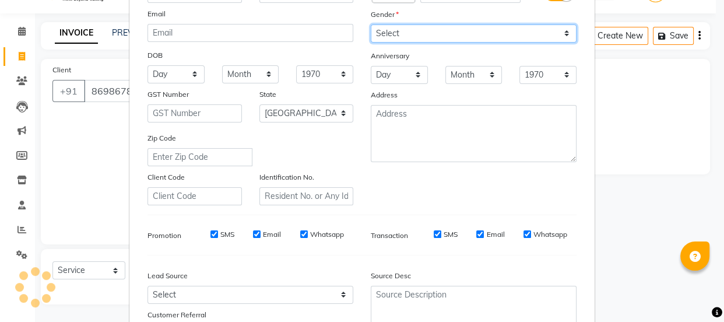
scroll to position [220, 0]
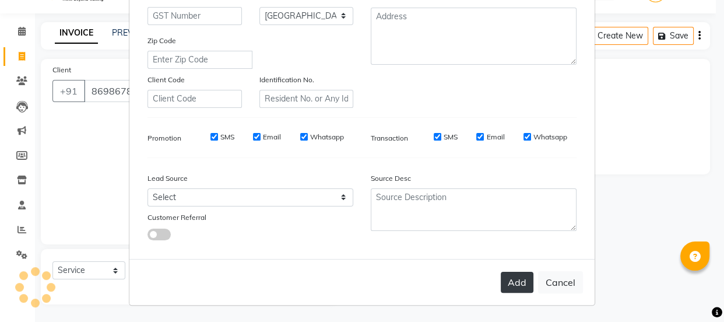
click at [520, 280] on button "Add" at bounding box center [517, 282] width 33 height 21
